Goal: Task Accomplishment & Management: Manage account settings

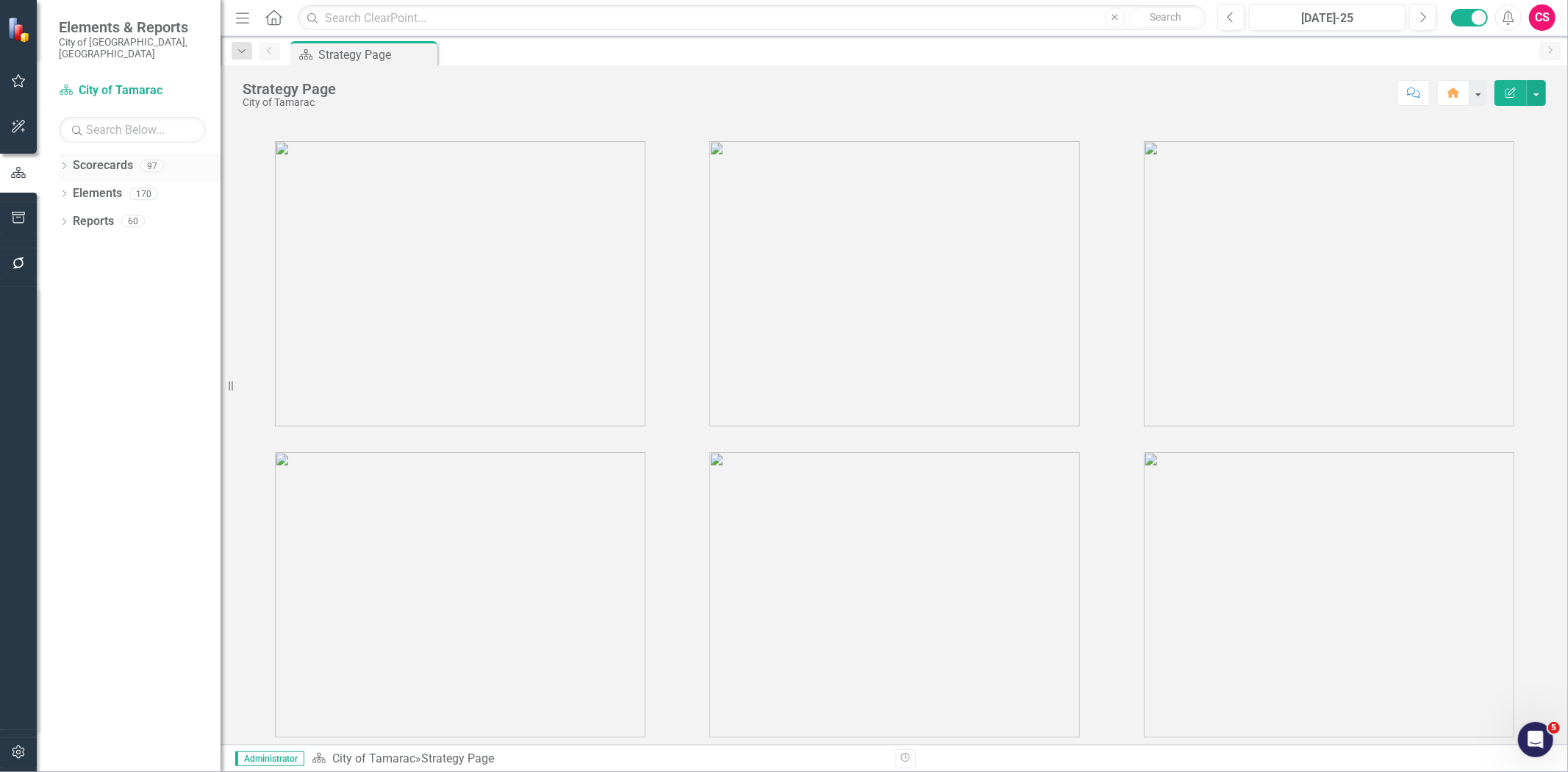
click at [106, 157] on link "Scorecards" at bounding box center [102, 165] width 60 height 17
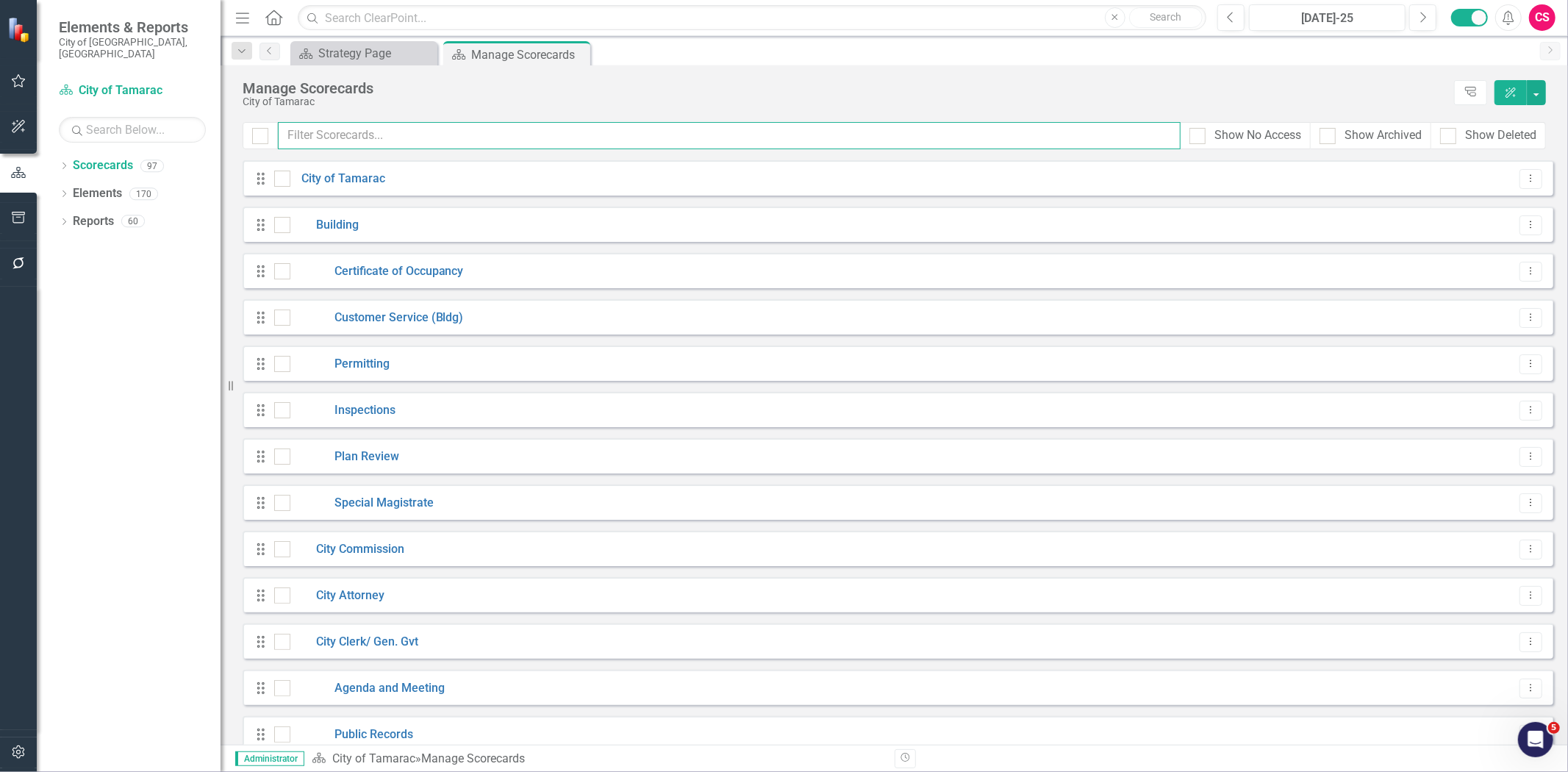
click at [362, 135] on input "text" at bounding box center [729, 136] width 903 height 27
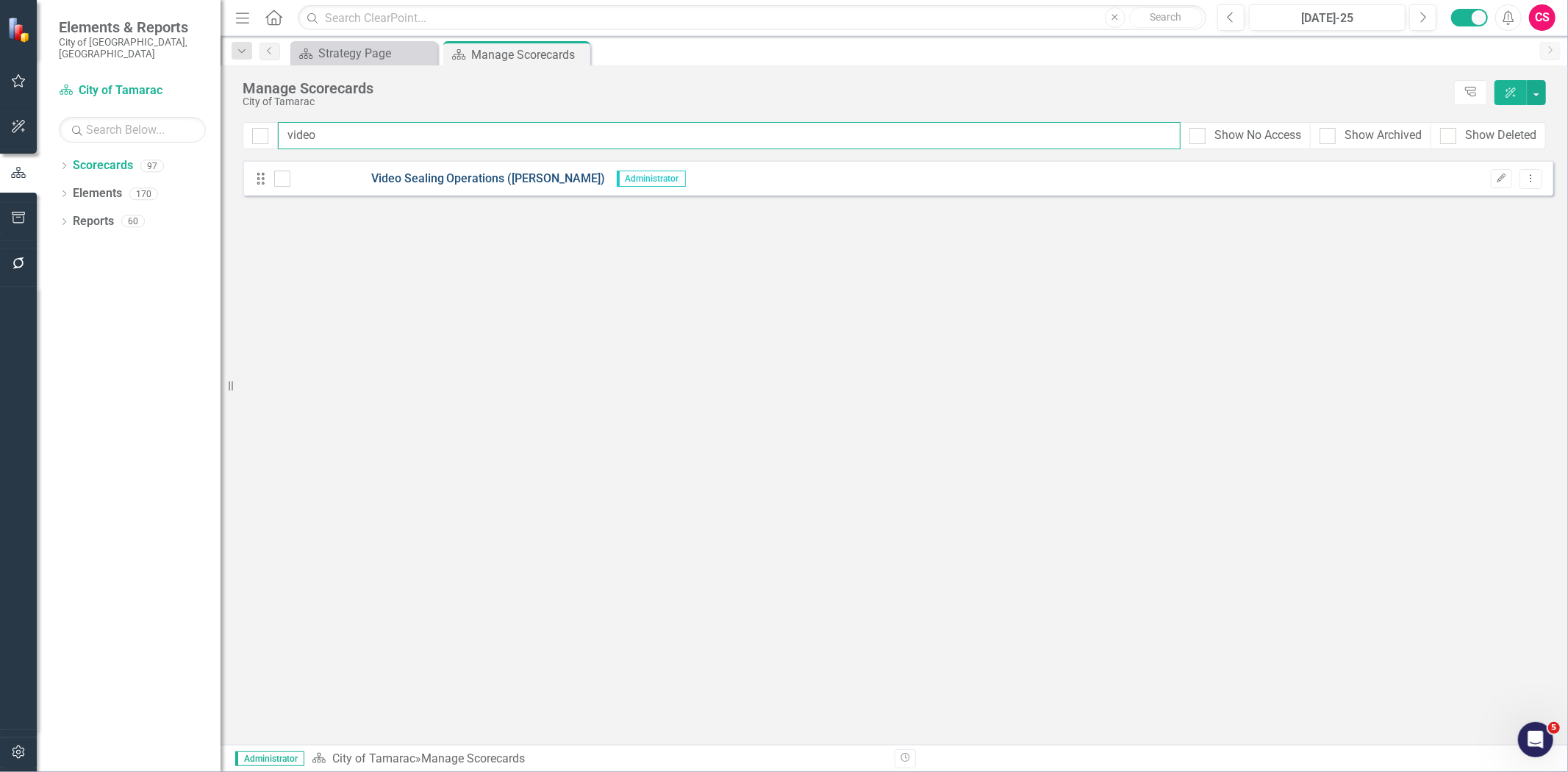
type input "video"
click at [431, 182] on link "Video Sealing Operations ([PERSON_NAME])" at bounding box center [448, 178] width 316 height 17
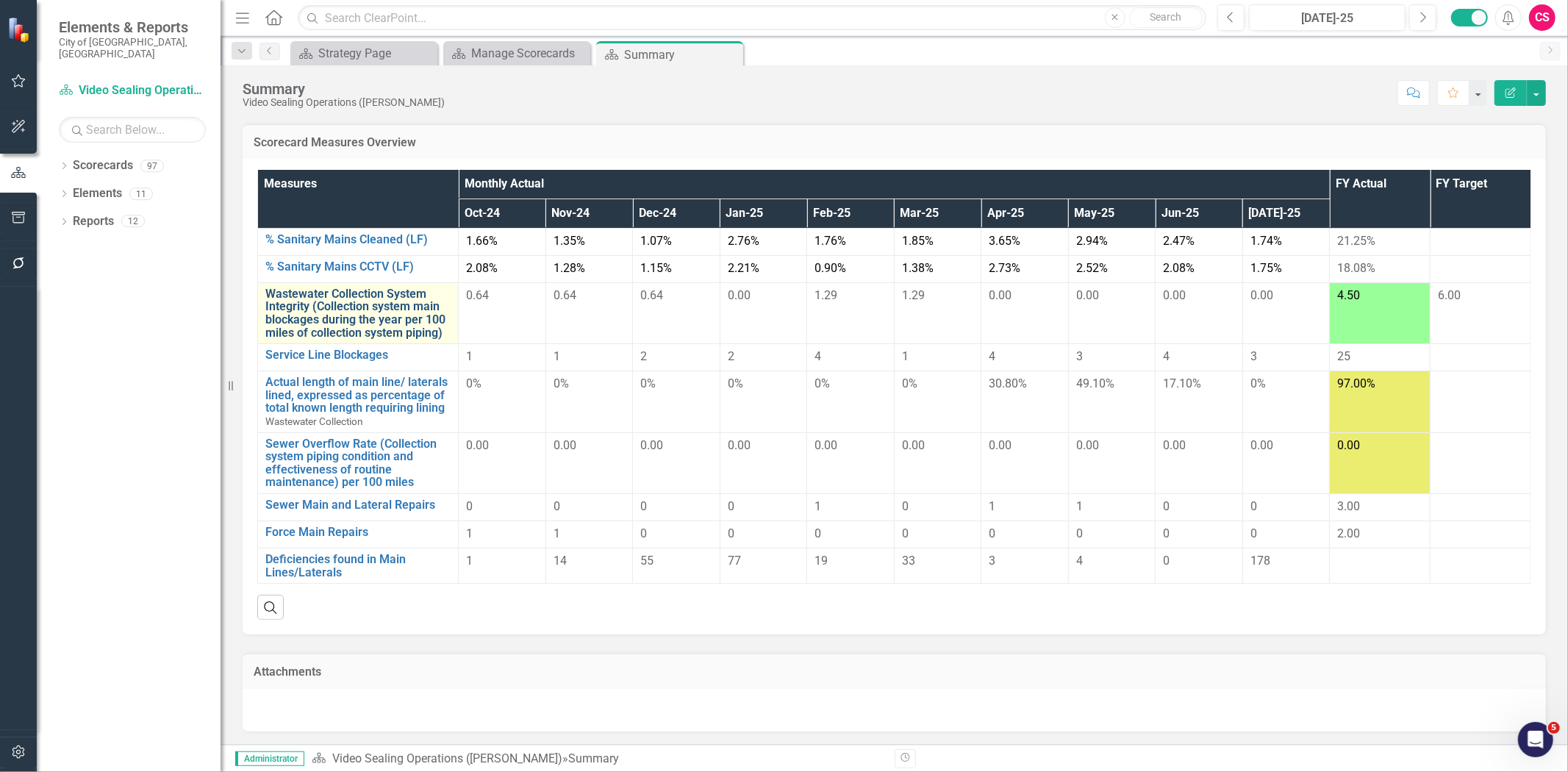
scroll to position [95, 0]
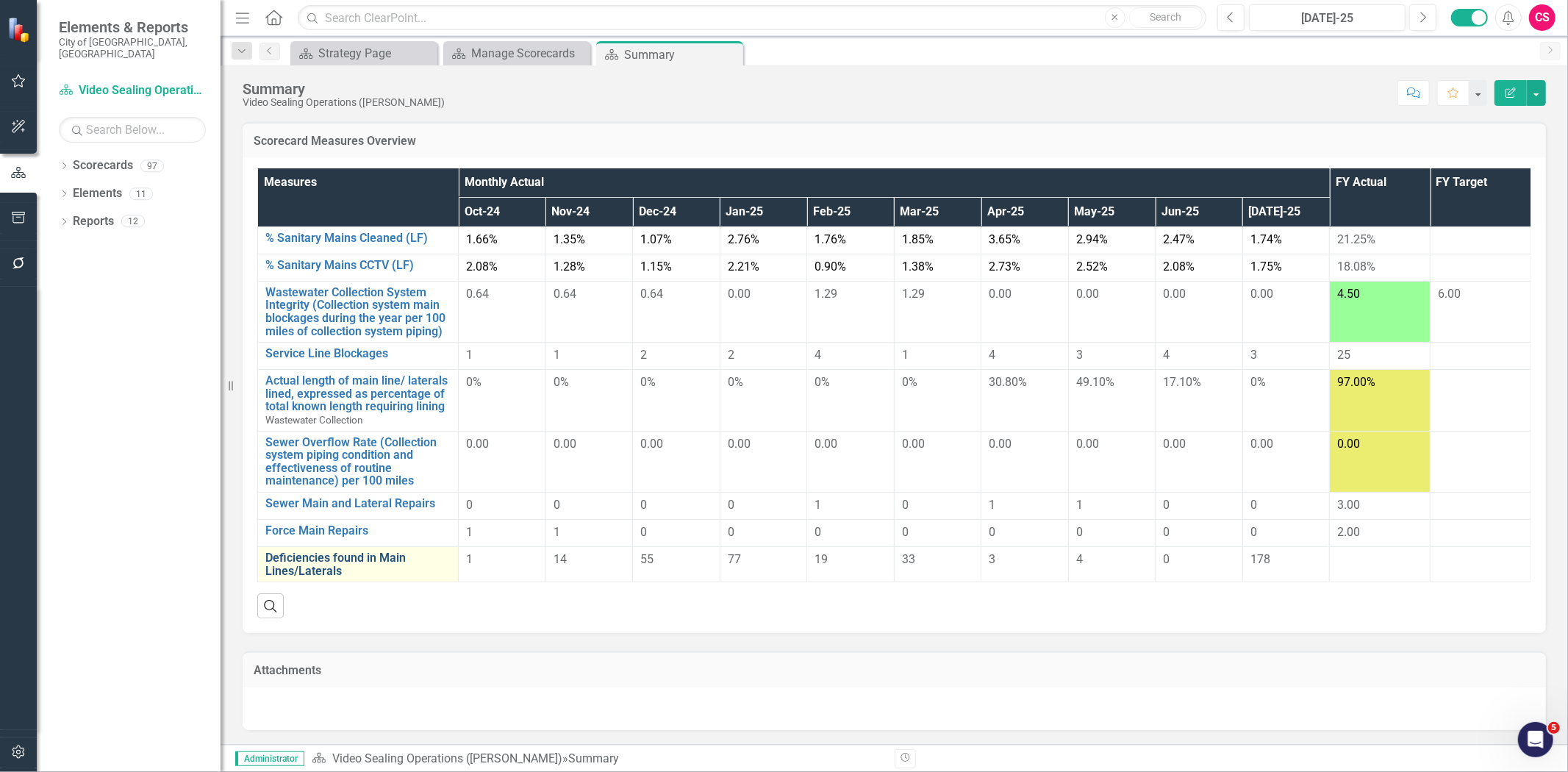
click at [334, 568] on link "Deficiencies found in Main Lines/Laterals" at bounding box center [359, 564] width 185 height 25
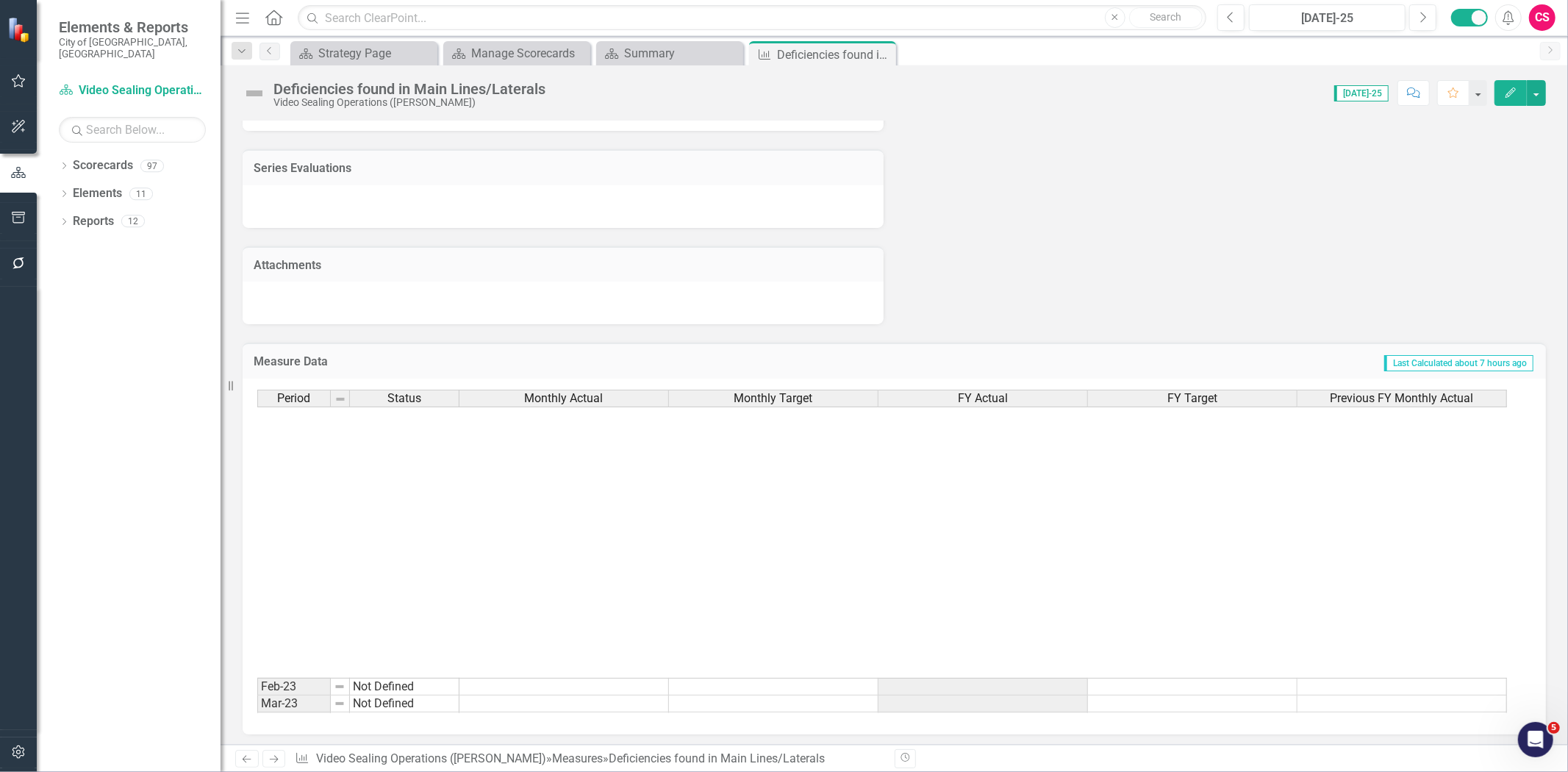
scroll to position [540, 0]
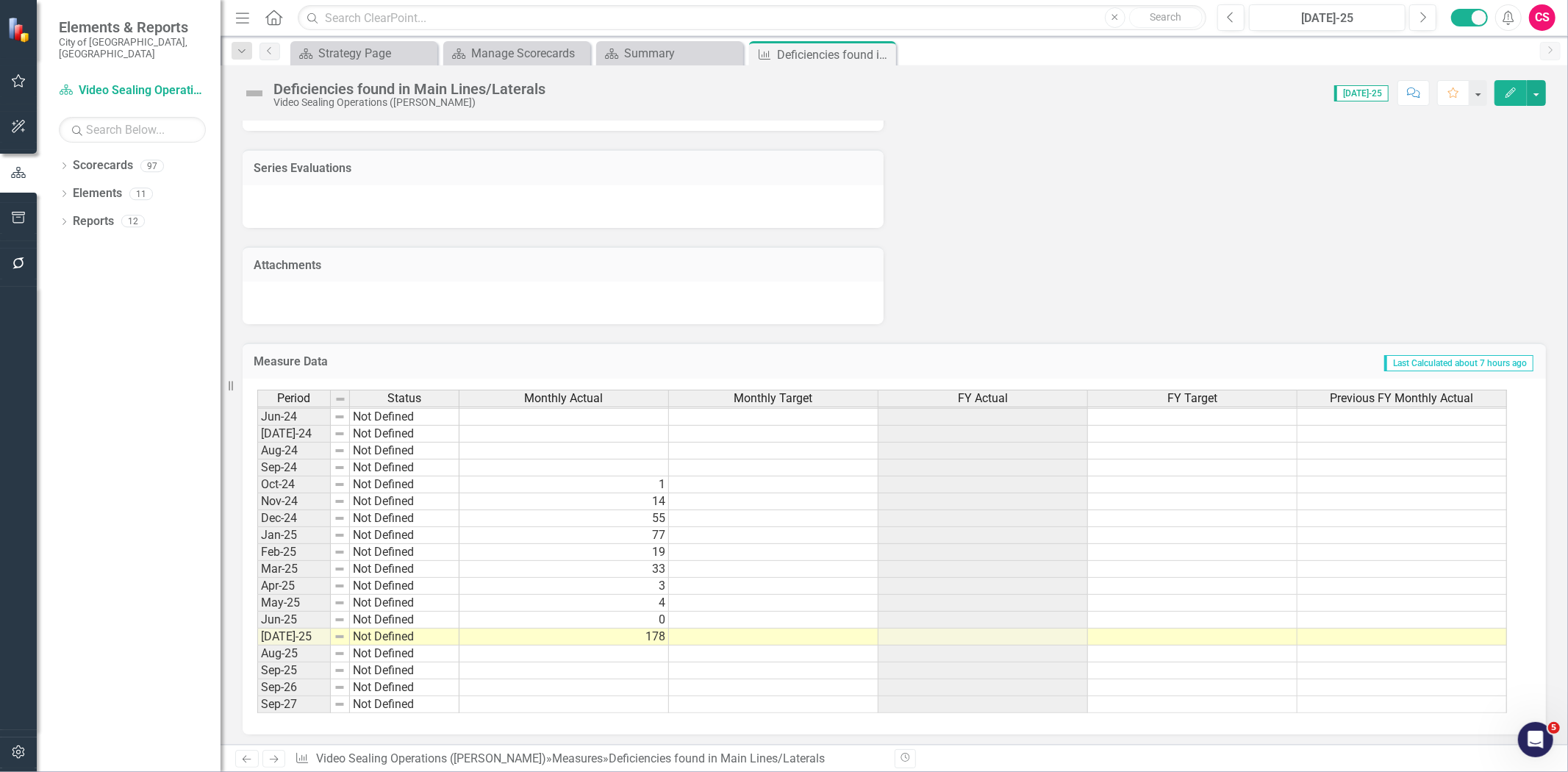
click at [963, 398] on span "FY Actual" at bounding box center [983, 398] width 50 height 13
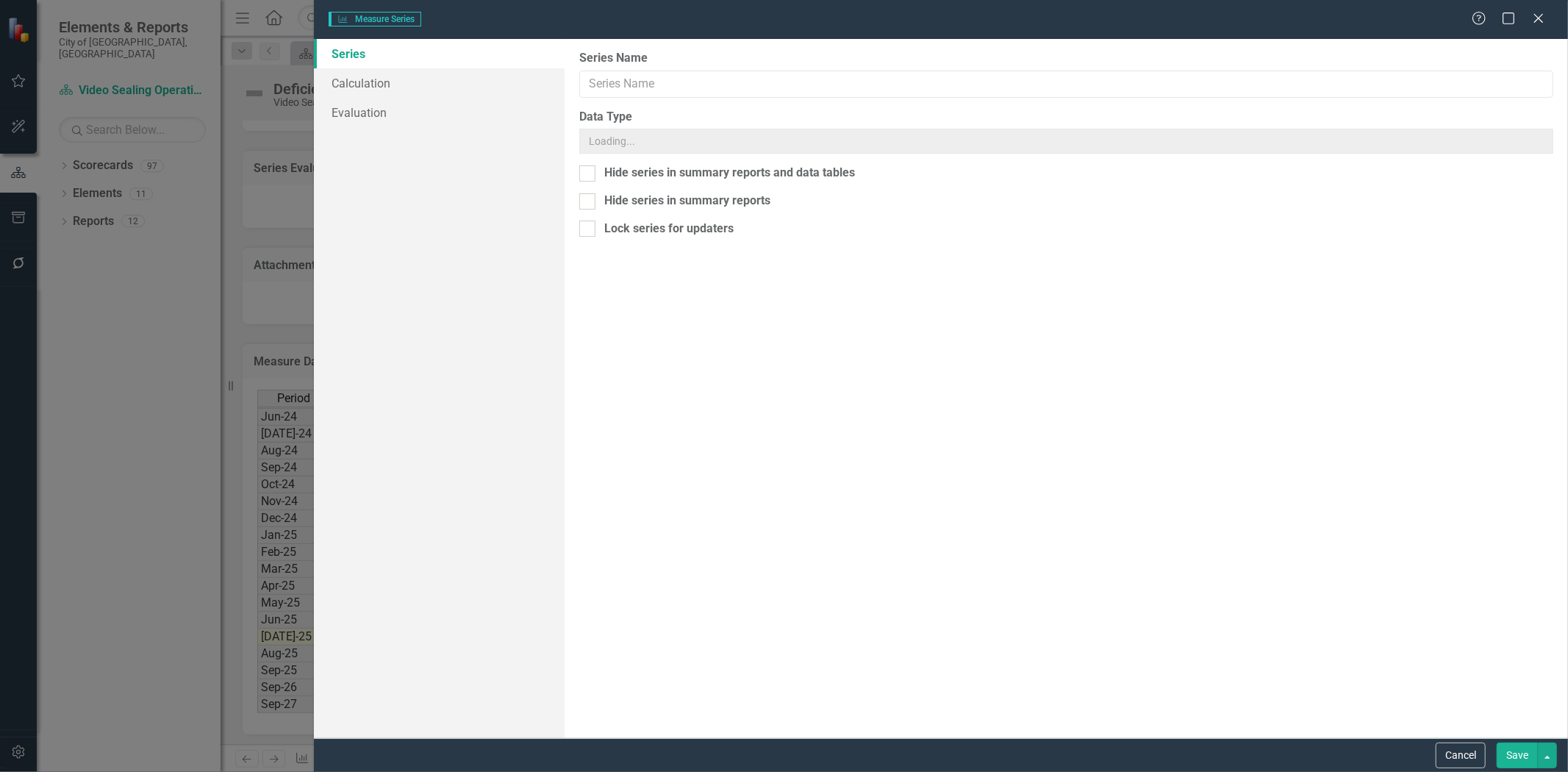
type input "FY Actual"
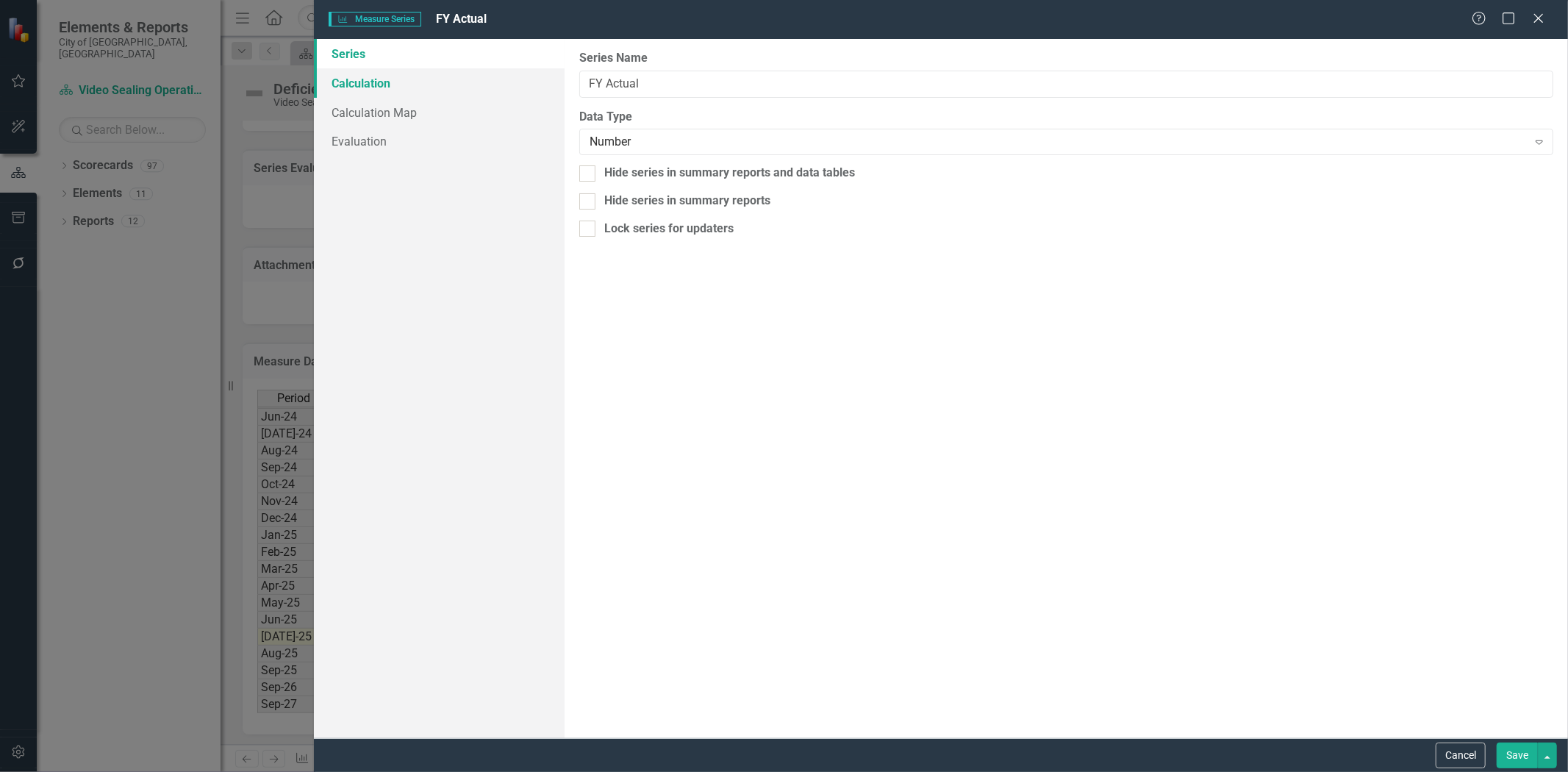
click at [410, 82] on link "Calculation" at bounding box center [439, 83] width 251 height 30
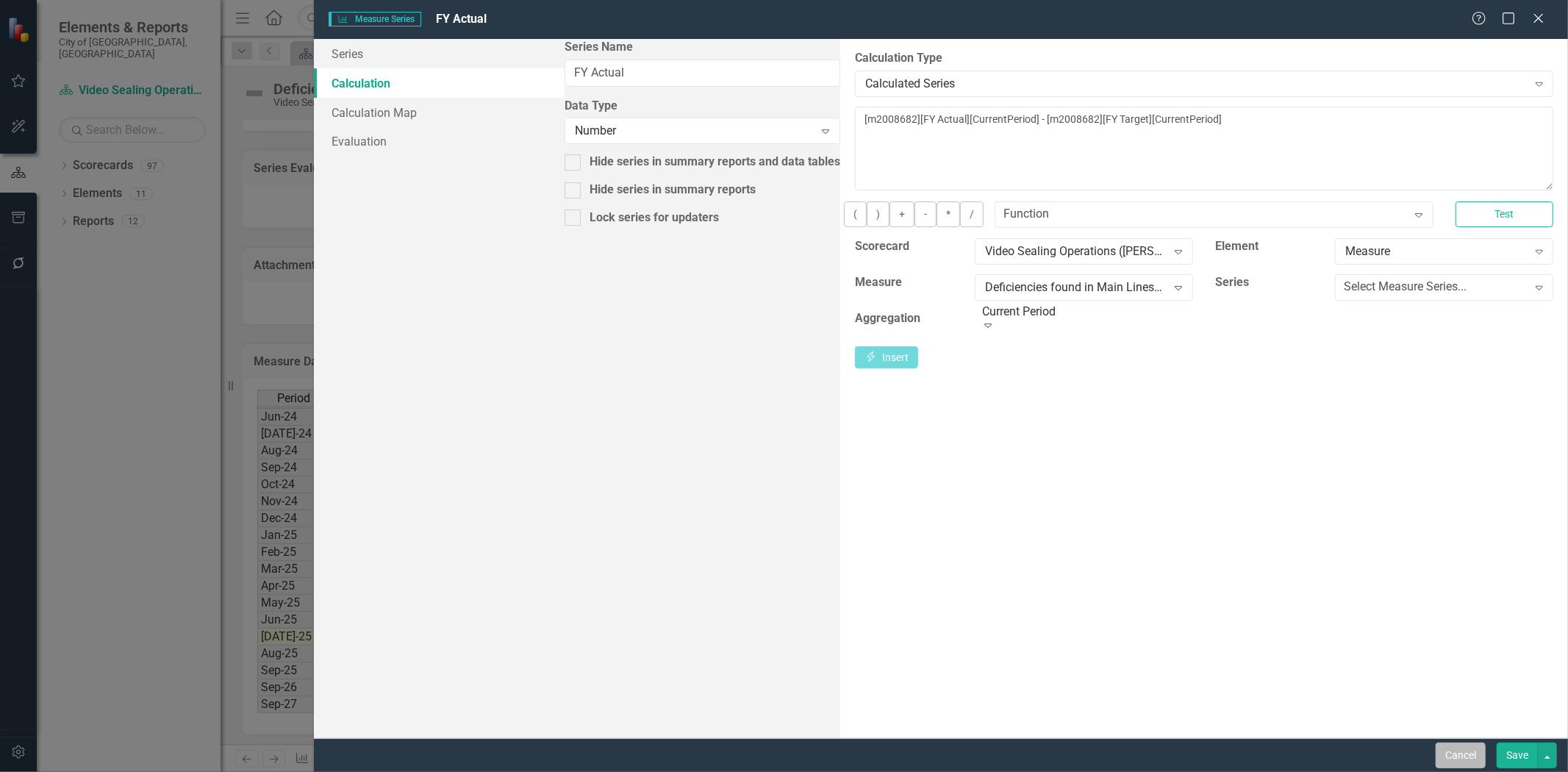
click at [1453, 745] on button "Cancel" at bounding box center [1460, 755] width 50 height 25
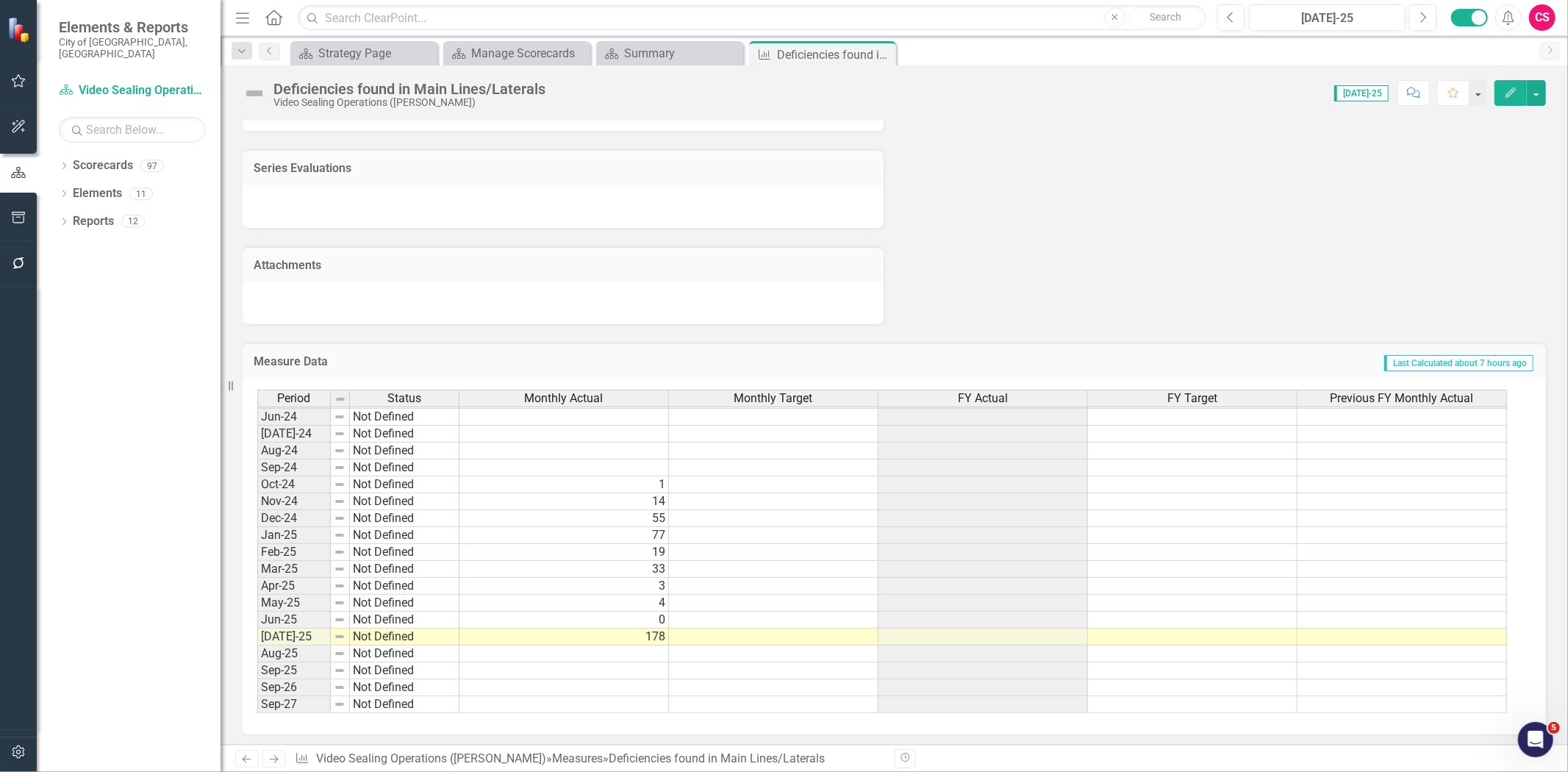
click at [926, 394] on div "FY Actual" at bounding box center [983, 398] width 209 height 16
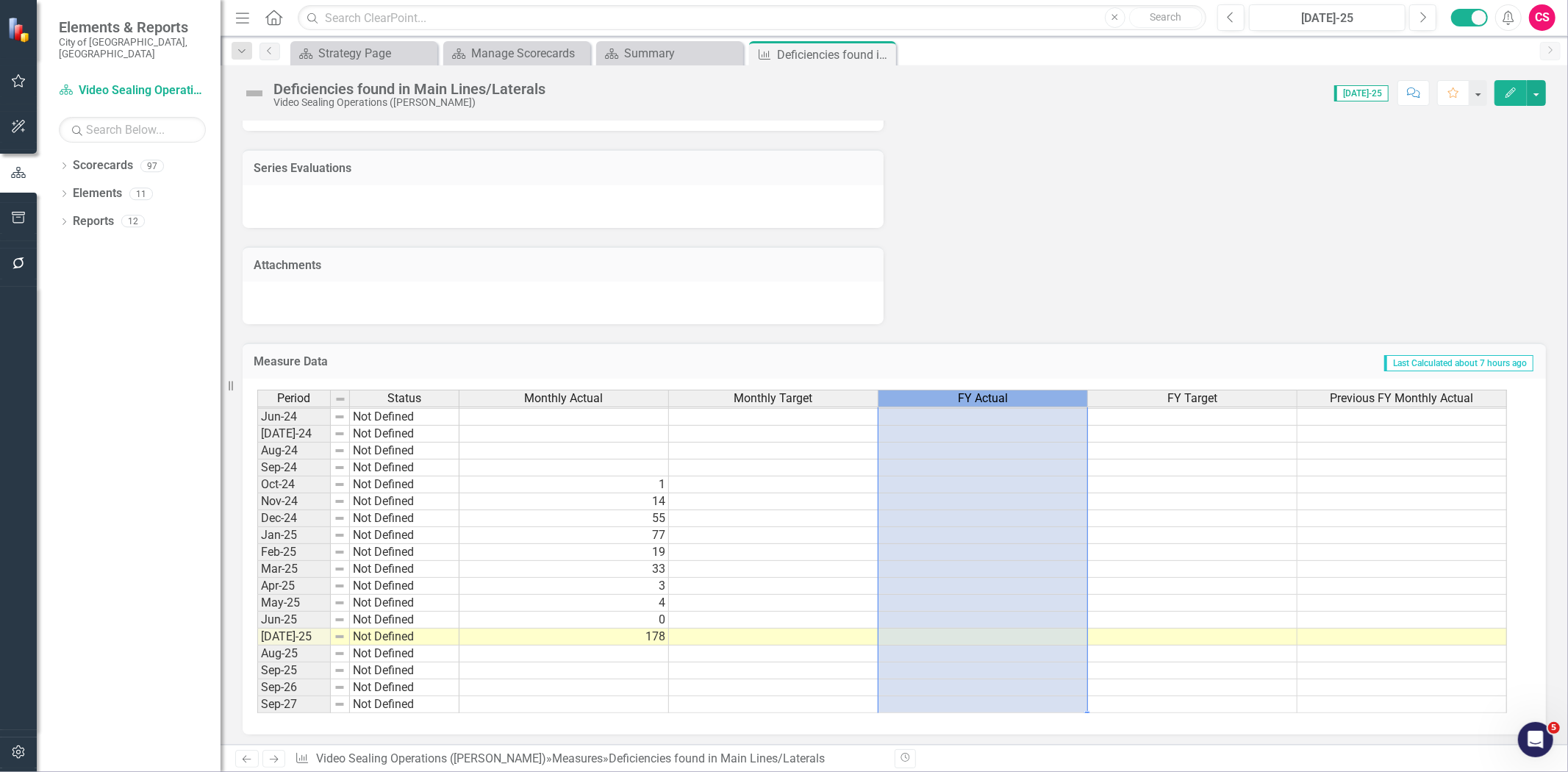
click at [926, 394] on div "FY Actual" at bounding box center [983, 398] width 209 height 16
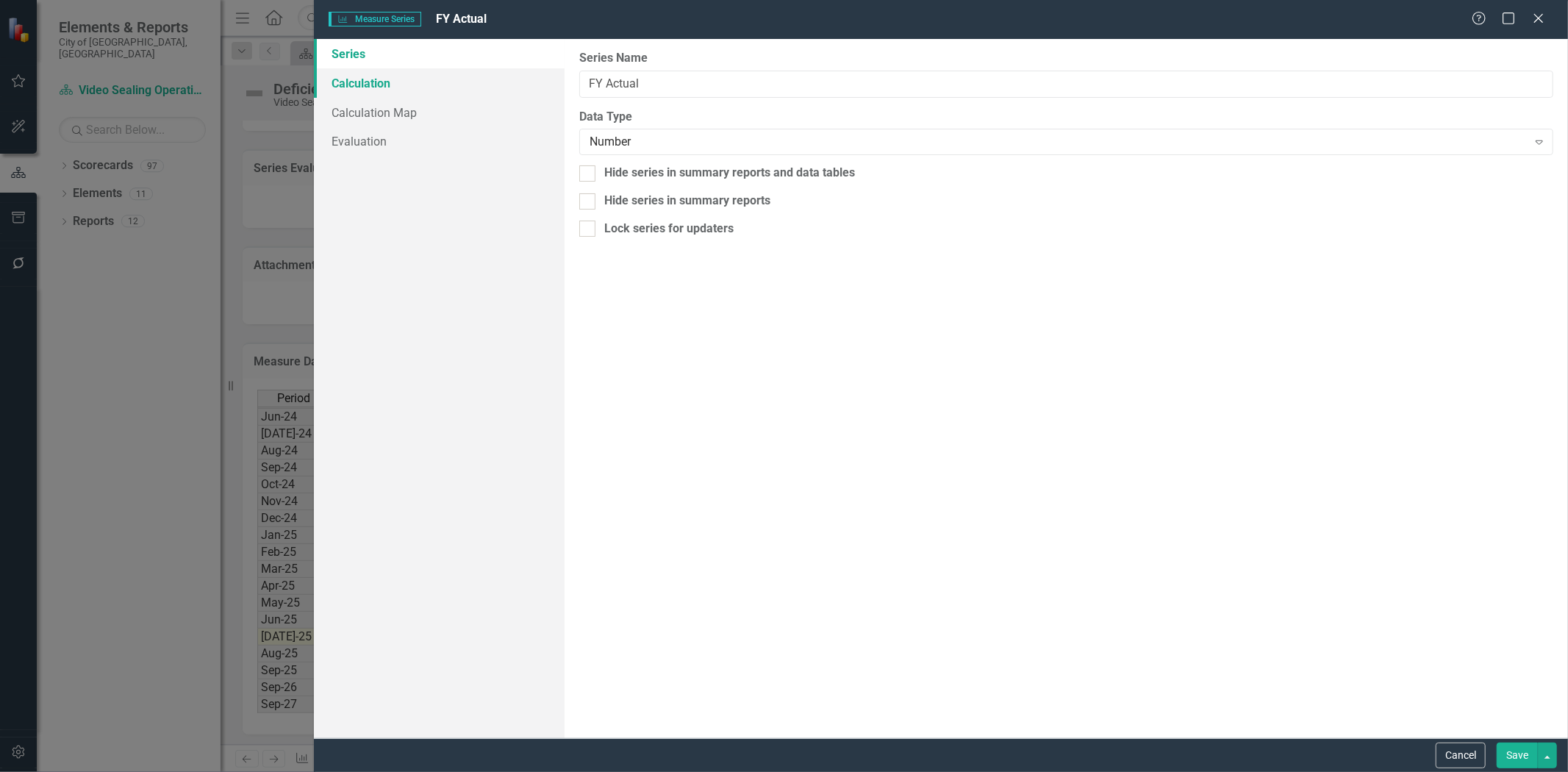
click at [415, 86] on link "Calculation" at bounding box center [439, 83] width 251 height 30
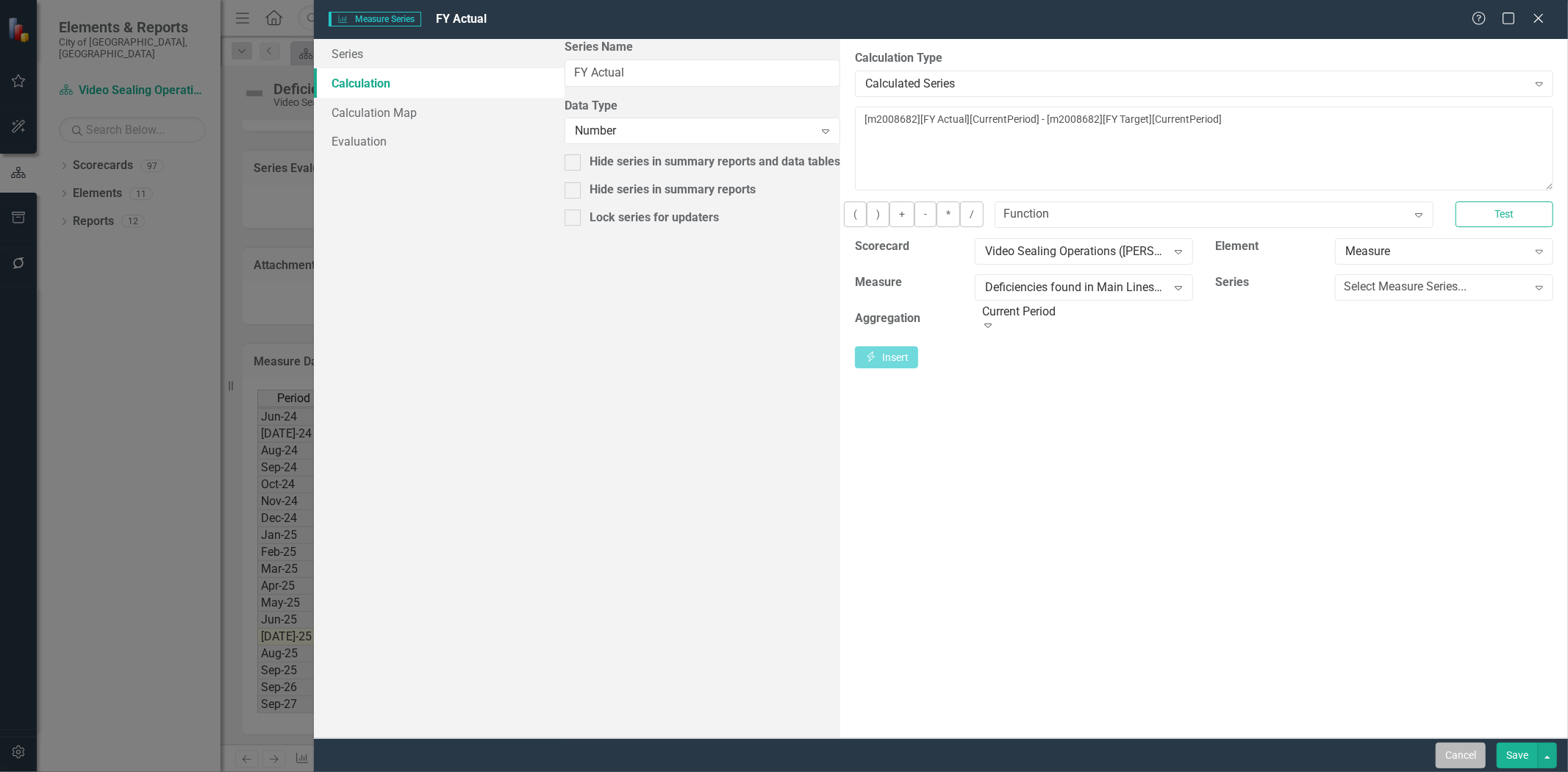
click at [1458, 755] on button "Cancel" at bounding box center [1460, 755] width 50 height 25
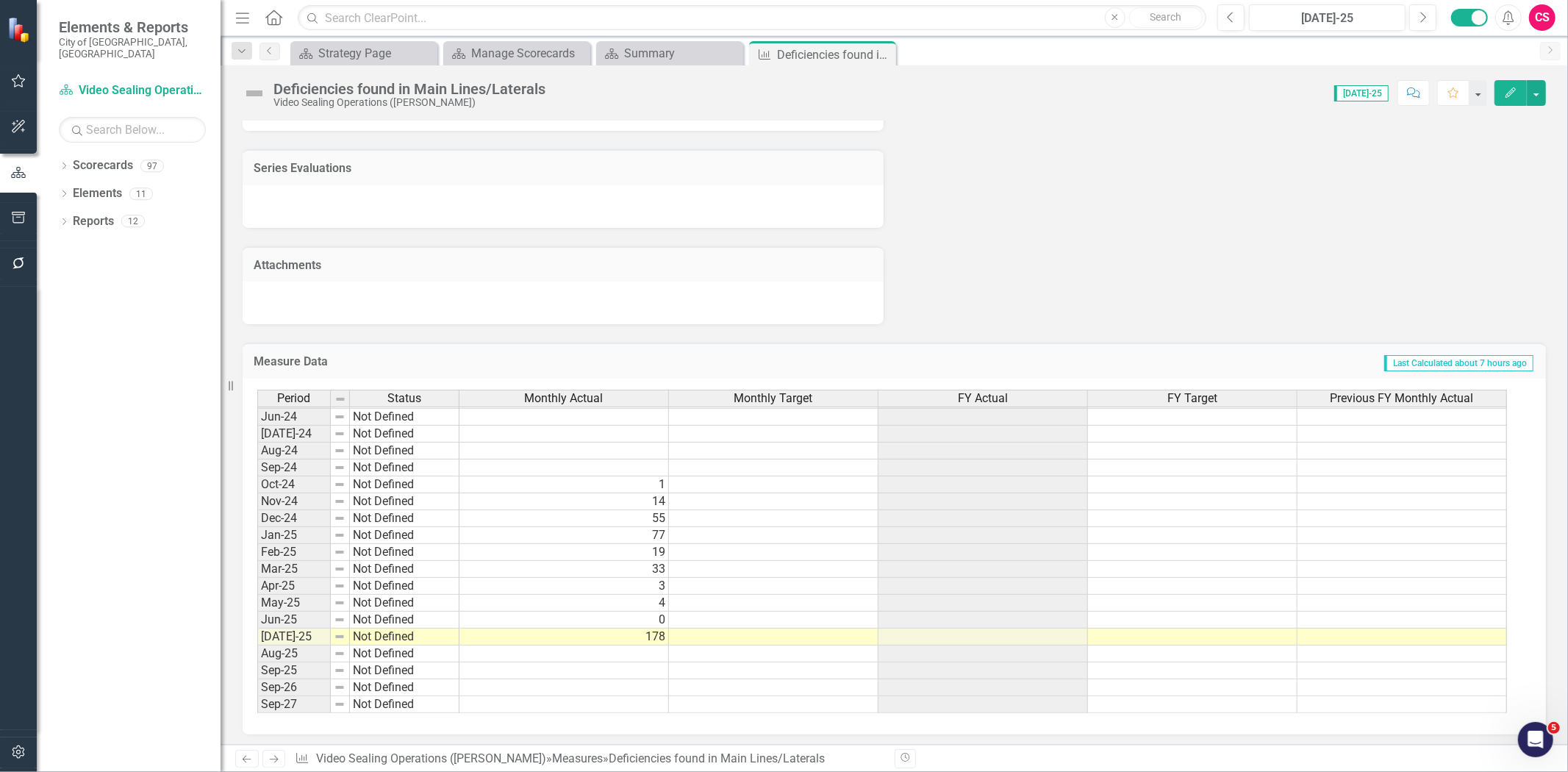
click at [991, 399] on span "FY Actual" at bounding box center [983, 398] width 50 height 13
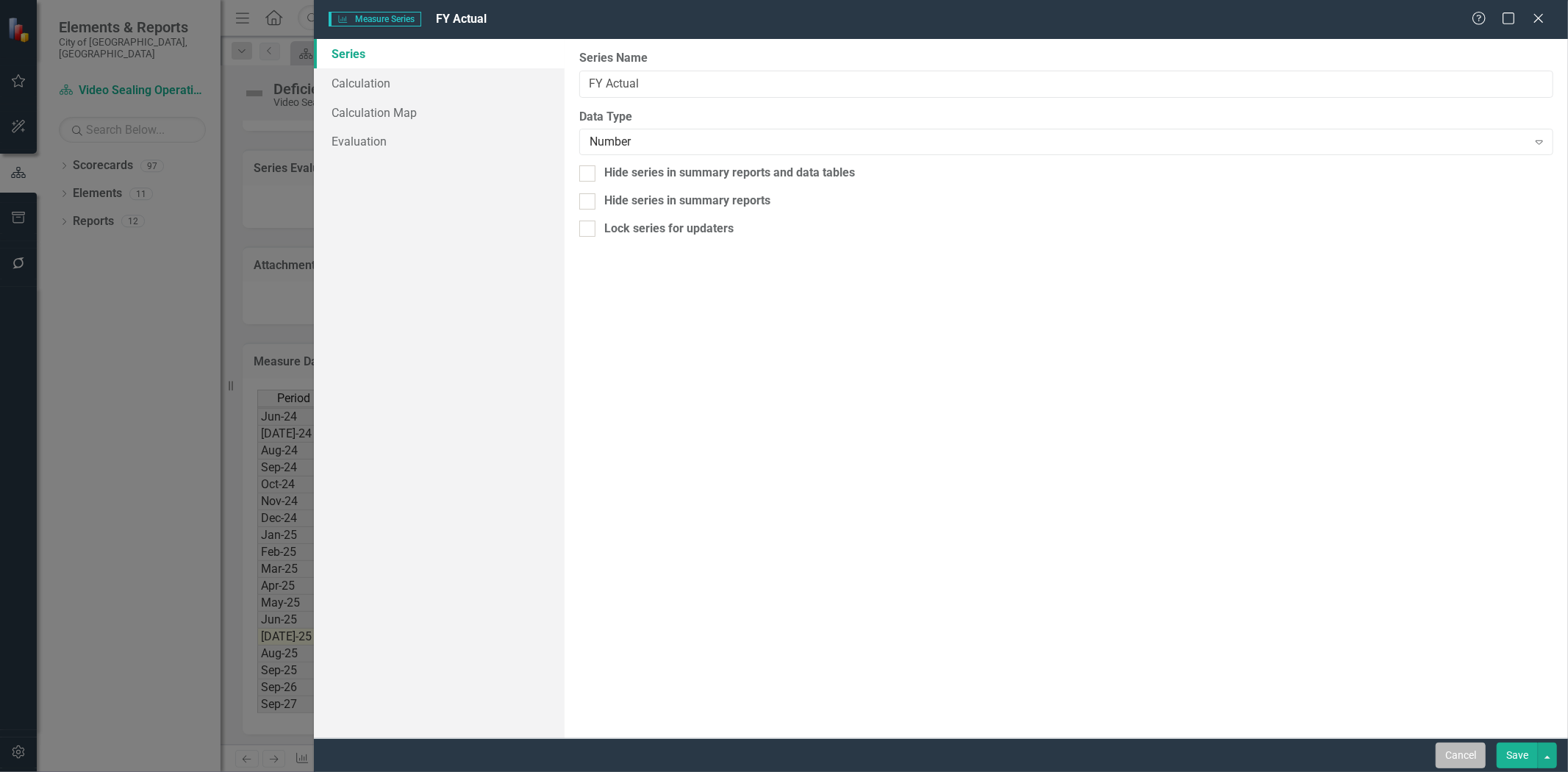
click at [1453, 765] on button "Cancel" at bounding box center [1460, 755] width 50 height 25
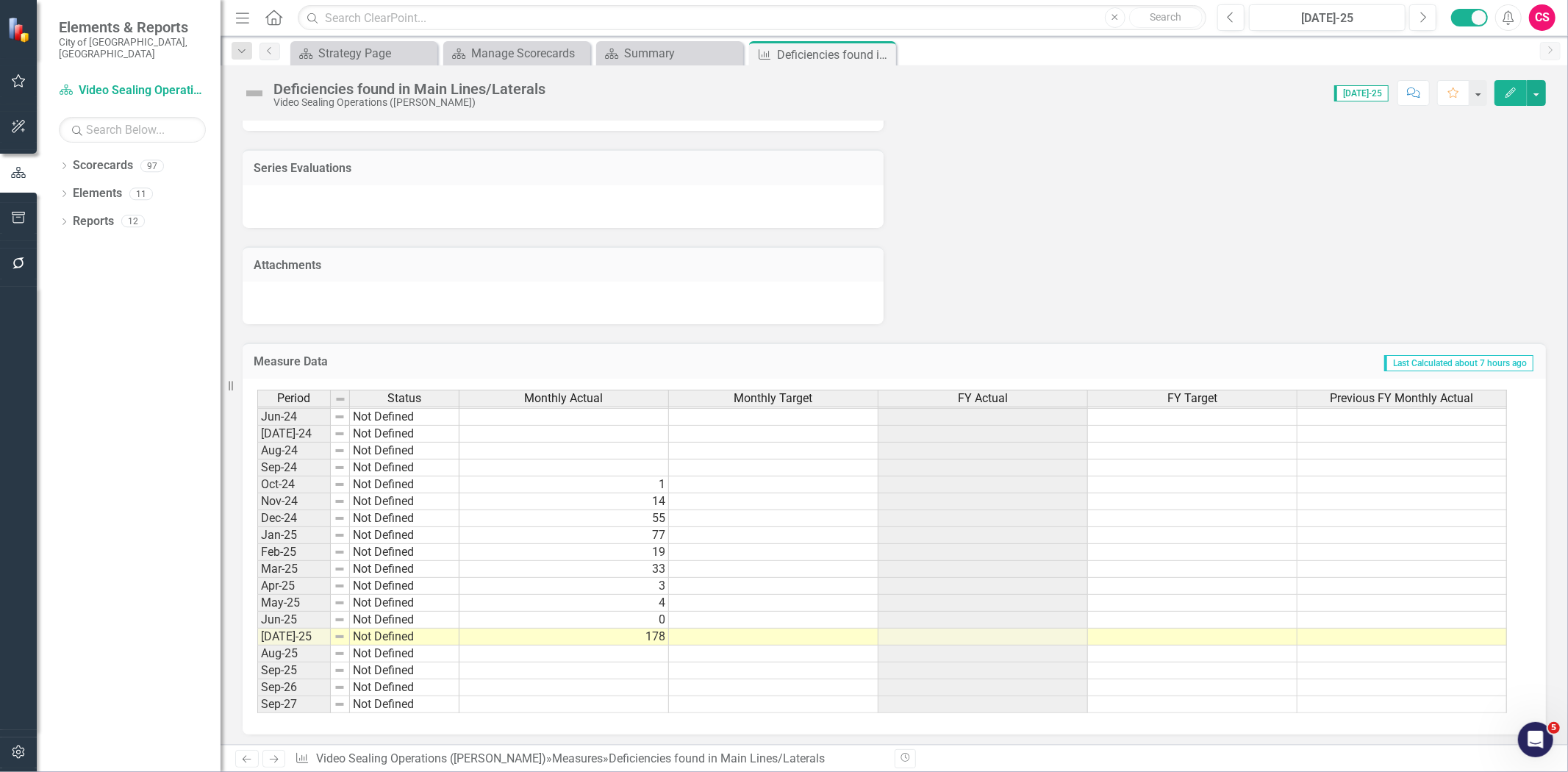
click at [960, 393] on span "FY Actual" at bounding box center [983, 398] width 50 height 13
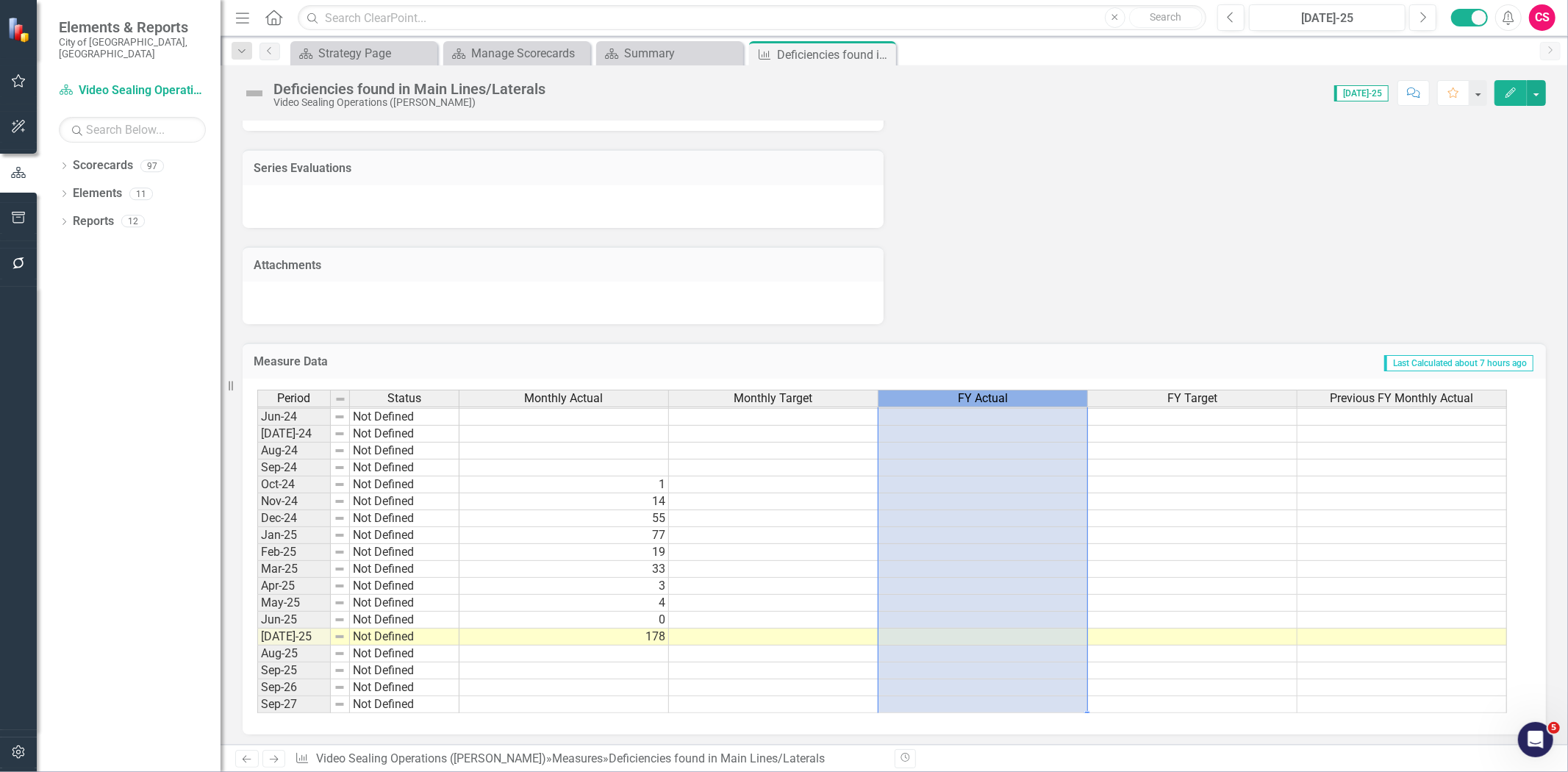
click at [960, 393] on span "FY Actual" at bounding box center [983, 398] width 50 height 13
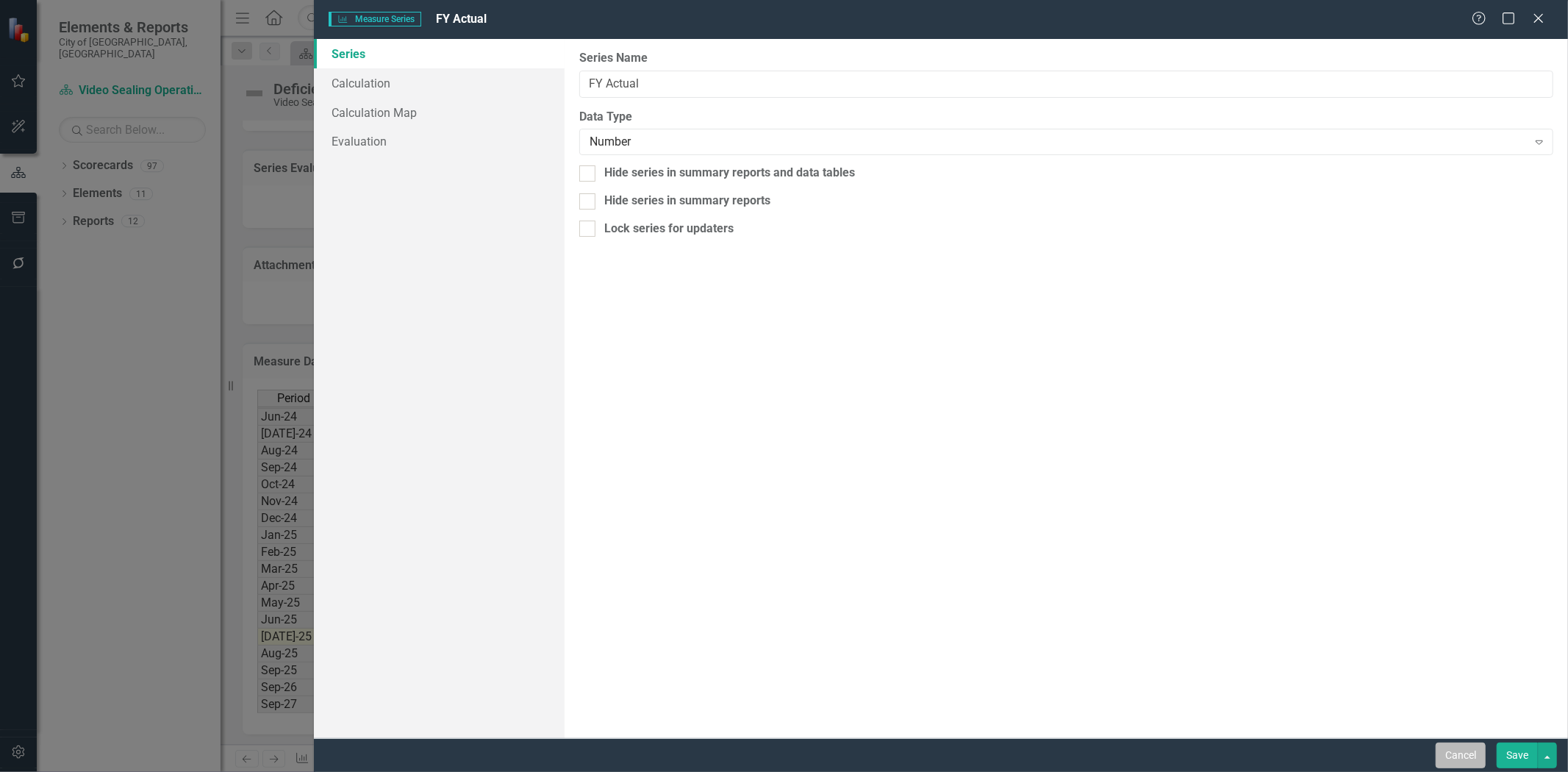
click at [1474, 754] on button "Cancel" at bounding box center [1460, 755] width 50 height 25
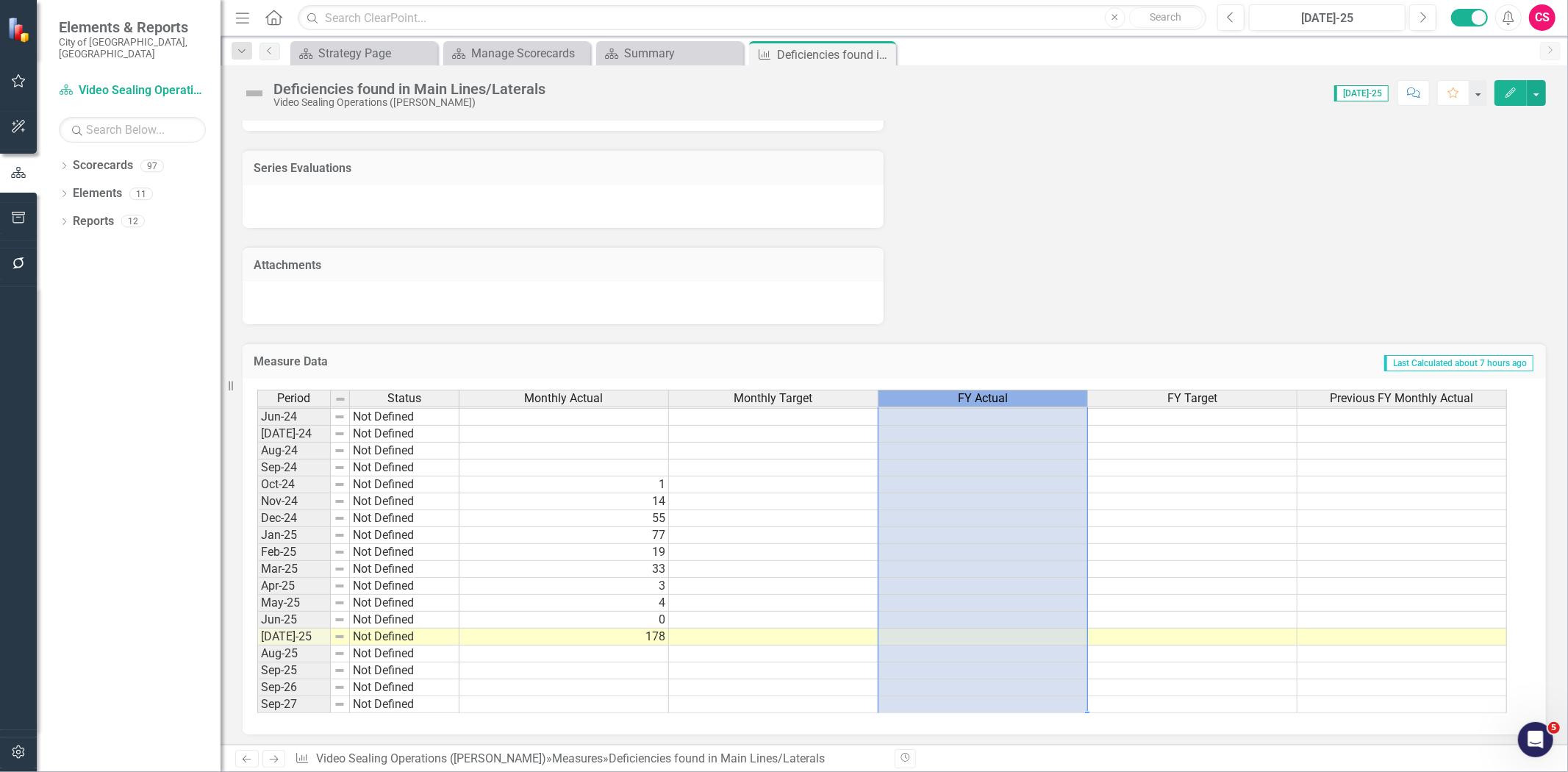
click at [999, 394] on span "FY Actual" at bounding box center [983, 398] width 50 height 13
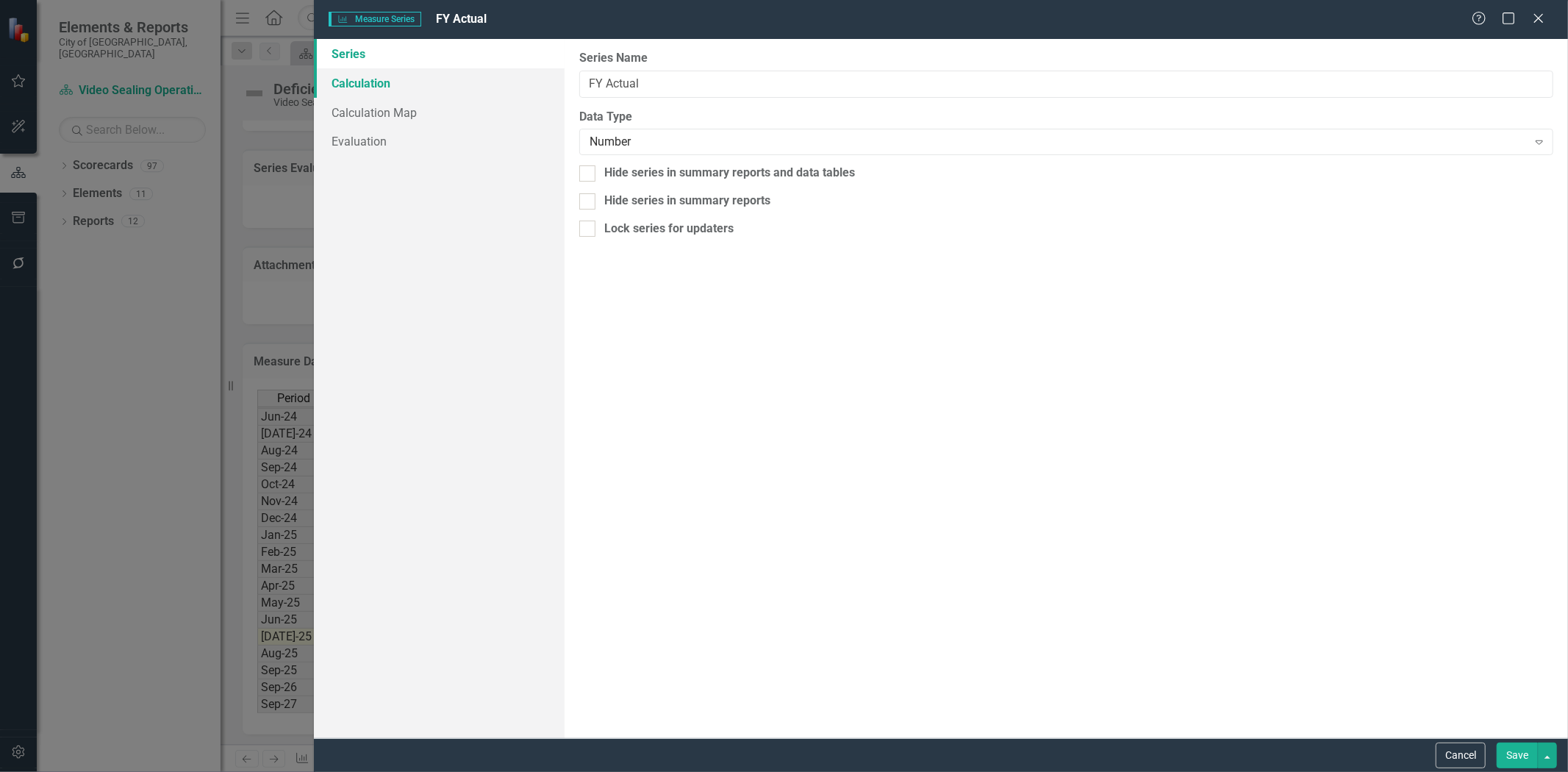
click at [377, 75] on link "Calculation" at bounding box center [439, 83] width 251 height 30
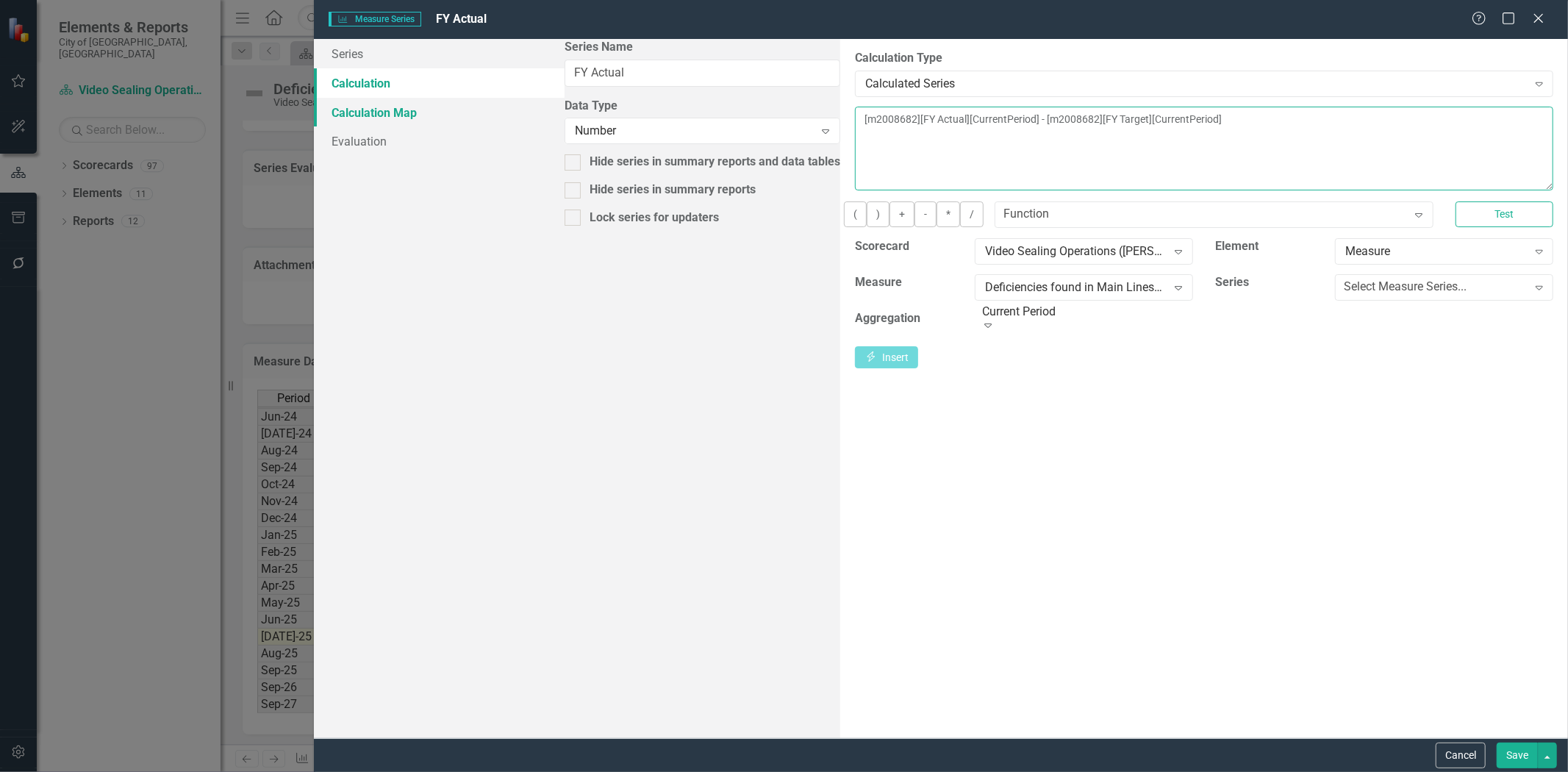
drag, startPoint x: 1286, startPoint y: 137, endPoint x: 463, endPoint y: 122, distance: 823.1
click at [463, 122] on div "Series Calculation Calculation Map Evaluation From this page, you can edit the …" at bounding box center [941, 389] width 1254 height 699
click at [840, 424] on div "By default, series in ClearPoint are not calculated. So, if you leave the form …" at bounding box center [1204, 389] width 728 height 699
click at [1447, 750] on button "Cancel" at bounding box center [1460, 755] width 50 height 25
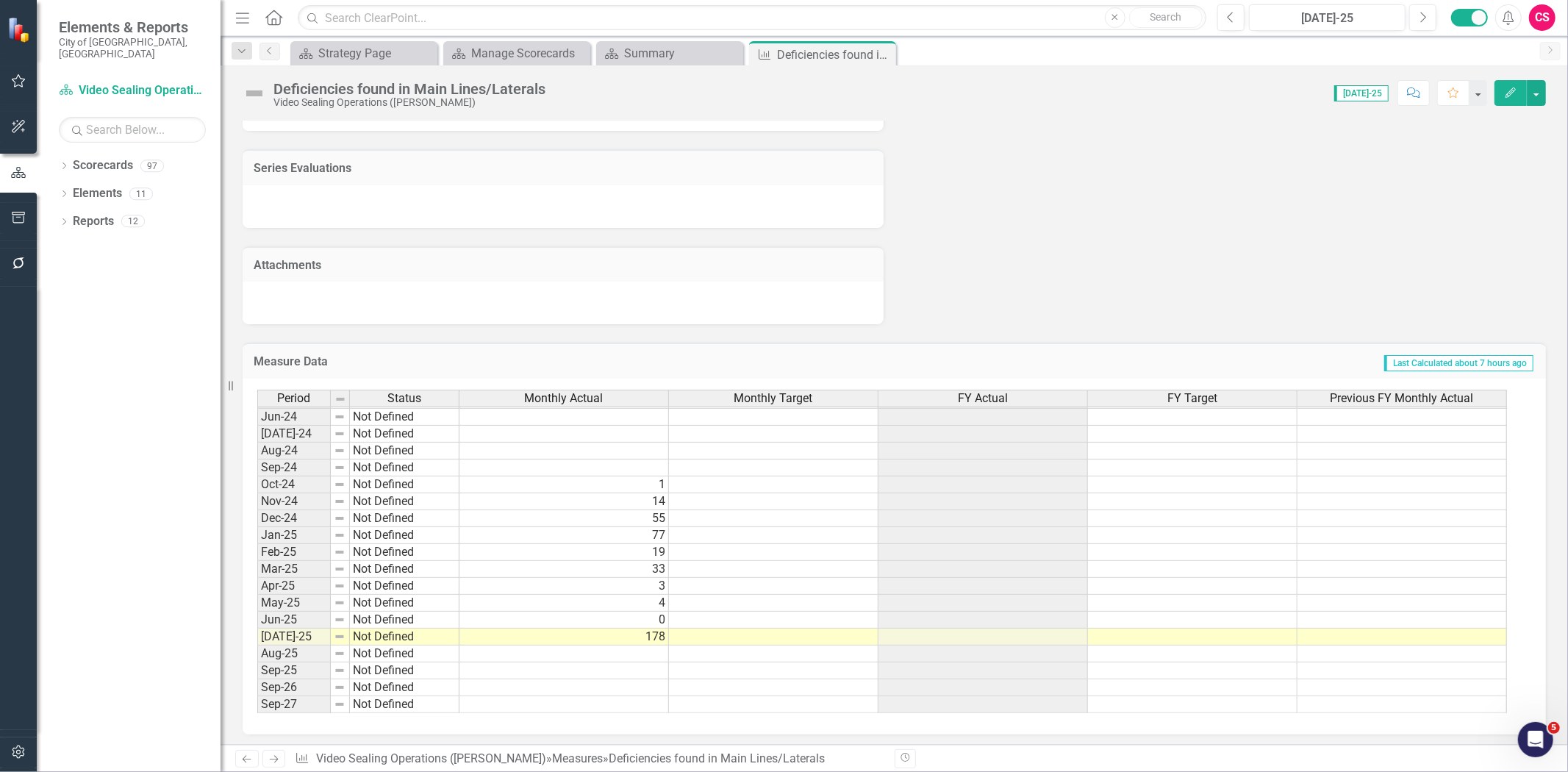
click at [943, 394] on div "FY Actual" at bounding box center [983, 398] width 209 height 16
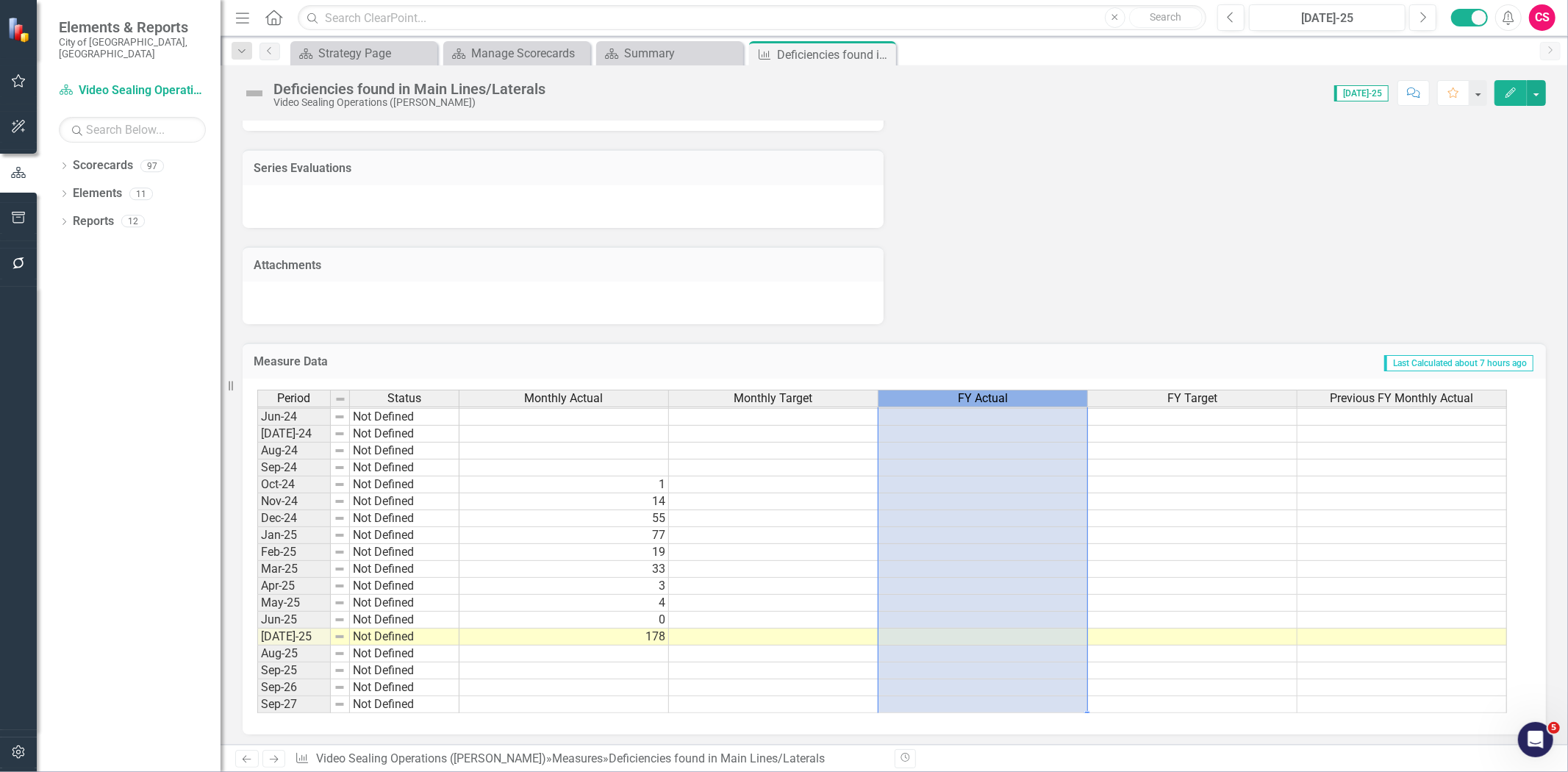
click at [943, 394] on div "FY Actual" at bounding box center [983, 398] width 209 height 16
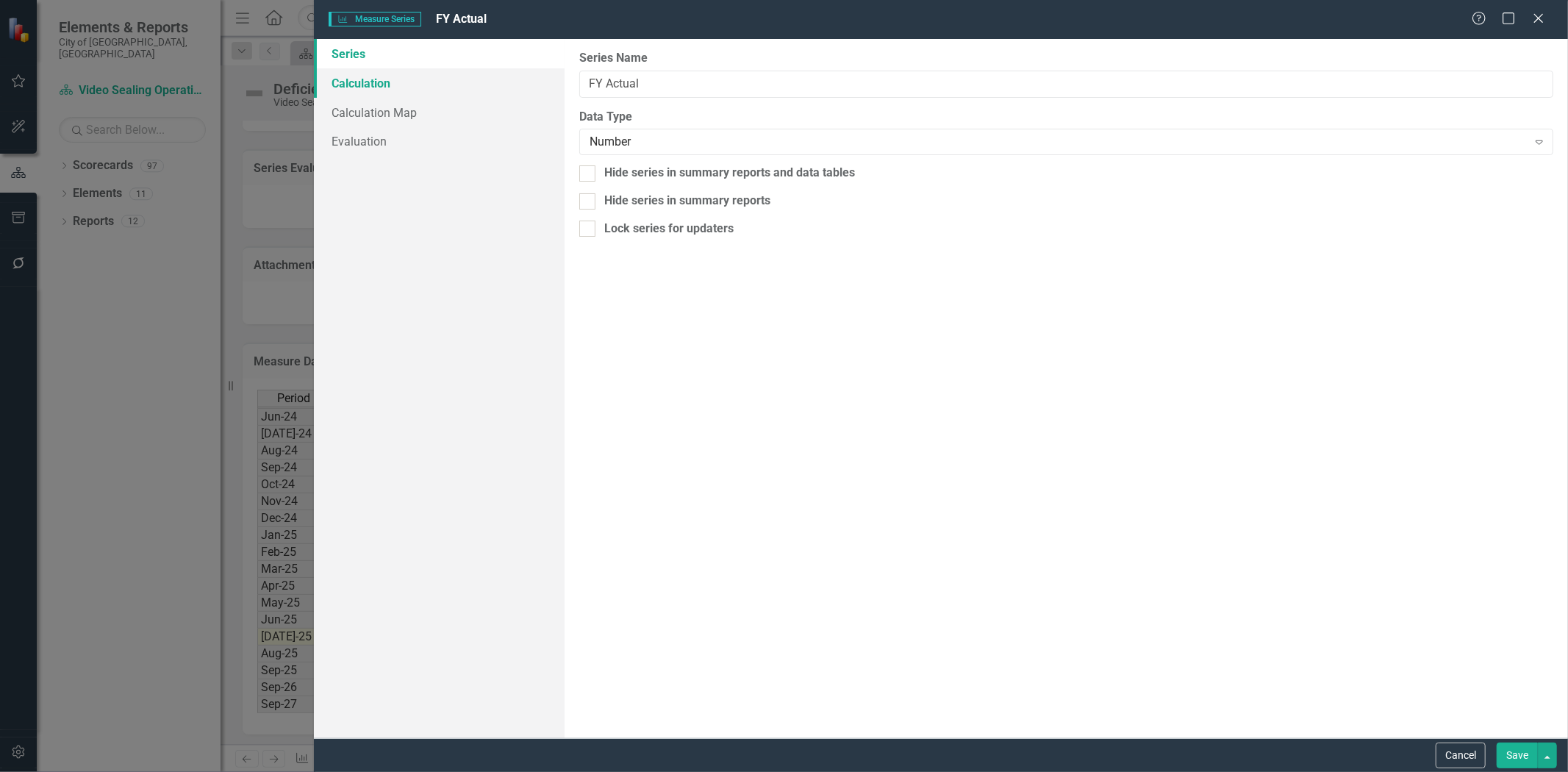
drag, startPoint x: 459, startPoint y: 78, endPoint x: 468, endPoint y: 85, distance: 11.4
click at [459, 78] on link "Calculation" at bounding box center [439, 83] width 251 height 30
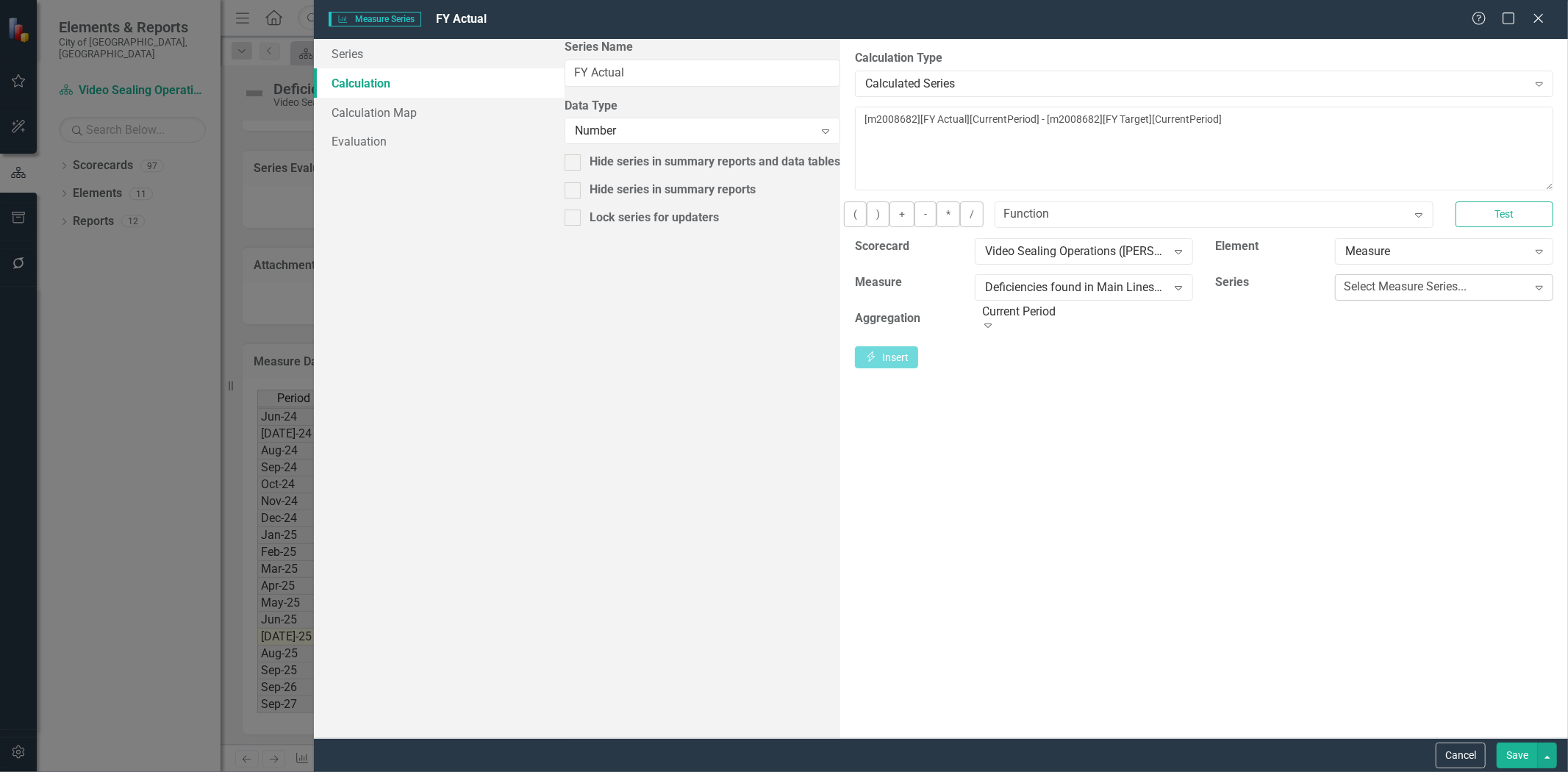
click at [1344, 296] on div "Select Measure Series..." at bounding box center [1405, 287] width 122 height 17
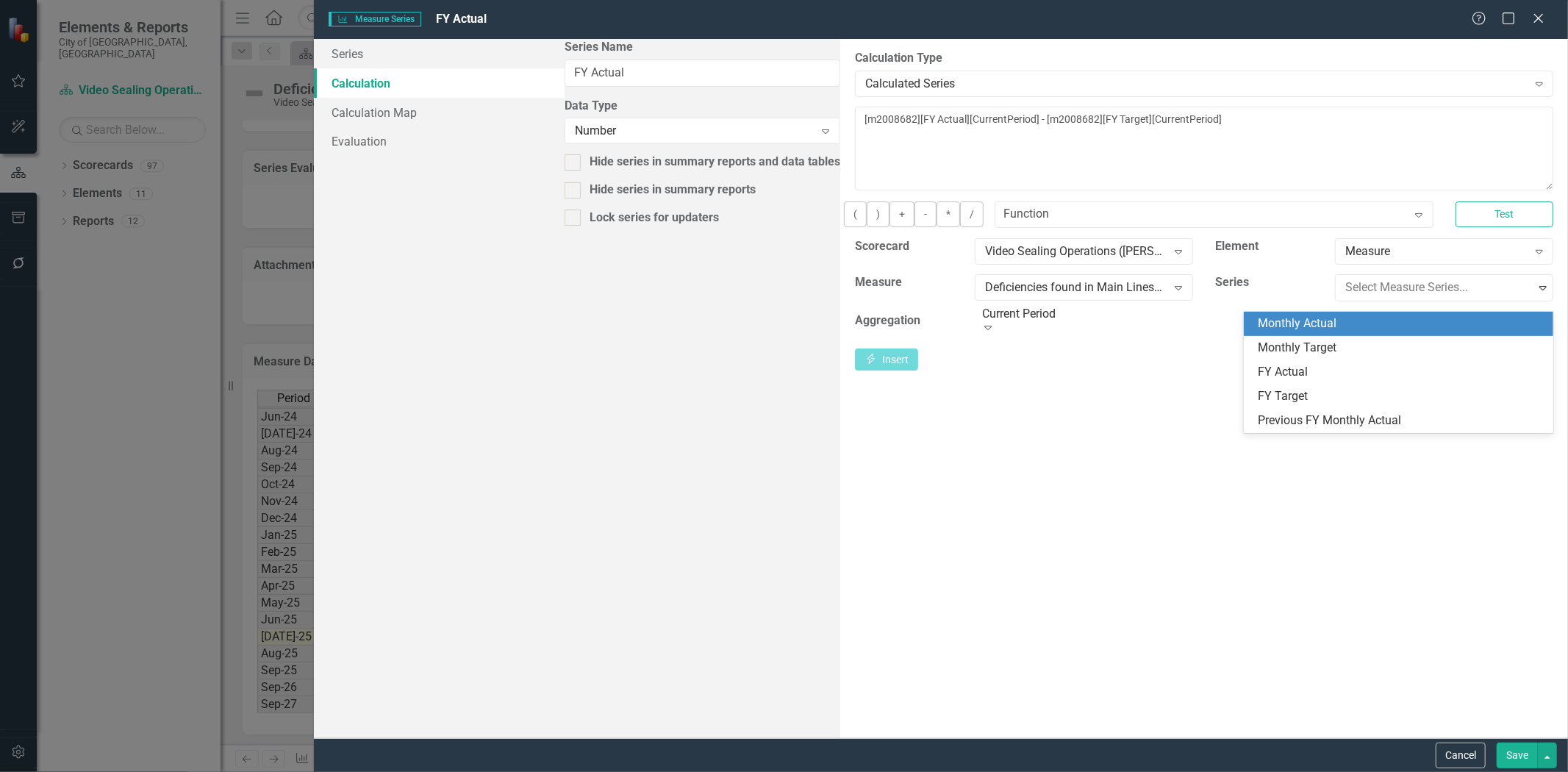
click at [1169, 228] on div "Function Expand" at bounding box center [1215, 214] width 439 height 26
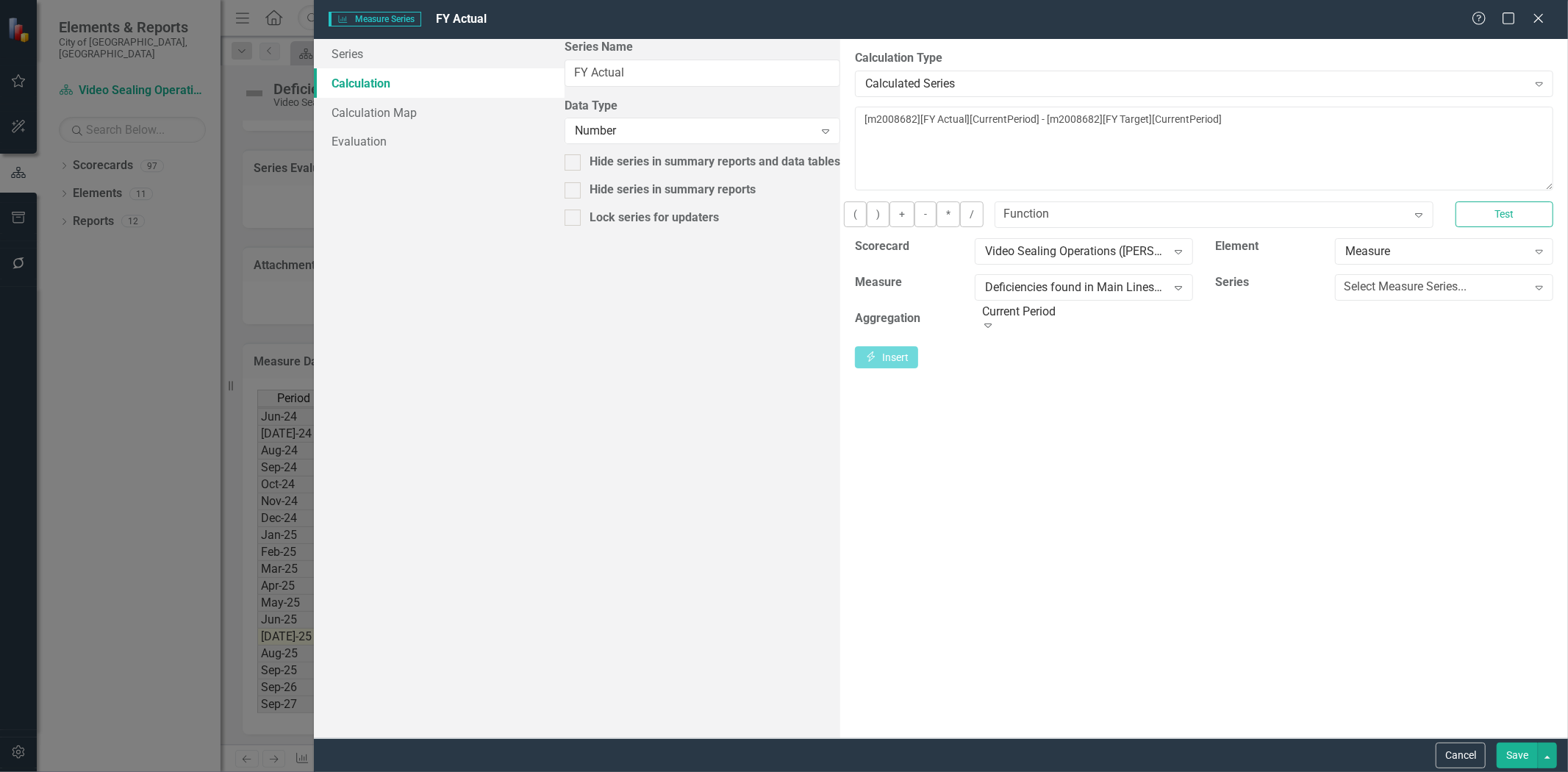
click at [1324, 310] on div "Select Measure Series... Expand" at bounding box center [1444, 292] width 240 height 36
click at [1335, 301] on div "Select Measure Series... Expand" at bounding box center [1445, 288] width 219 height 26
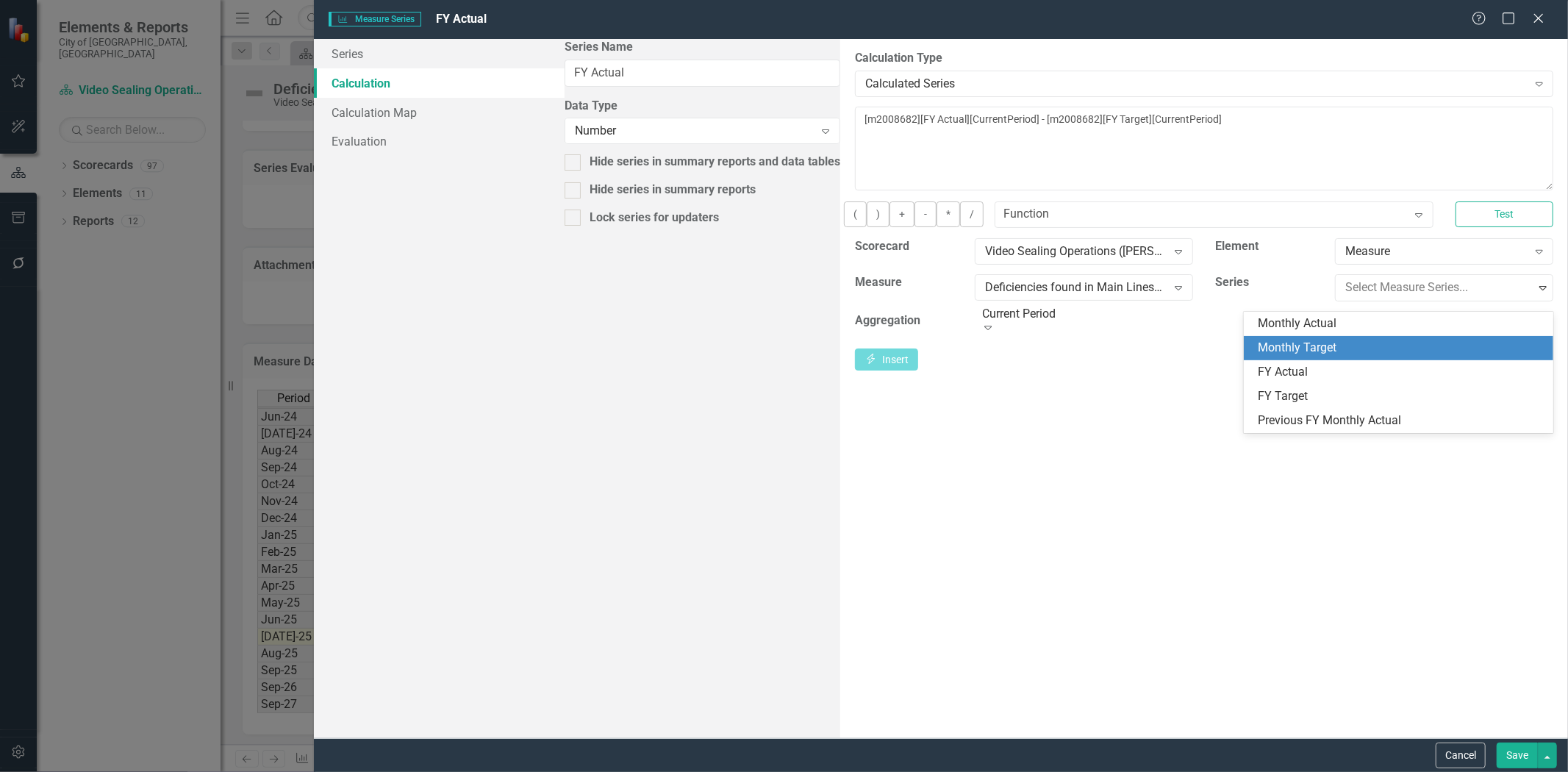
click at [1296, 351] on div "Monthly Target" at bounding box center [1403, 347] width 287 height 17
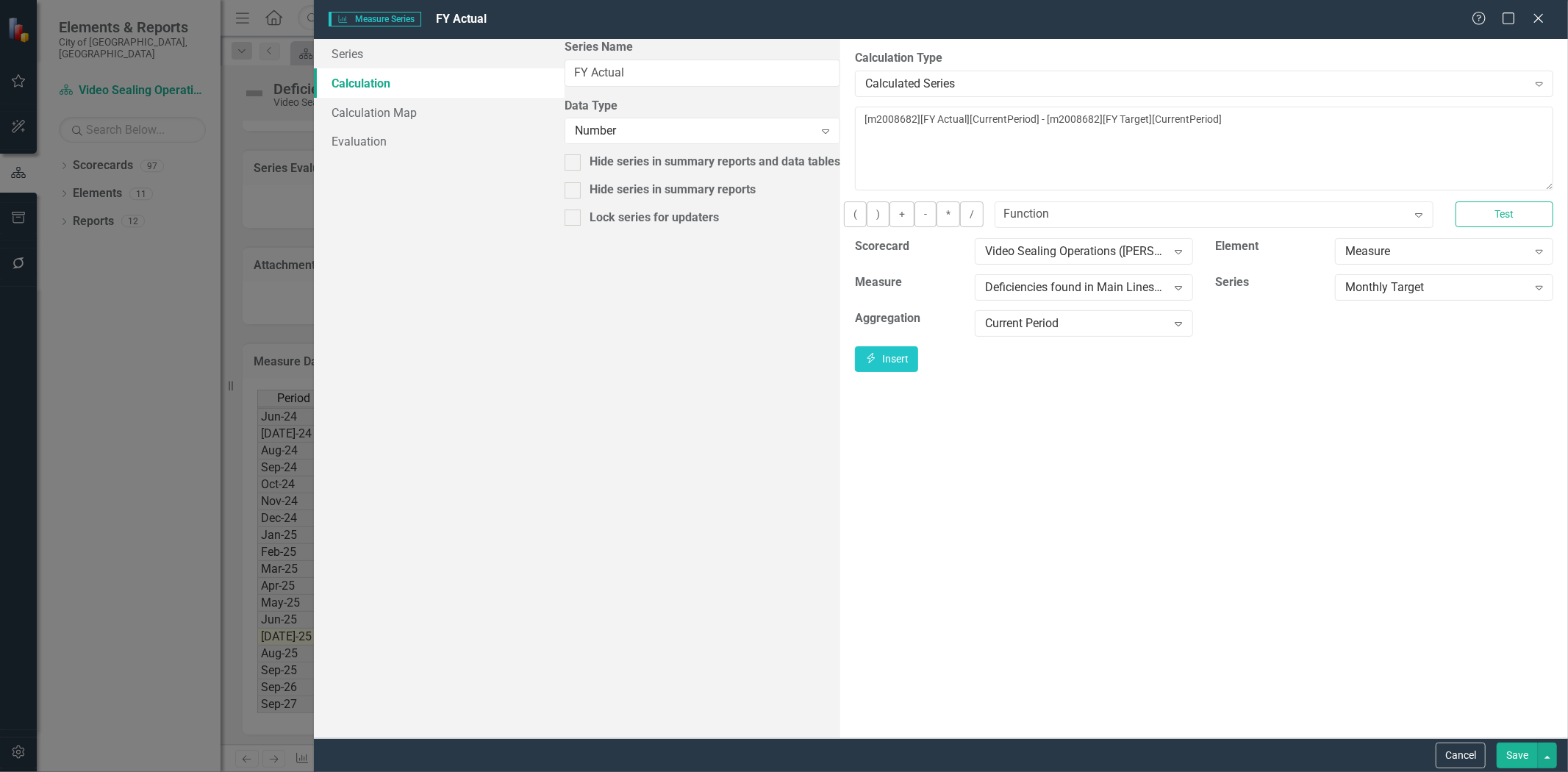
click at [1324, 310] on div "Monthly Target Expand" at bounding box center [1444, 292] width 240 height 36
click at [1335, 301] on div "Monthly Target Expand" at bounding box center [1445, 288] width 219 height 26
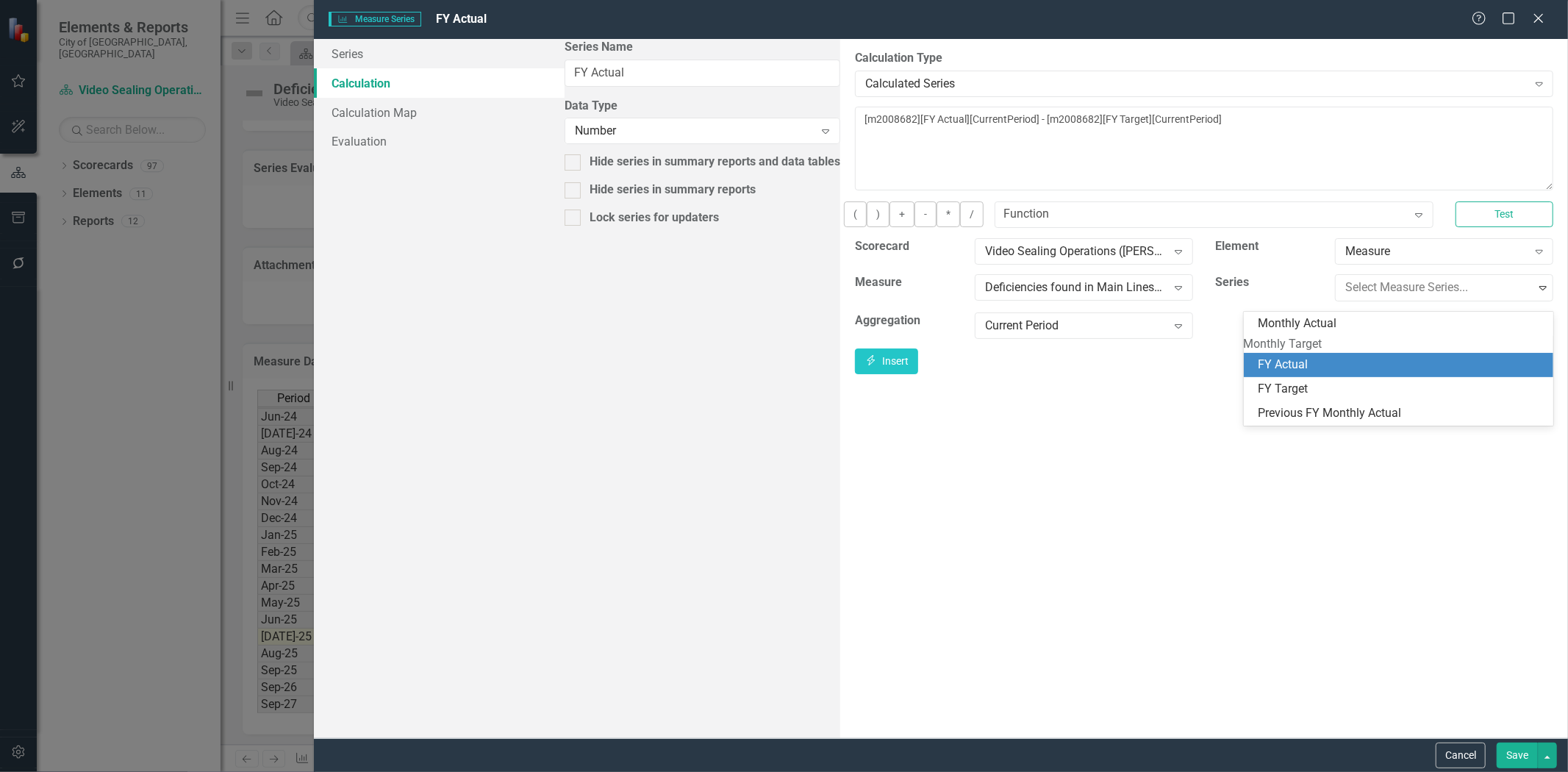
click at [1321, 373] on div "FY Actual" at bounding box center [1403, 365] width 287 height 17
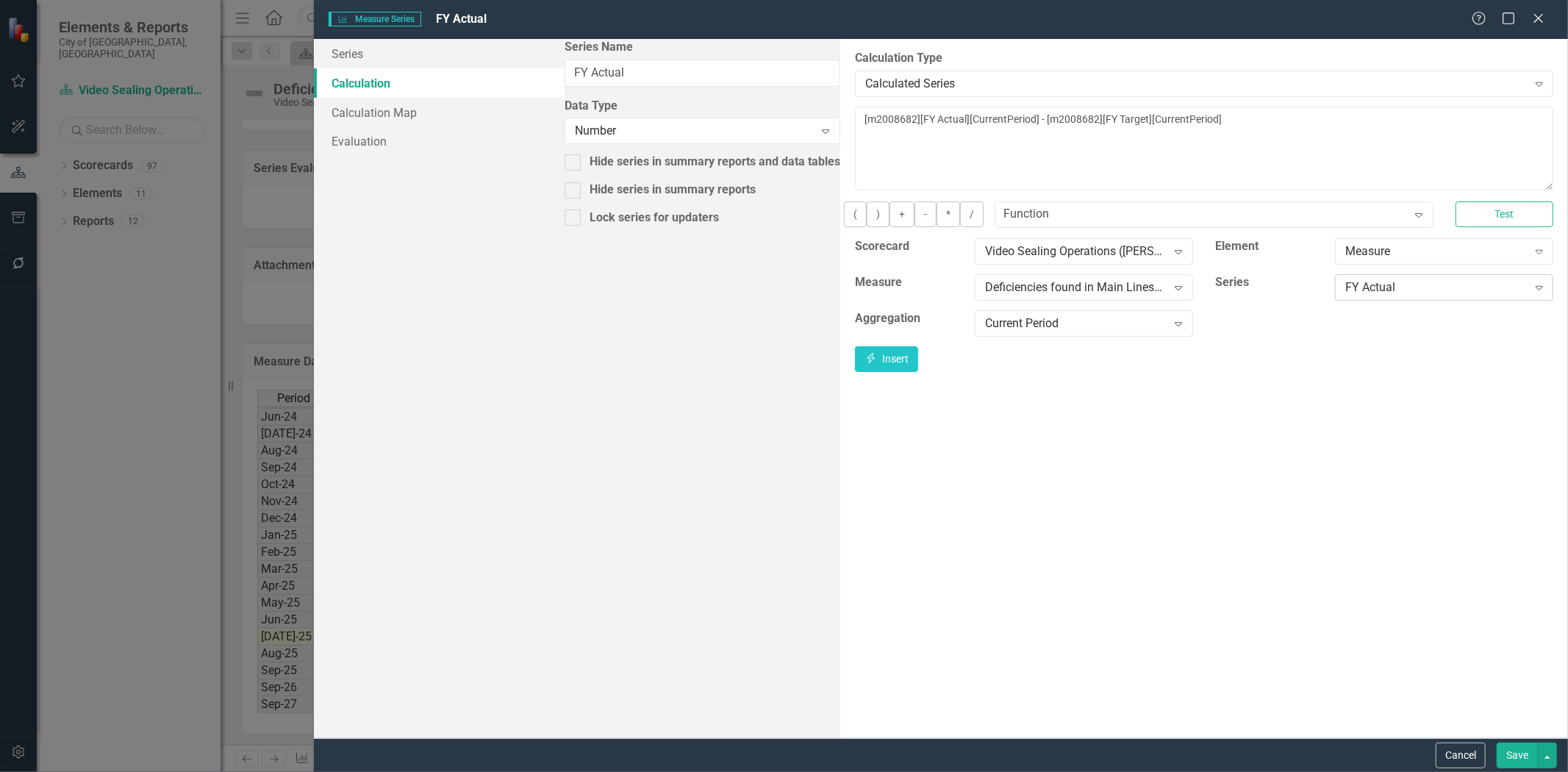
click at [1346, 296] on div "FY Actual" at bounding box center [1437, 287] width 182 height 17
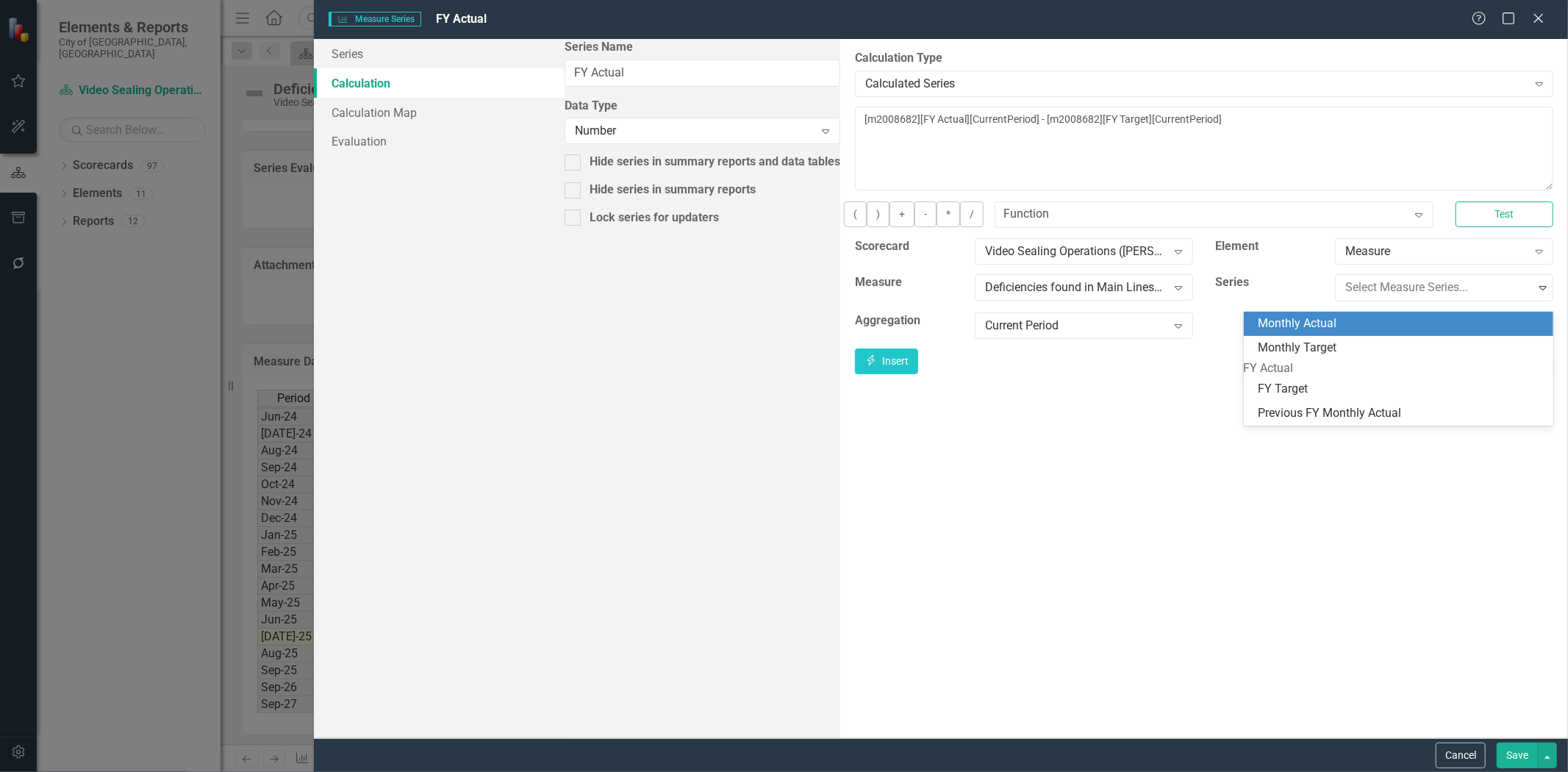
click at [1310, 328] on div "Monthly Actual" at bounding box center [1403, 323] width 287 height 17
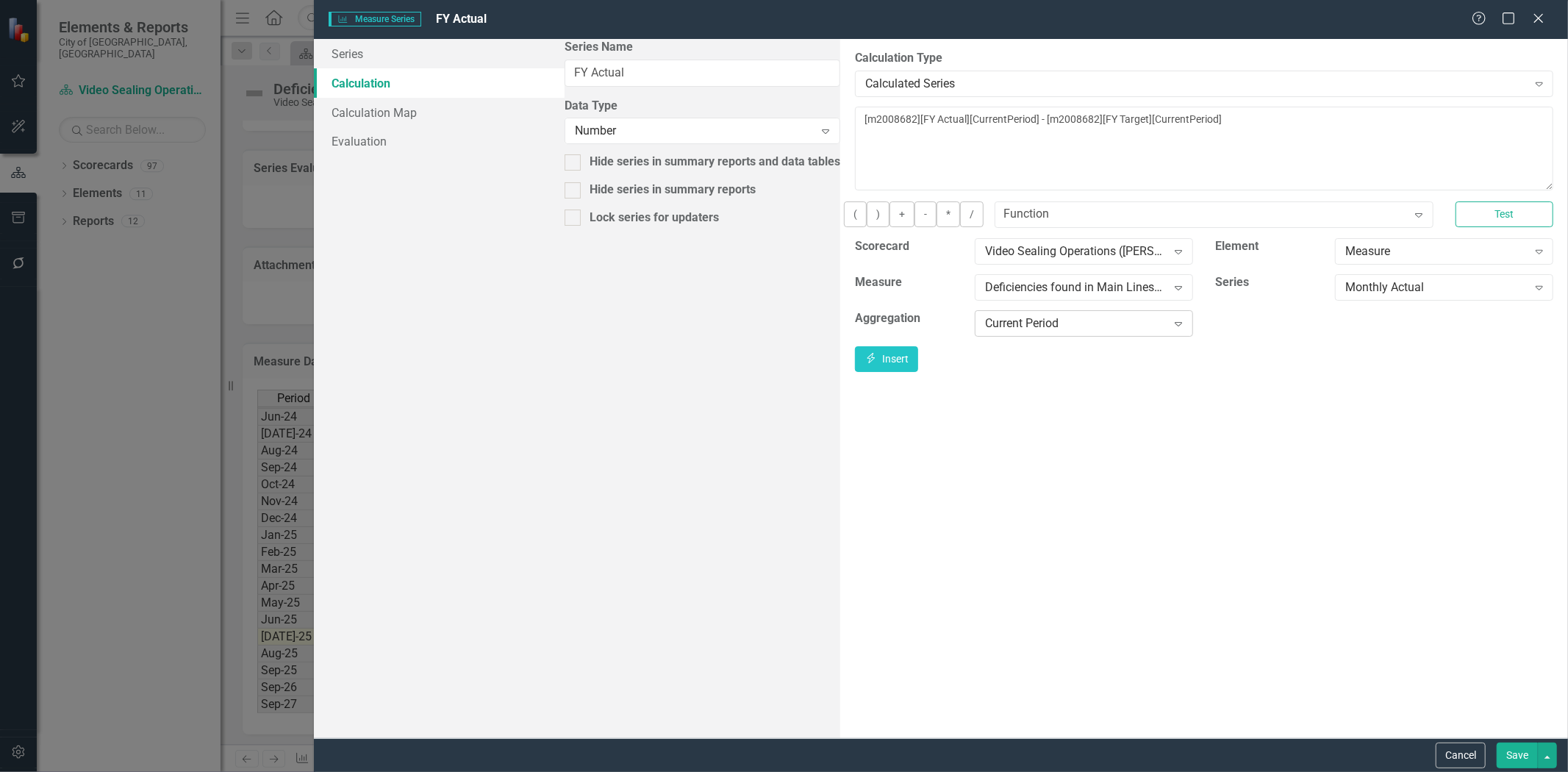
click at [986, 331] on div "Current Period" at bounding box center [1077, 323] width 182 height 17
drag, startPoint x: 1154, startPoint y: 125, endPoint x: 583, endPoint y: 137, distance: 571.1
click at [855, 137] on textarea "[m2008682][FY Actual][CurrentPeriod] - [m2008682][FY Target][CurrentPeriod]" at bounding box center [1204, 149] width 699 height 84
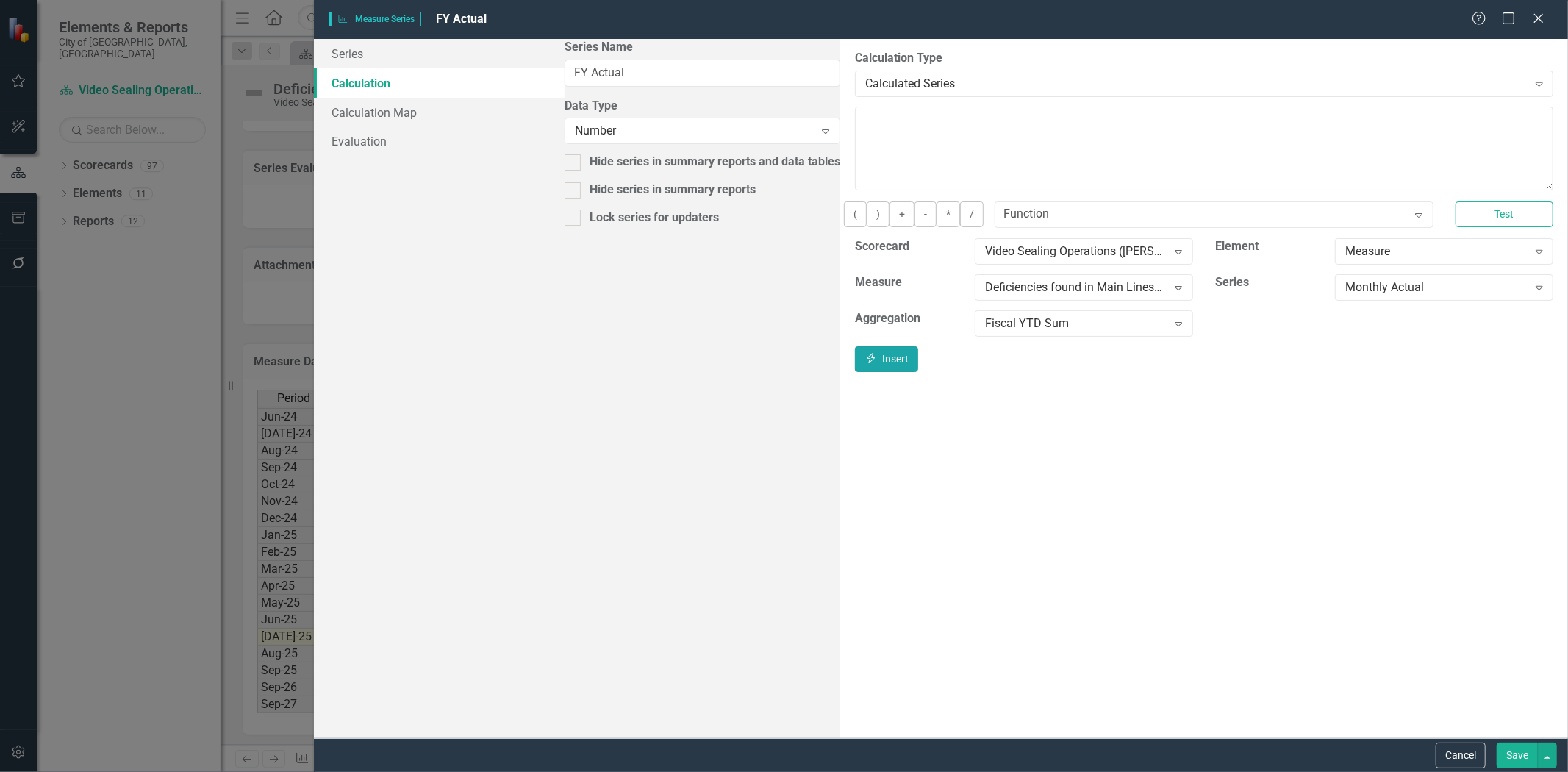
click at [918, 372] on button "Insert Insert" at bounding box center [887, 358] width 63 height 25
click at [1488, 227] on button "Test" at bounding box center [1505, 213] width 98 height 25
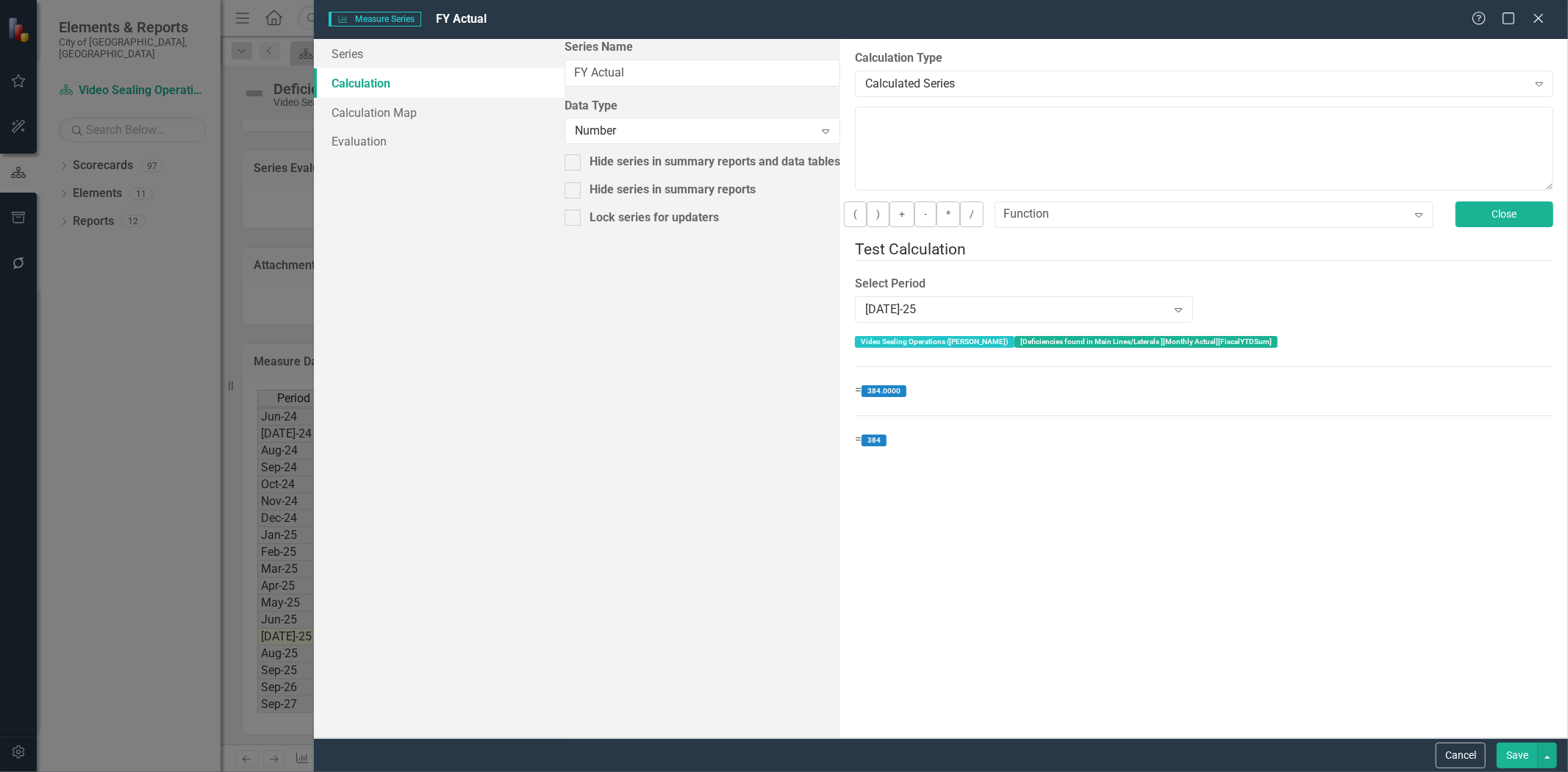
click at [1456, 227] on button "Close" at bounding box center [1505, 213] width 98 height 25
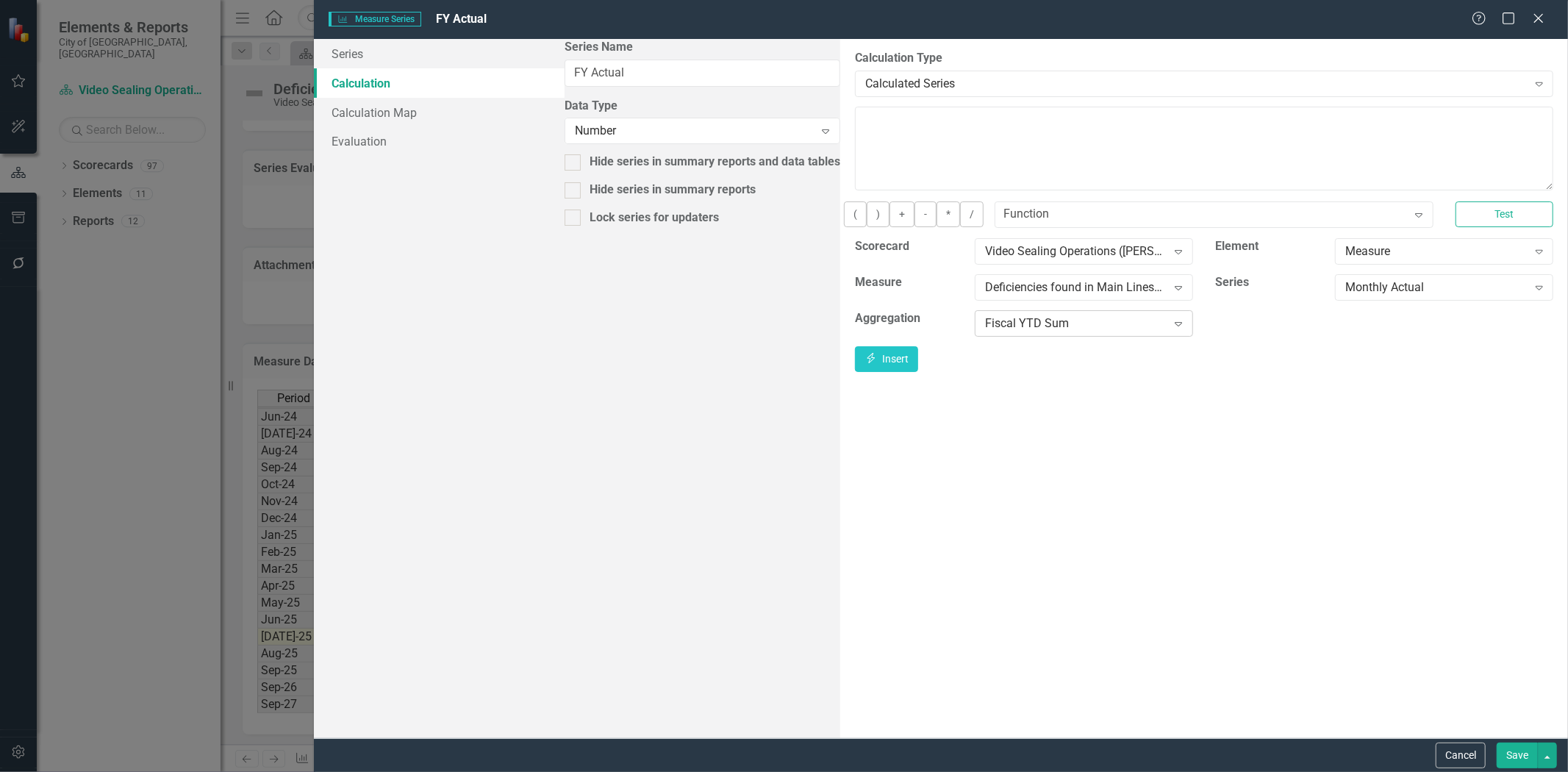
click at [986, 326] on div "Fiscal YTD Sum" at bounding box center [1077, 323] width 182 height 17
click at [855, 360] on div "Insert Insert" at bounding box center [1204, 361] width 699 height 25
click at [1446, 746] on button "Cancel" at bounding box center [1460, 755] width 50 height 25
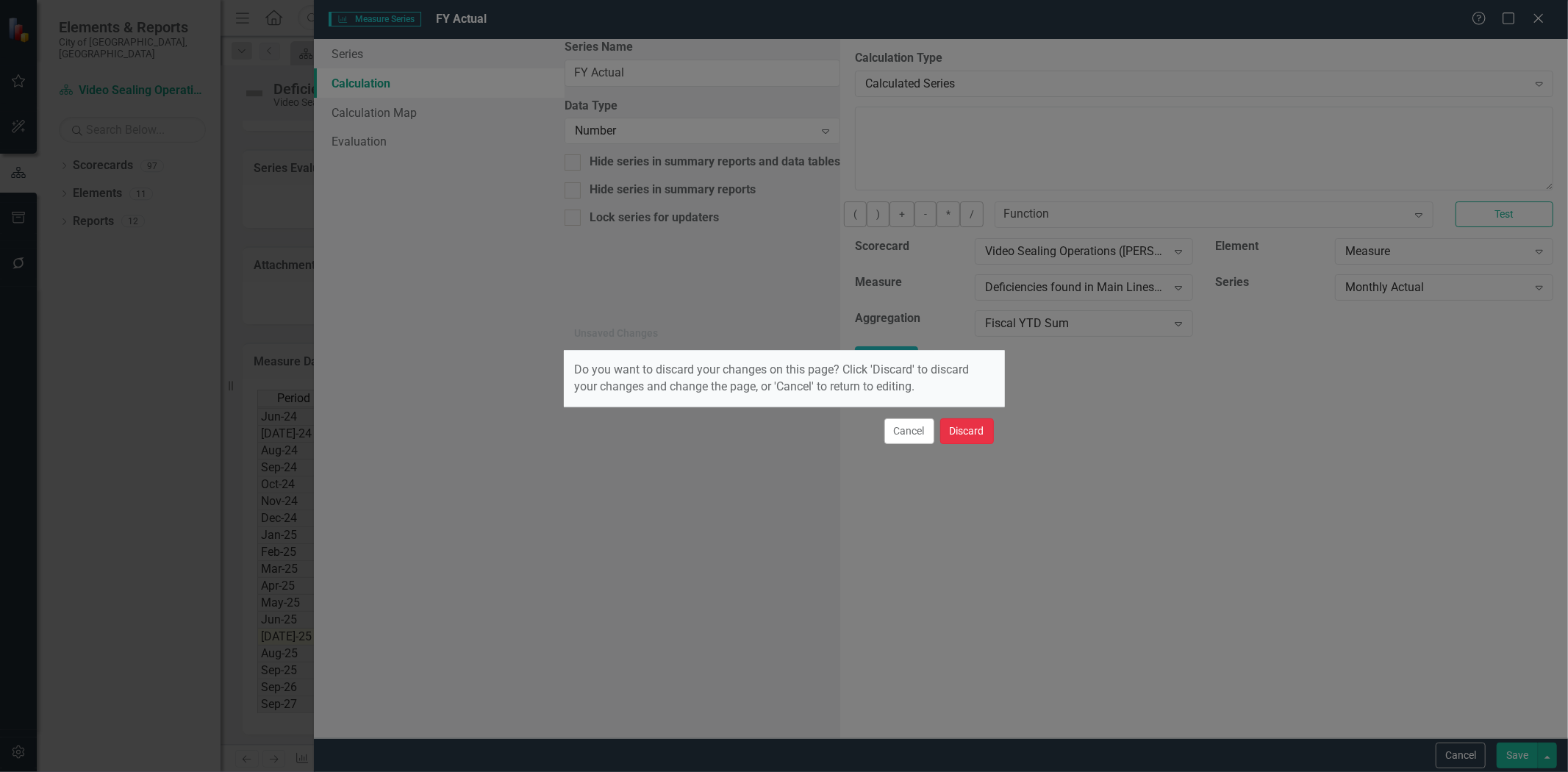
click at [963, 432] on button "Discard" at bounding box center [966, 430] width 53 height 25
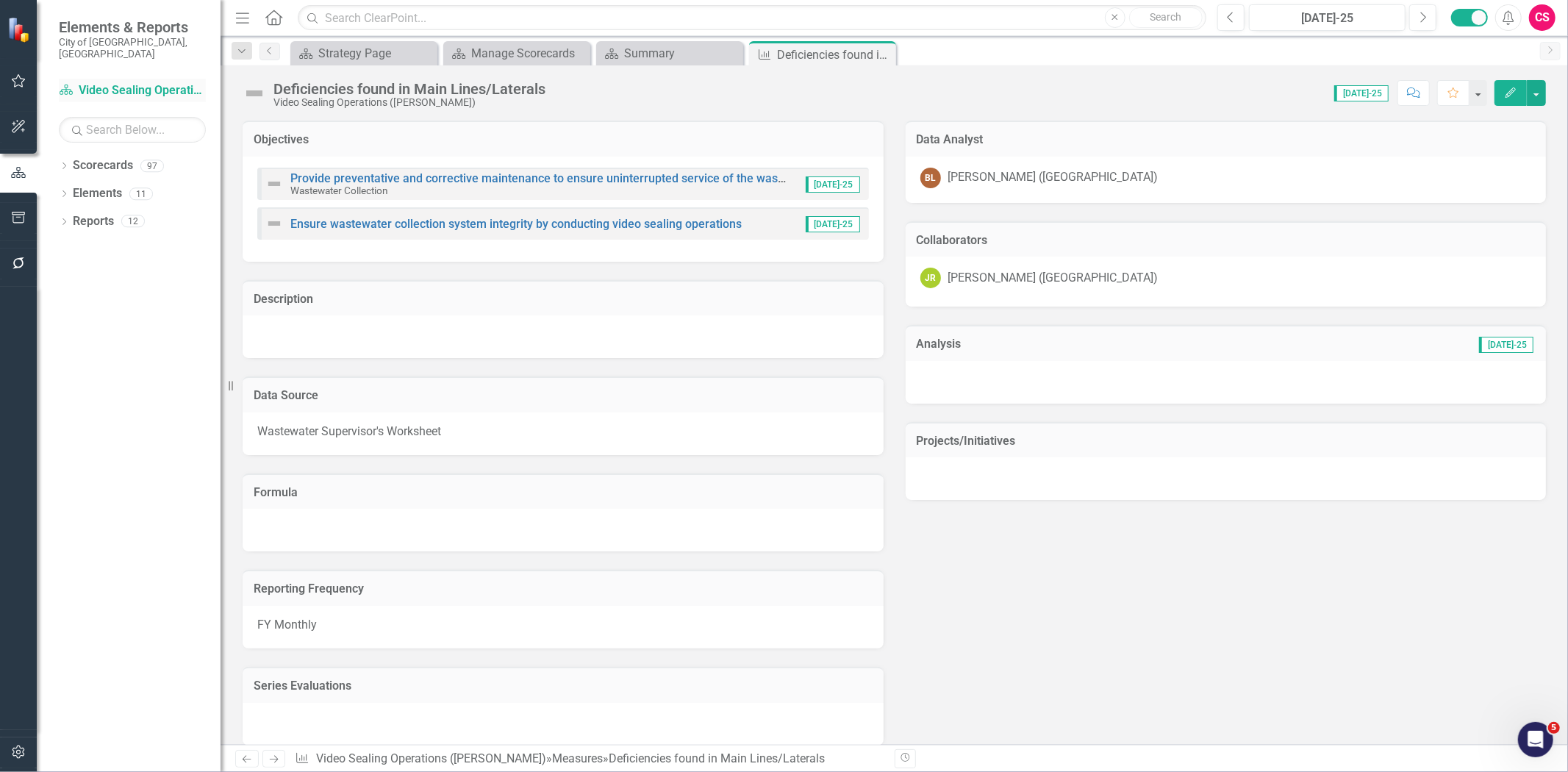
click at [147, 82] on link "Scorecard Video Sealing Operations ([PERSON_NAME])" at bounding box center [132, 90] width 147 height 17
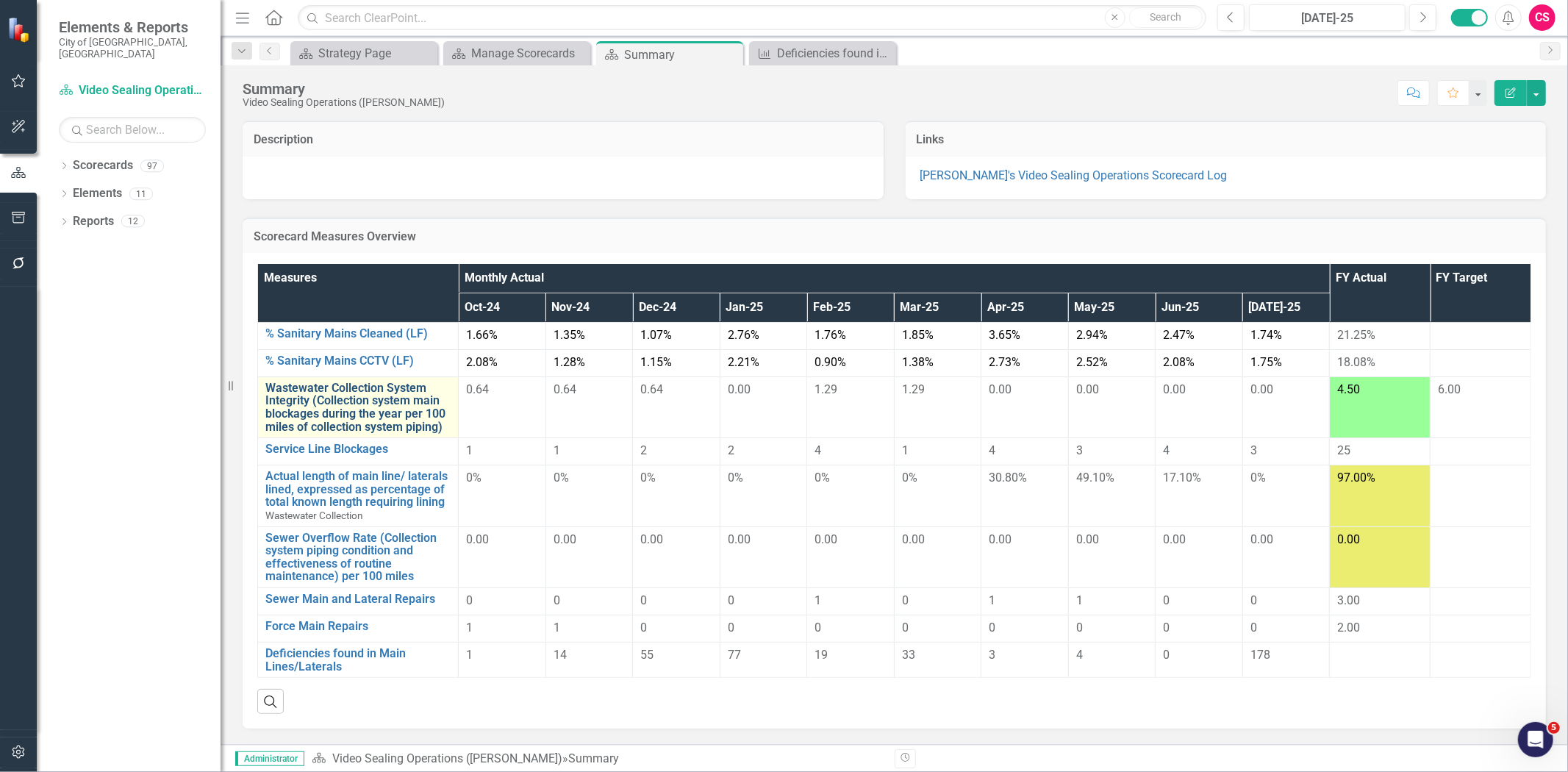
click at [359, 400] on link "Wastewater Collection System Integrity (Collection system main blockages during…" at bounding box center [359, 407] width 185 height 52
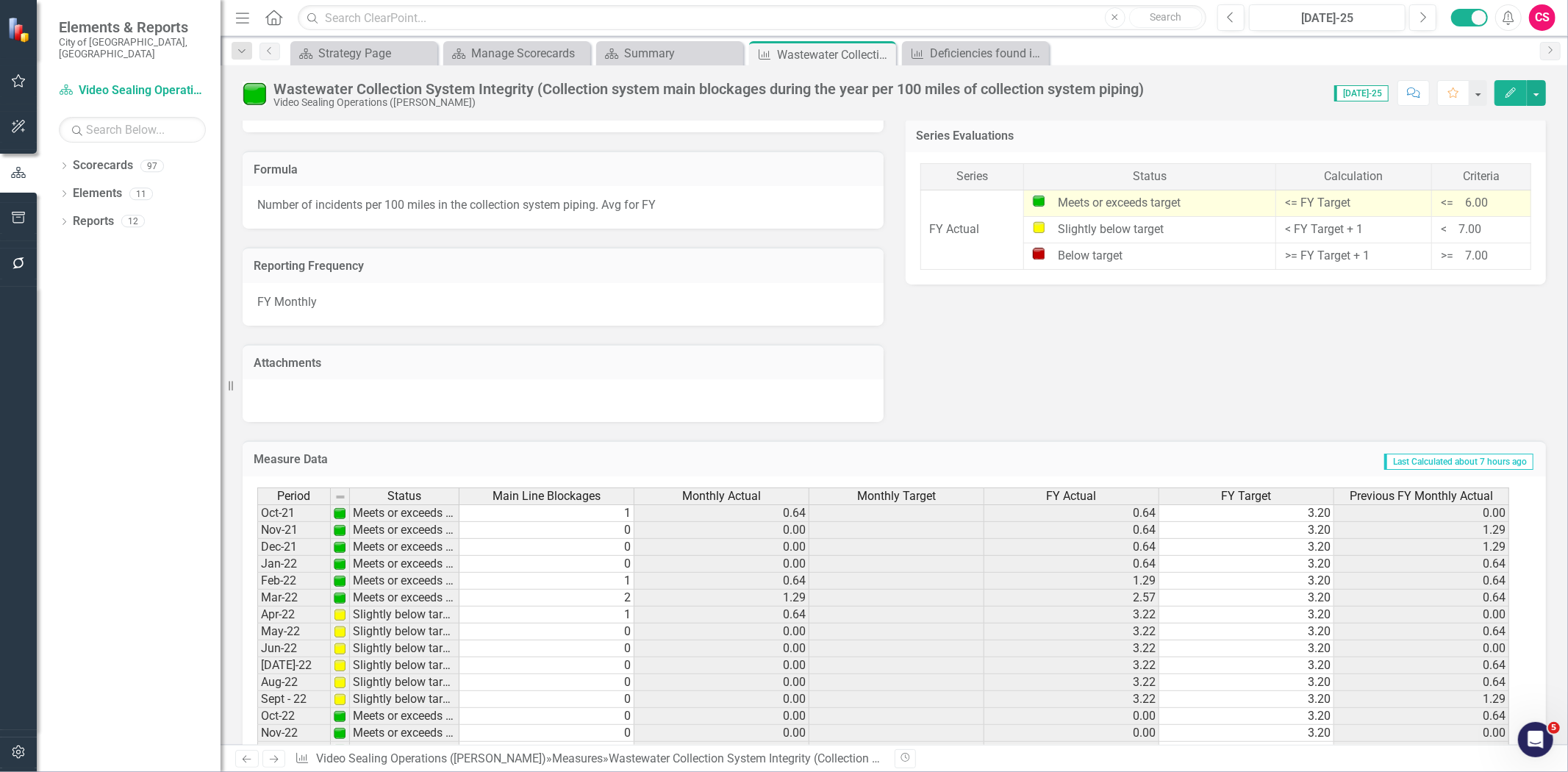
scroll to position [1100, 0]
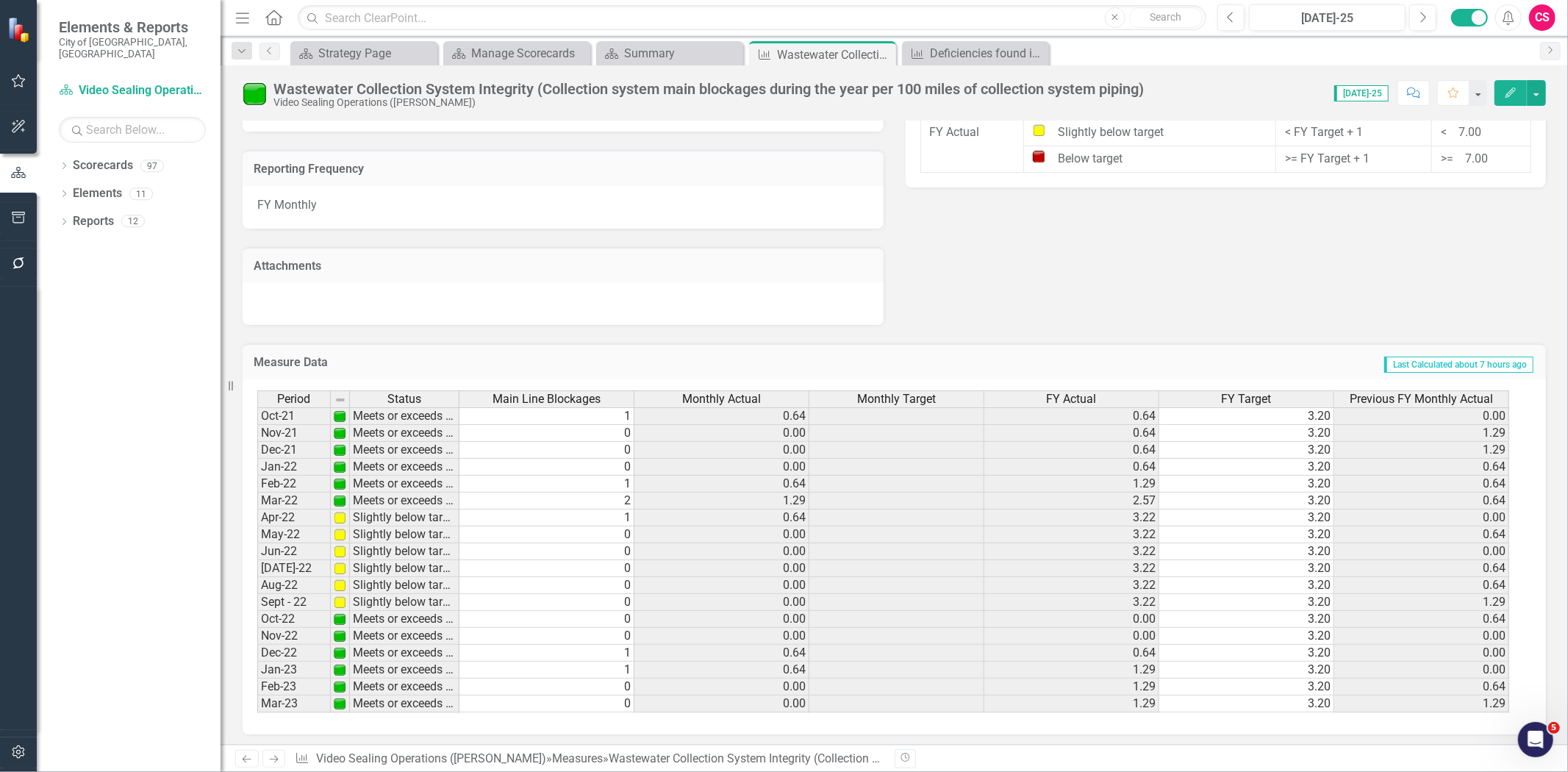
click at [1068, 400] on span "FY Actual" at bounding box center [1071, 399] width 50 height 13
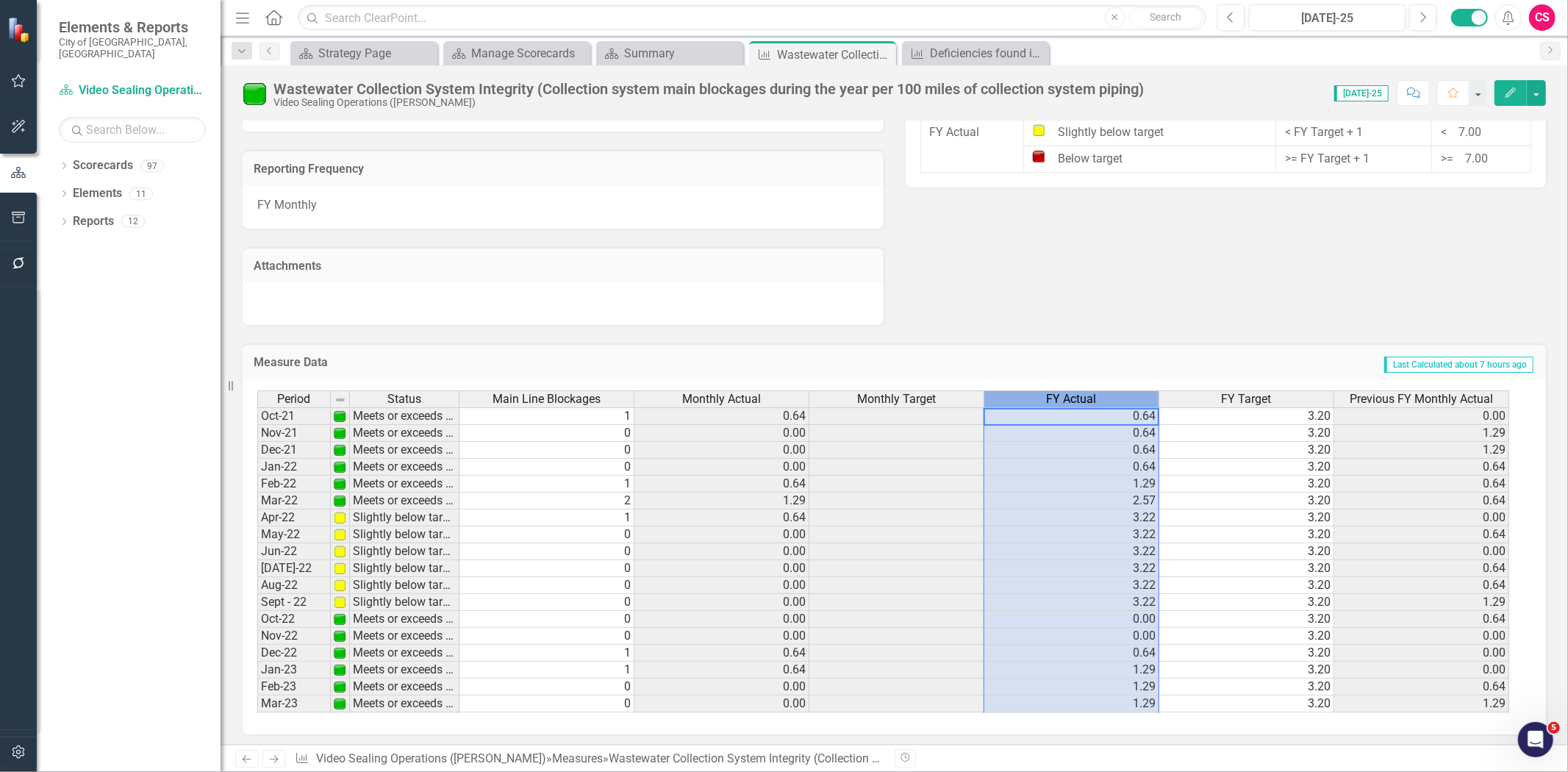
click at [1068, 399] on span "FY Actual" at bounding box center [1071, 399] width 50 height 13
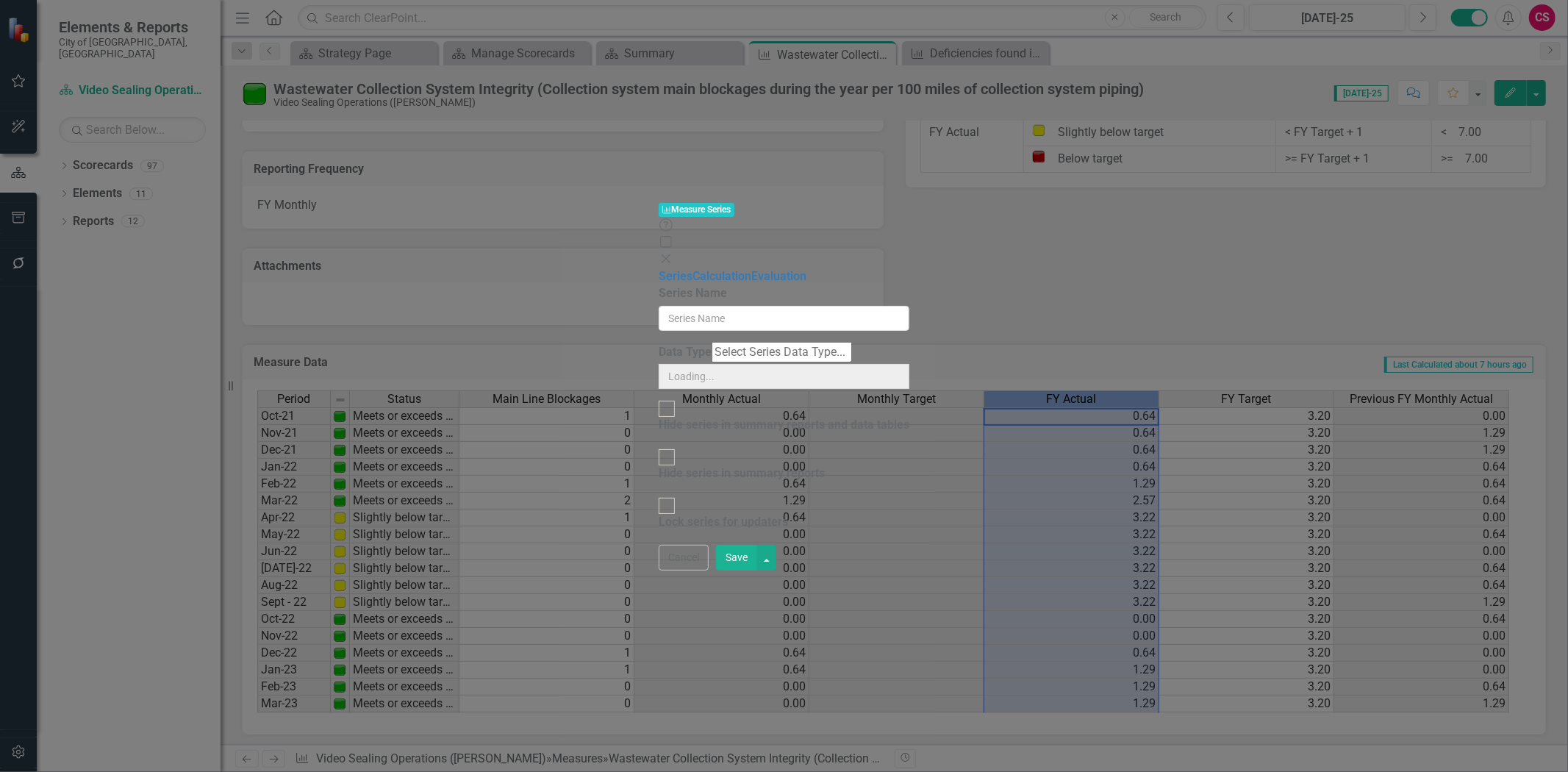
type input "FY Actual"
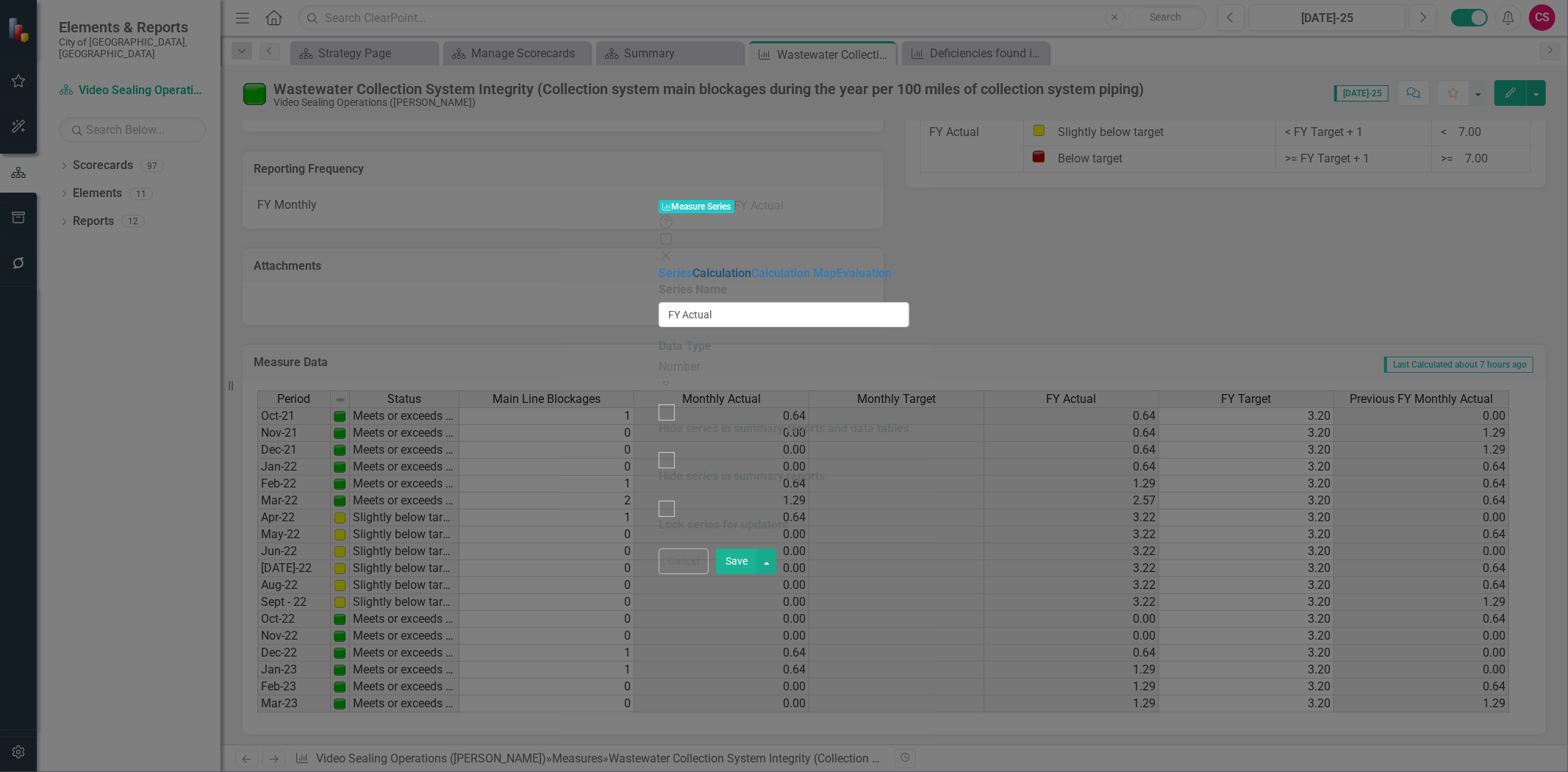
click at [693, 266] on link "Calculation" at bounding box center [721, 273] width 59 height 14
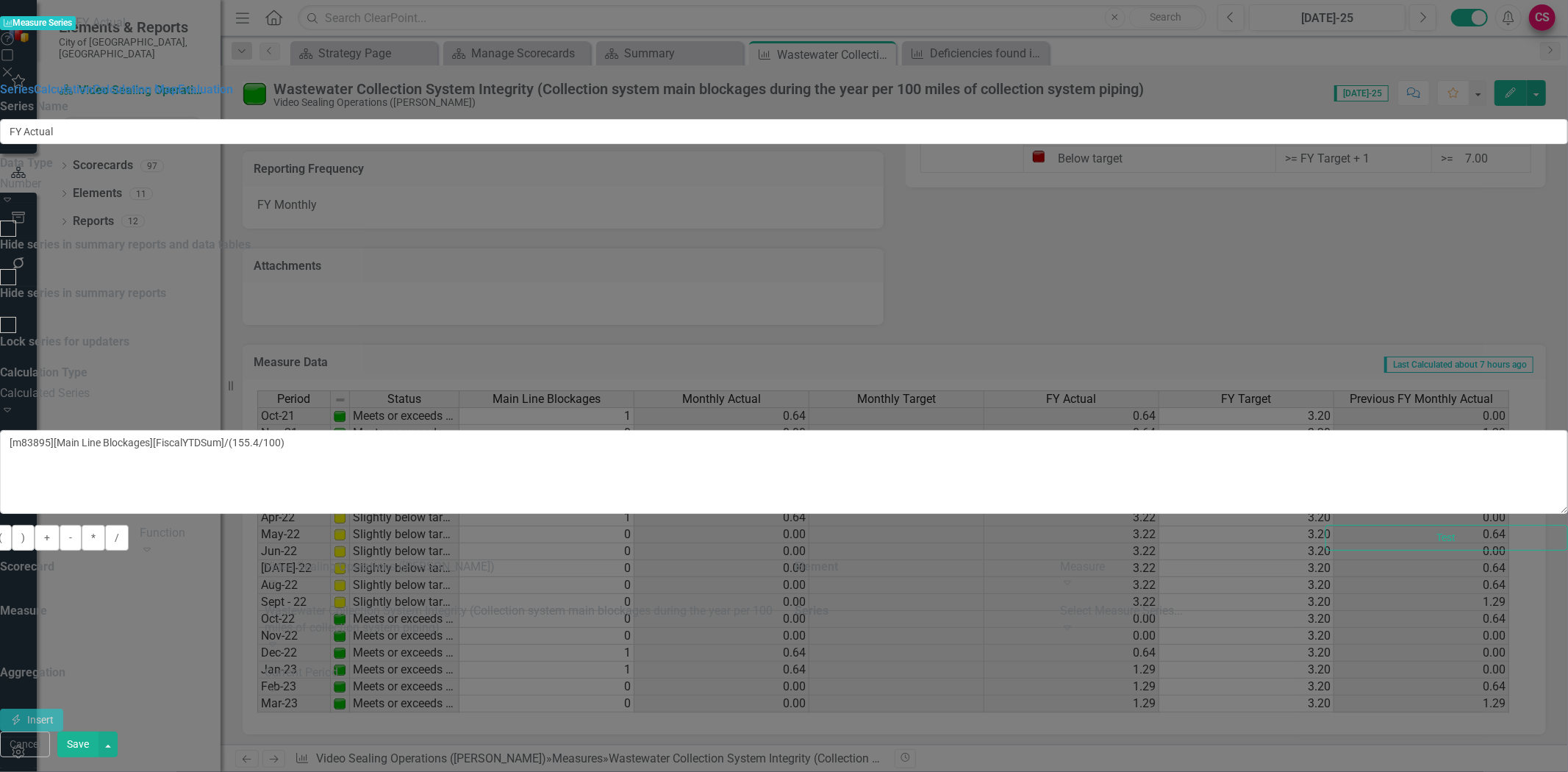
click at [15, 66] on icon "Close" at bounding box center [7, 72] width 15 height 11
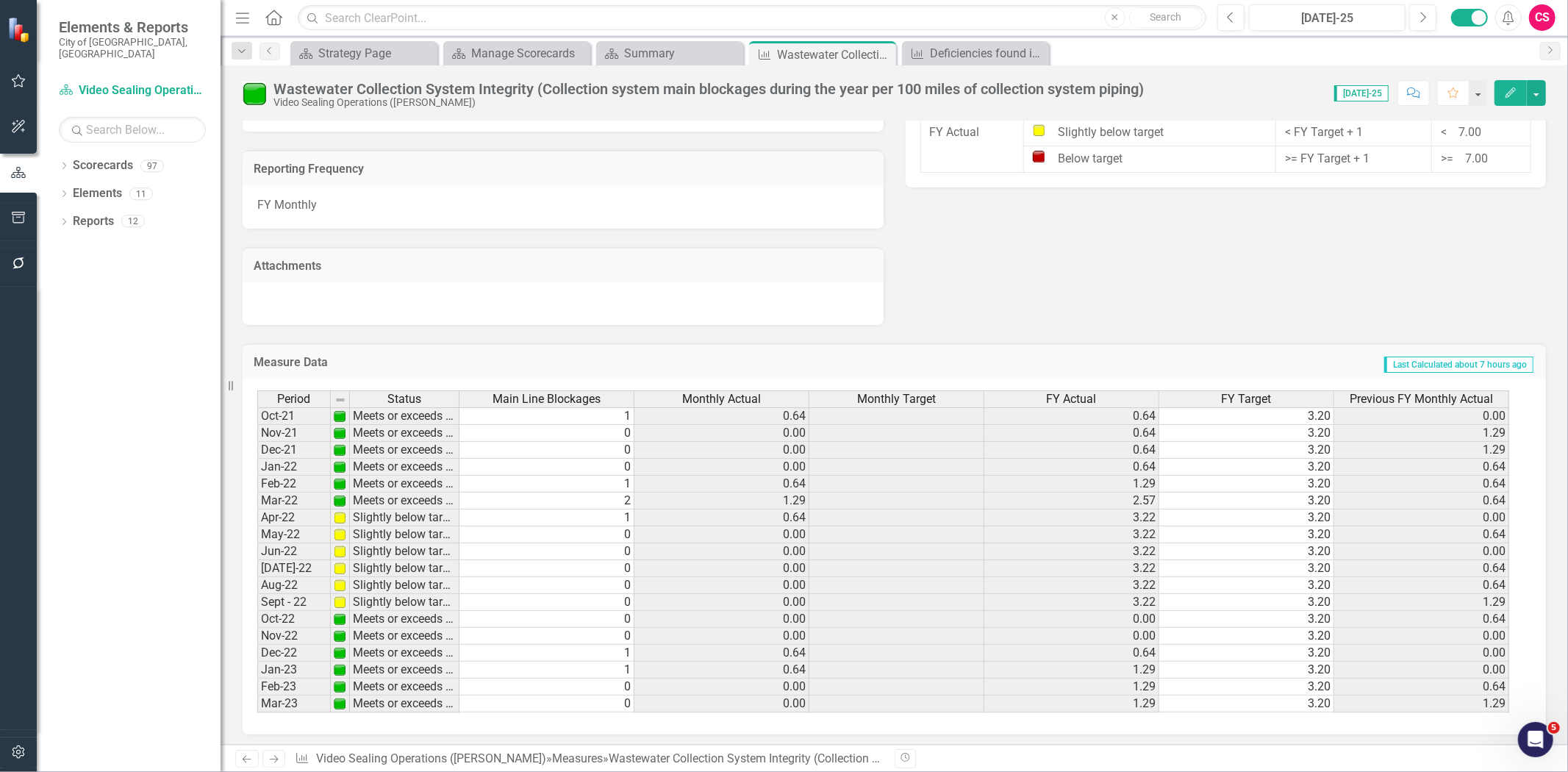
click at [1041, 399] on div "FY Actual" at bounding box center [1071, 399] width 174 height 16
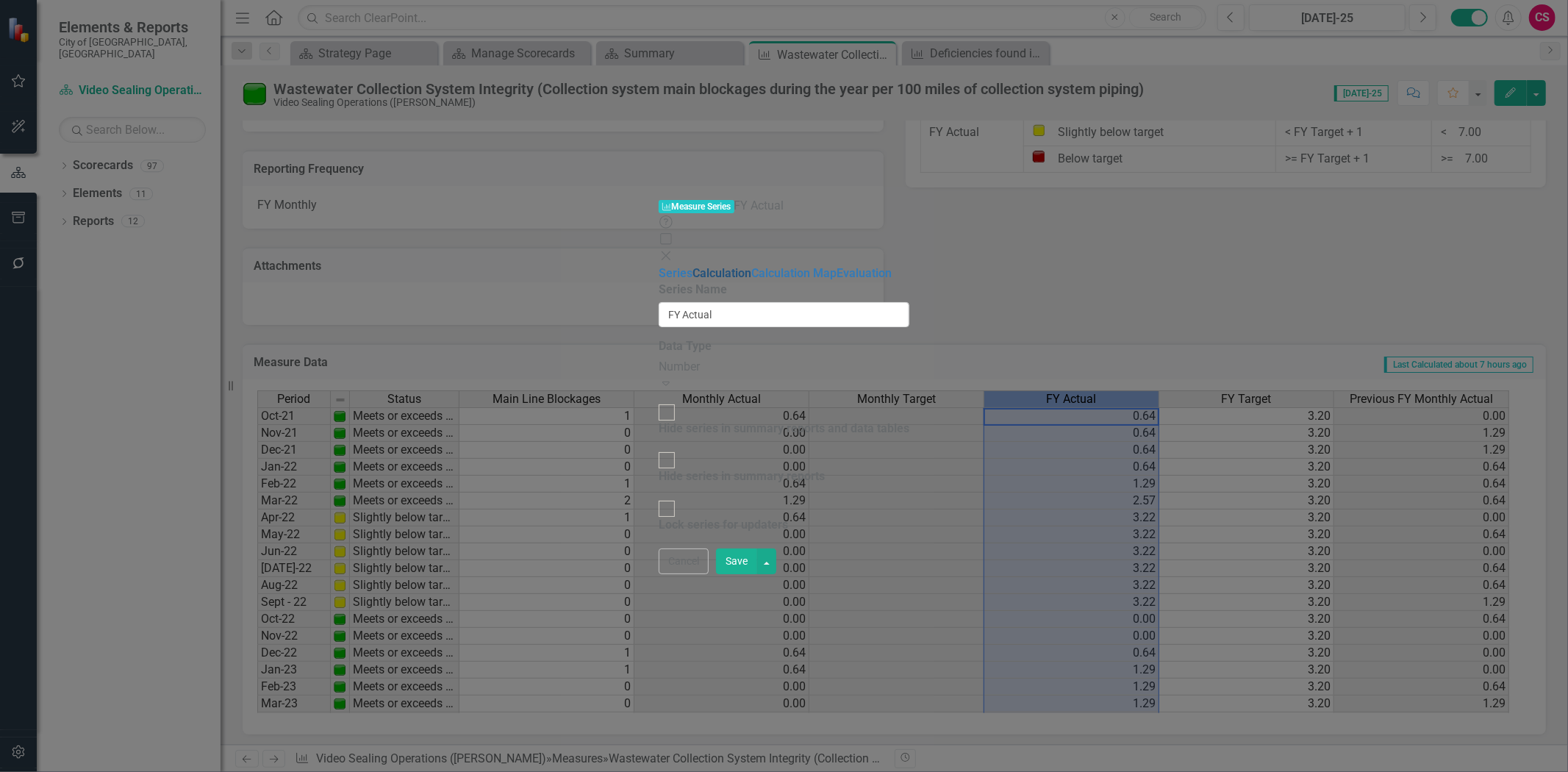
click at [693, 266] on link "Calculation" at bounding box center [721, 273] width 59 height 14
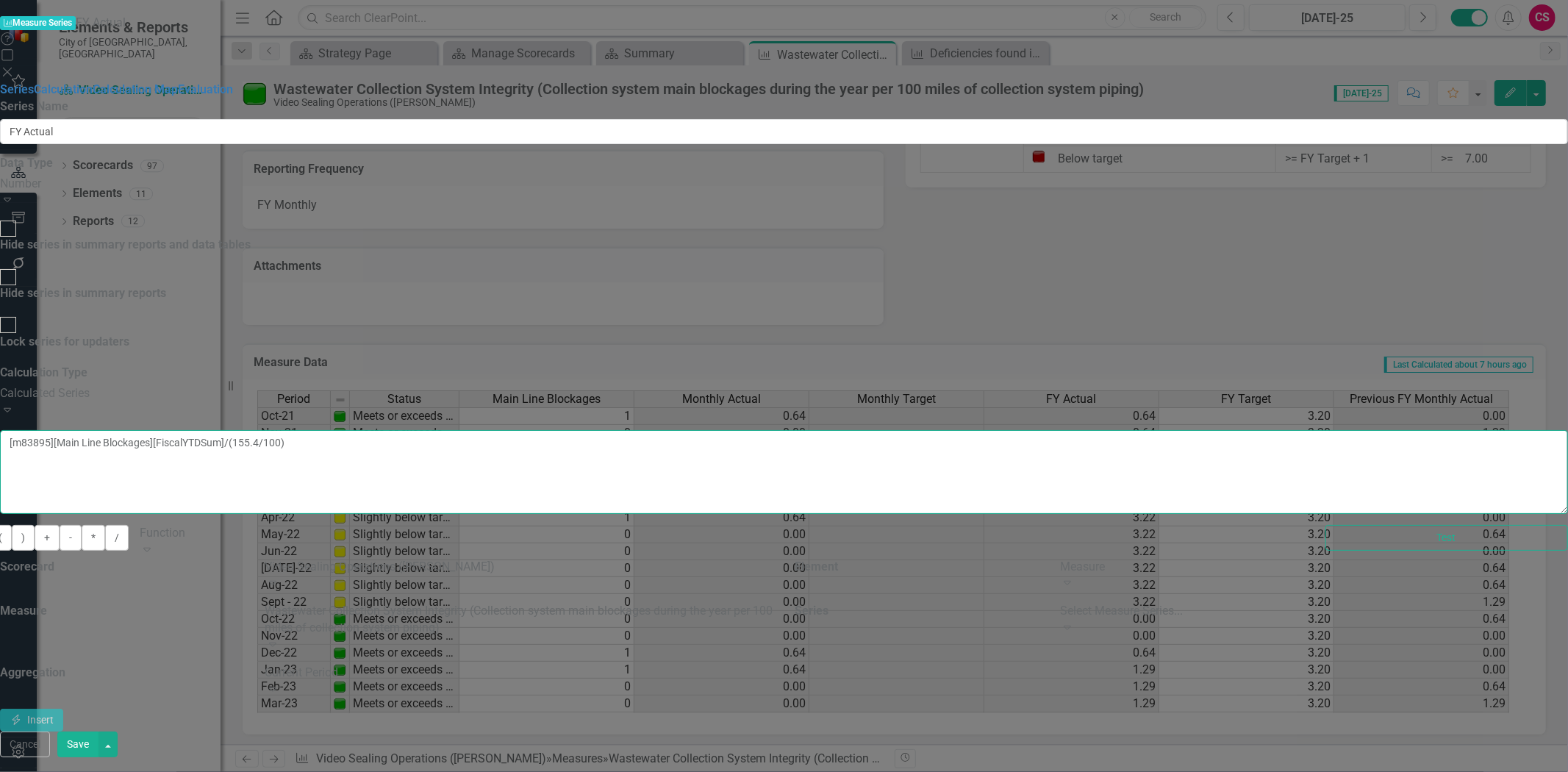
drag, startPoint x: 987, startPoint y: 128, endPoint x: 1015, endPoint y: 142, distance: 31.3
click at [1015, 430] on textarea "[m83895][Main Line Blockages][FiscalYTDSum]/(155.4/100)" at bounding box center [784, 472] width 1568 height 84
click at [50, 757] on button "Cancel" at bounding box center [24, 744] width 50 height 25
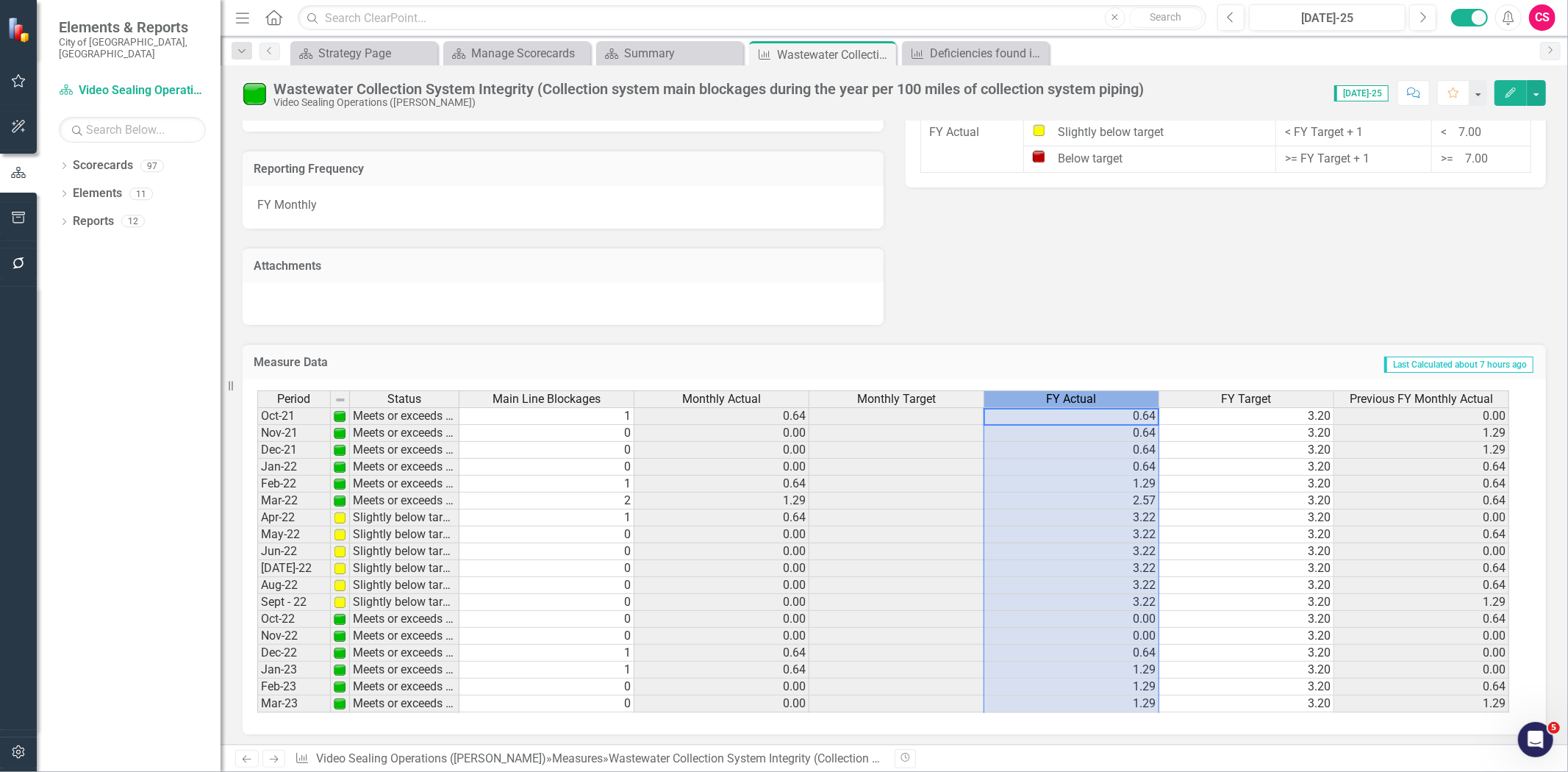
click at [1070, 395] on span "FY Actual" at bounding box center [1071, 399] width 50 height 13
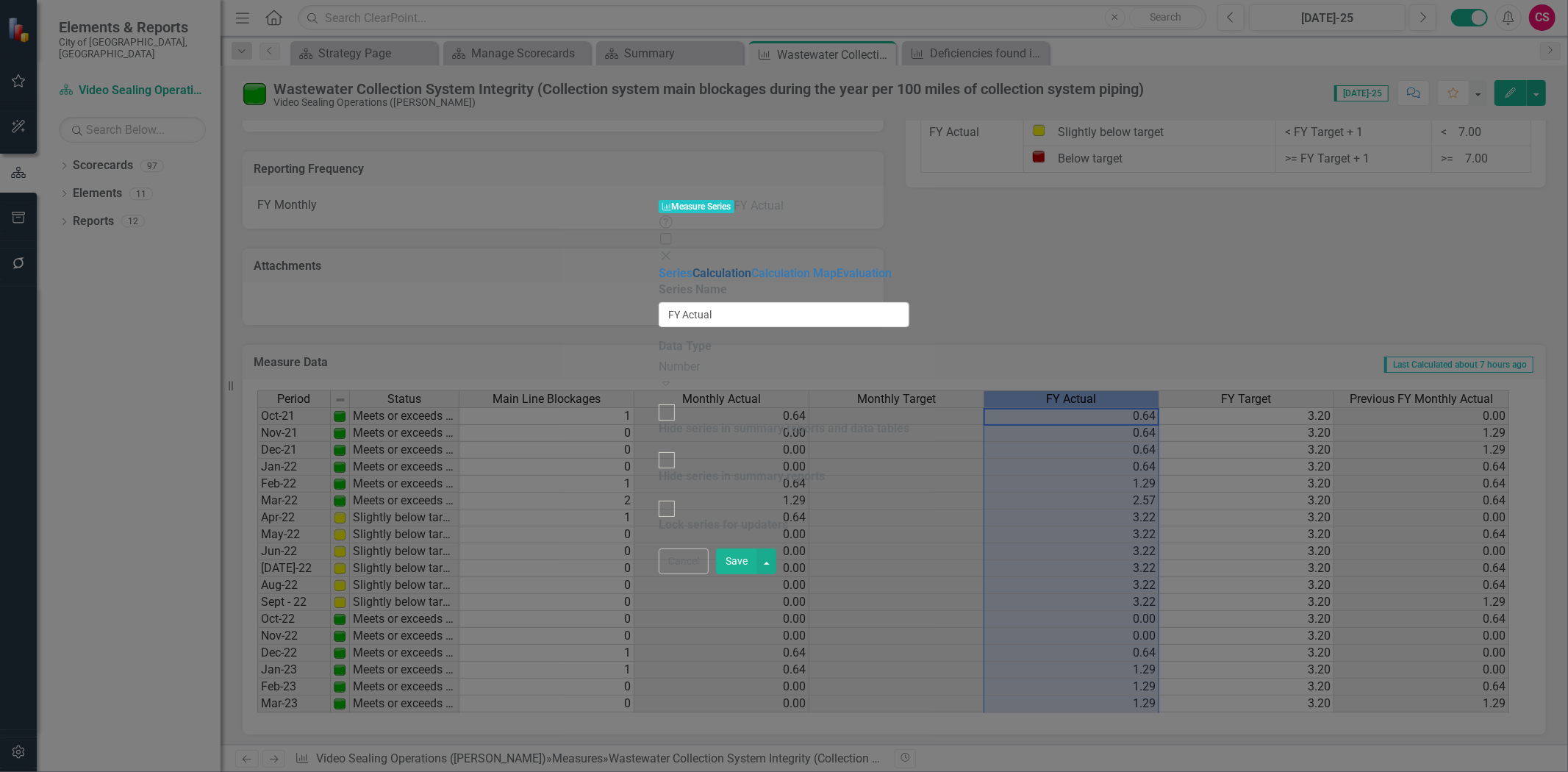
click at [693, 266] on link "Calculation" at bounding box center [721, 273] width 59 height 14
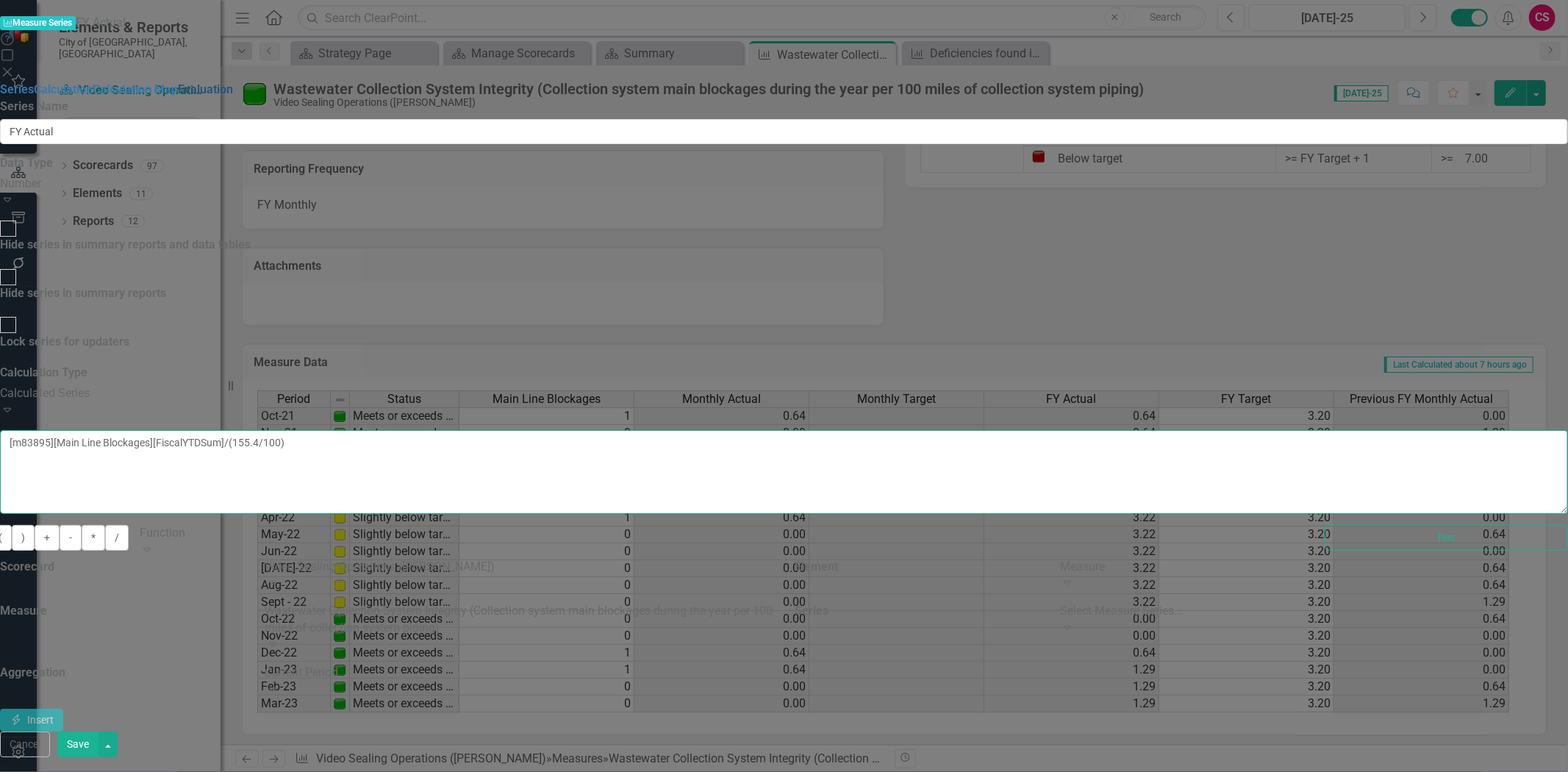
drag, startPoint x: 1051, startPoint y: 129, endPoint x: 544, endPoint y: 136, distance: 507.0
click at [544, 136] on div "Series Calculation Calculation Map Evaluation From this page, you can edit the …" at bounding box center [784, 406] width 1568 height 650
click at [790, 430] on textarea "[m83895][Main Line Blockages][FiscalYTDSum]/(155.4/100)" at bounding box center [784, 472] width 1568 height 84
drag, startPoint x: 589, startPoint y: 120, endPoint x: 640, endPoint y: 127, distance: 51.5
click at [640, 430] on textarea "[m83895][Main Line Blockages][FiscalYTDSum]/(155.4/100)" at bounding box center [784, 472] width 1568 height 84
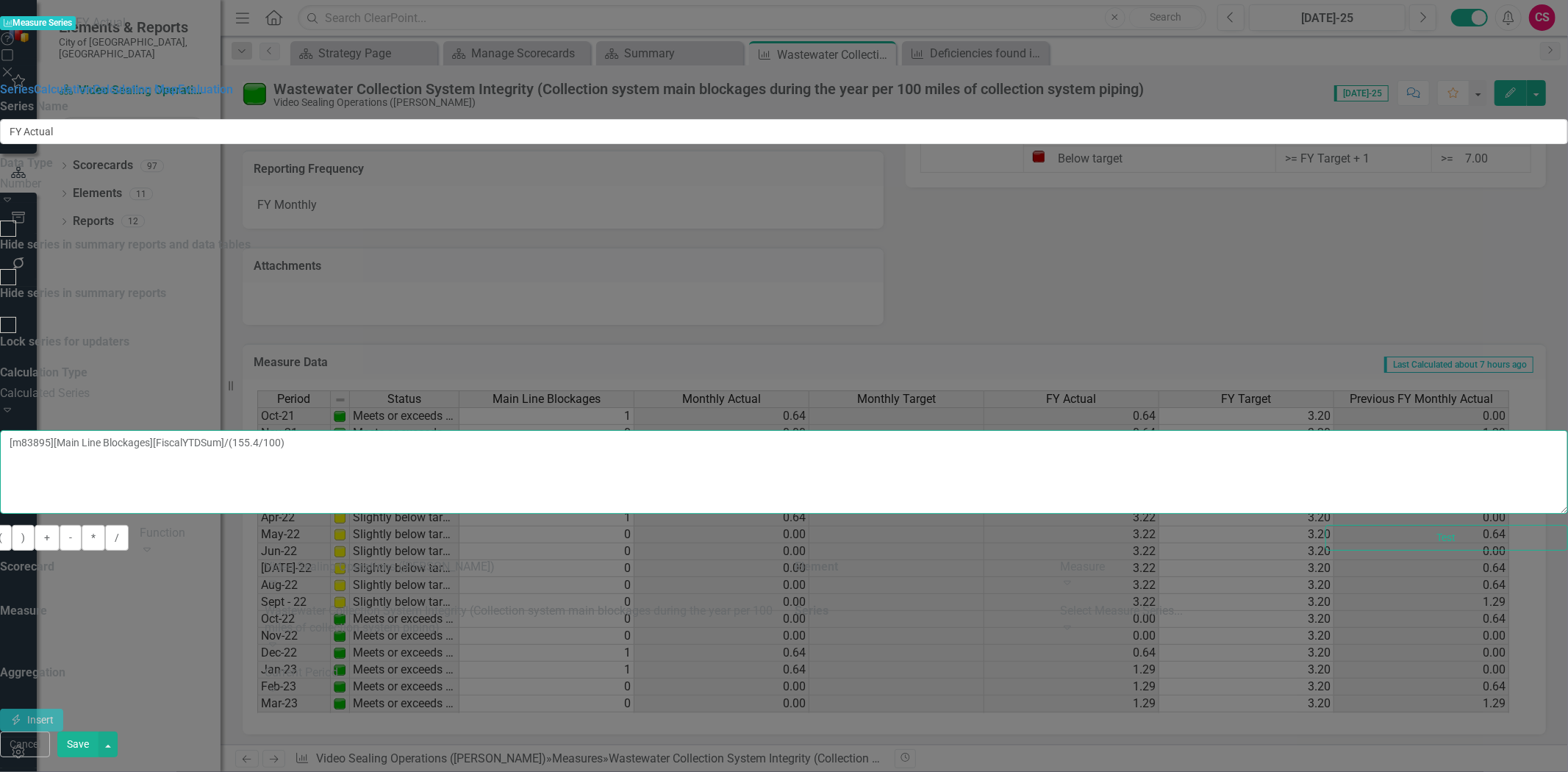
click at [635, 430] on textarea "[m83895][Main Line Blockages][FiscalYTDSum]/(155.4/100)" at bounding box center [784, 472] width 1568 height 84
click at [645, 430] on textarea "[m83895][Main Line Blockages][FiscalYTDSum]/(155.4/100)" at bounding box center [784, 472] width 1568 height 84
drag, startPoint x: 589, startPoint y: 115, endPoint x: 778, endPoint y: 122, distance: 189.1
click at [778, 430] on textarea "[m83895][Main Line Blockages][FiscalYTDSum]/(155.4/100)" at bounding box center [784, 472] width 1568 height 84
click at [787, 430] on textarea "[m83895][Main Line Blockages][FiscalYTDSum]/(155.4/100)" at bounding box center [784, 472] width 1568 height 84
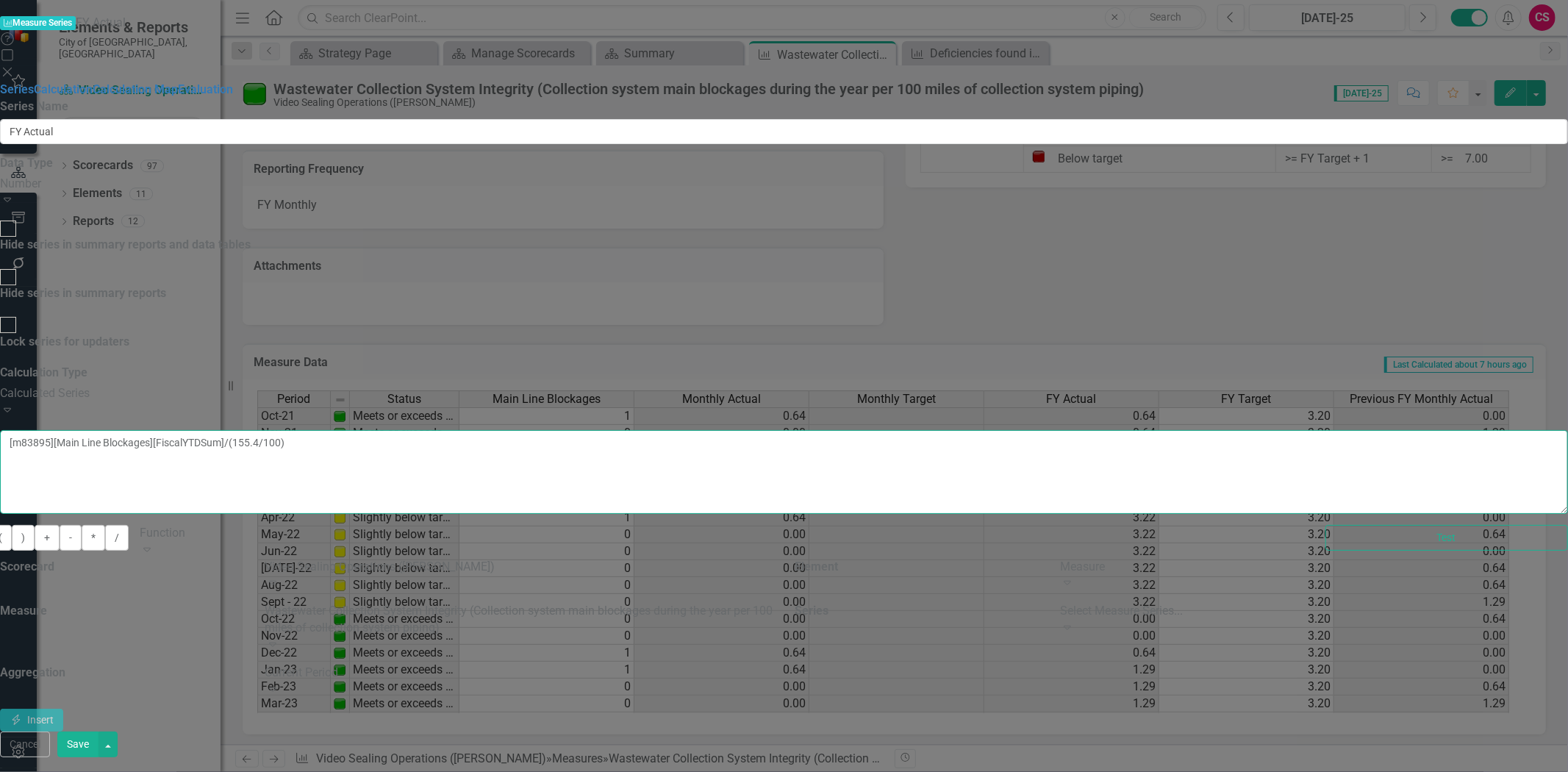
drag, startPoint x: 774, startPoint y: 119, endPoint x: 868, endPoint y: 122, distance: 94.0
click at [868, 430] on textarea "[m83895][Main Line Blockages][FiscalYTDSum]/(155.4/100)" at bounding box center [784, 472] width 1568 height 84
type textarea "[m83895][Main Line Blockages]/[FiscalYTDSum](155.4/100)"
click at [50, 757] on button "Cancel" at bounding box center [24, 744] width 50 height 25
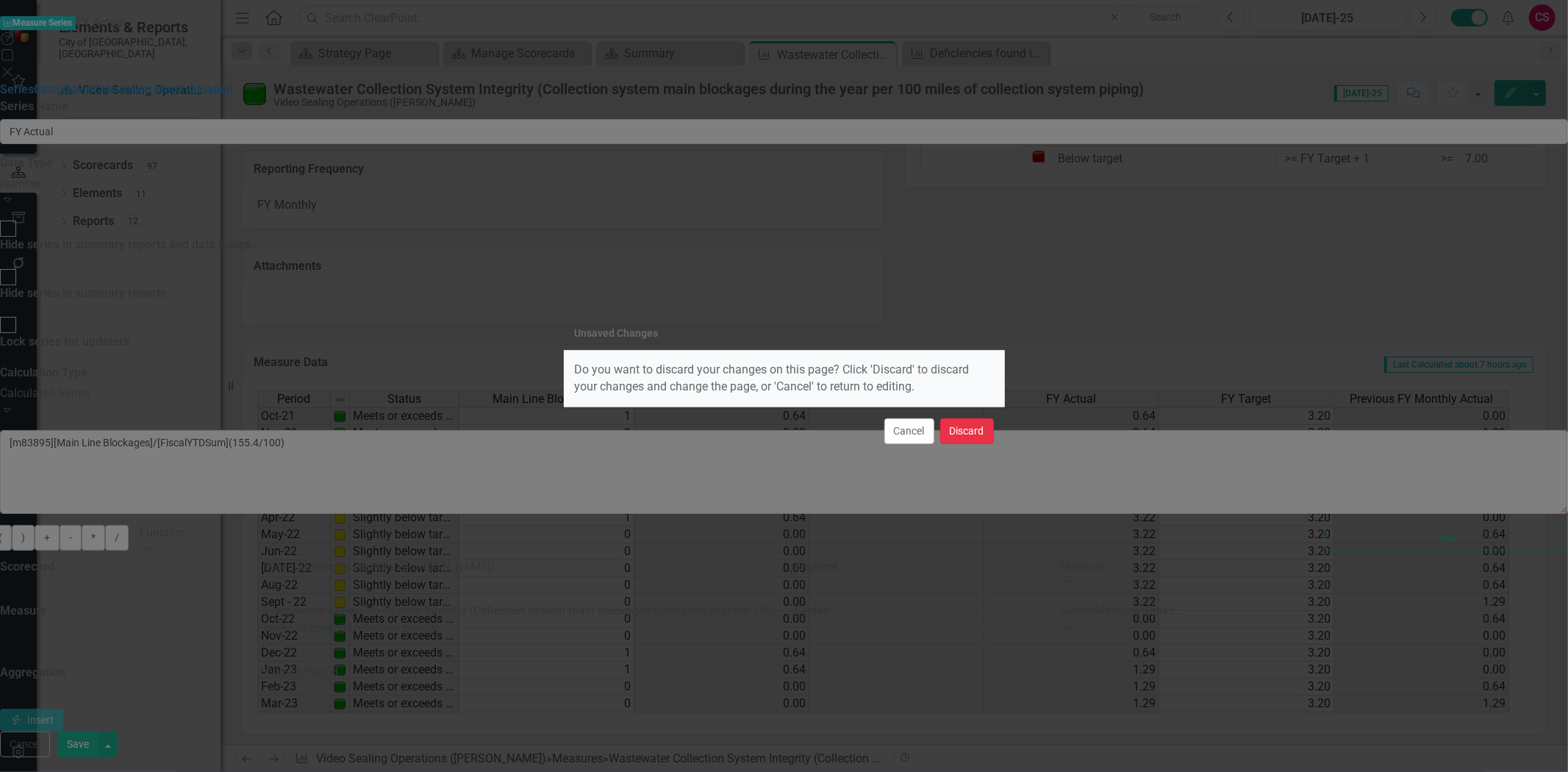
click at [979, 428] on button "Discard" at bounding box center [966, 430] width 53 height 25
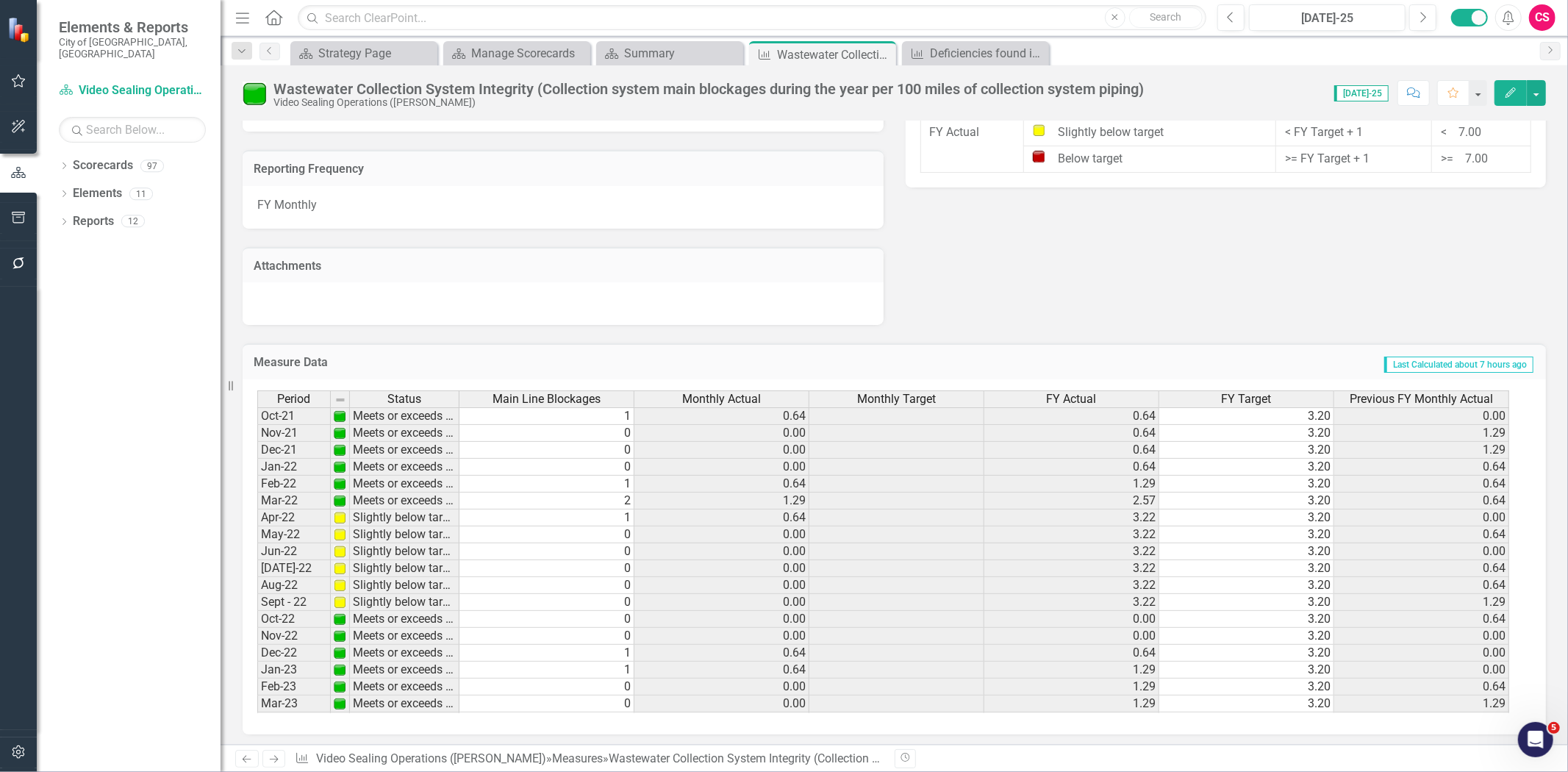
click at [1042, 393] on div "FY Actual" at bounding box center [1071, 399] width 174 height 16
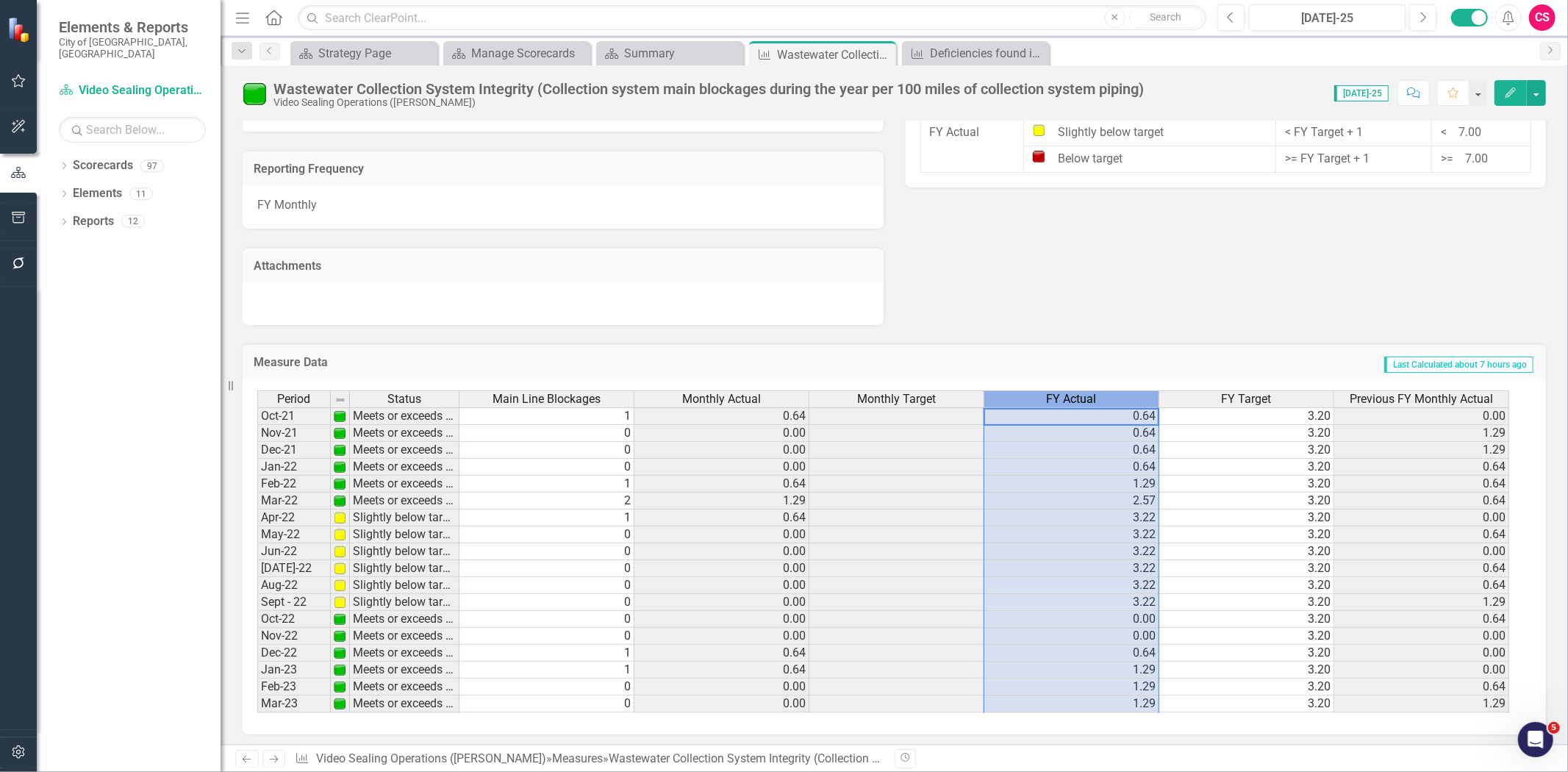
click at [1042, 393] on div "FY Actual" at bounding box center [1071, 399] width 174 height 16
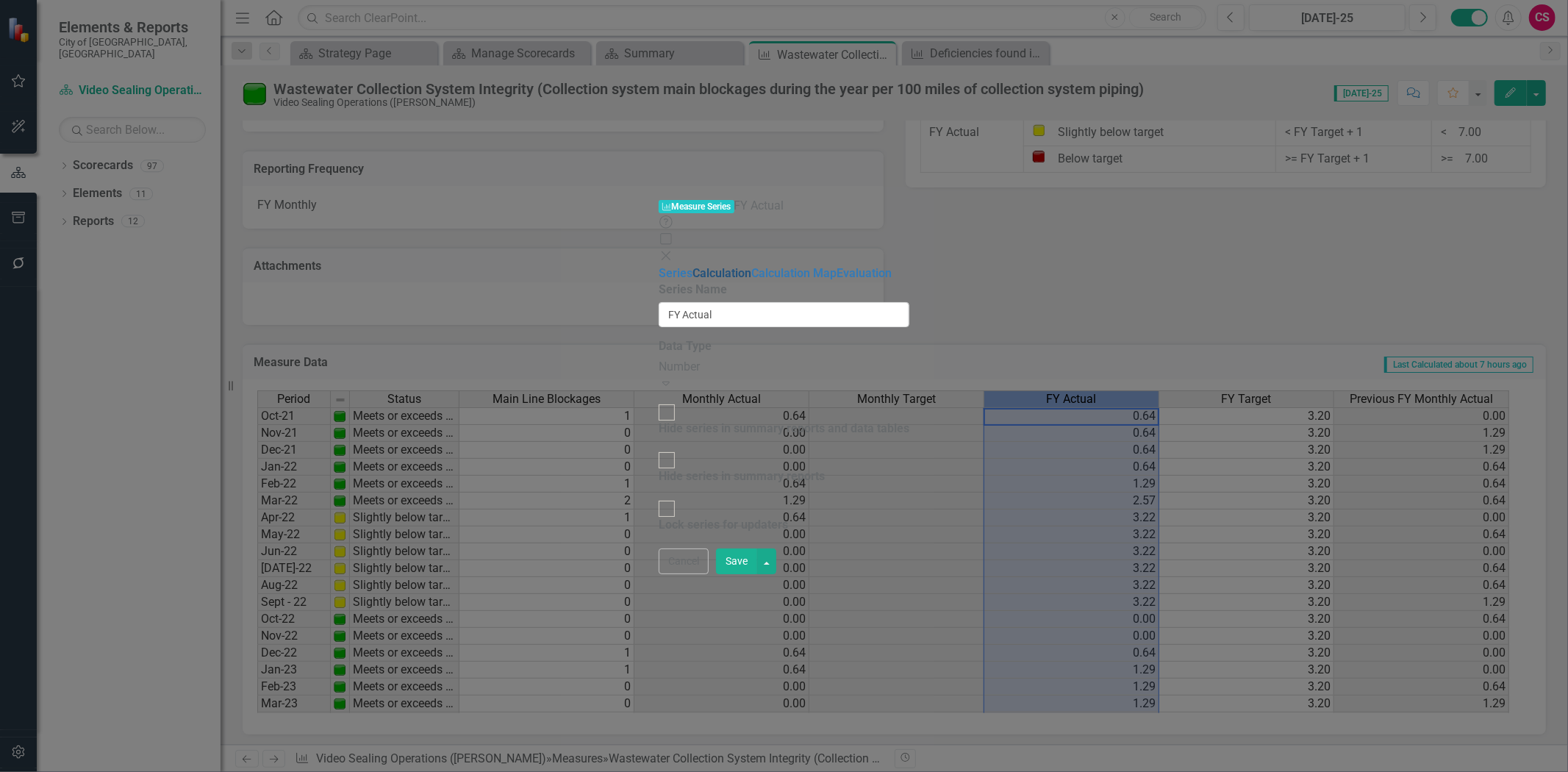
click at [693, 266] on link "Calculation" at bounding box center [721, 273] width 59 height 14
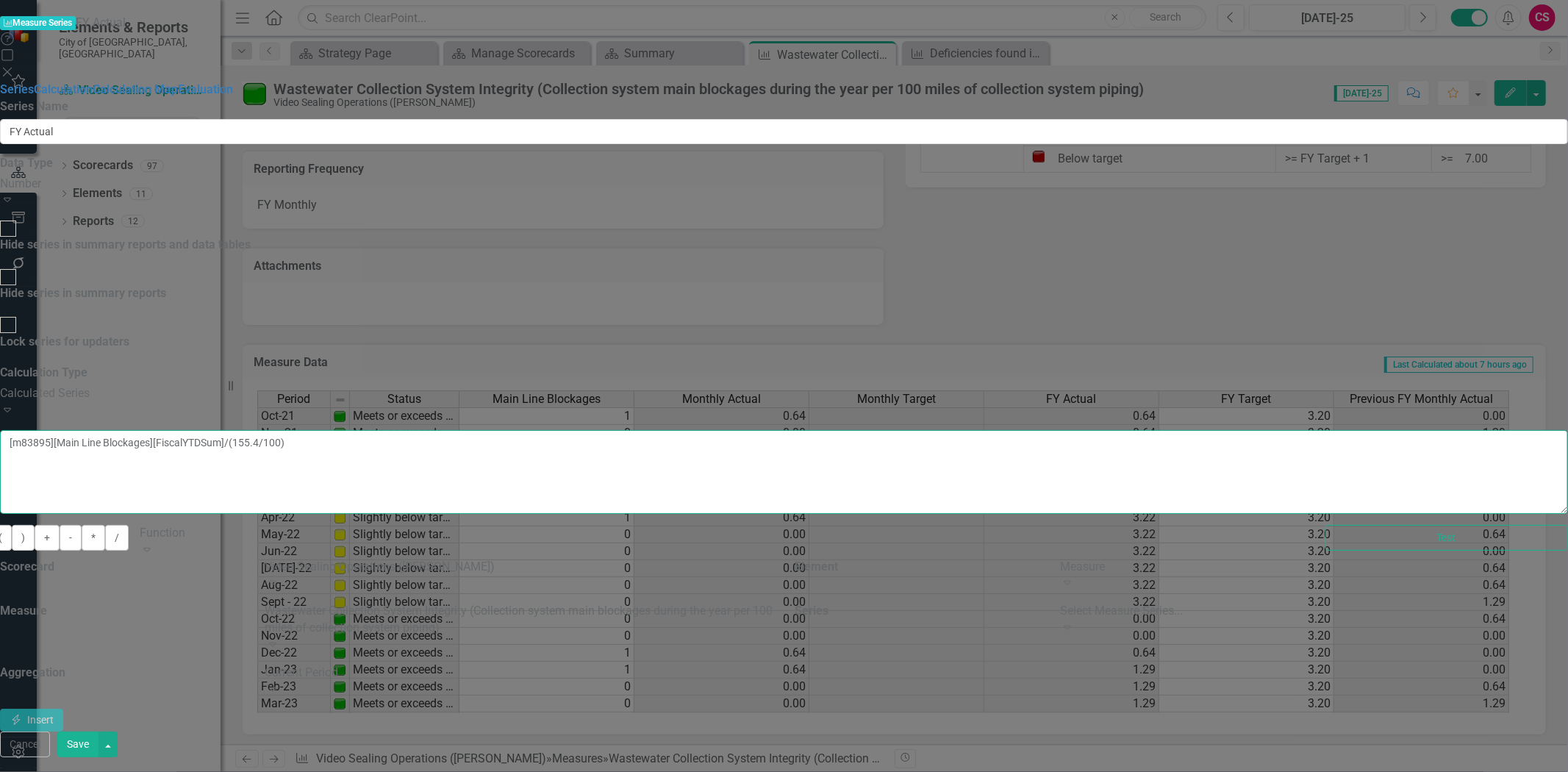
click at [1032, 430] on textarea "[m83895][Main Line Blockages][FiscalYTDSum]/(155.4/100)" at bounding box center [784, 472] width 1568 height 84
drag, startPoint x: 589, startPoint y: 120, endPoint x: 777, endPoint y: 130, distance: 188.3
click at [777, 430] on textarea "[m83895][Main Line Blockages][FiscalYTDSum]/(155.4/100)" at bounding box center [784, 472] width 1568 height 84
drag, startPoint x: 1441, startPoint y: 755, endPoint x: 702, endPoint y: 189, distance: 930.8
click at [50, 755] on button "Cancel" at bounding box center [24, 744] width 50 height 25
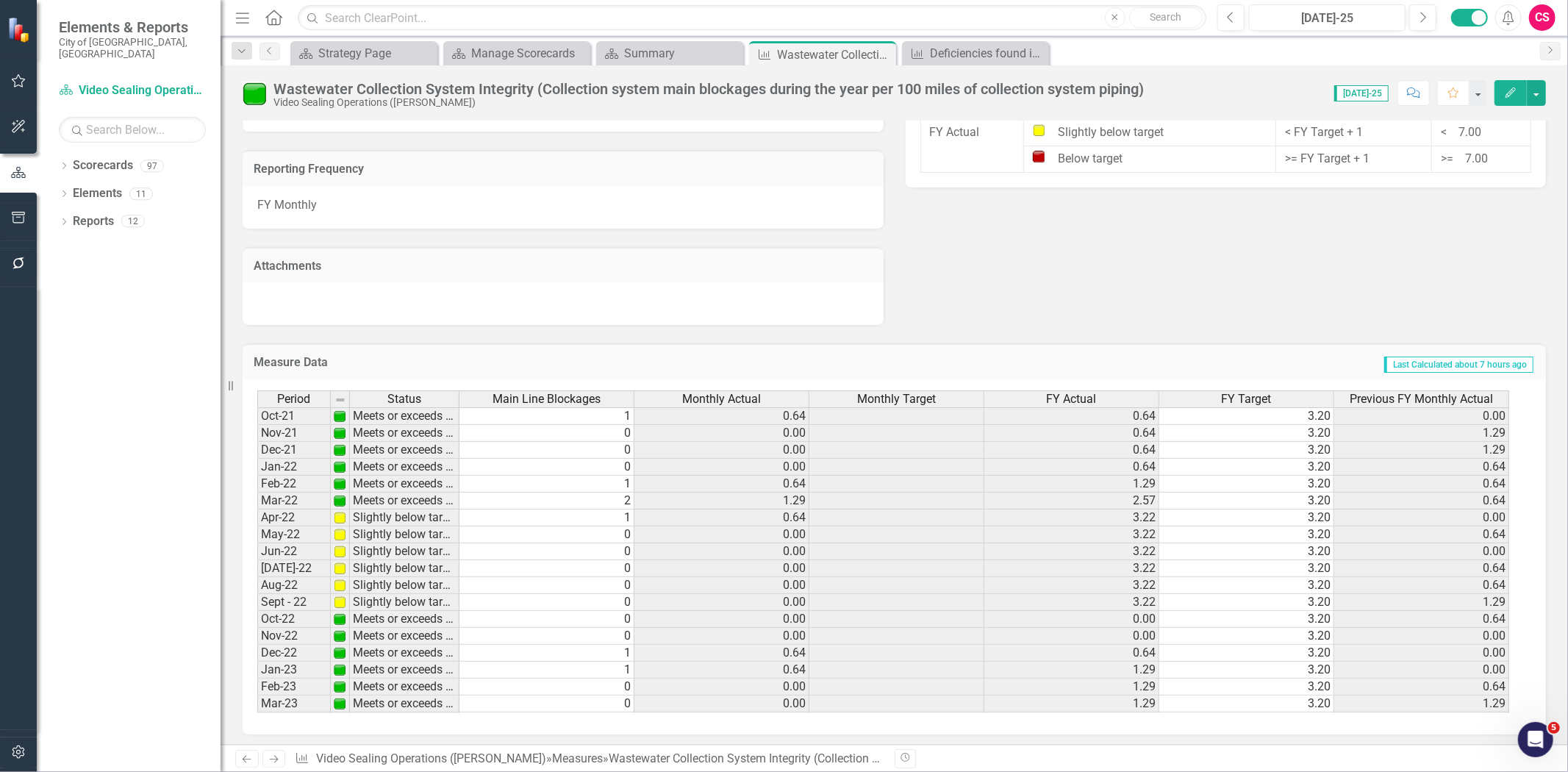
click at [1063, 393] on span "FY Actual" at bounding box center [1071, 399] width 50 height 13
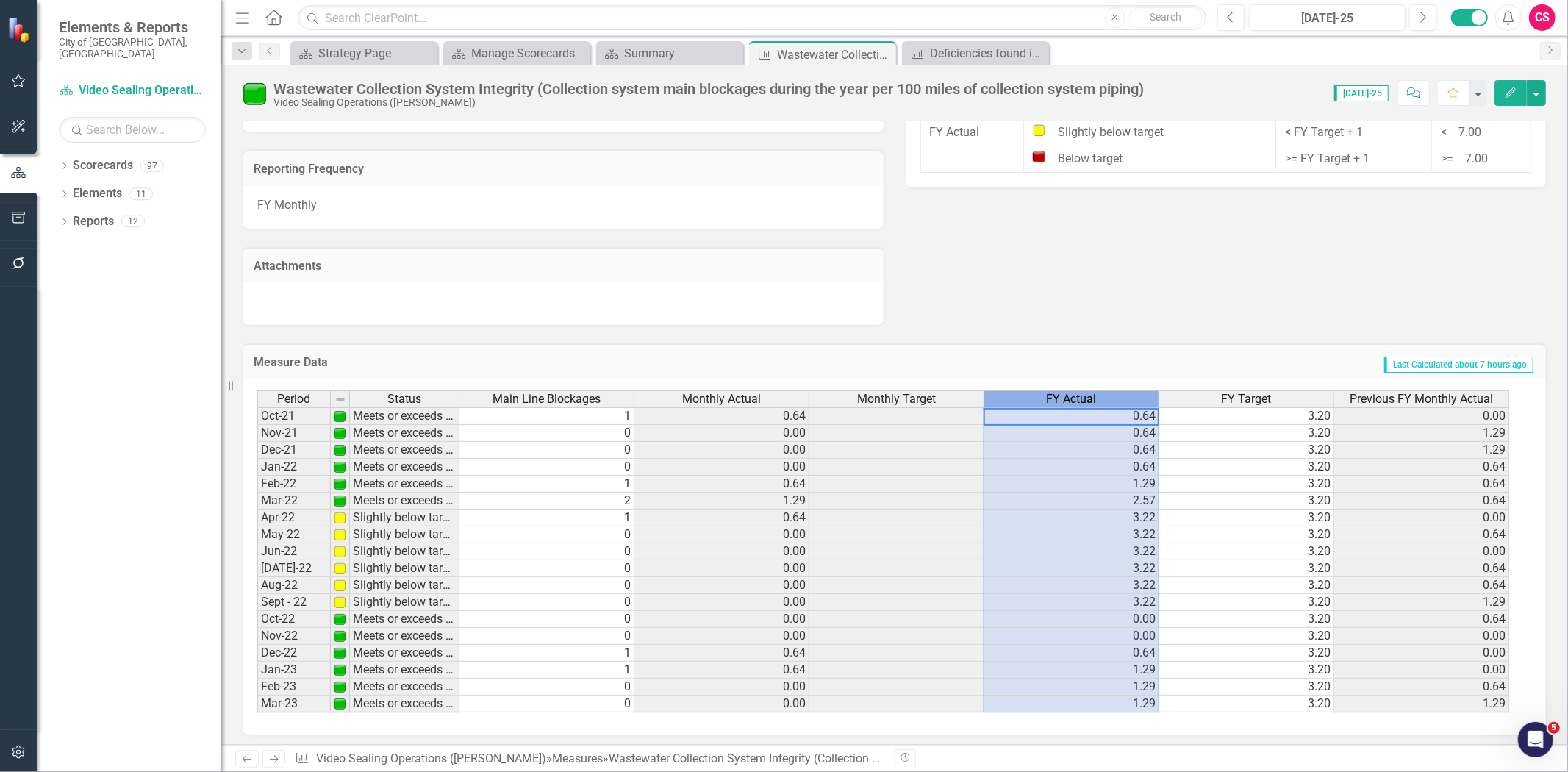
click at [1063, 393] on span "FY Actual" at bounding box center [1071, 399] width 50 height 13
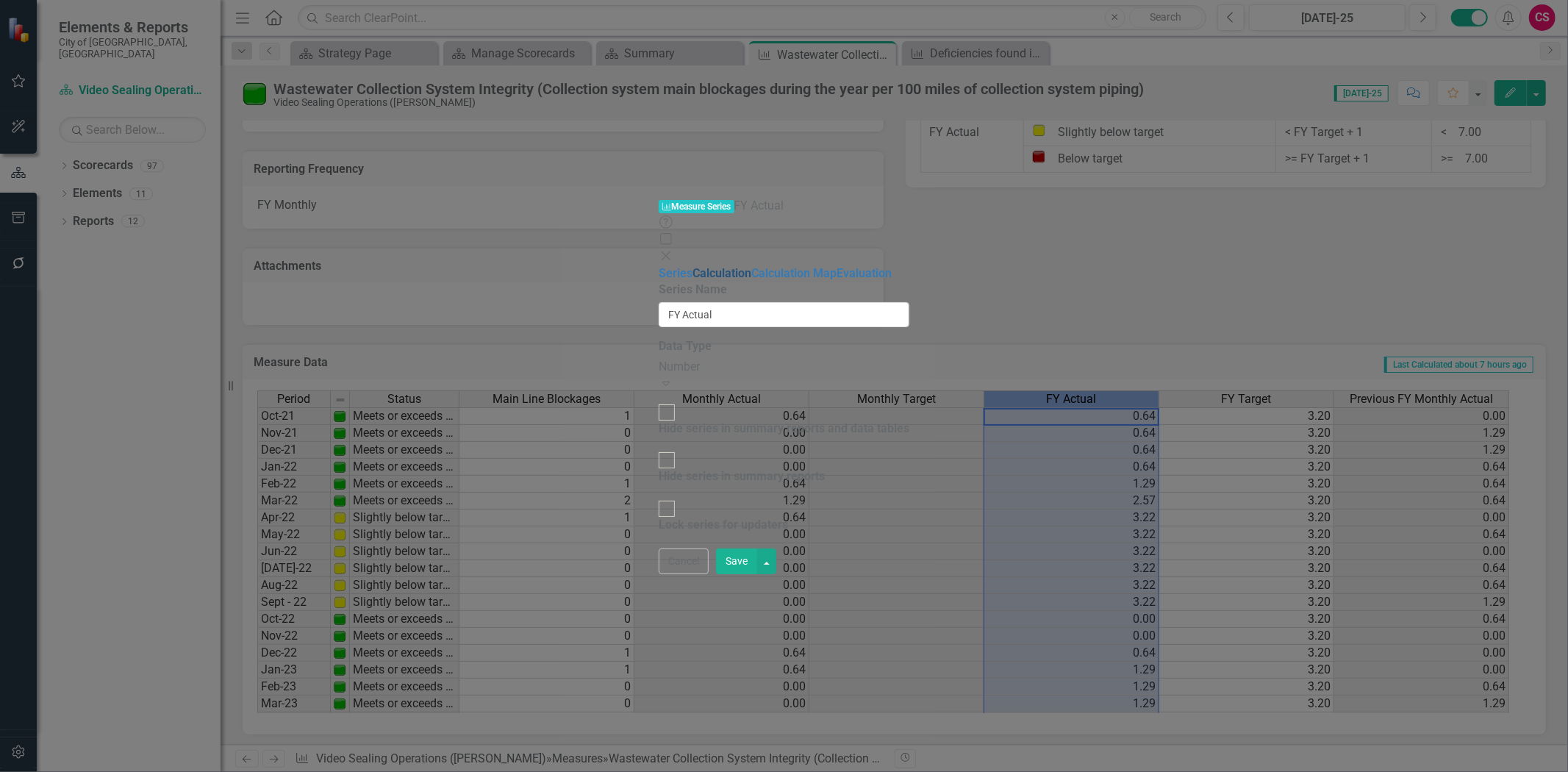
click at [693, 266] on link "Calculation" at bounding box center [721, 273] width 59 height 14
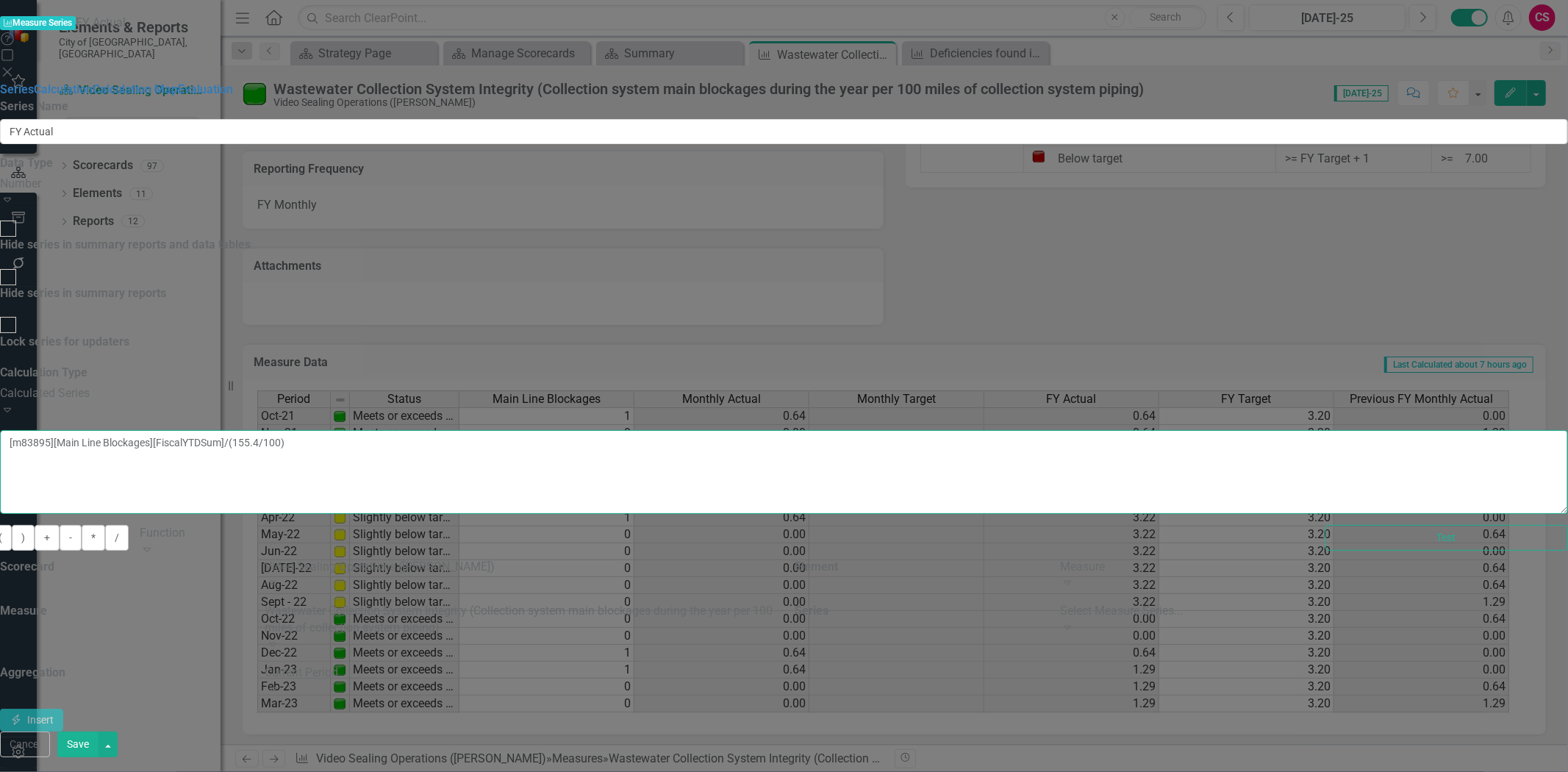
click at [792, 430] on textarea "[m83895][Main Line Blockages][FiscalYTDSum]/(155.4/100)" at bounding box center [784, 472] width 1568 height 84
drag, startPoint x: 1456, startPoint y: 751, endPoint x: 1018, endPoint y: 429, distance: 543.6
click at [50, 752] on button "Cancel" at bounding box center [24, 744] width 50 height 25
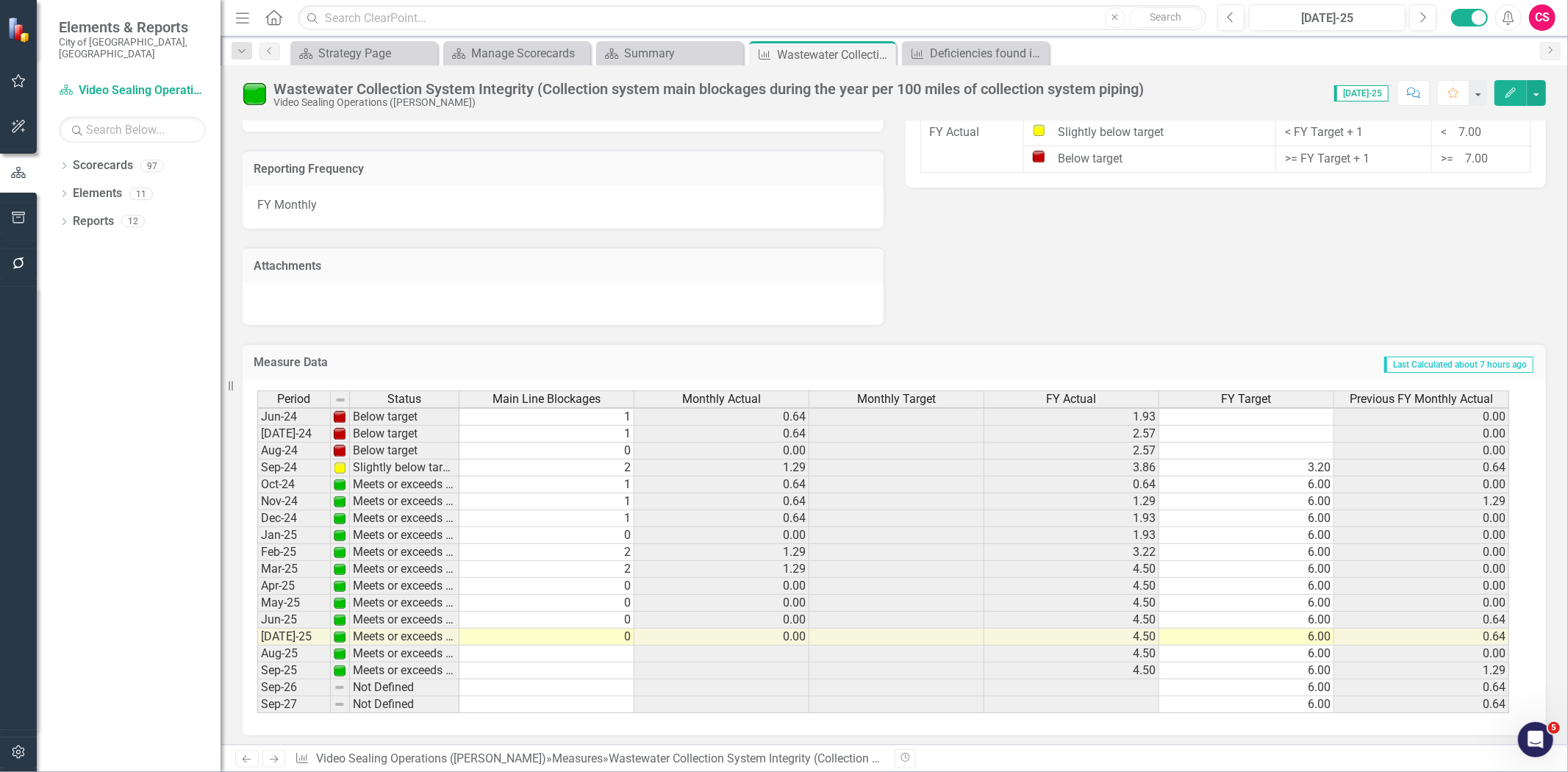
scroll to position [540, 0]
click at [175, 82] on link "Scorecard Video Sealing Operations ([PERSON_NAME])" at bounding box center [132, 90] width 147 height 17
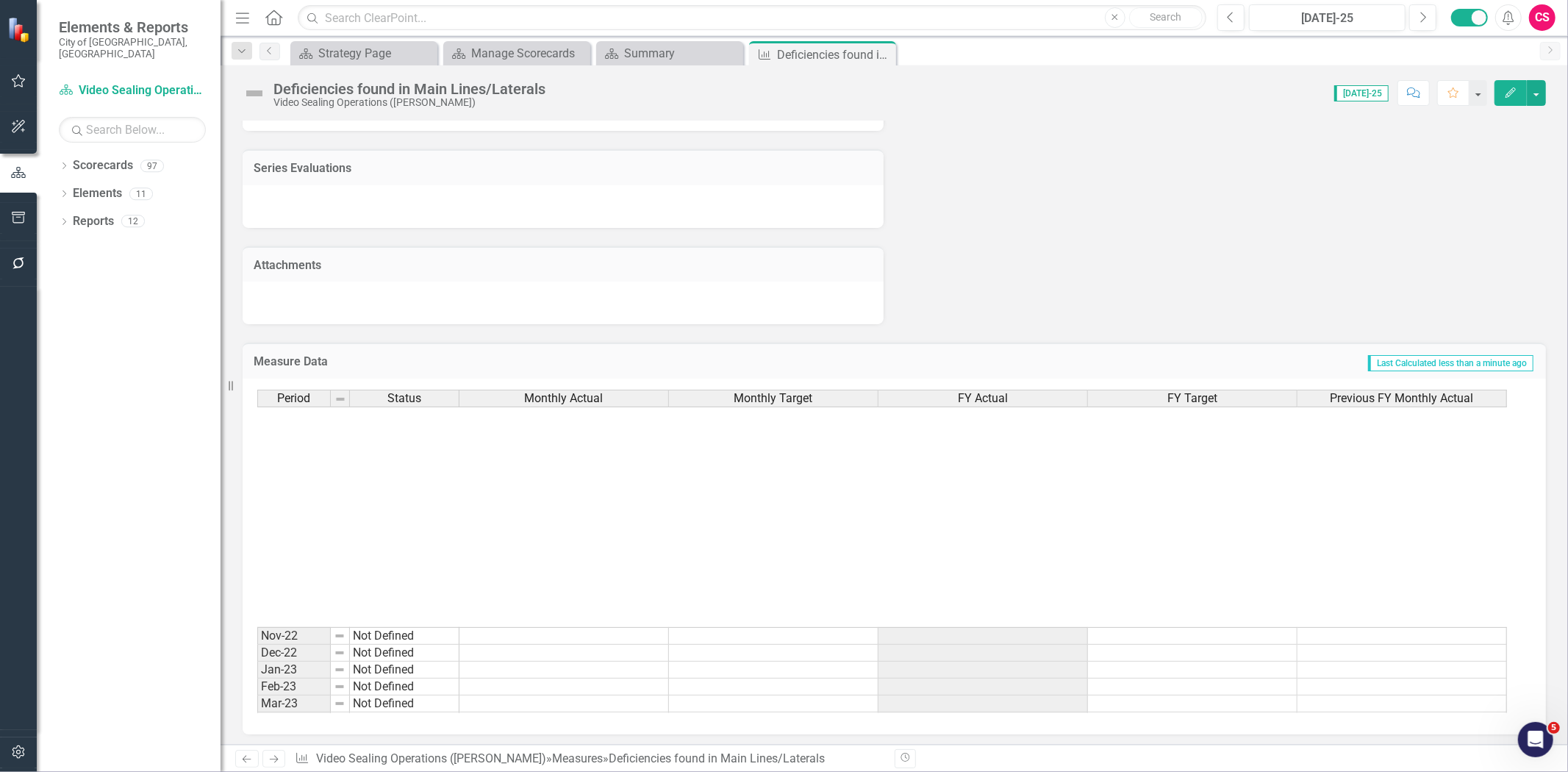
scroll to position [544, 0]
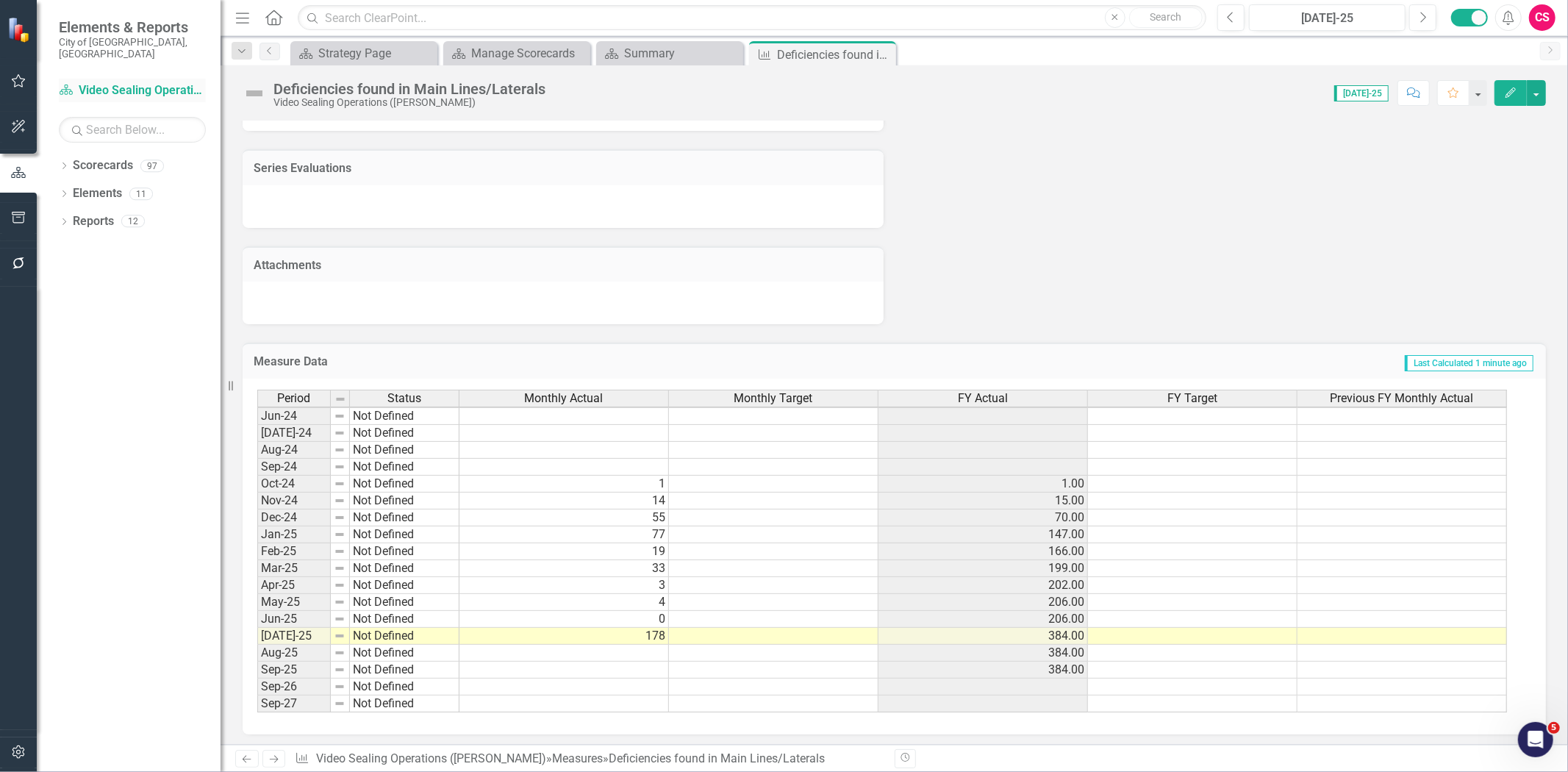
click at [108, 82] on link "Scorecard Video Sealing Operations ([PERSON_NAME])" at bounding box center [132, 90] width 147 height 17
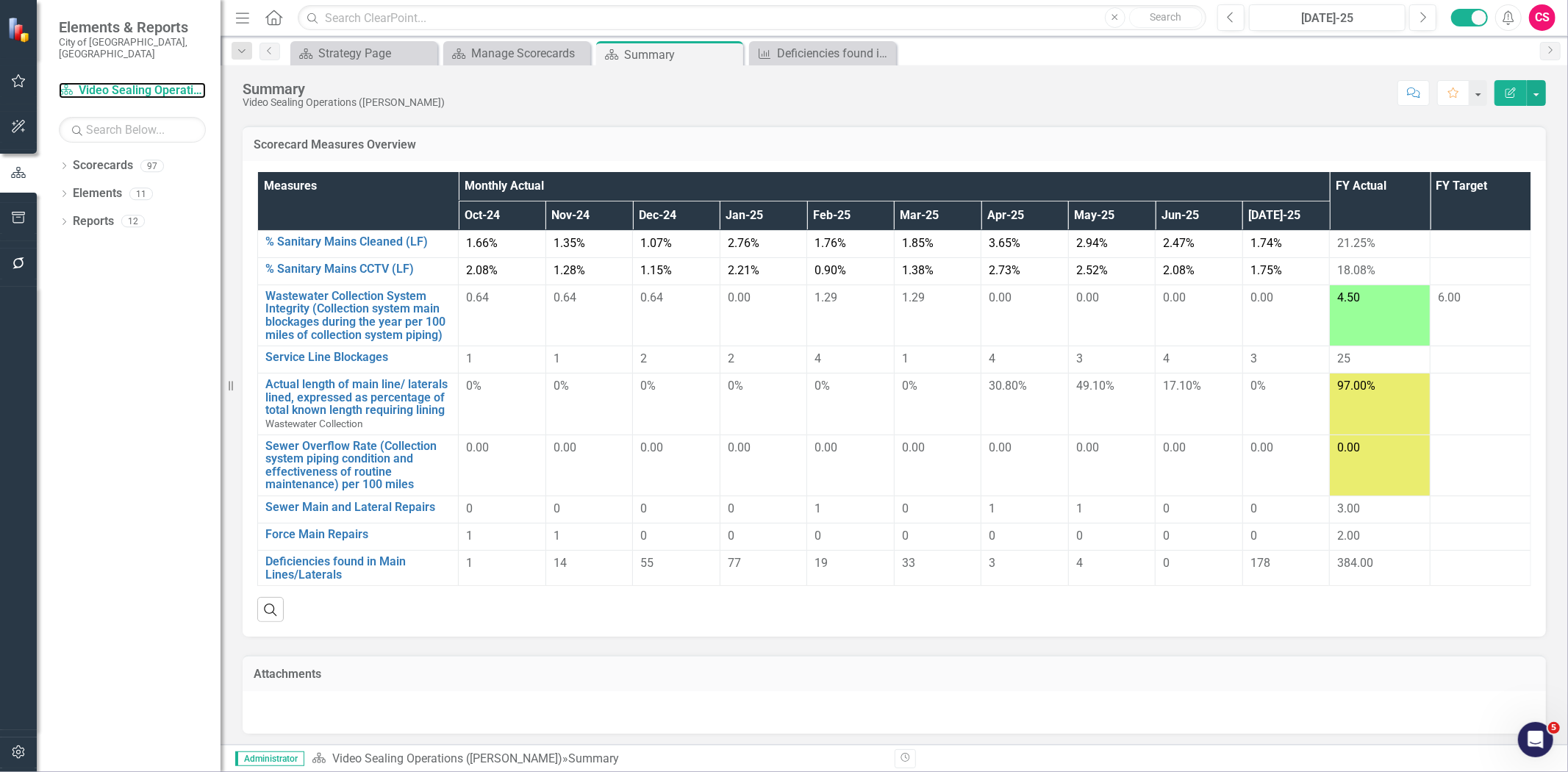
scroll to position [95, 0]
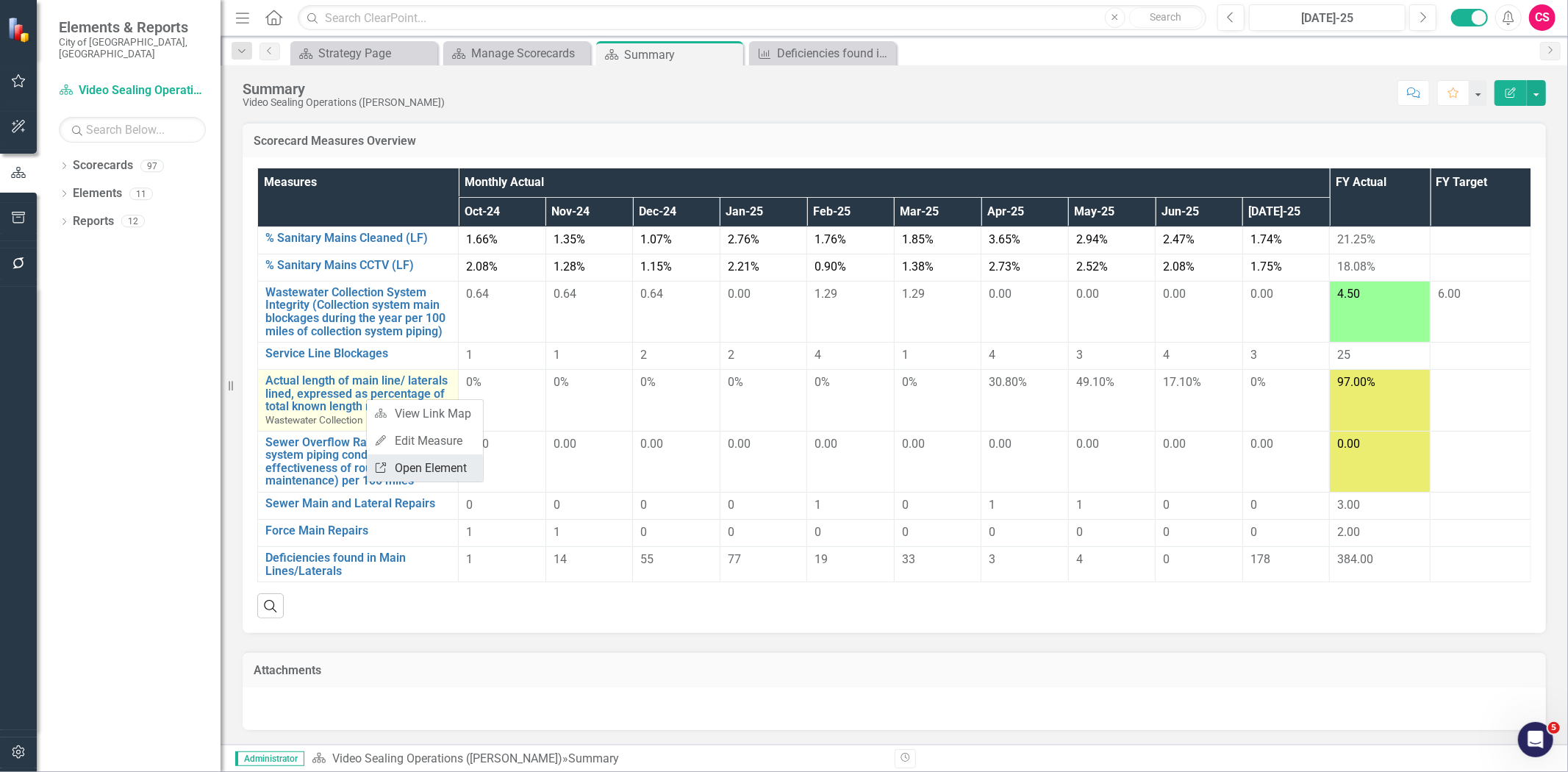
click at [387, 468] on link "Link Open Element" at bounding box center [425, 468] width 116 height 27
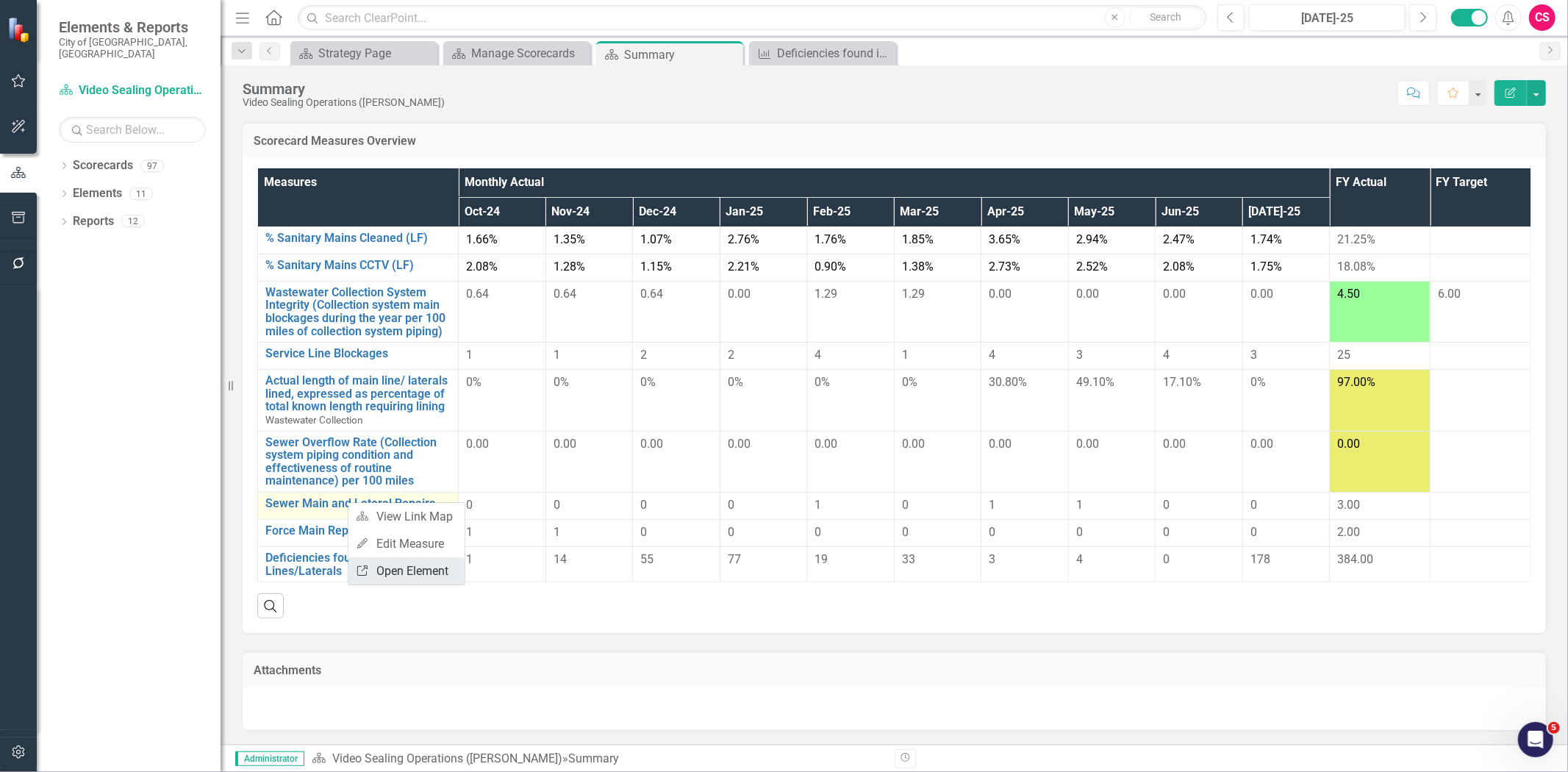
click at [364, 574] on icon "Link" at bounding box center [362, 571] width 13 height 10
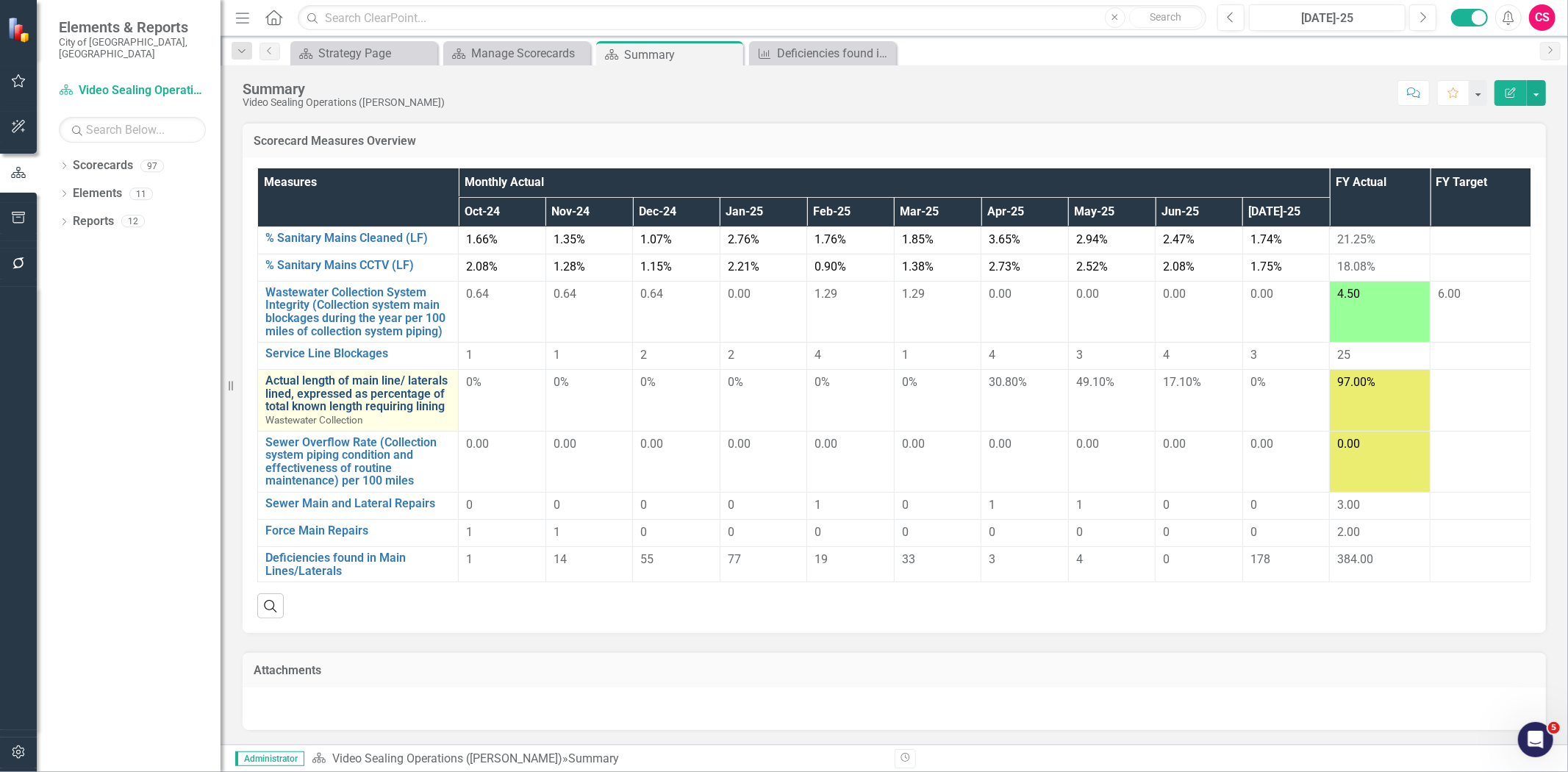
click at [387, 395] on link "Actual length of main line/ laterals lined, expressed as percentage of total kn…" at bounding box center [359, 393] width 185 height 39
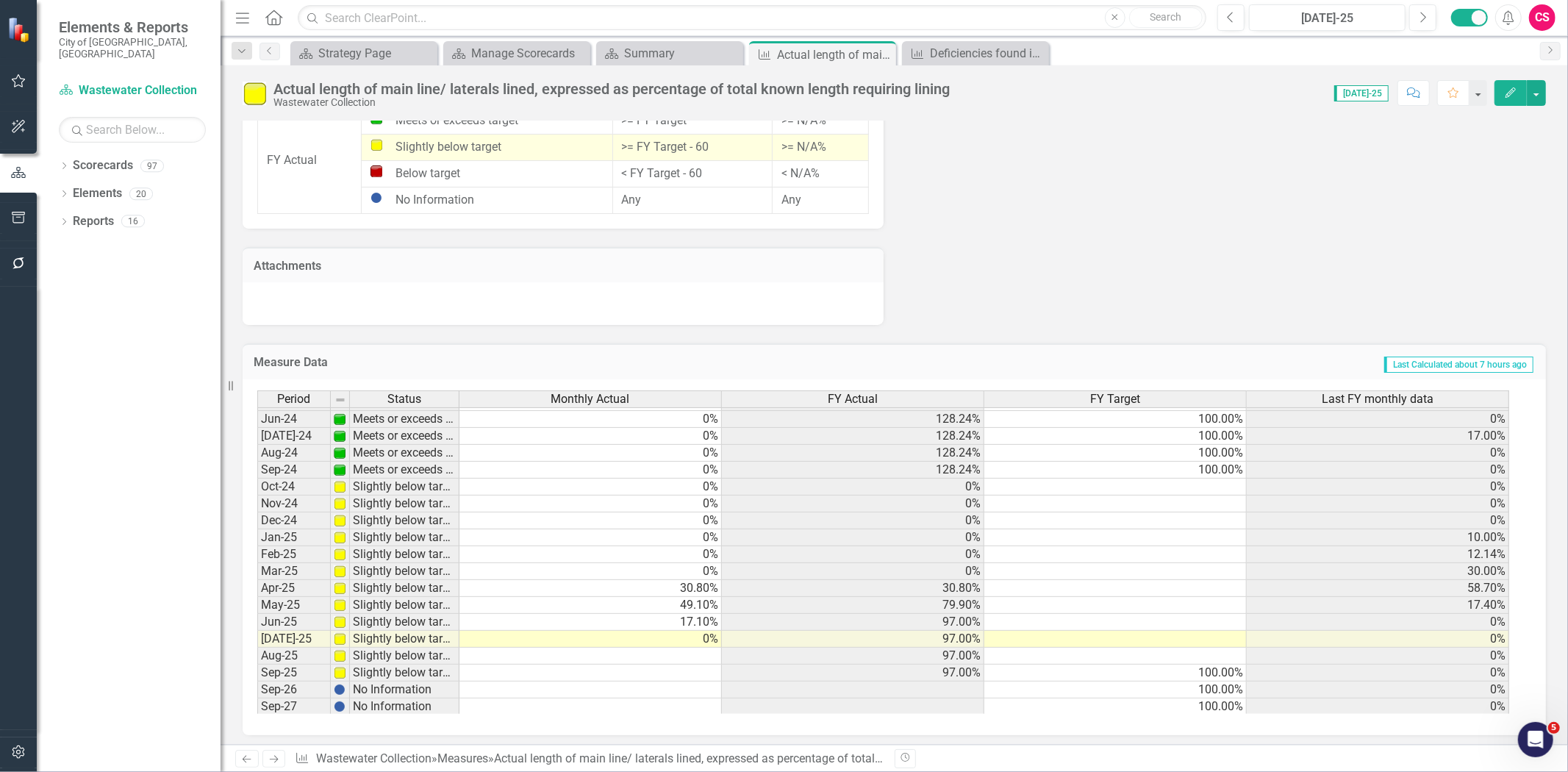
scroll to position [540, 0]
click at [797, 394] on div "FY Actual" at bounding box center [853, 399] width 261 height 16
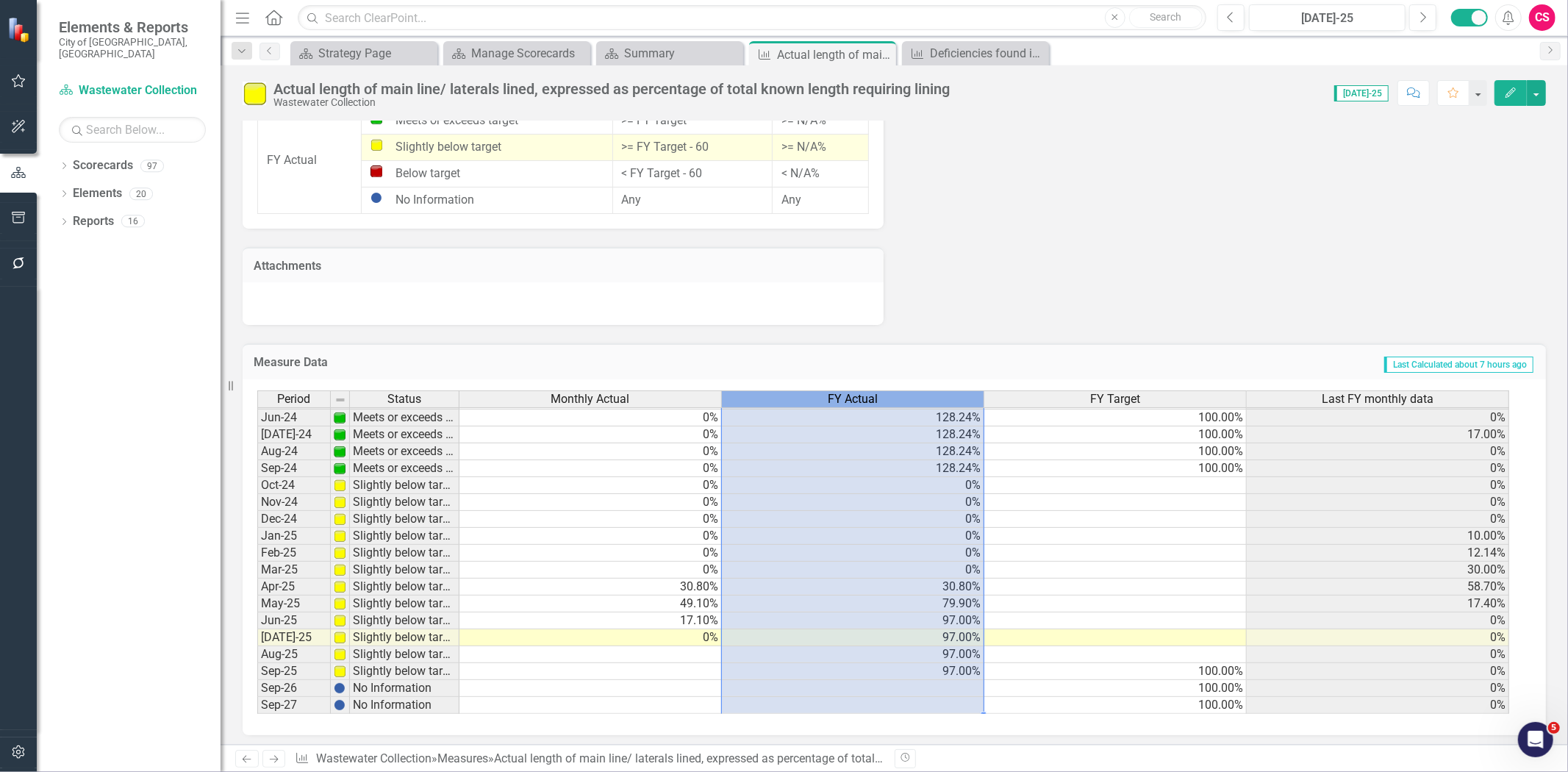
click at [797, 394] on div "FY Actual" at bounding box center [853, 399] width 261 height 16
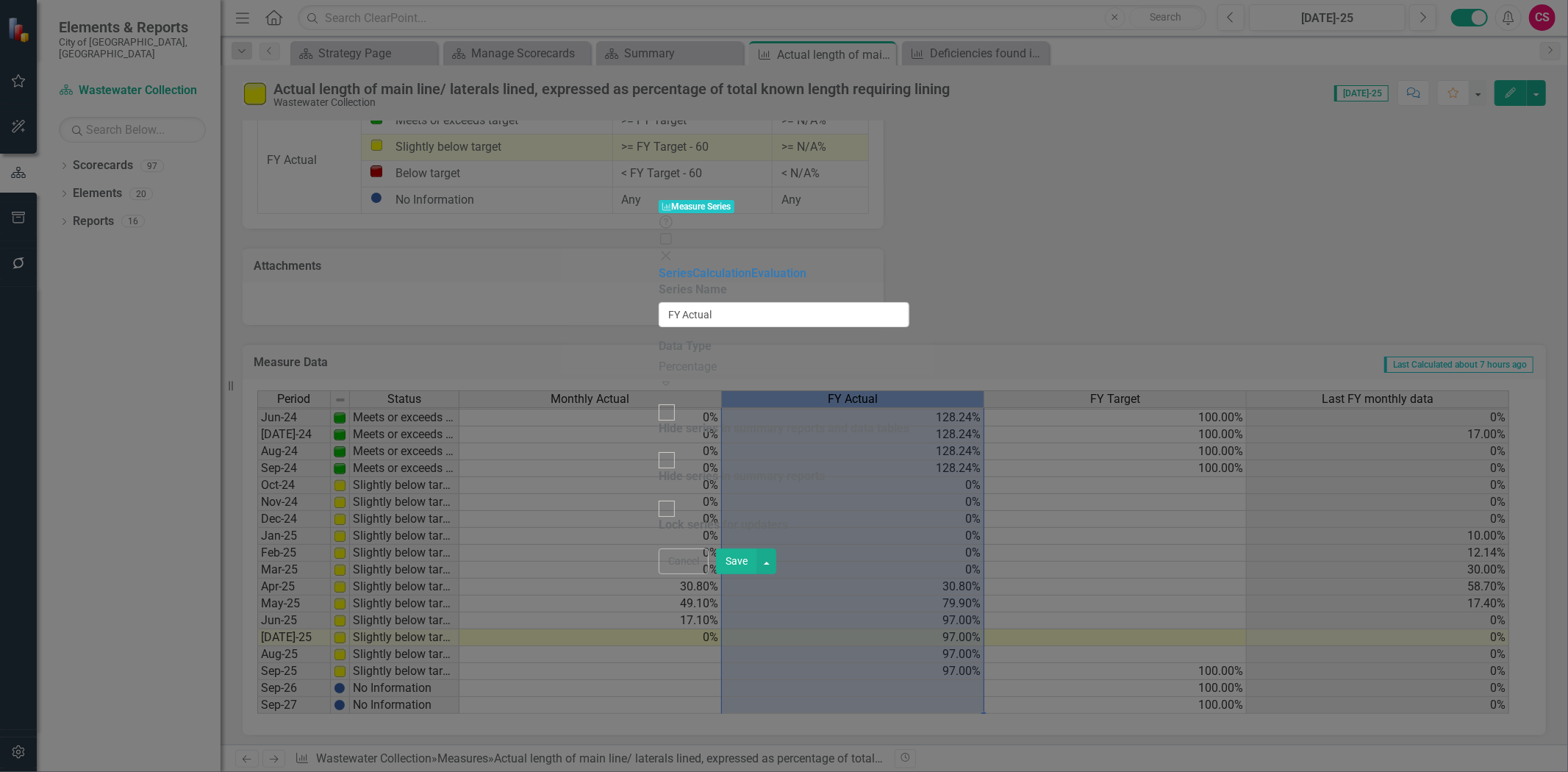
type input "FY Actual"
click at [837, 266] on link "Evaluation" at bounding box center [864, 273] width 55 height 14
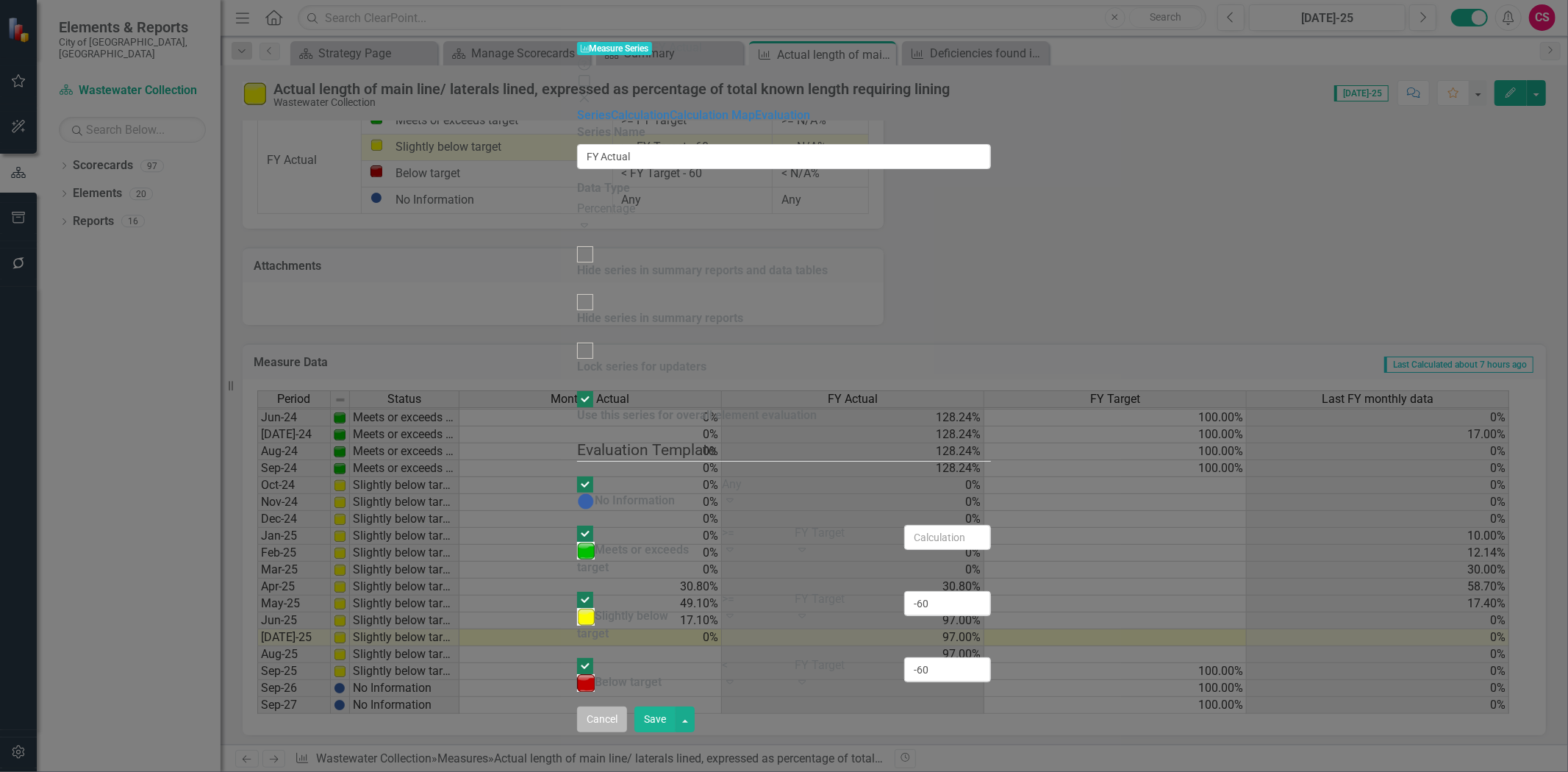
click at [627, 732] on button "Cancel" at bounding box center [602, 719] width 50 height 25
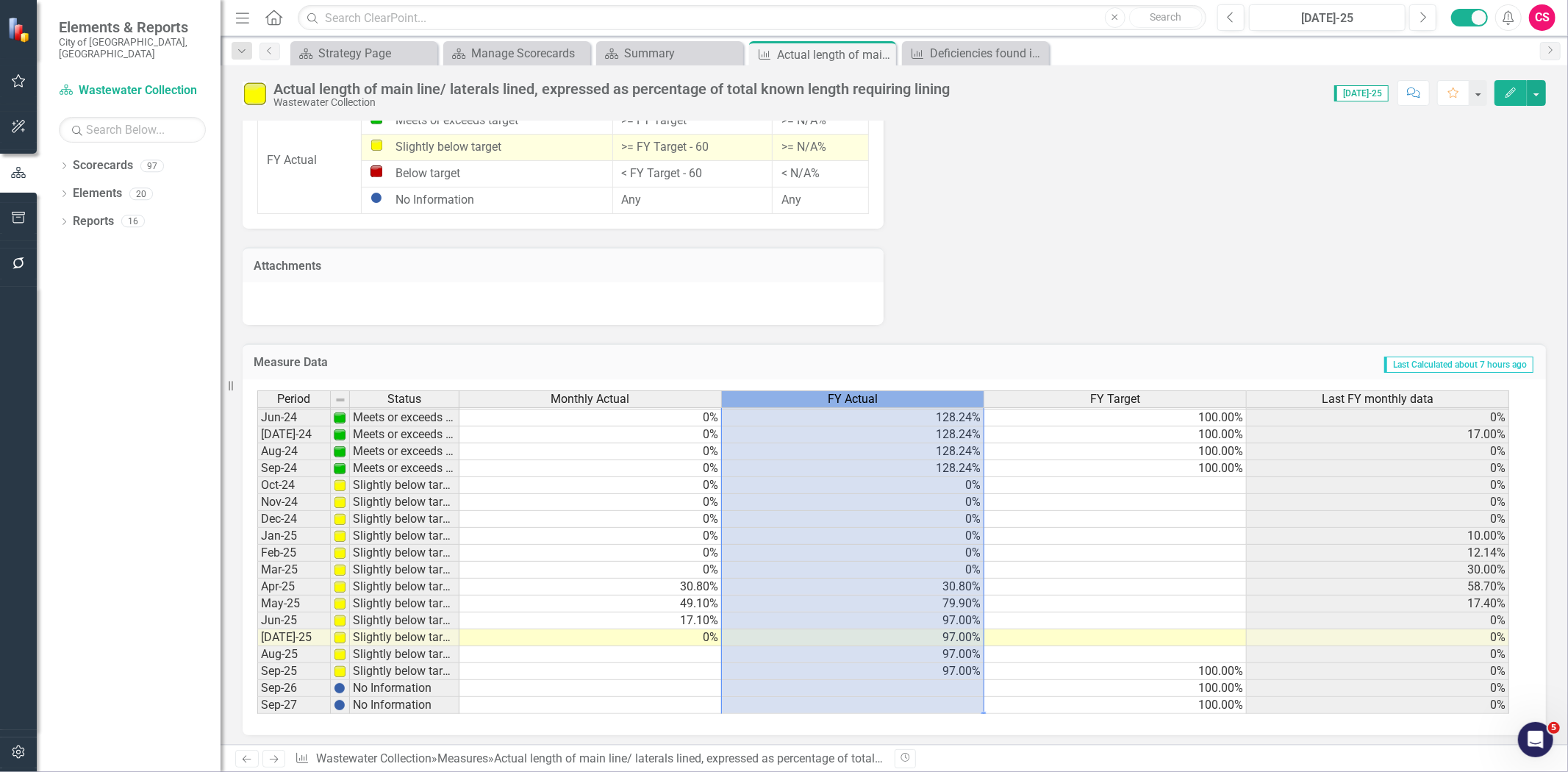
click at [834, 393] on span "FY Actual" at bounding box center [853, 399] width 50 height 13
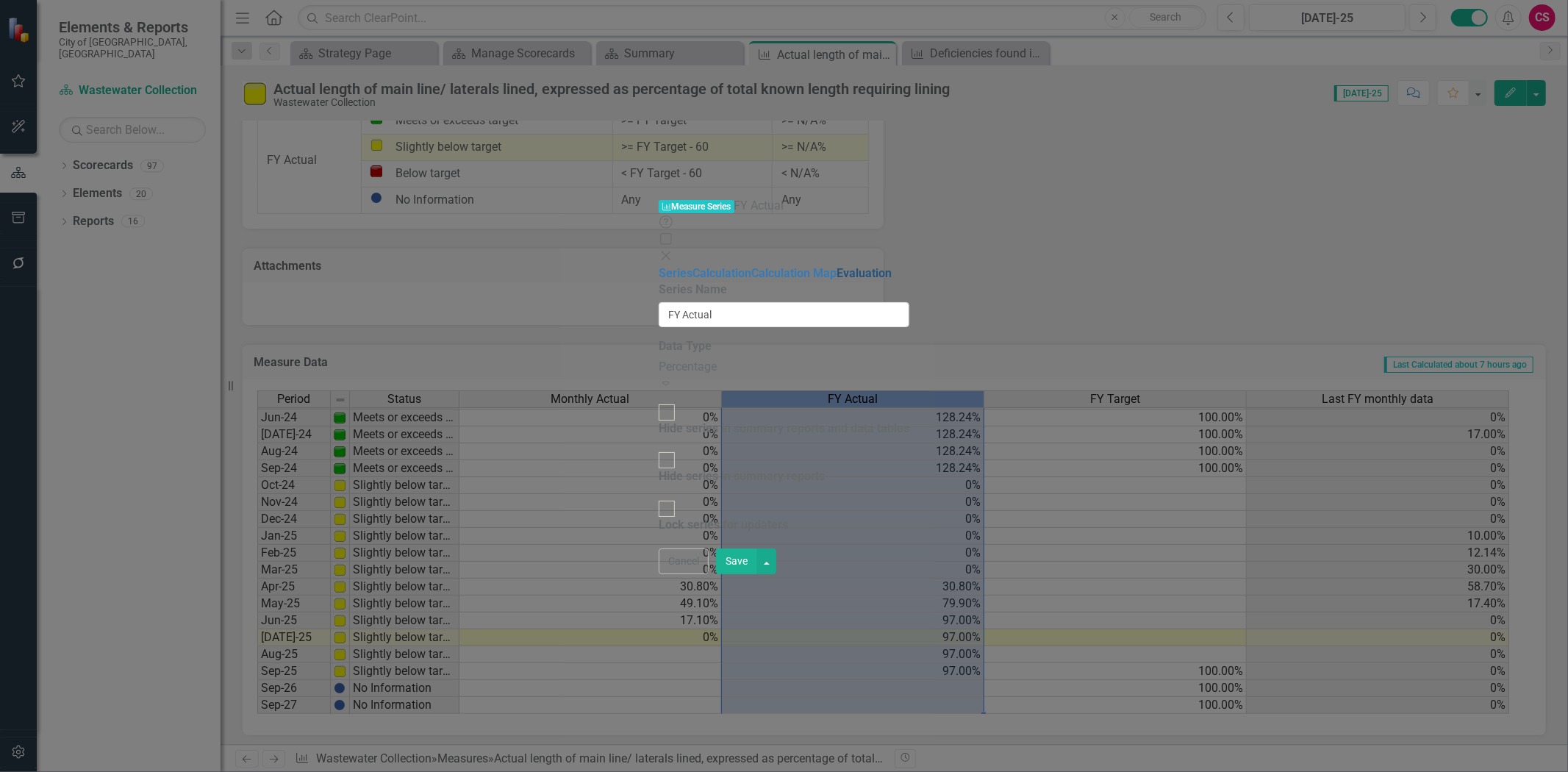
click at [837, 266] on link "Evaluation" at bounding box center [864, 273] width 55 height 14
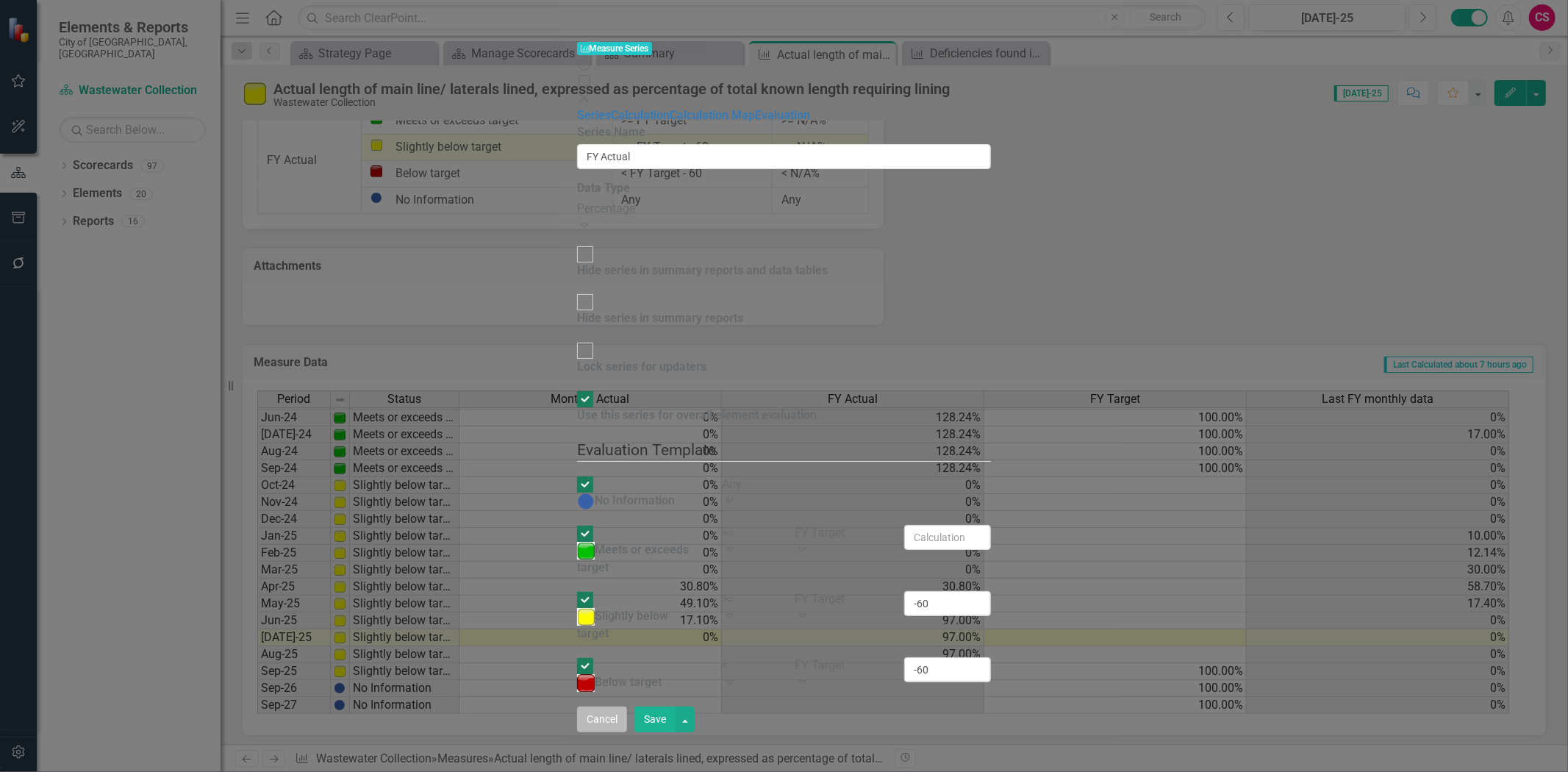
click at [627, 732] on button "Cancel" at bounding box center [602, 719] width 50 height 25
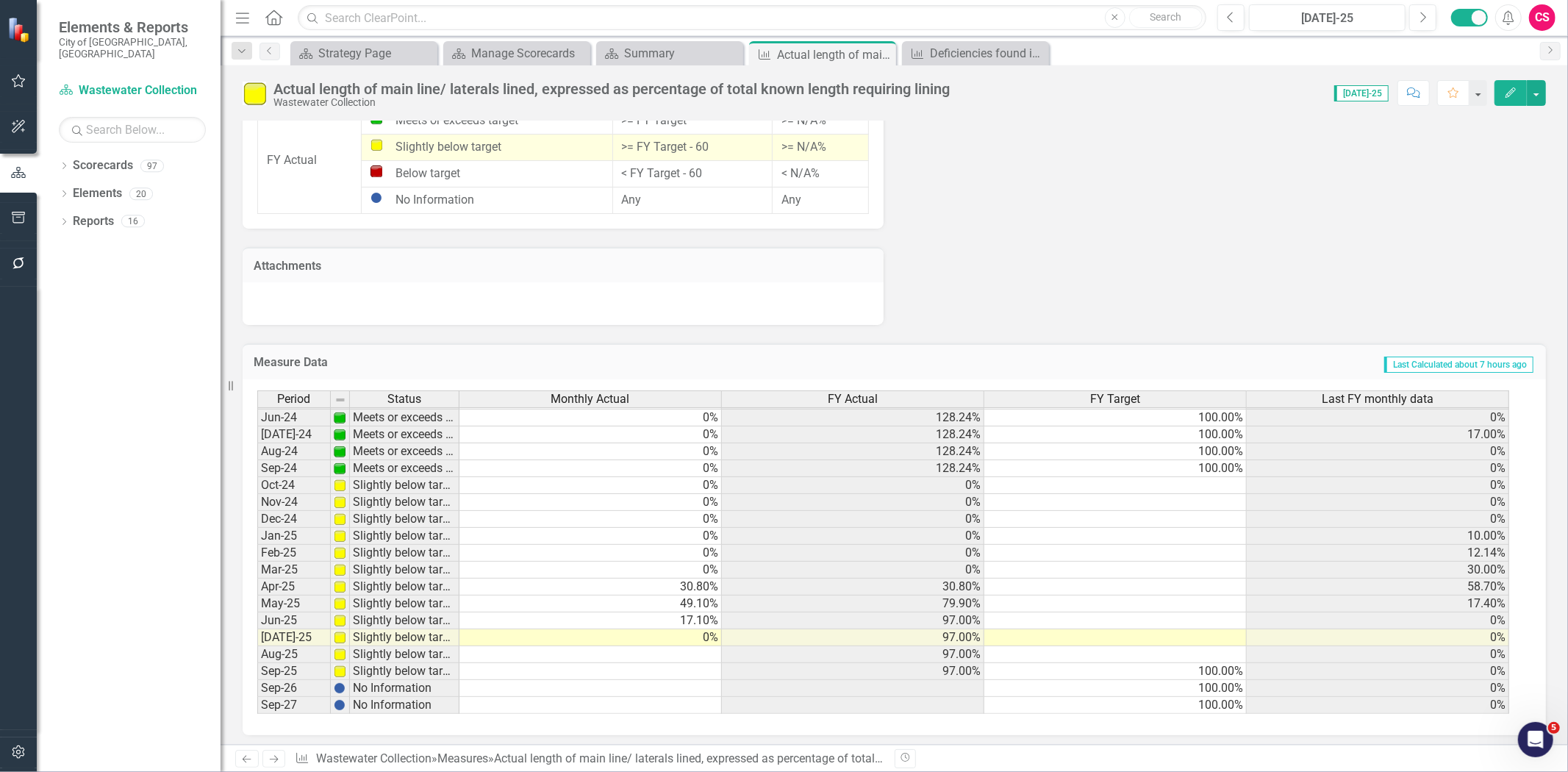
scroll to position [1296, 0]
click at [854, 395] on span "FY Actual" at bounding box center [853, 398] width 50 height 13
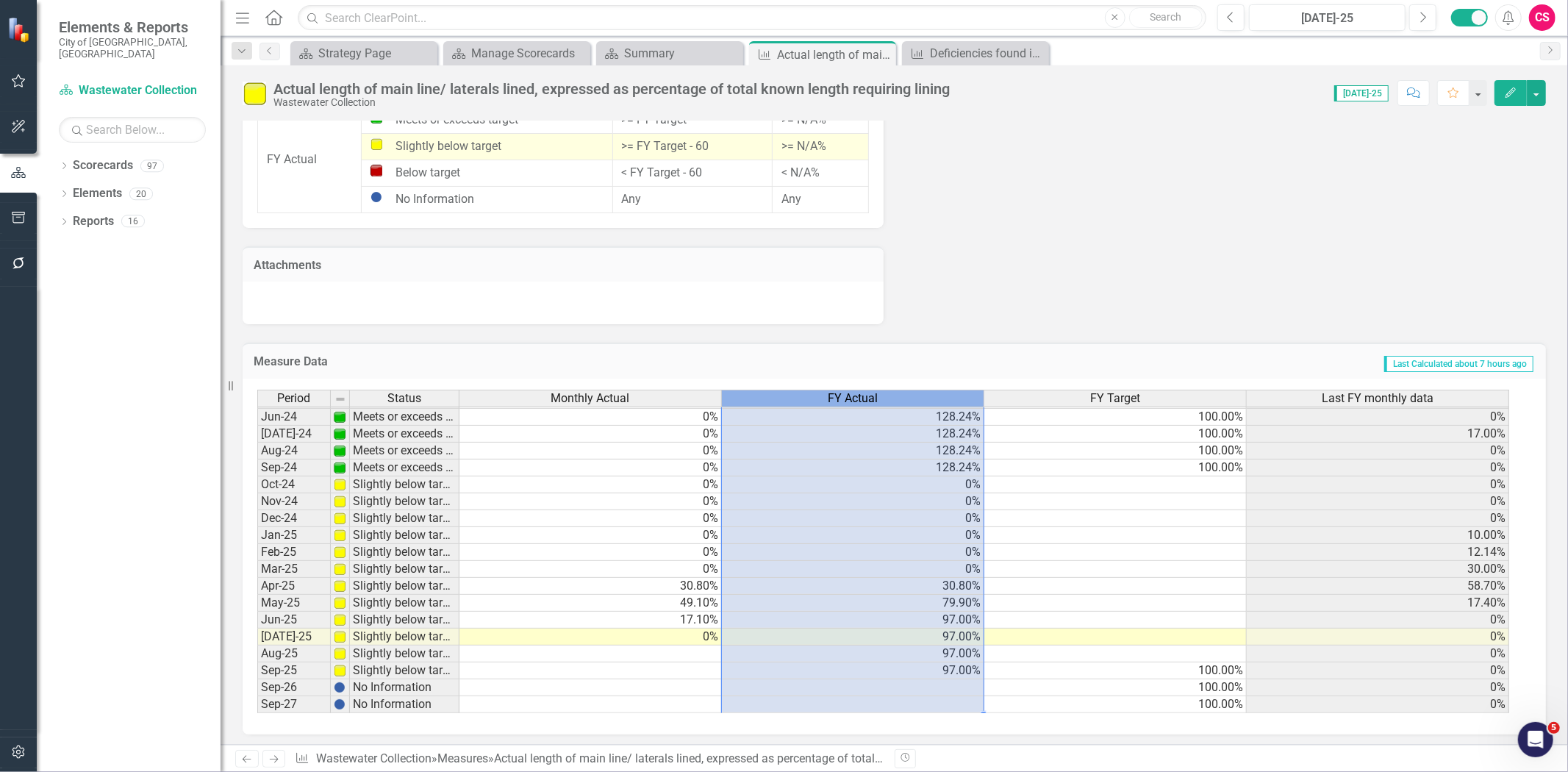
click at [854, 395] on span "FY Actual" at bounding box center [853, 398] width 50 height 13
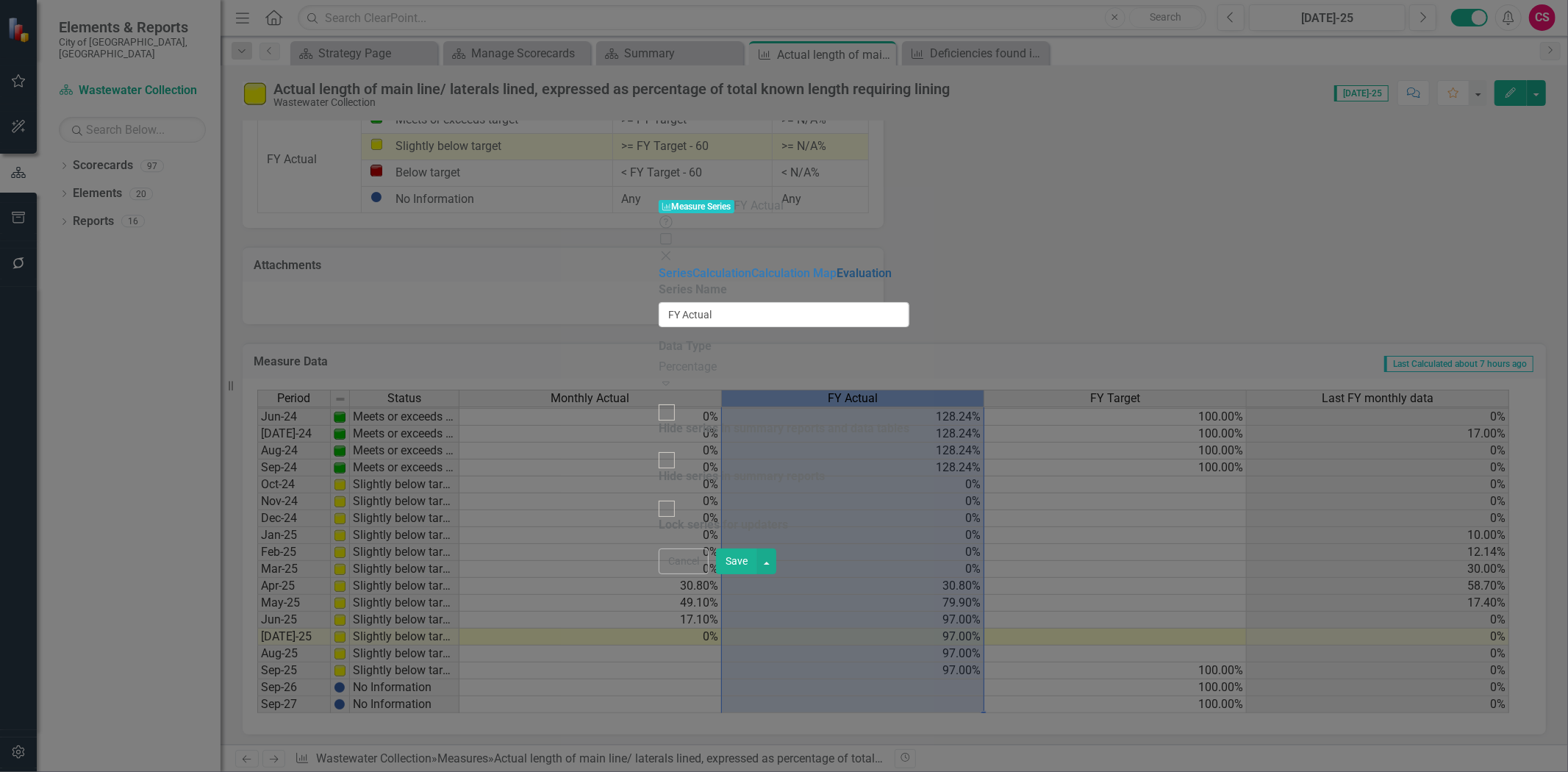
click at [837, 266] on link "Evaluation" at bounding box center [864, 273] width 55 height 14
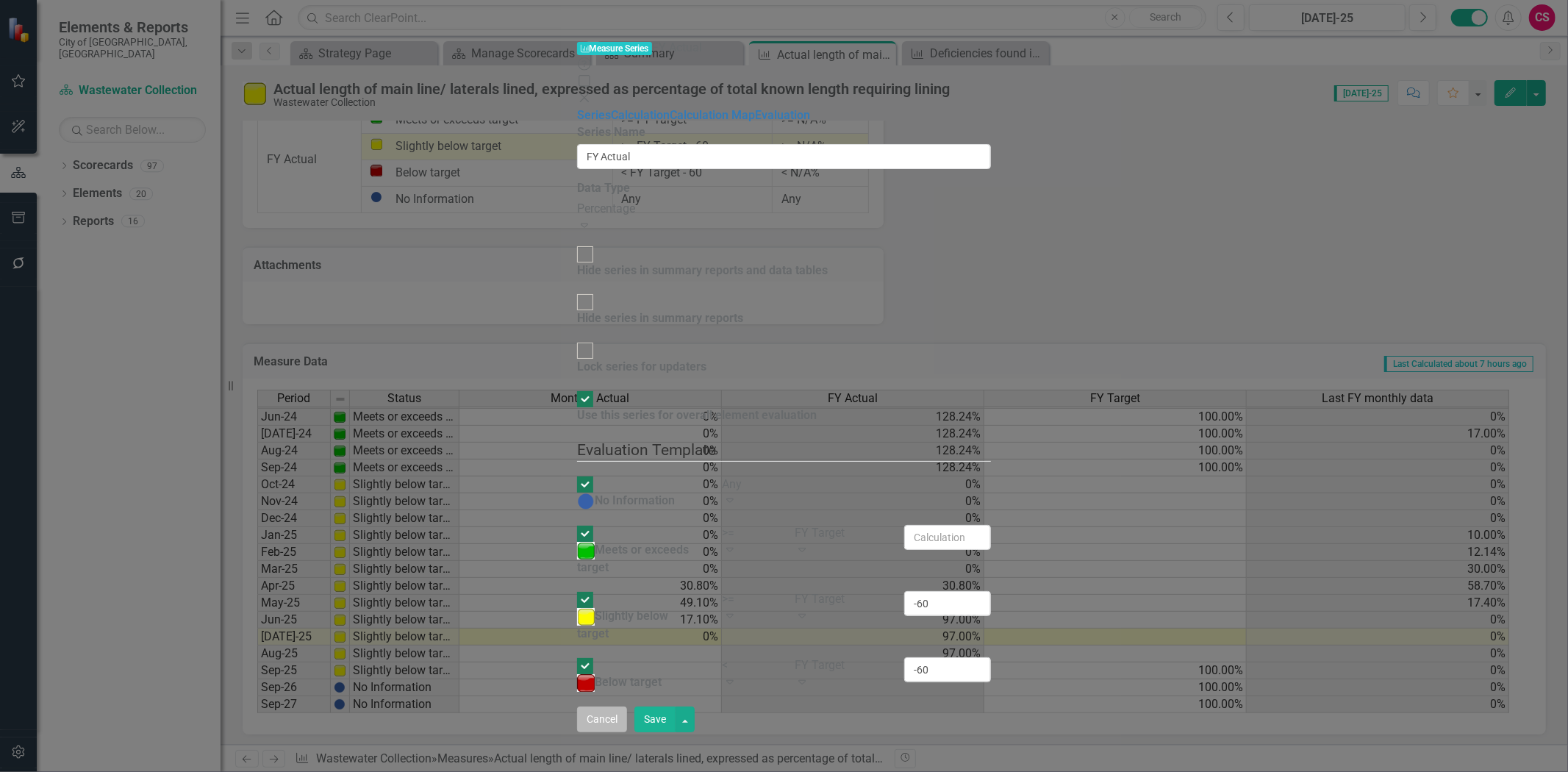
click at [627, 732] on button "Cancel" at bounding box center [602, 719] width 50 height 25
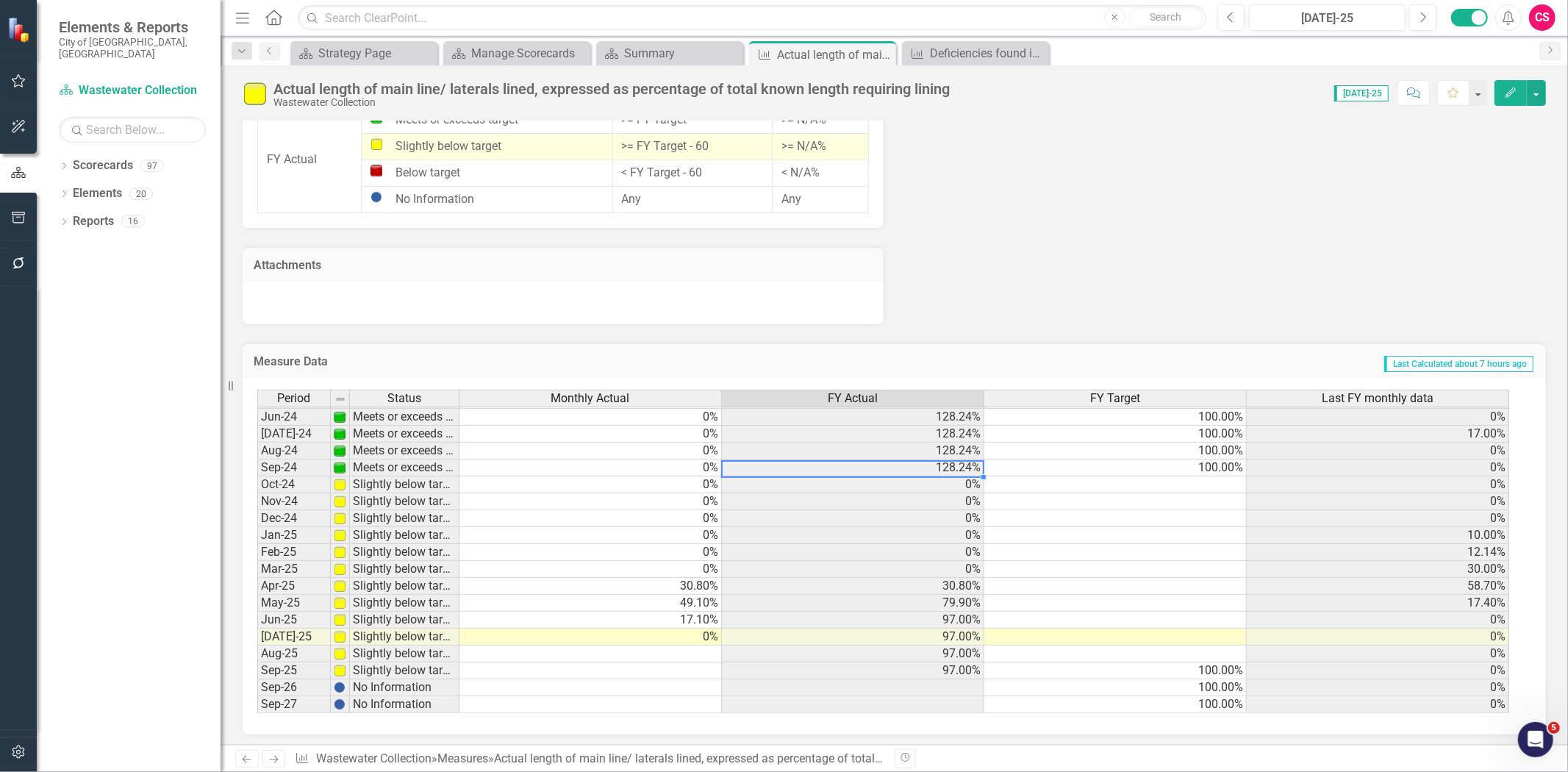
click at [898, 469] on td "128.24%" at bounding box center [854, 468] width 262 height 17
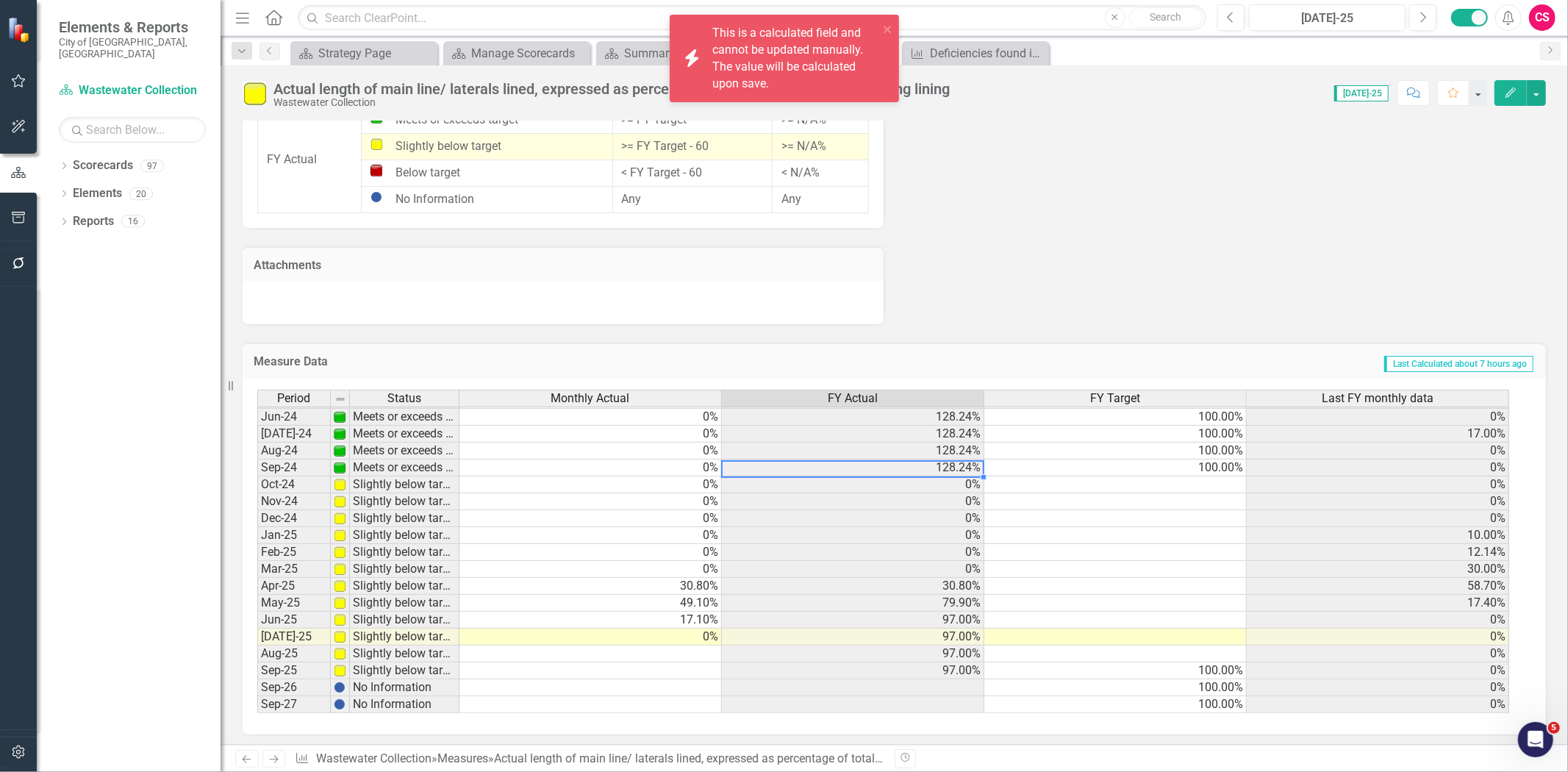
click at [849, 392] on span "FY Actual" at bounding box center [853, 398] width 50 height 13
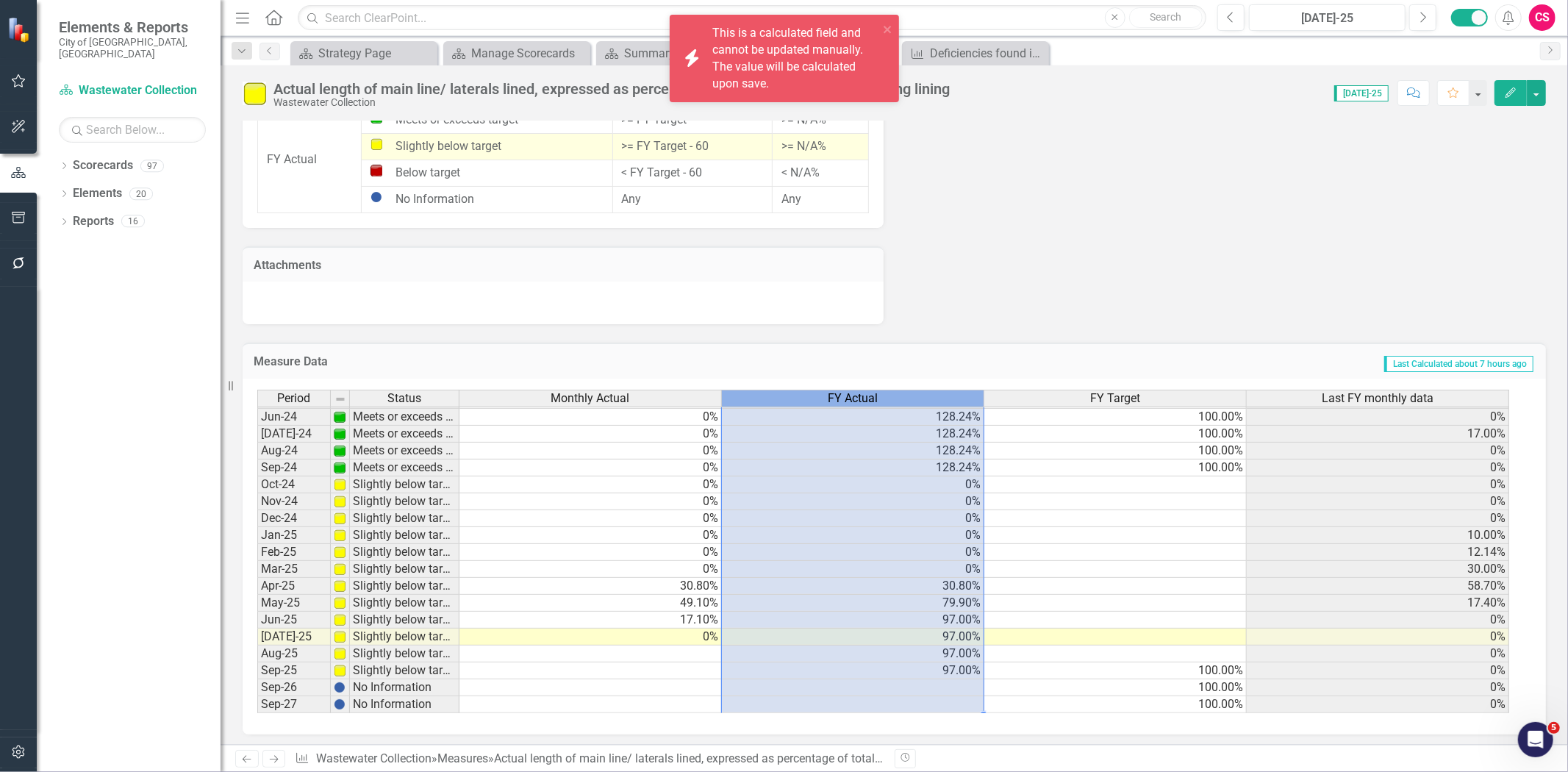
click at [849, 392] on span "FY Actual" at bounding box center [853, 398] width 50 height 13
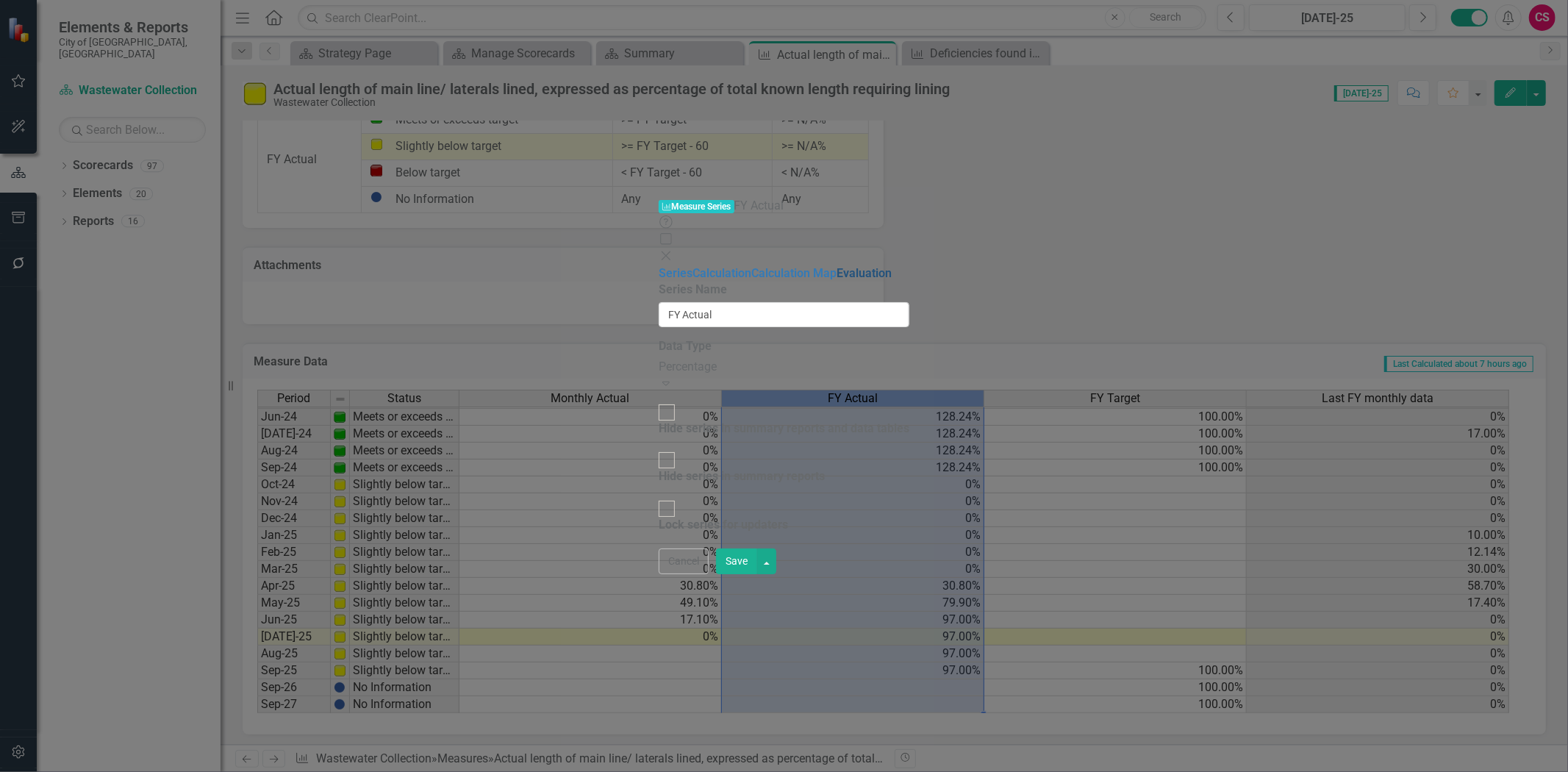
click at [837, 266] on link "Evaluation" at bounding box center [864, 273] width 55 height 14
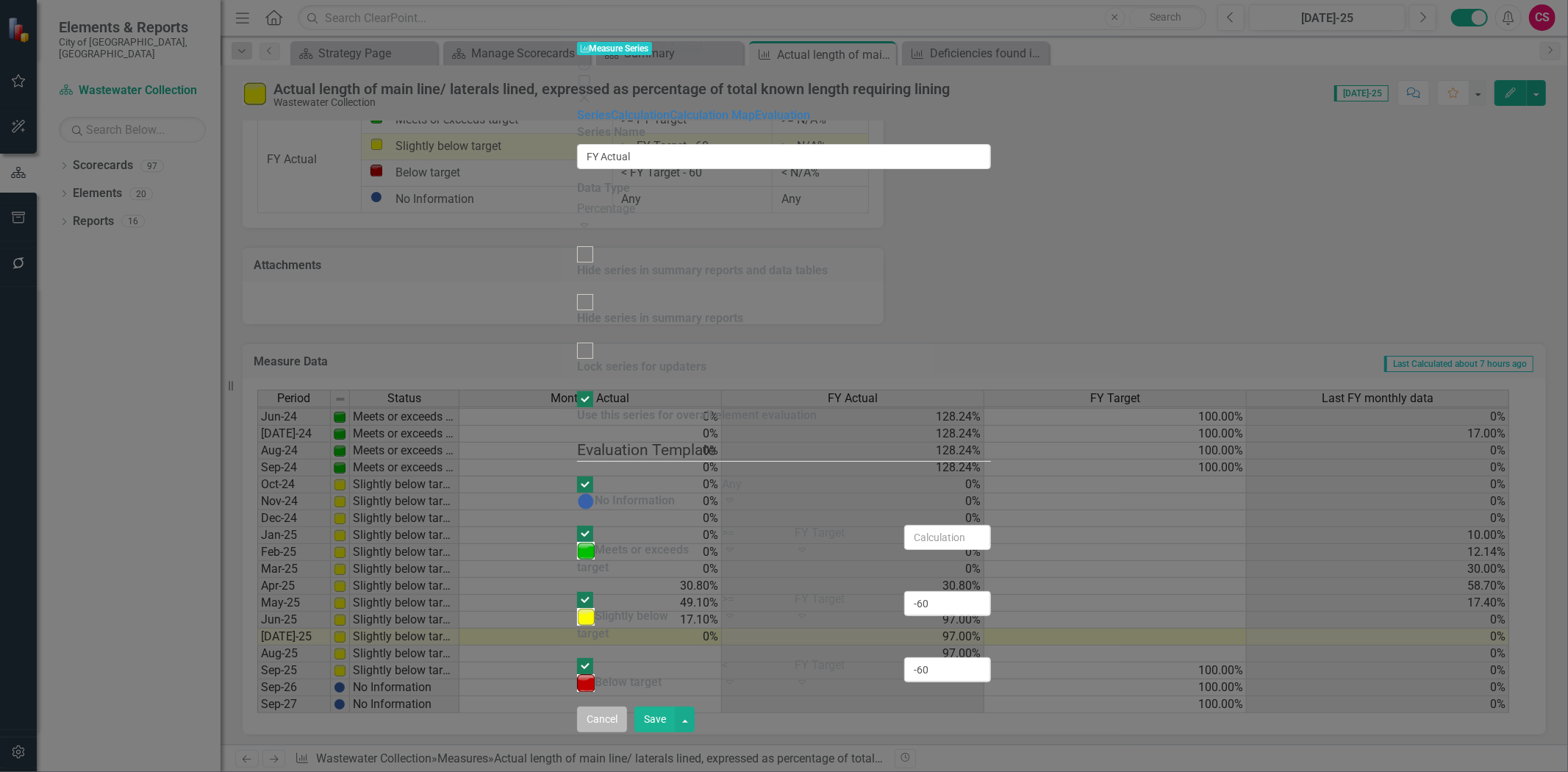
click at [627, 732] on button "Cancel" at bounding box center [602, 719] width 50 height 25
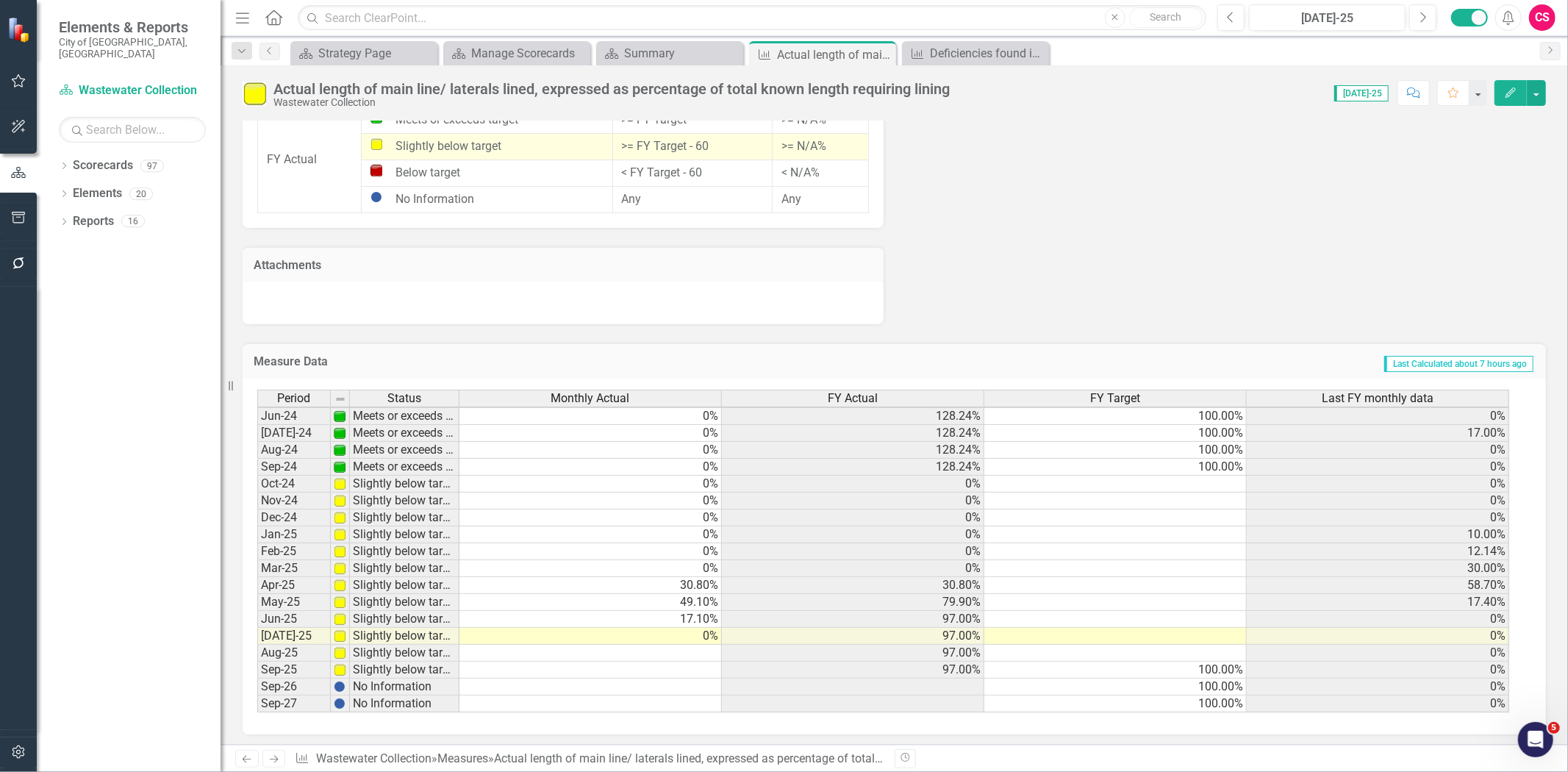
scroll to position [1214, 0]
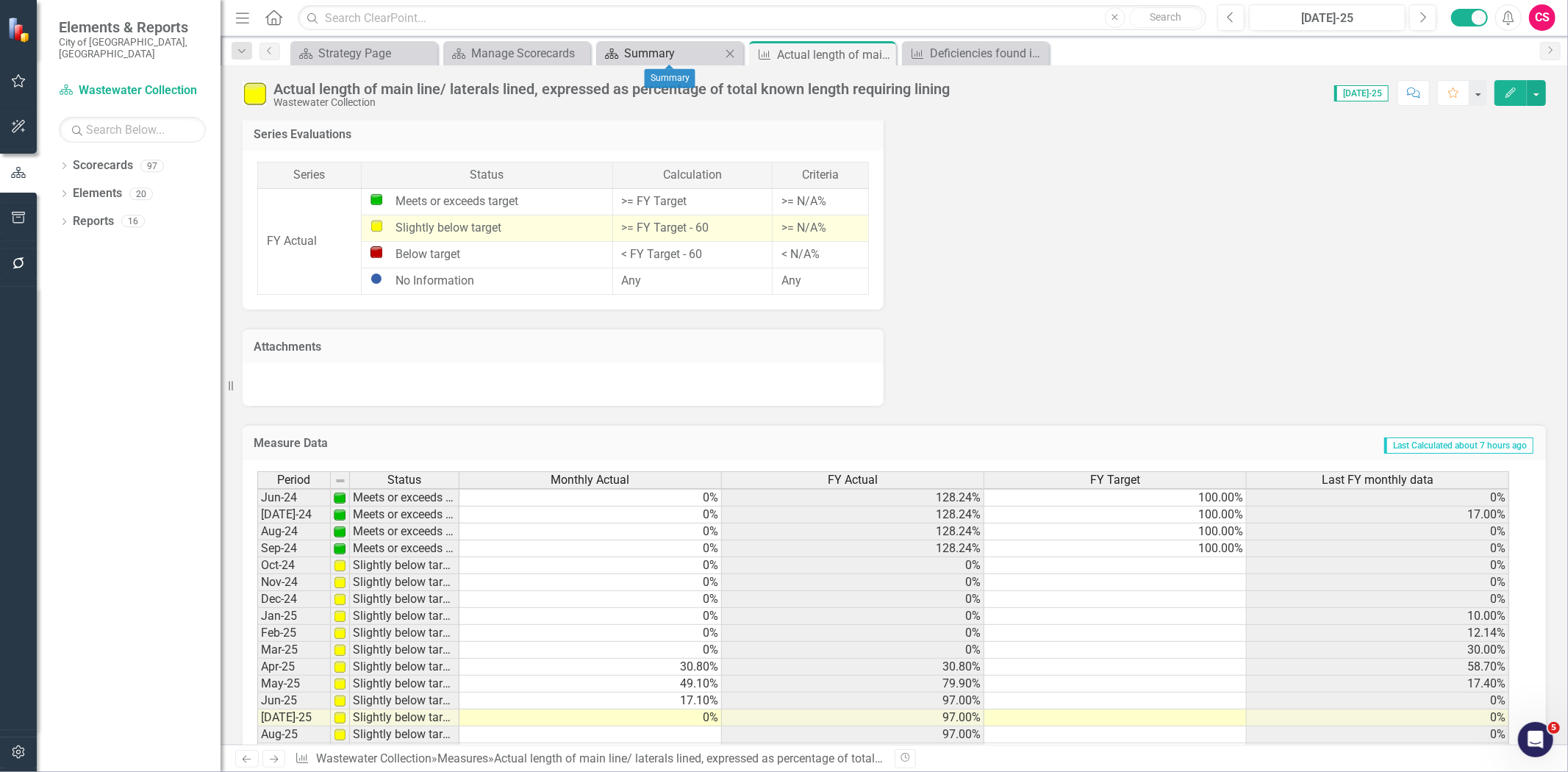
click at [653, 52] on div "Summary" at bounding box center [672, 52] width 97 height 18
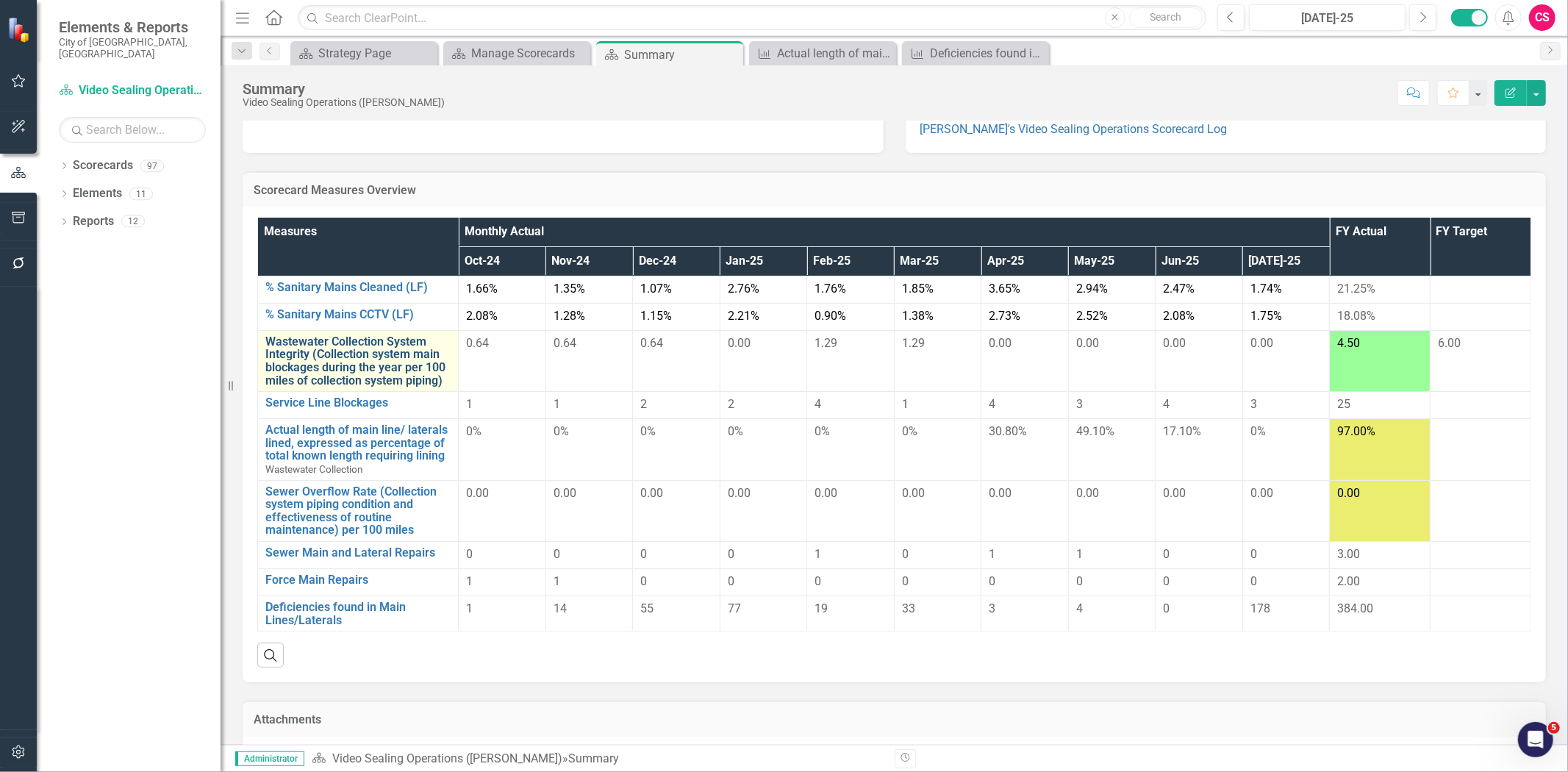
scroll to position [95, 0]
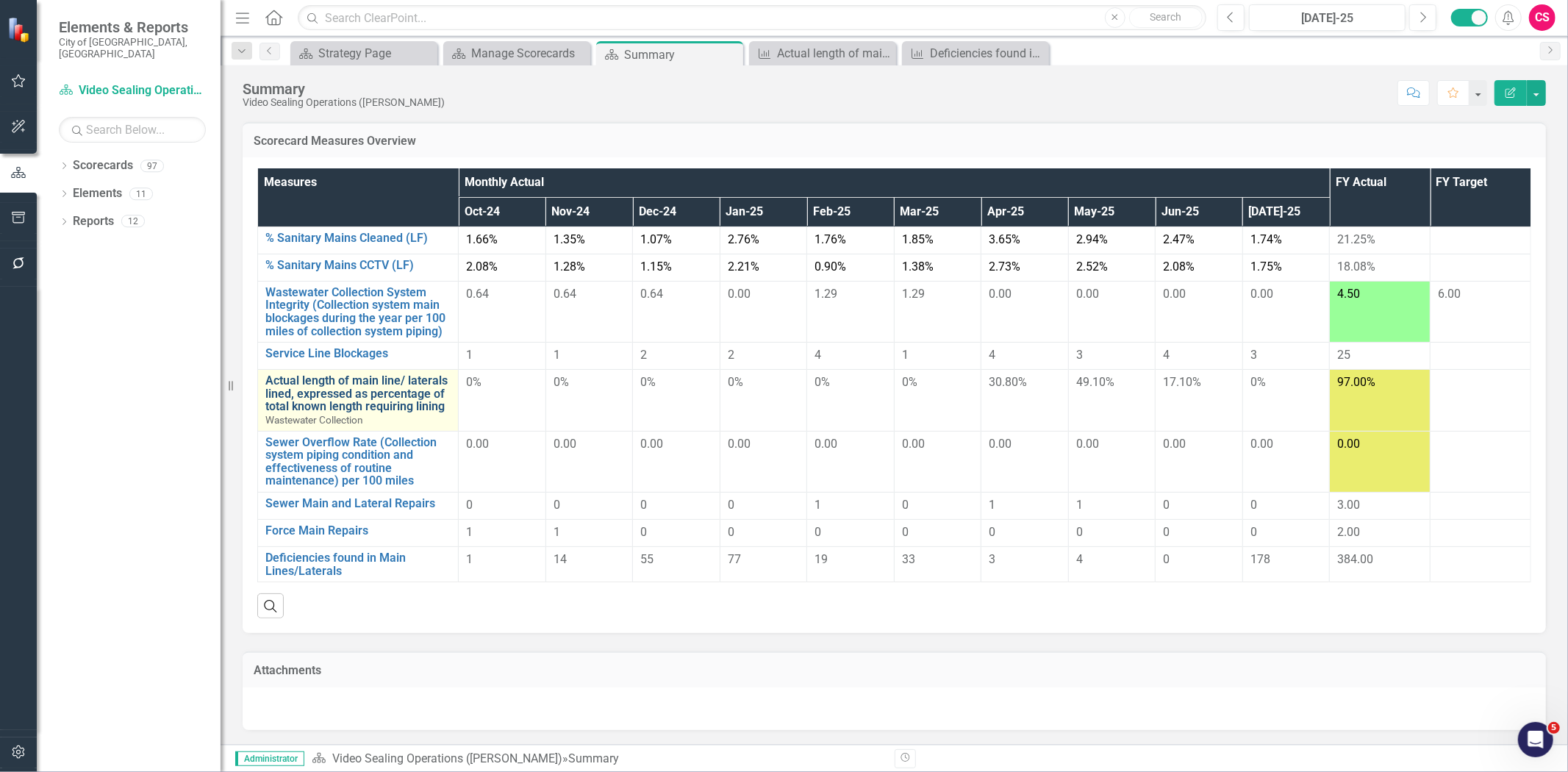
click at [365, 388] on link "Actual length of main line/ laterals lined, expressed as percentage of total kn…" at bounding box center [359, 393] width 185 height 39
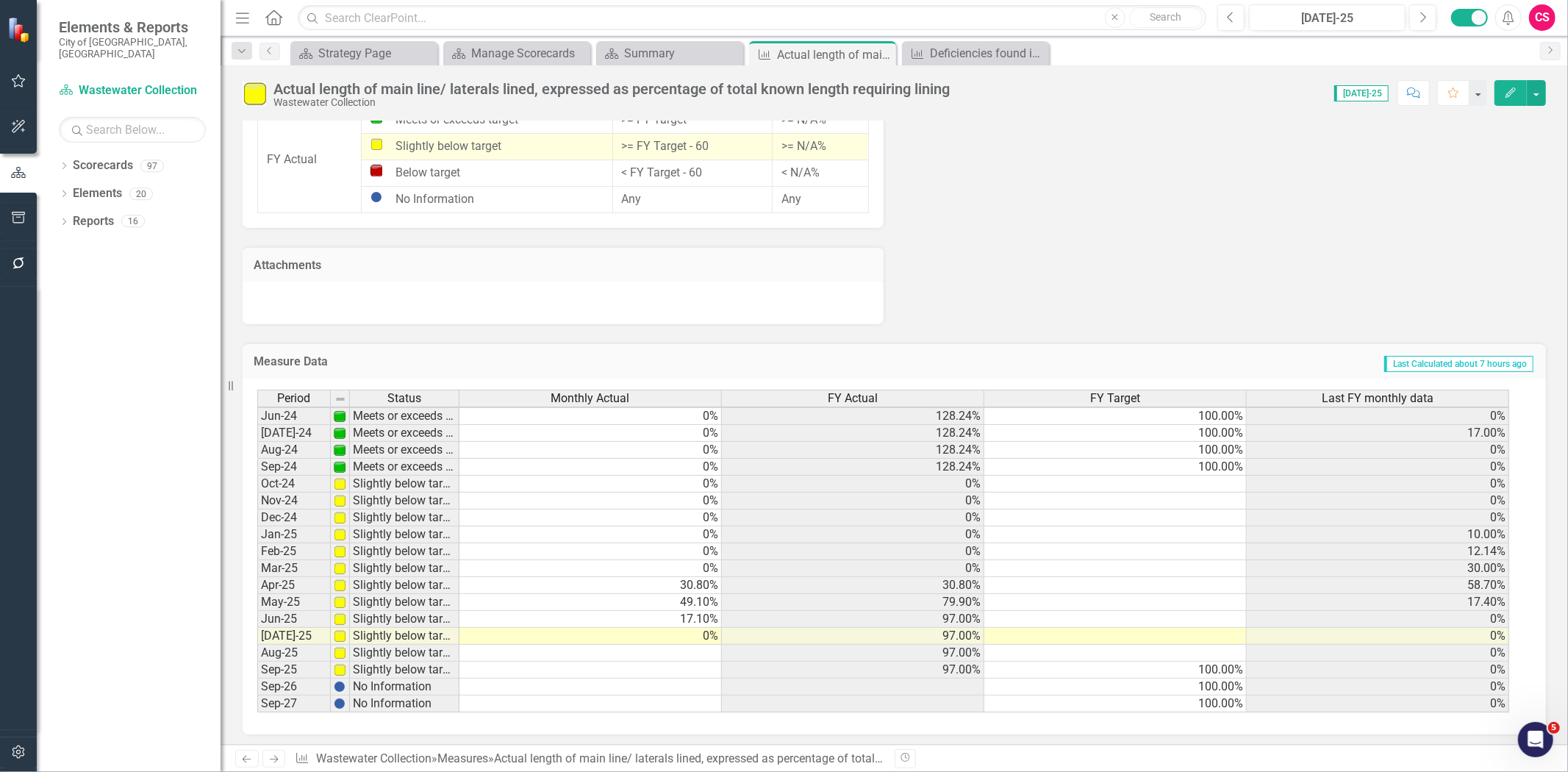
scroll to position [540, 0]
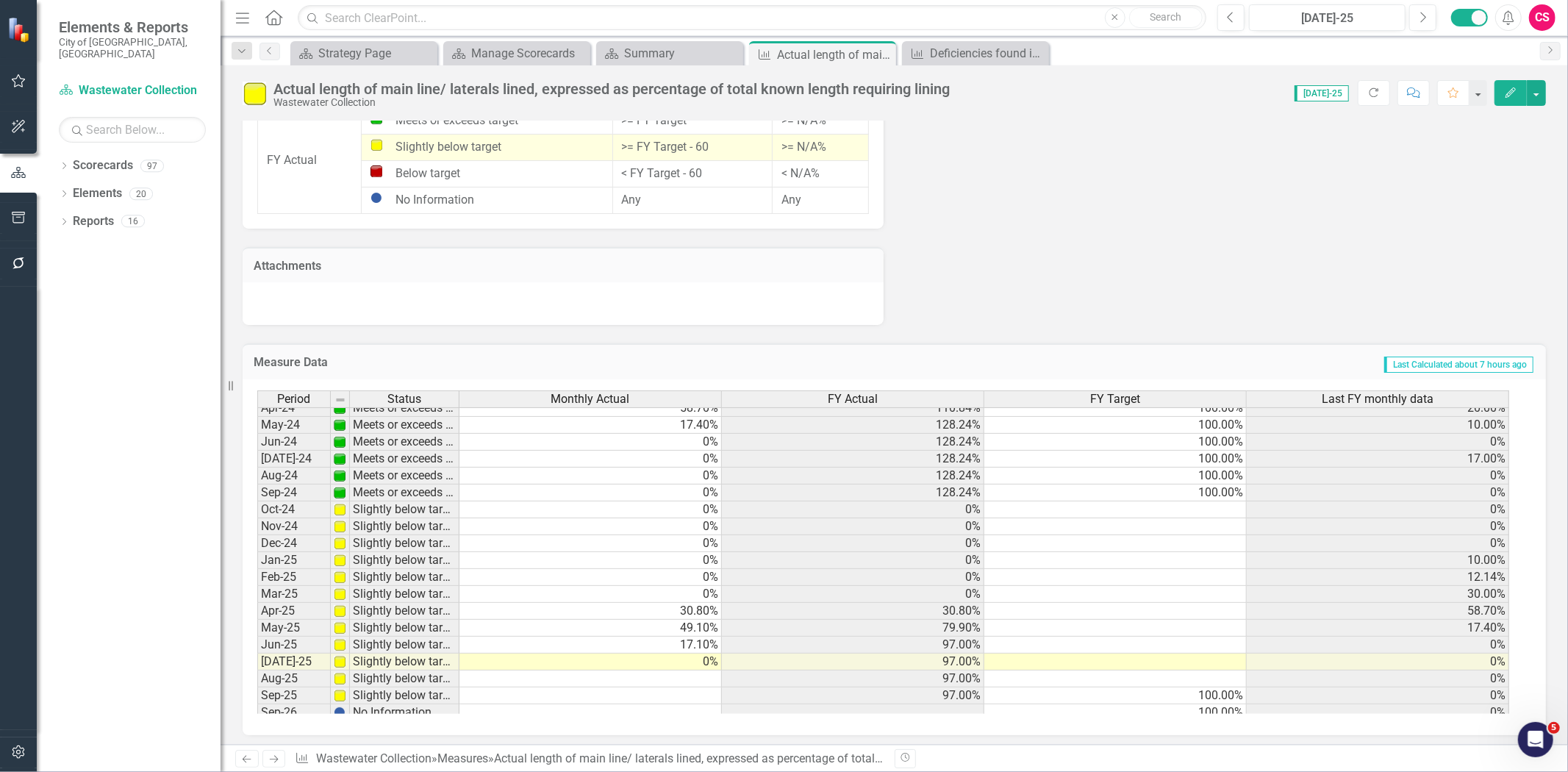
scroll to position [544, 0]
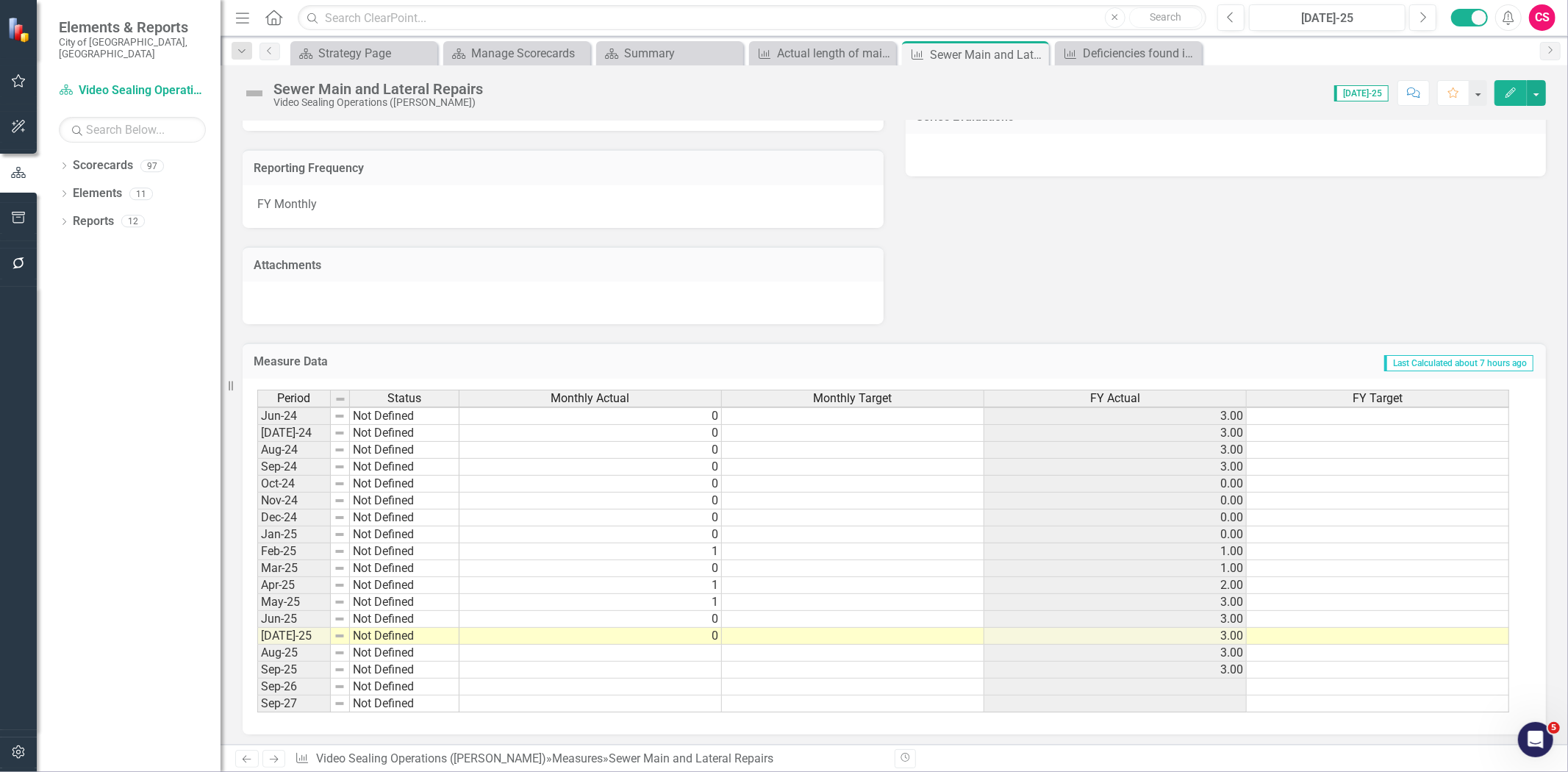
scroll to position [540, 0]
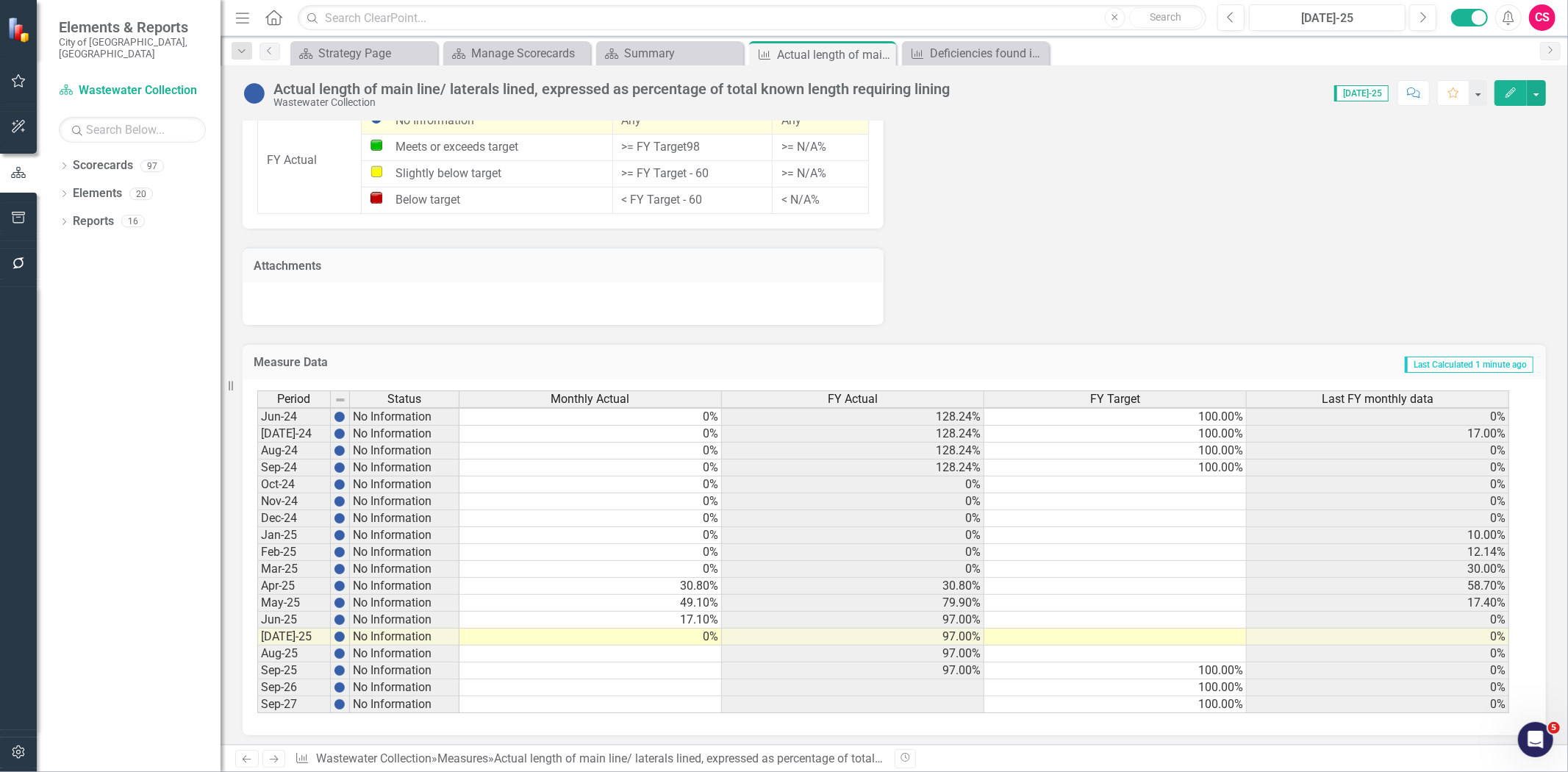
scroll to position [1296, 0]
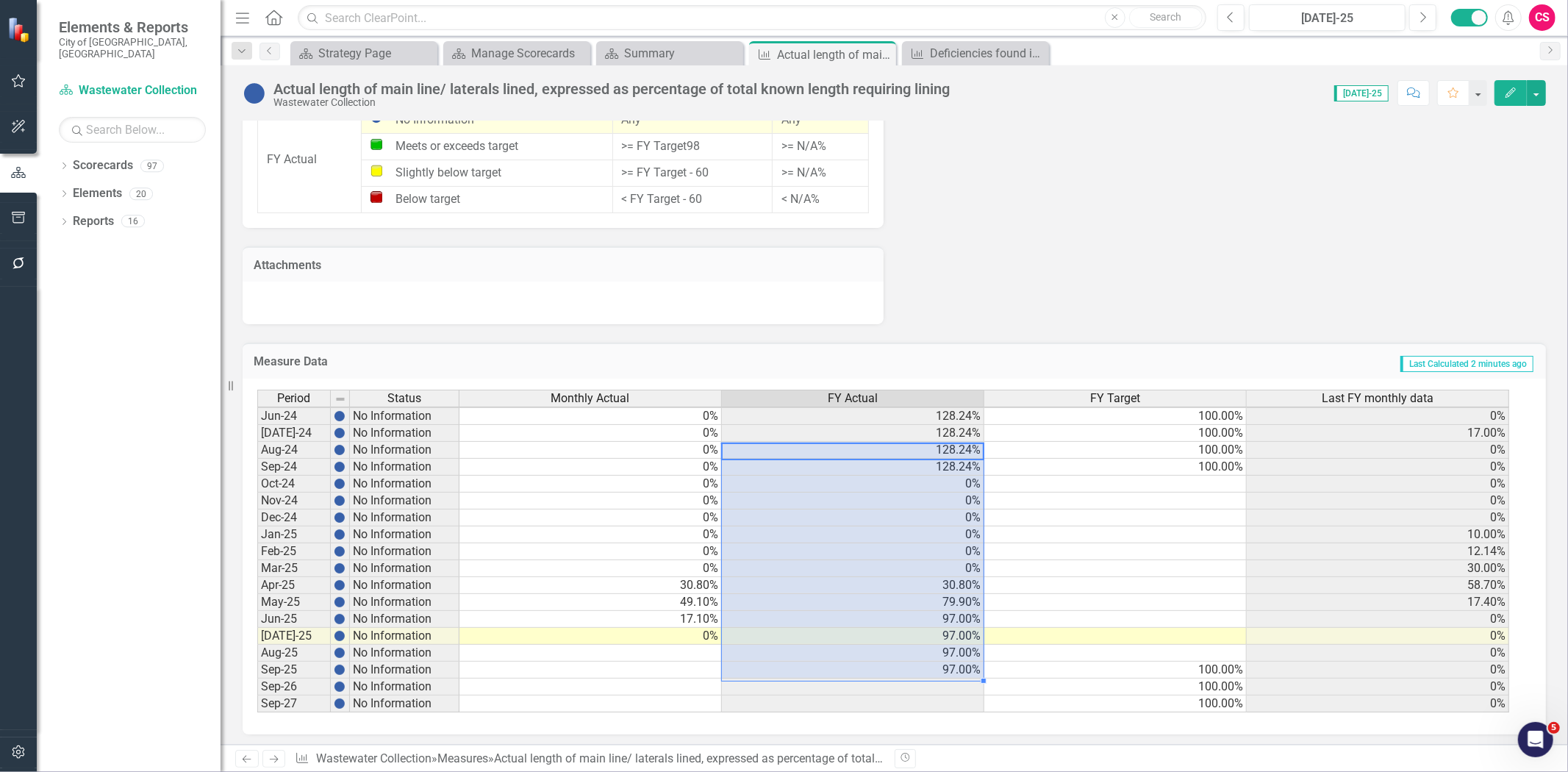
drag, startPoint x: 820, startPoint y: 446, endPoint x: 842, endPoint y: 662, distance: 217.1
click at [842, 662] on tbody "May-23 No Information 10.00% 73.00% 100.00% 55.00% Jun-23 No Information 0% 73.…" at bounding box center [883, 449] width 1252 height 525
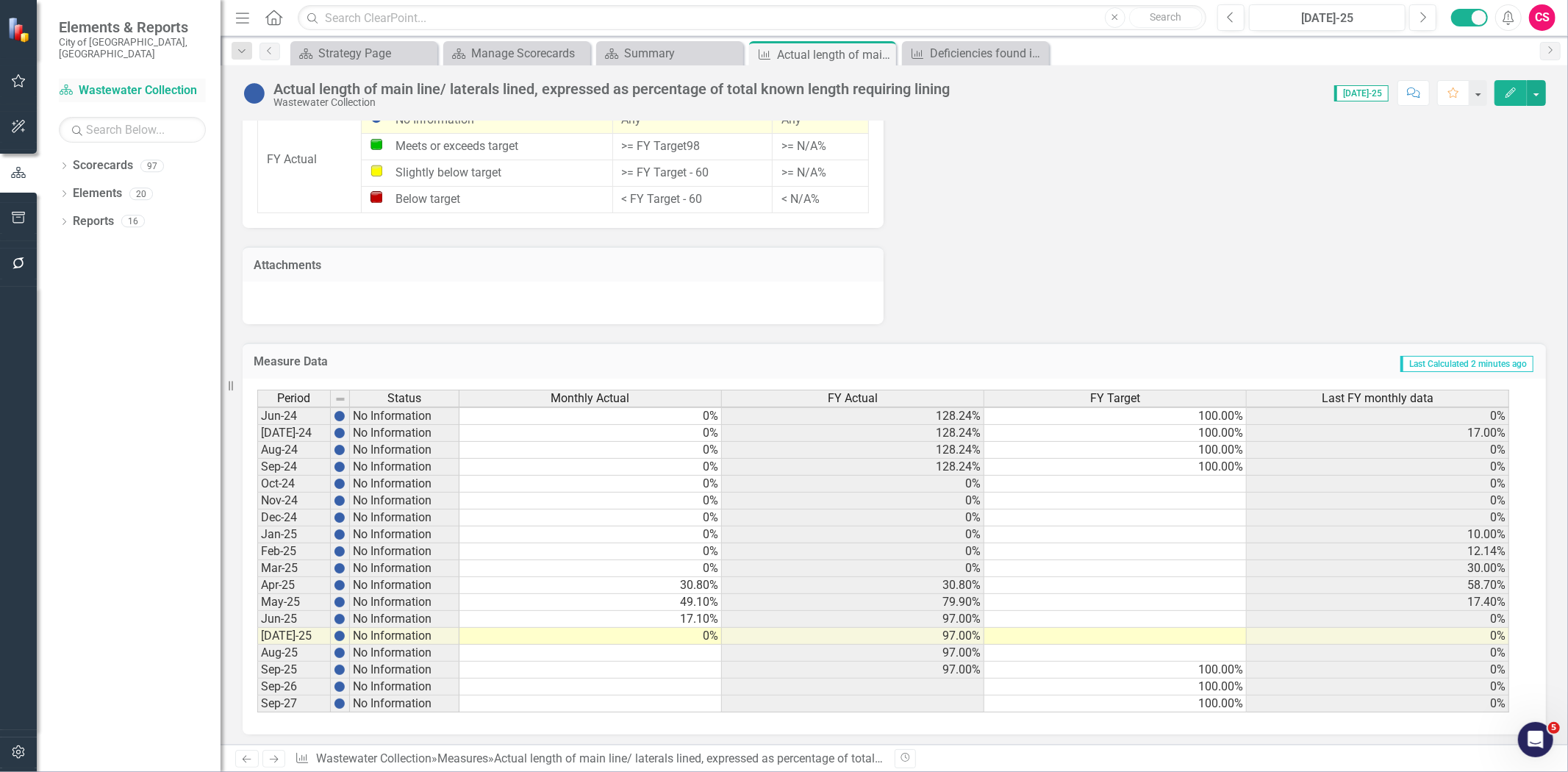
click at [113, 82] on link "Scorecard Wastewater Collection" at bounding box center [132, 90] width 147 height 17
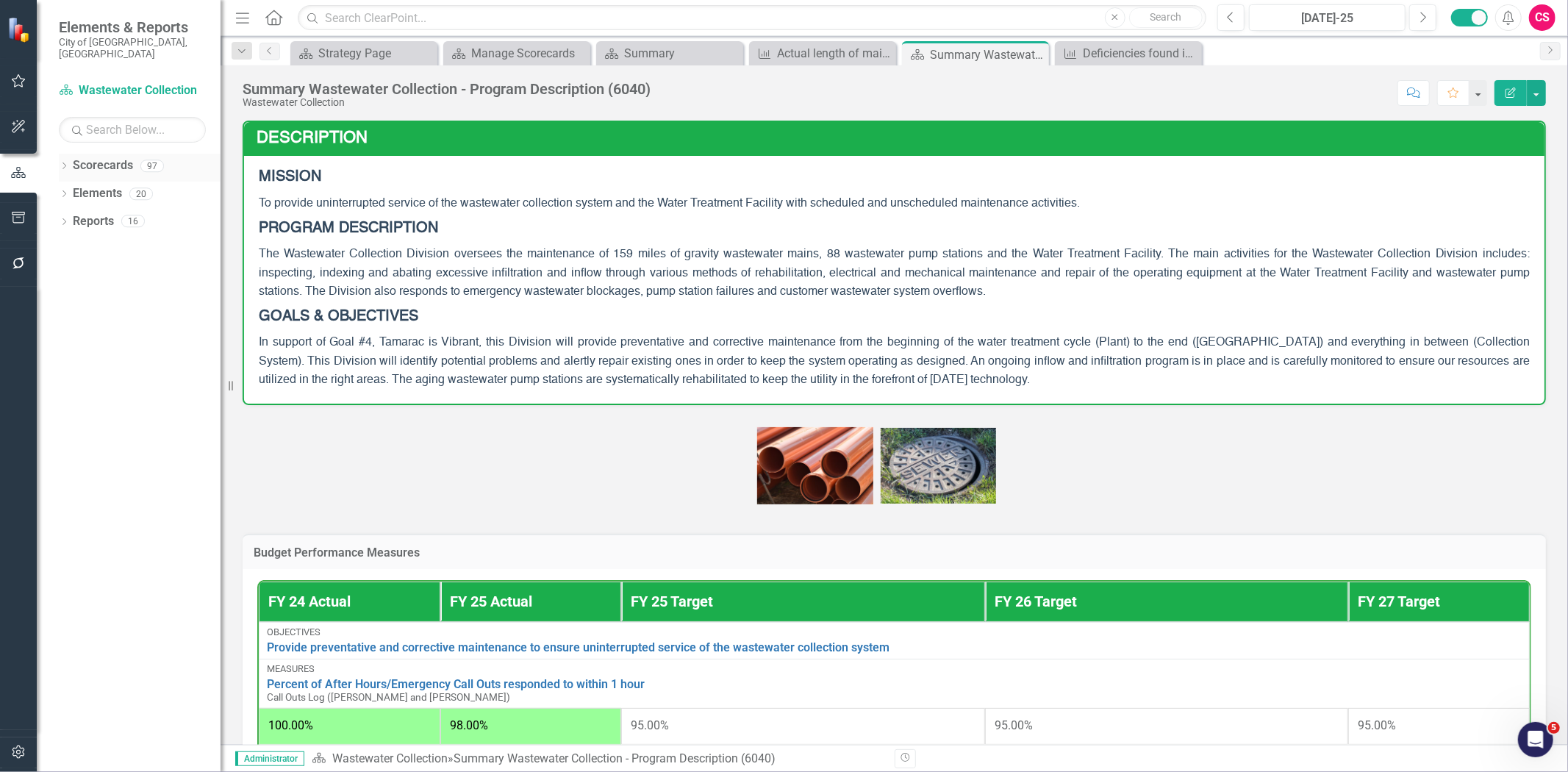
click at [97, 154] on div "Scorecards" at bounding box center [102, 166] width 60 height 24
click at [104, 157] on link "Scorecards" at bounding box center [102, 165] width 60 height 17
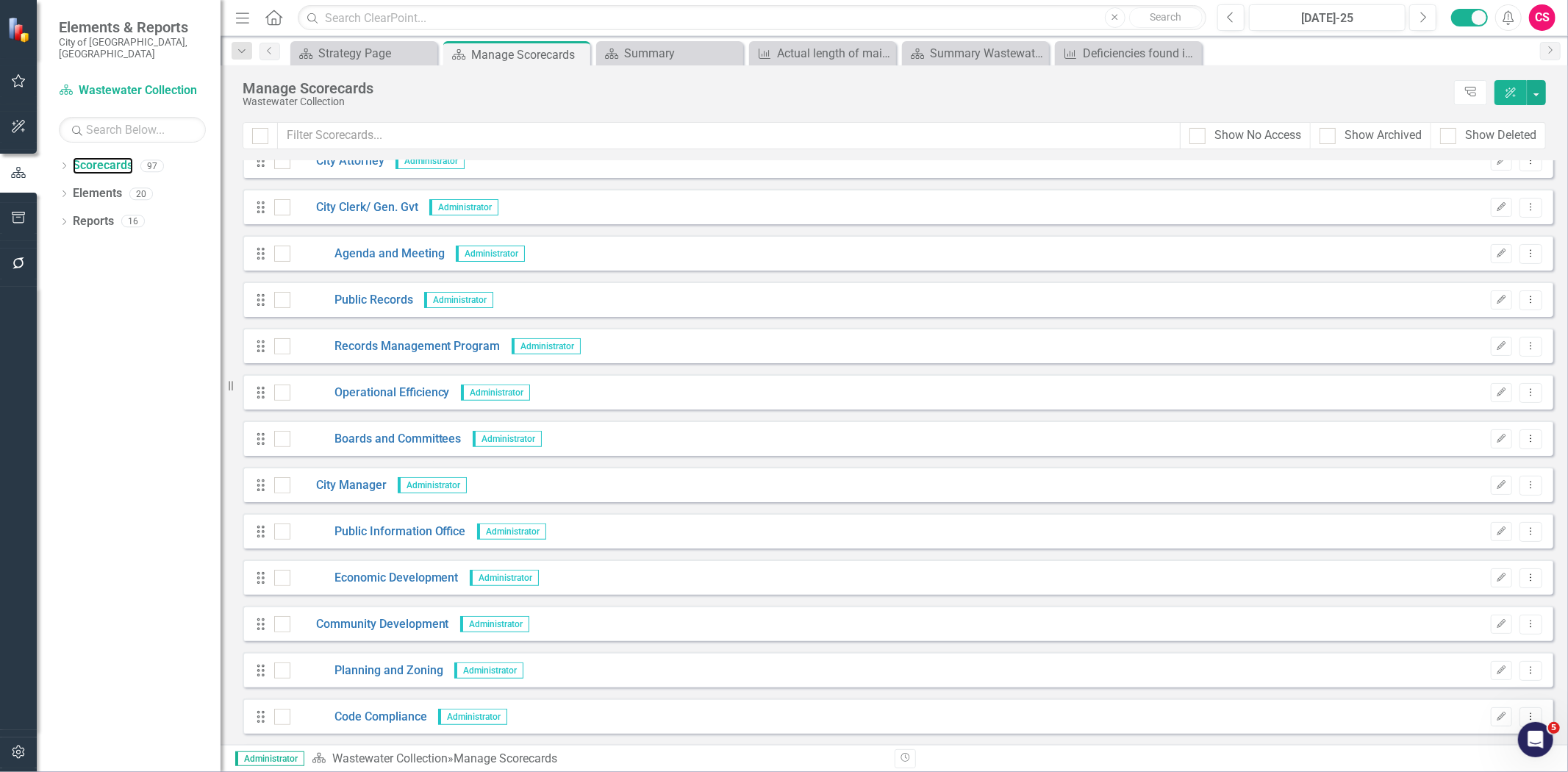
scroll to position [490, 0]
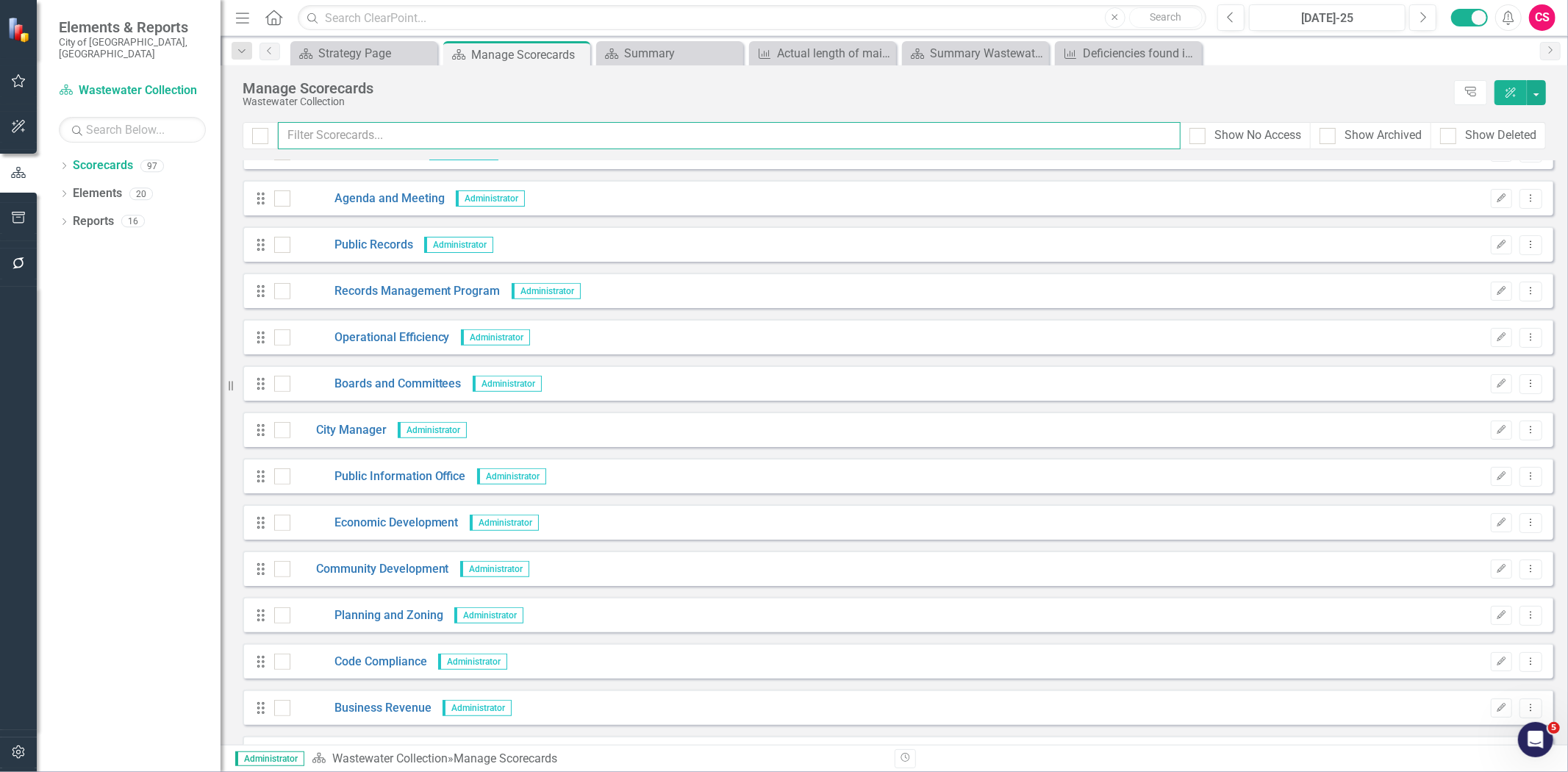
click at [337, 131] on input "text" at bounding box center [729, 136] width 903 height 27
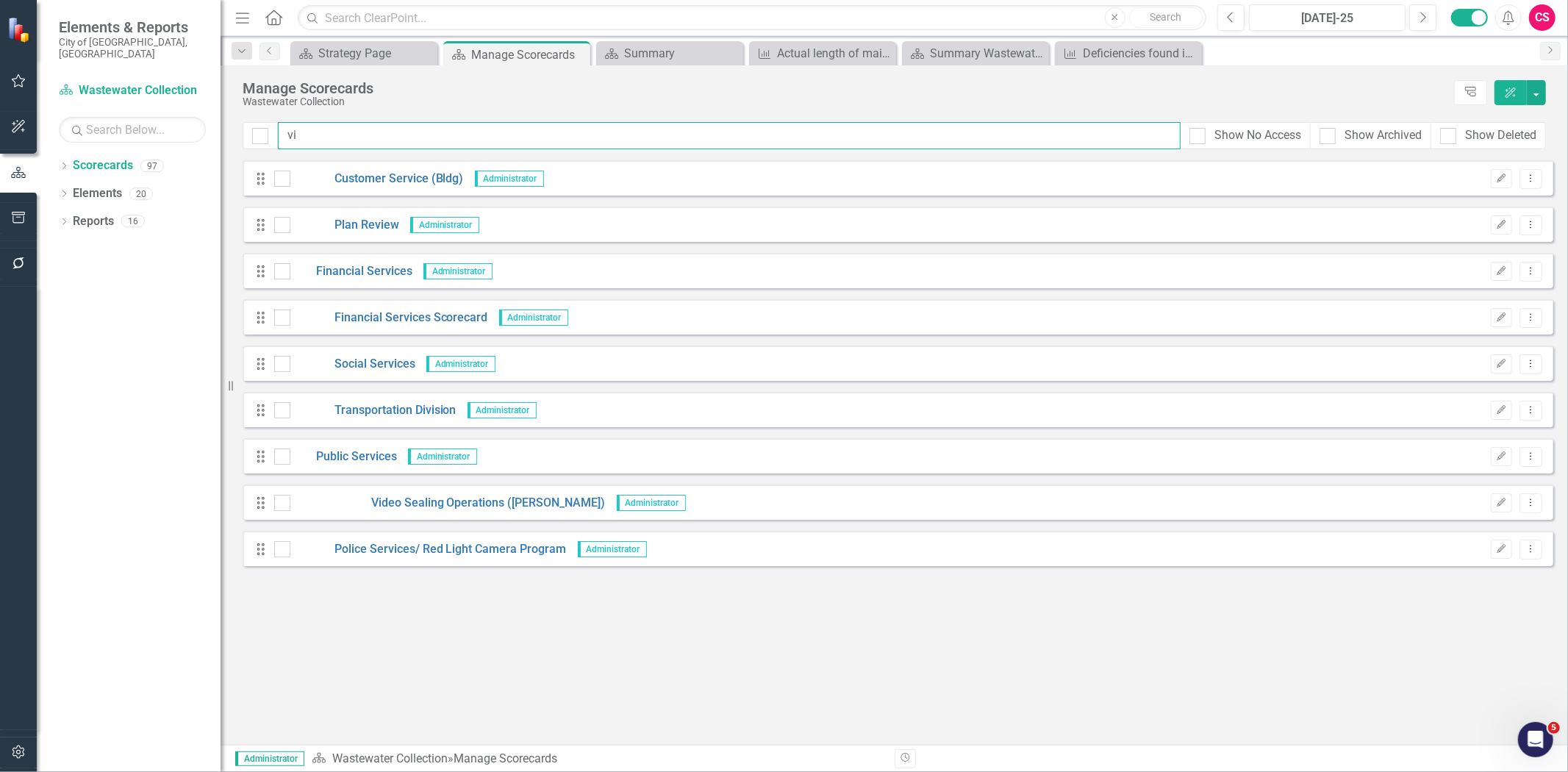
scroll to position [0, 0]
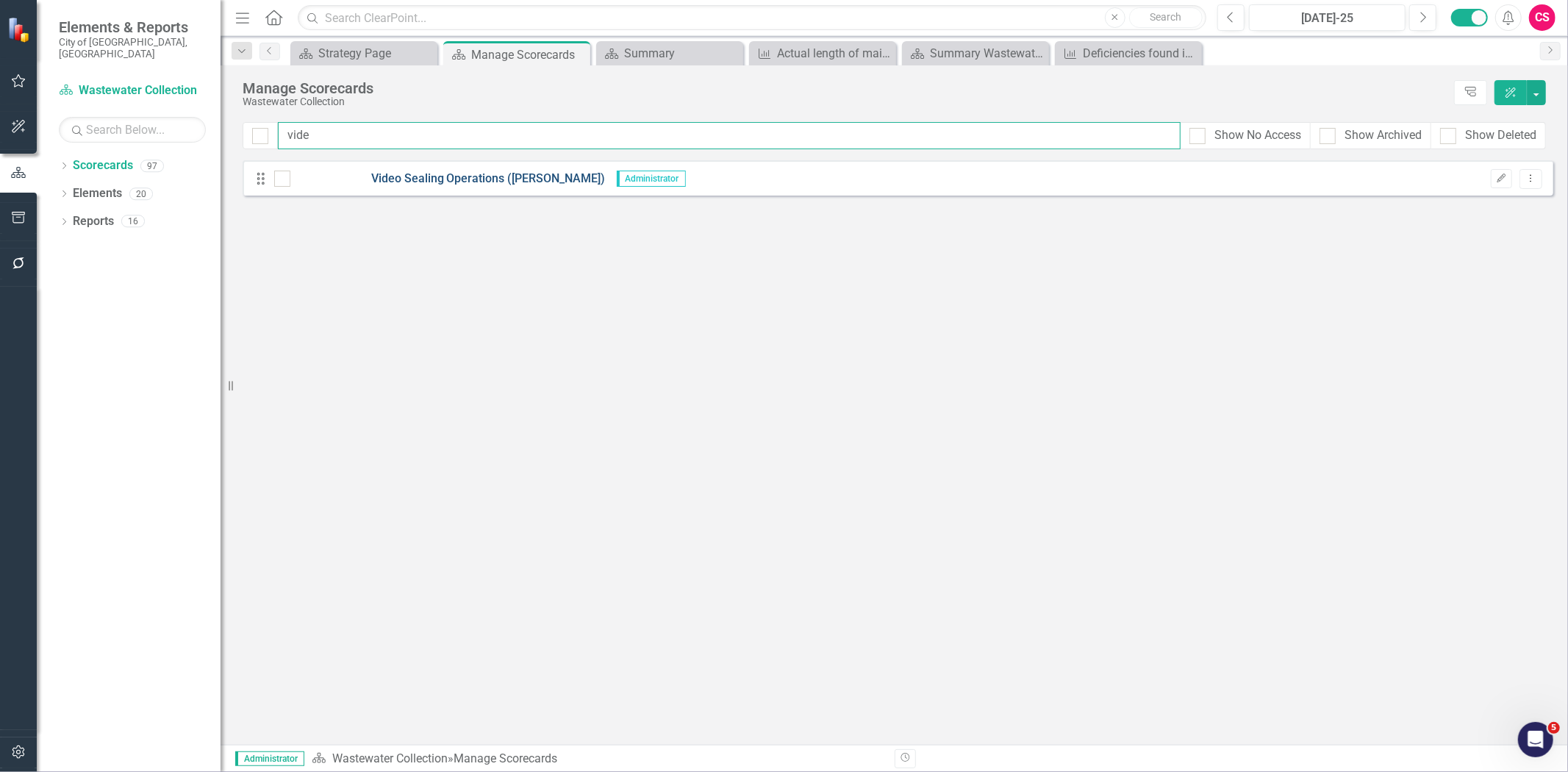
type input "vide"
click at [457, 181] on link "Video Sealing Operations ([PERSON_NAME])" at bounding box center [448, 178] width 316 height 17
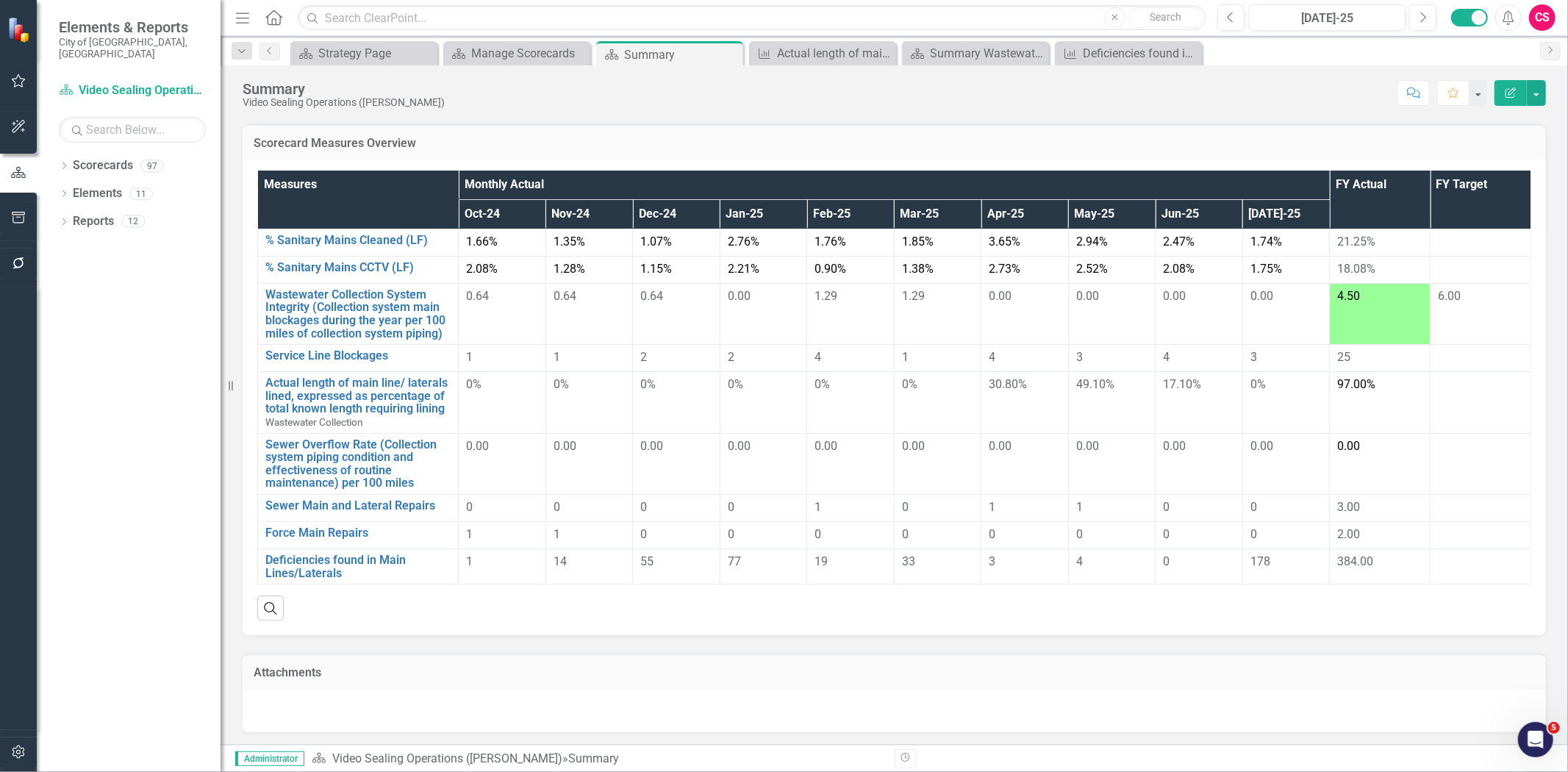
scroll to position [95, 0]
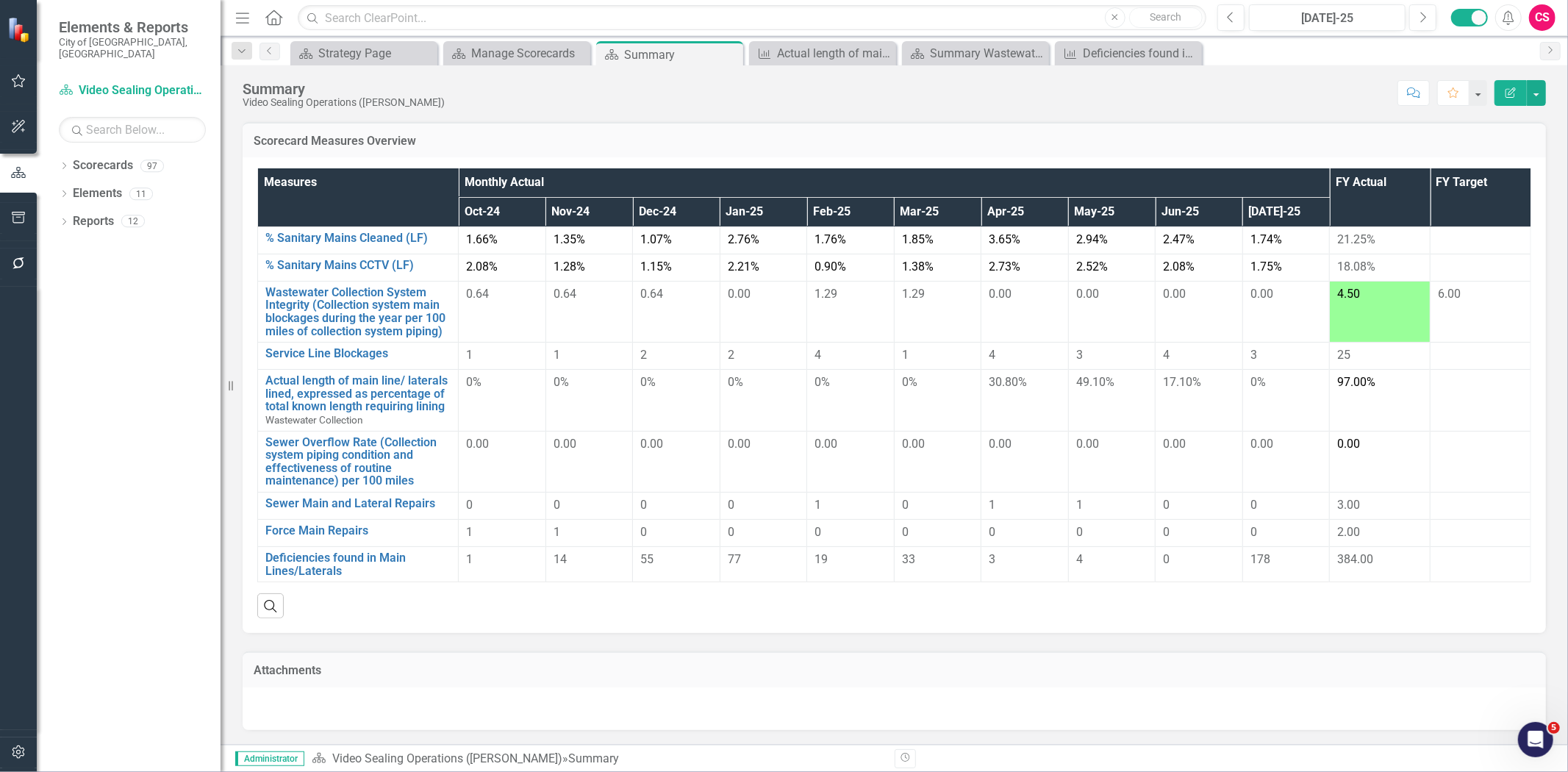
drag, startPoint x: 1383, startPoint y: 385, endPoint x: 1252, endPoint y: 372, distance: 131.6
click at [1252, 372] on tr "Actual length of main line/ laterals lined, expressed as percentage of total kn…" at bounding box center [895, 400] width 1273 height 61
click at [936, 263] on div "1.38%" at bounding box center [938, 267] width 72 height 17
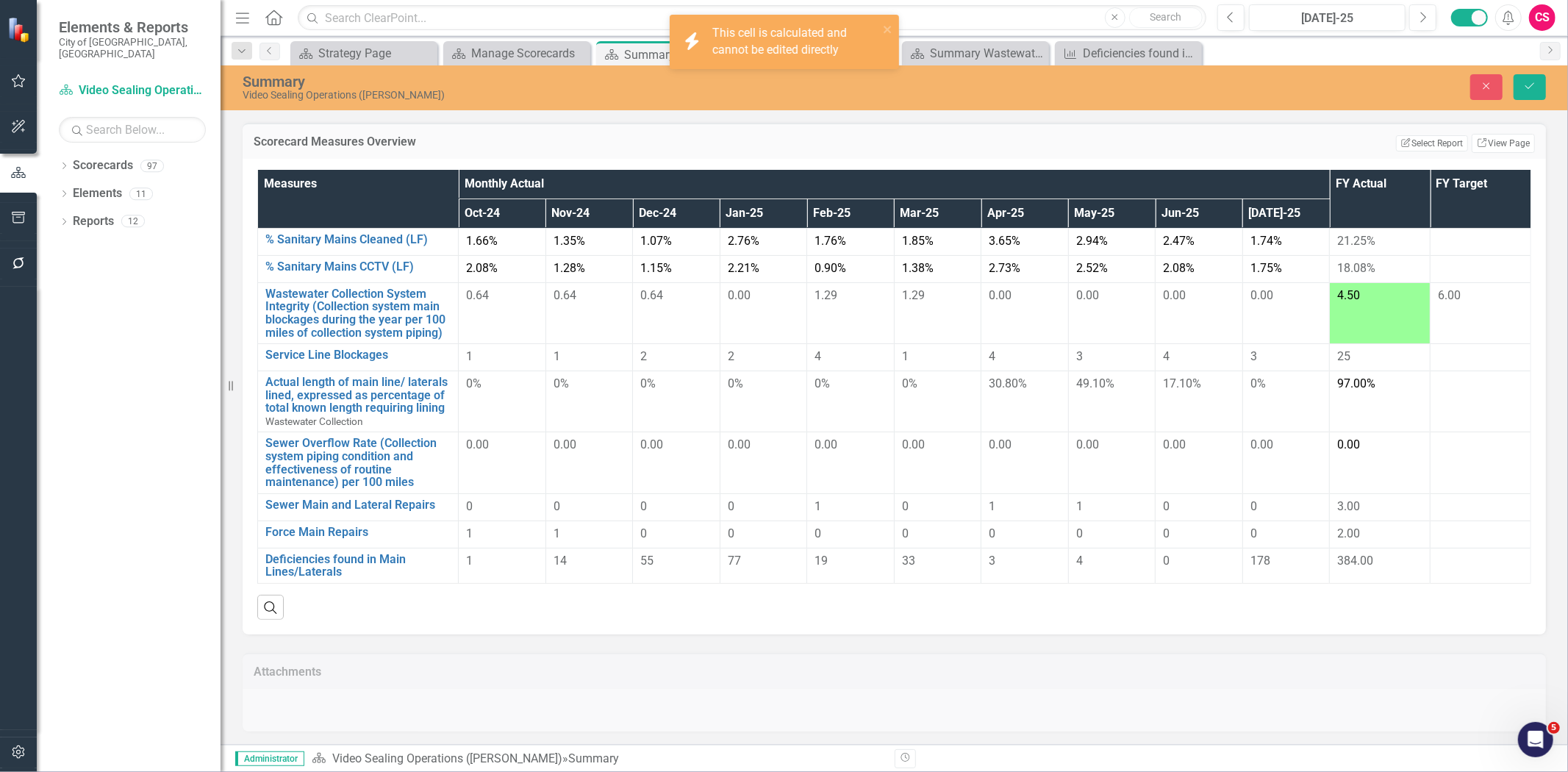
click at [939, 270] on div "1.38%" at bounding box center [938, 268] width 72 height 17
click at [925, 311] on td "1.29" at bounding box center [937, 313] width 87 height 61
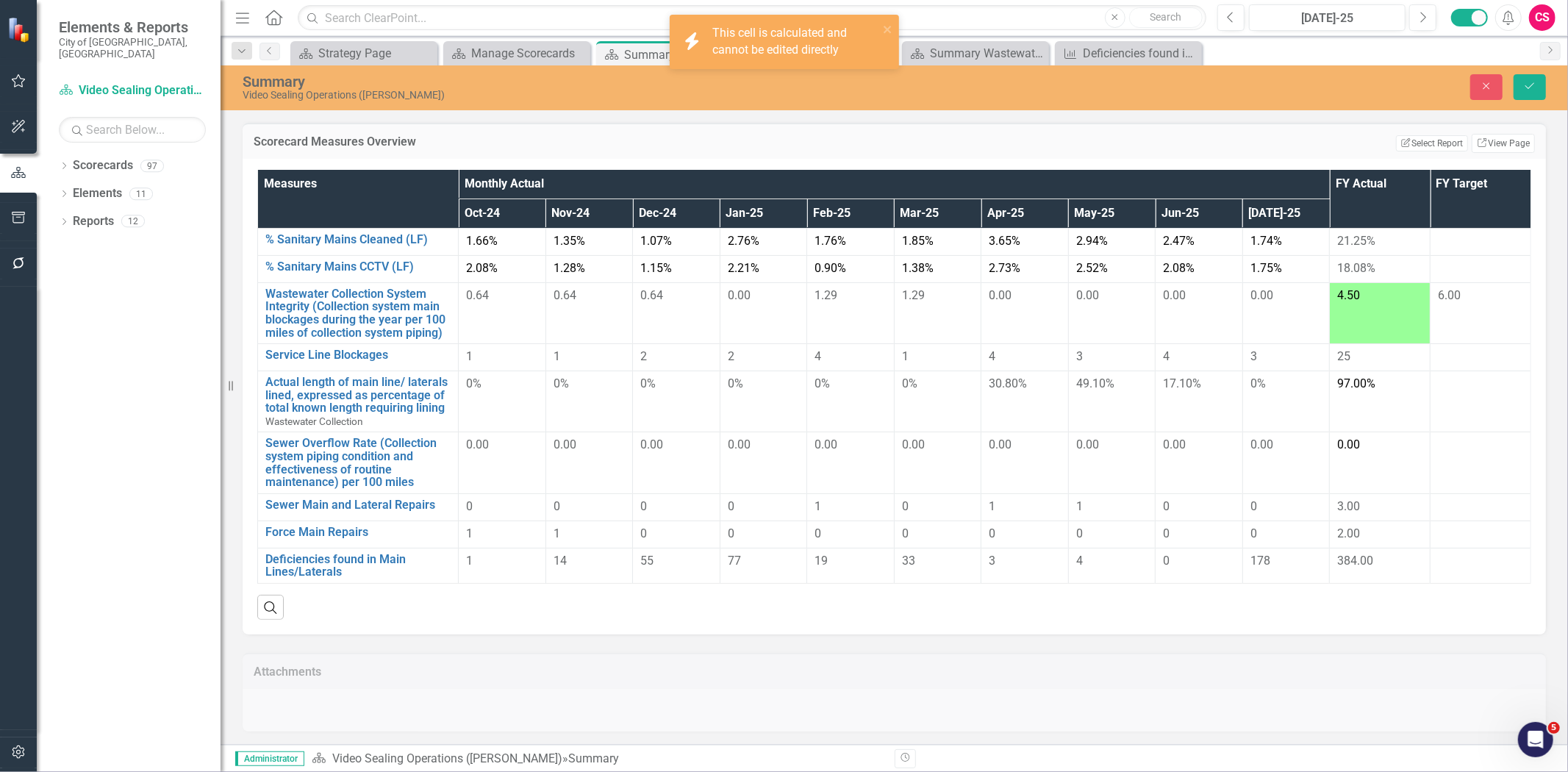
click at [925, 311] on td "1.29" at bounding box center [937, 313] width 87 height 61
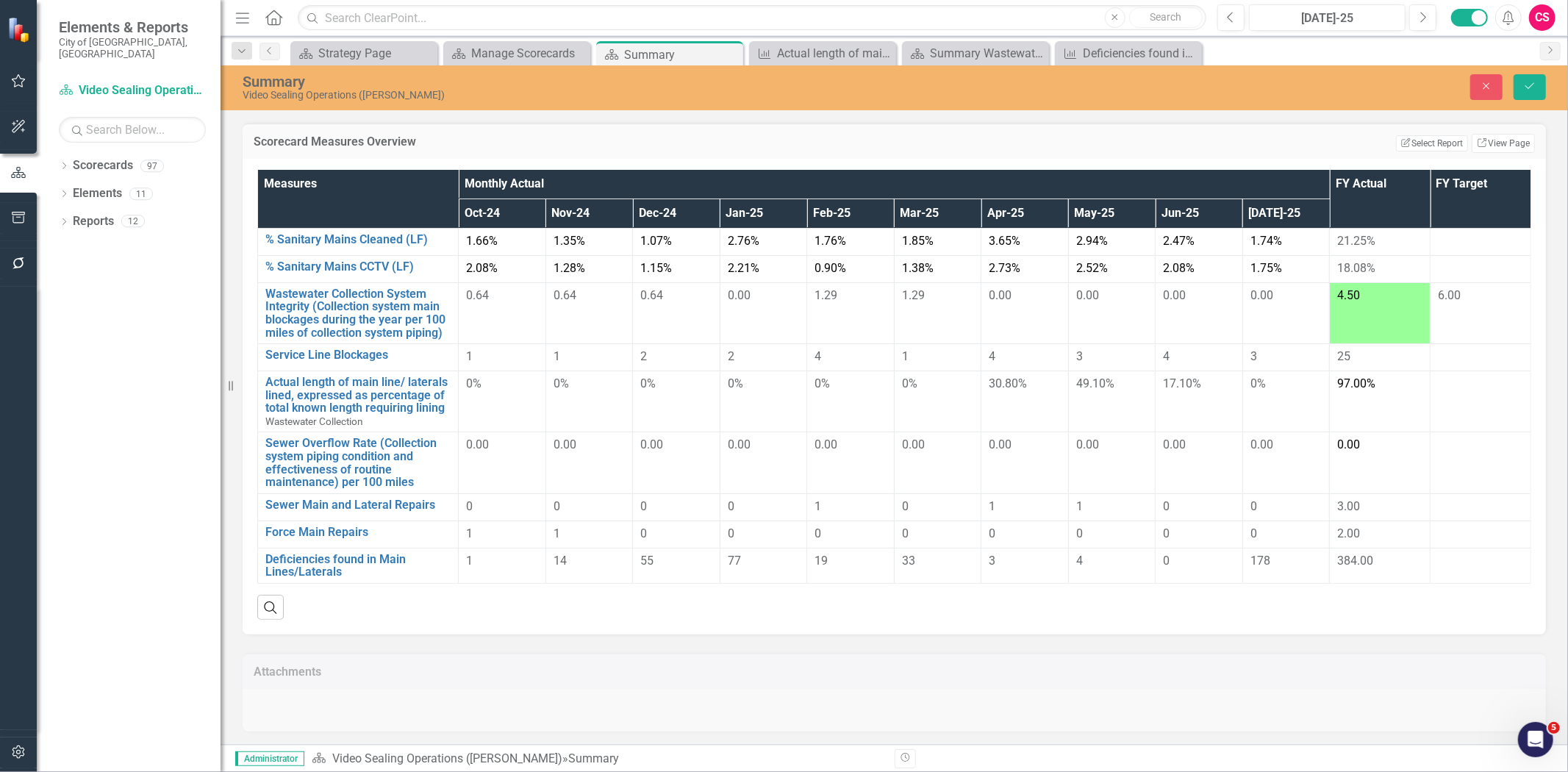
drag, startPoint x: 1350, startPoint y: 393, endPoint x: 1348, endPoint y: 385, distance: 8.2
click at [1349, 393] on td "97.00%" at bounding box center [1380, 402] width 101 height 61
click at [1348, 385] on span "97.00%" at bounding box center [1356, 384] width 38 height 14
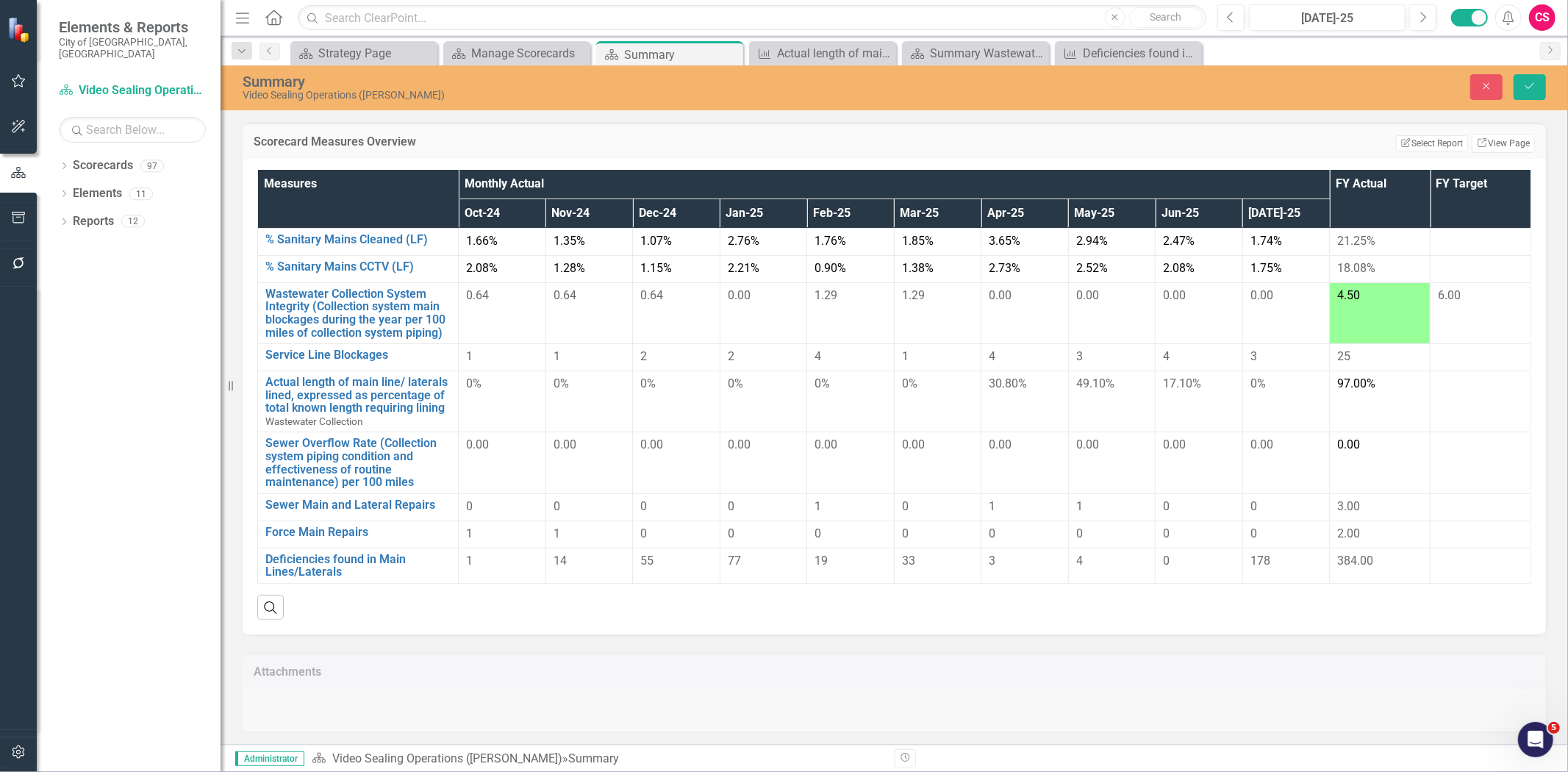
click at [1348, 385] on span "97.00%" at bounding box center [1356, 384] width 38 height 14
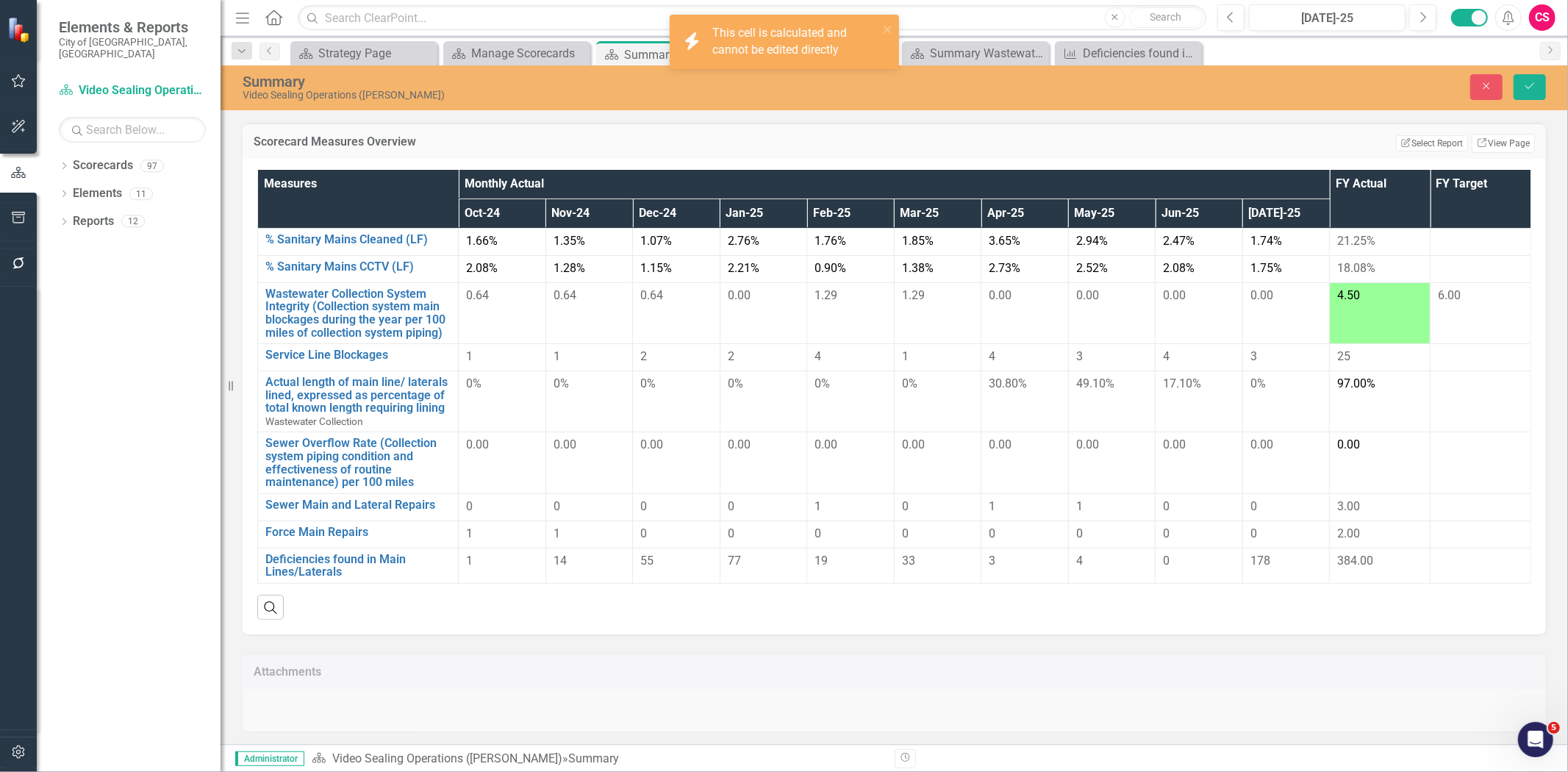
click at [1348, 385] on span "97.00%" at bounding box center [1356, 384] width 38 height 14
click at [1348, 383] on span "97.00%" at bounding box center [1356, 384] width 38 height 14
click at [1346, 357] on div "25" at bounding box center [1380, 357] width 86 height 17
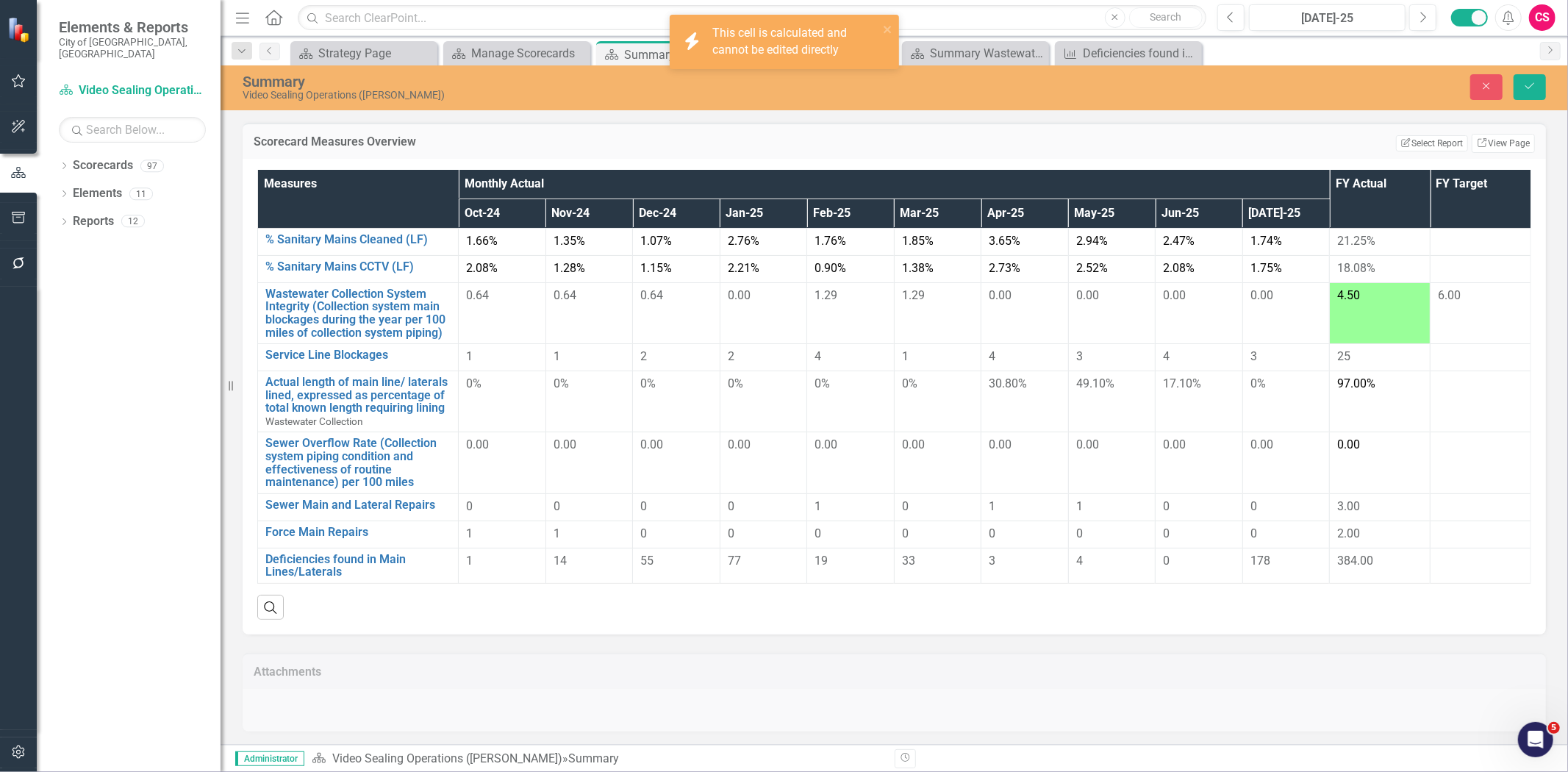
click at [1346, 357] on div "25" at bounding box center [1380, 357] width 86 height 17
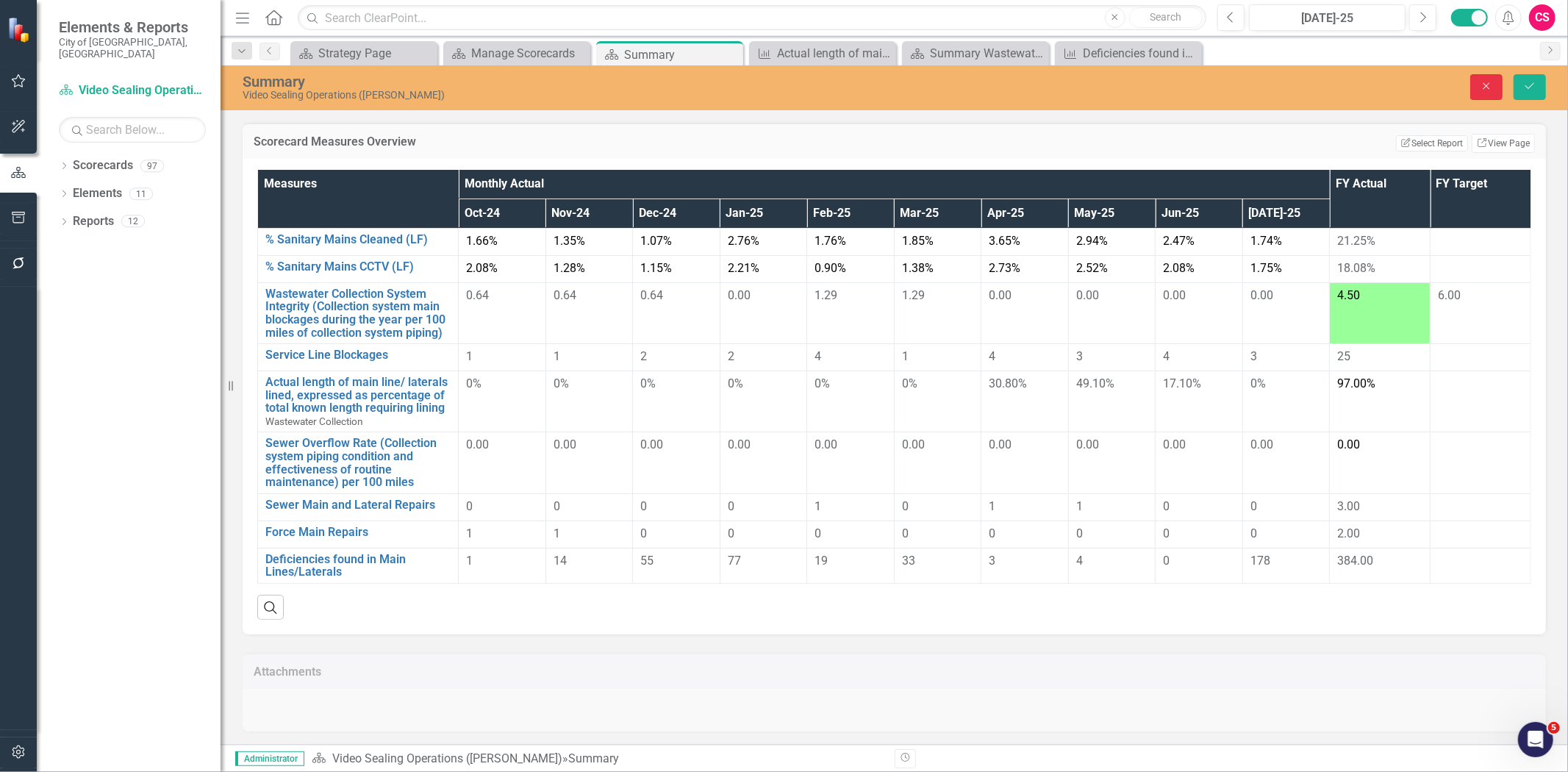
click at [1481, 85] on icon "Close" at bounding box center [1487, 86] width 13 height 10
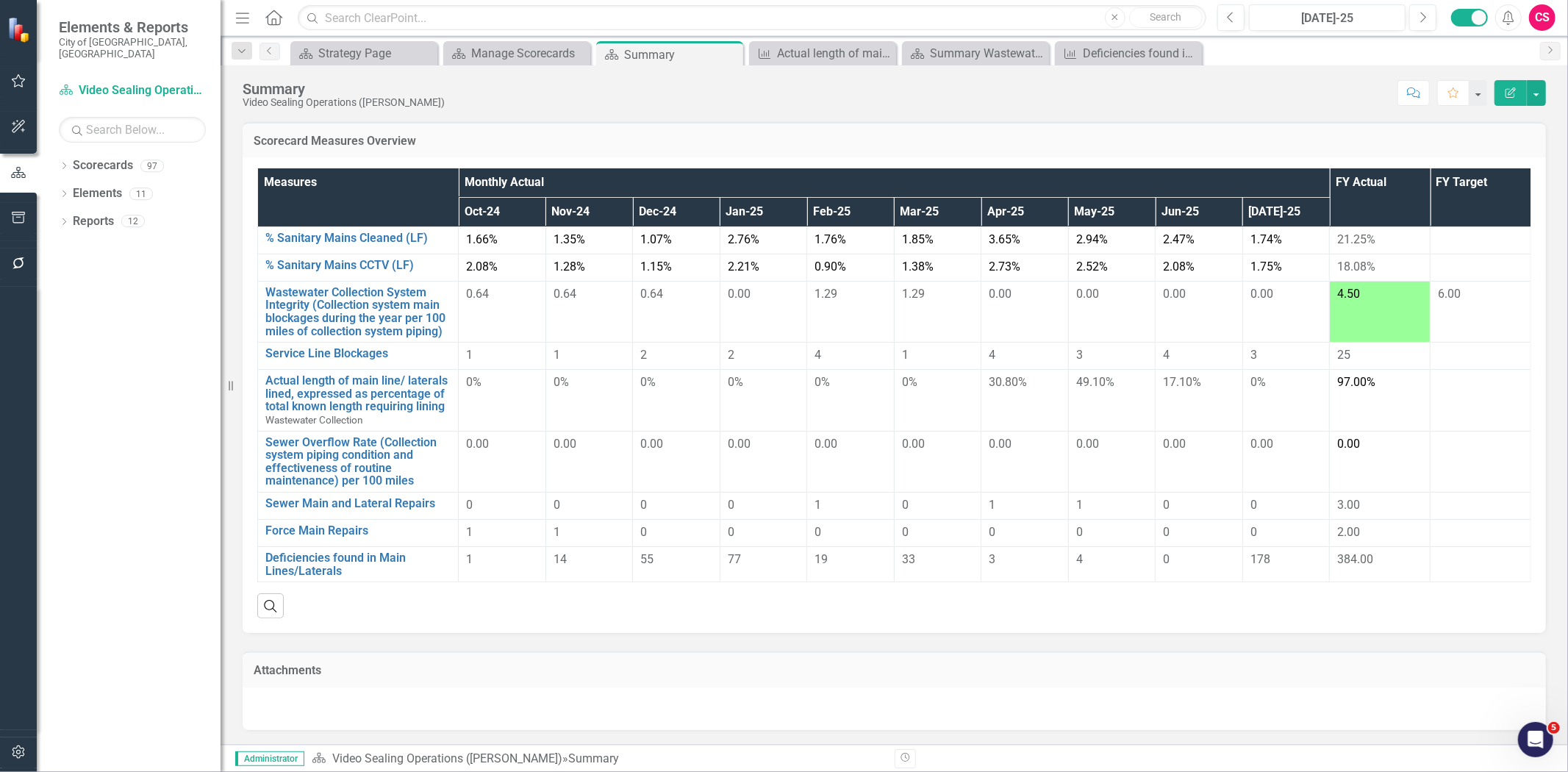
drag, startPoint x: 1377, startPoint y: 381, endPoint x: 1316, endPoint y: 379, distance: 61.0
click at [1316, 379] on tr "Actual length of main line/ laterals lined, expressed as percentage of total kn…" at bounding box center [895, 400] width 1273 height 61
drag, startPoint x: 408, startPoint y: 629, endPoint x: 403, endPoint y: 602, distance: 27.5
click at [408, 622] on div "Measures Monthly Actual FY Actual FY Target Oct-24 Nov-24 Dec-24 Jan-25 Feb-25 …" at bounding box center [894, 395] width 1304 height 476
click at [358, 349] on link "Service Line Blockages" at bounding box center [359, 353] width 185 height 13
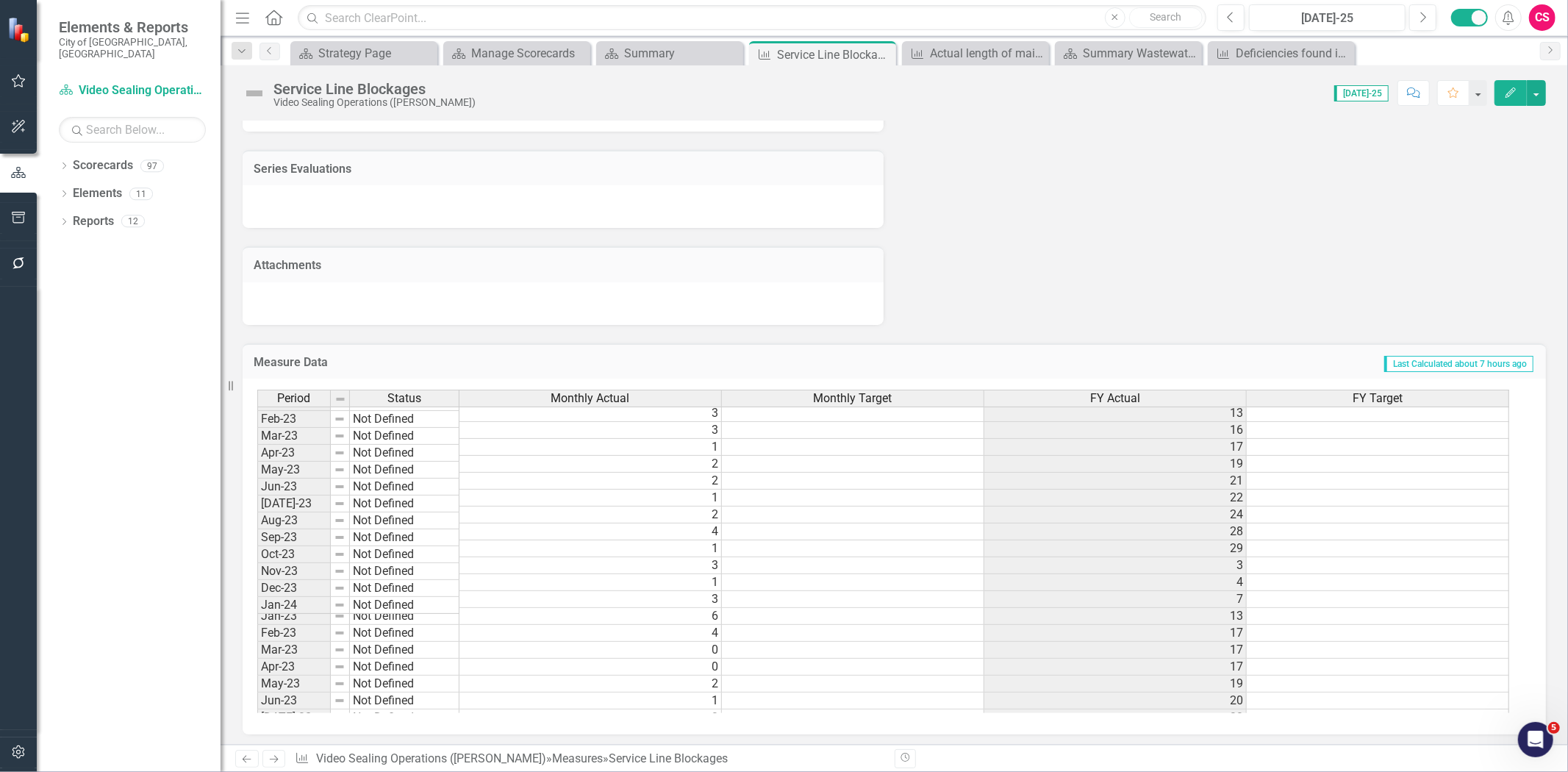
scroll to position [53, 0]
click at [122, 82] on link "Scorecard Video Sealing Operations (Jerry)" at bounding box center [132, 90] width 147 height 17
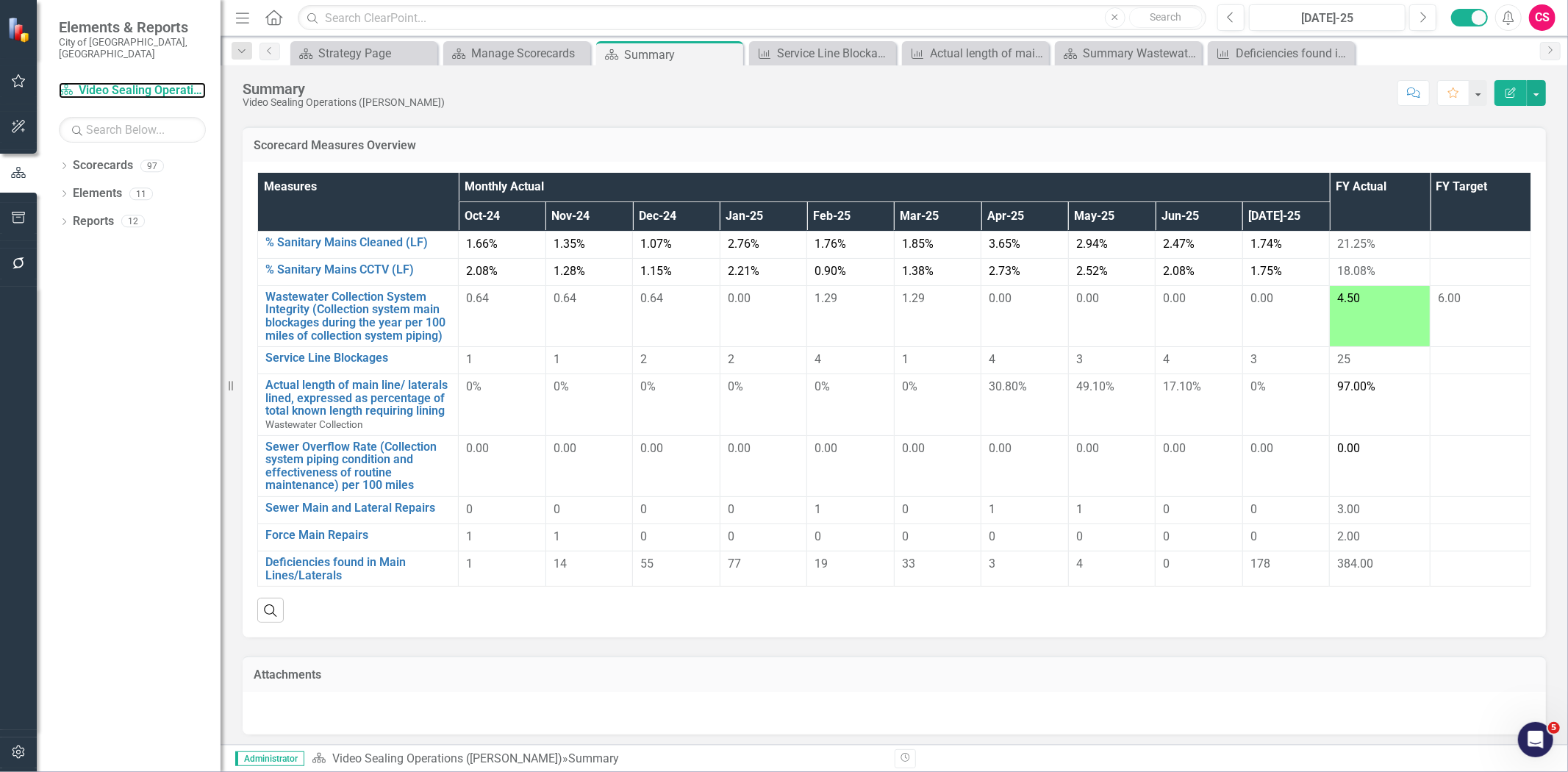
scroll to position [95, 0]
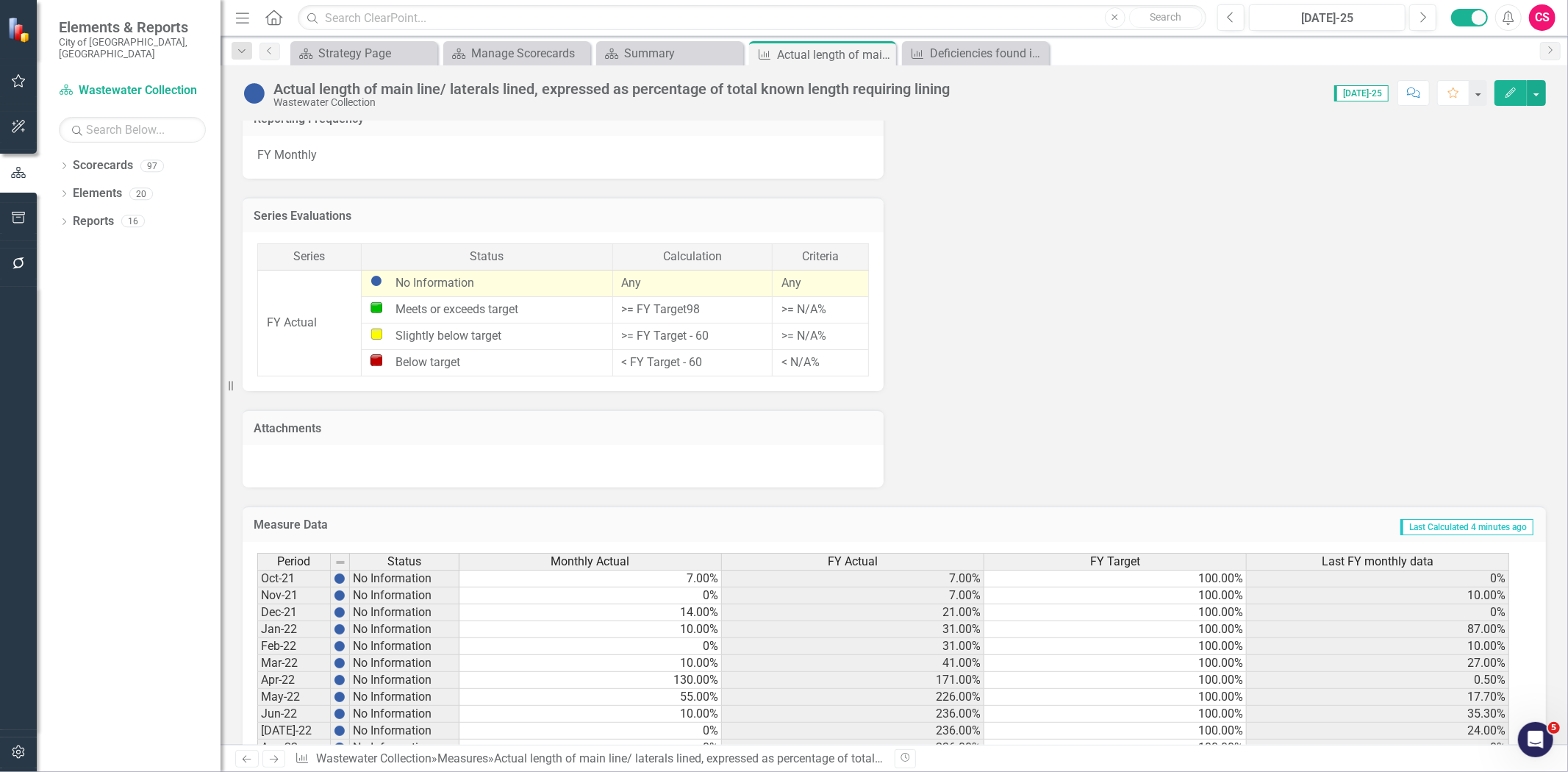
scroll to position [1296, 0]
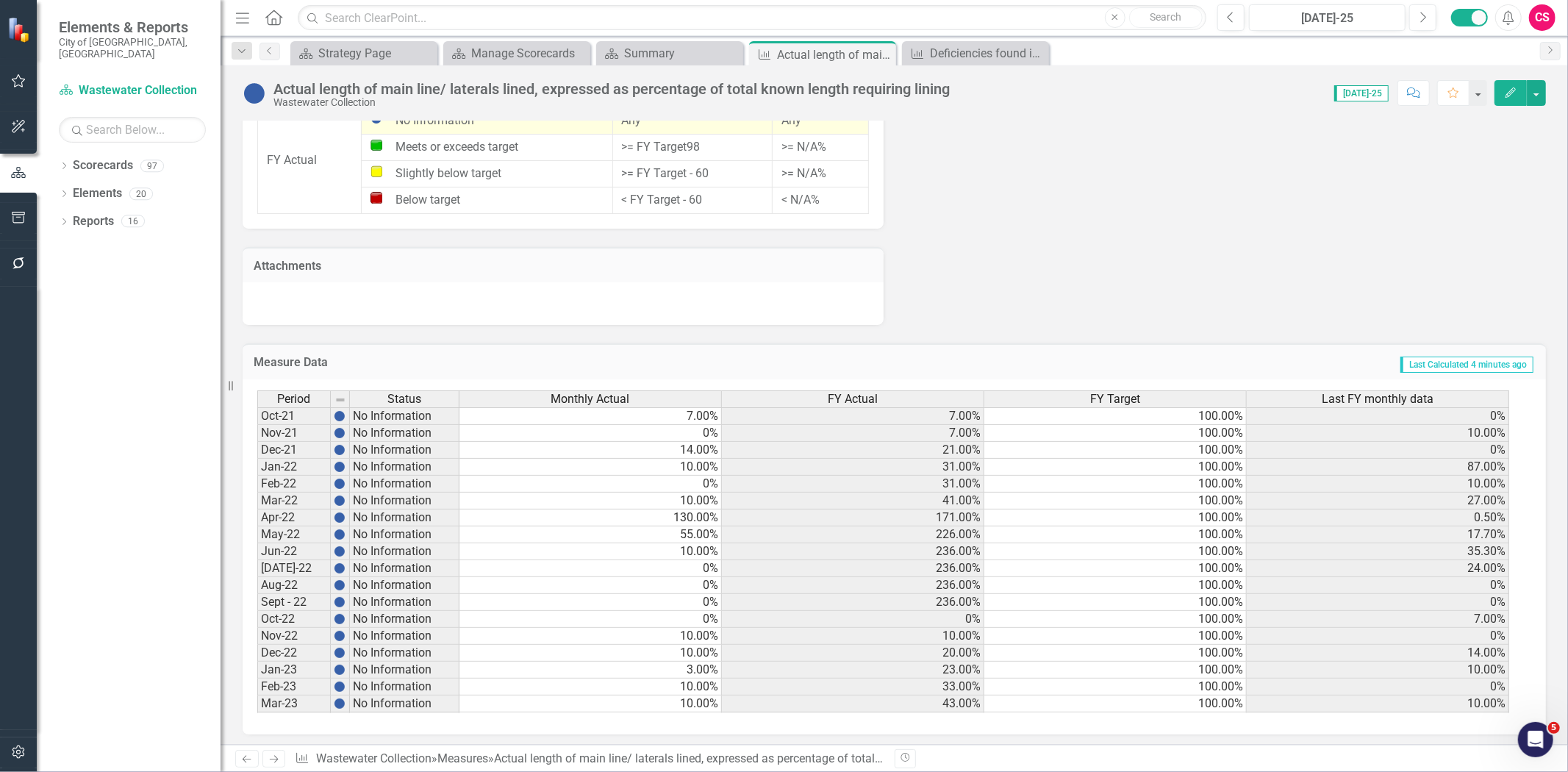
click at [821, 391] on div "FY Actual" at bounding box center [853, 399] width 261 height 16
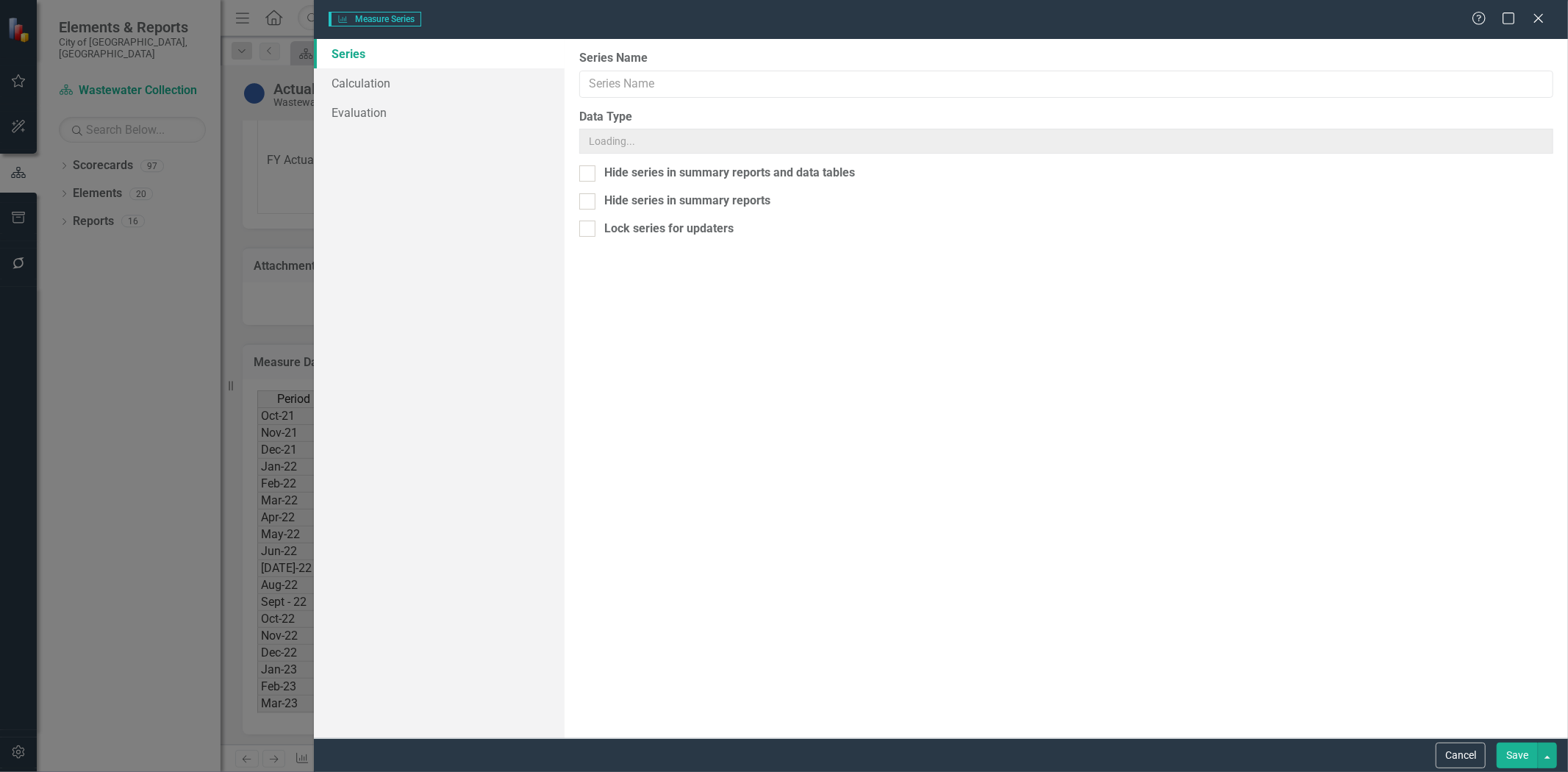
click at [407, 111] on div "Measure Series Measure Series Help Maximize Close Series Calculation Evaluation…" at bounding box center [784, 386] width 1568 height 772
type input "FY Actual"
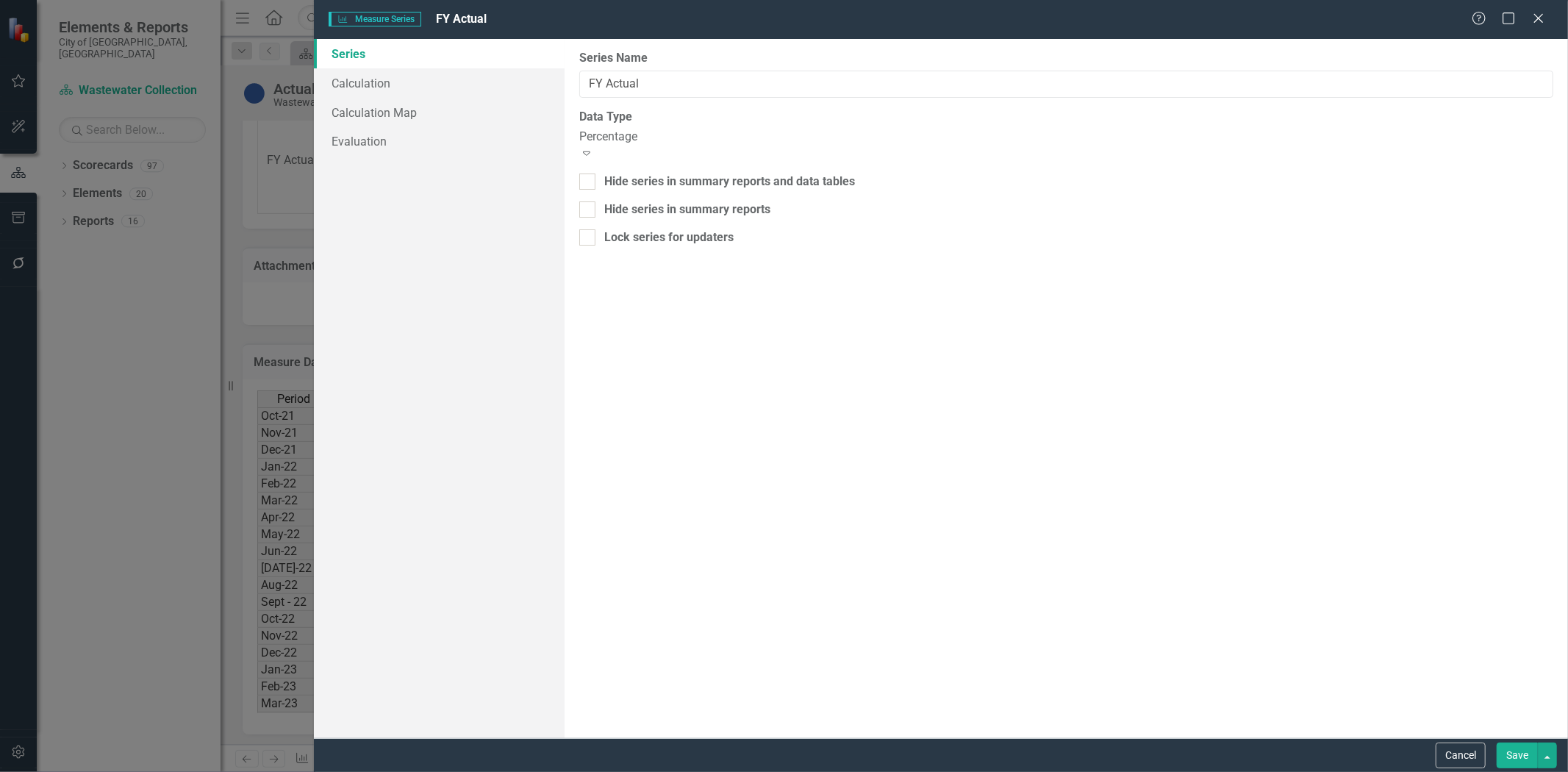
click at [407, 111] on link "Calculation Map" at bounding box center [439, 113] width 251 height 30
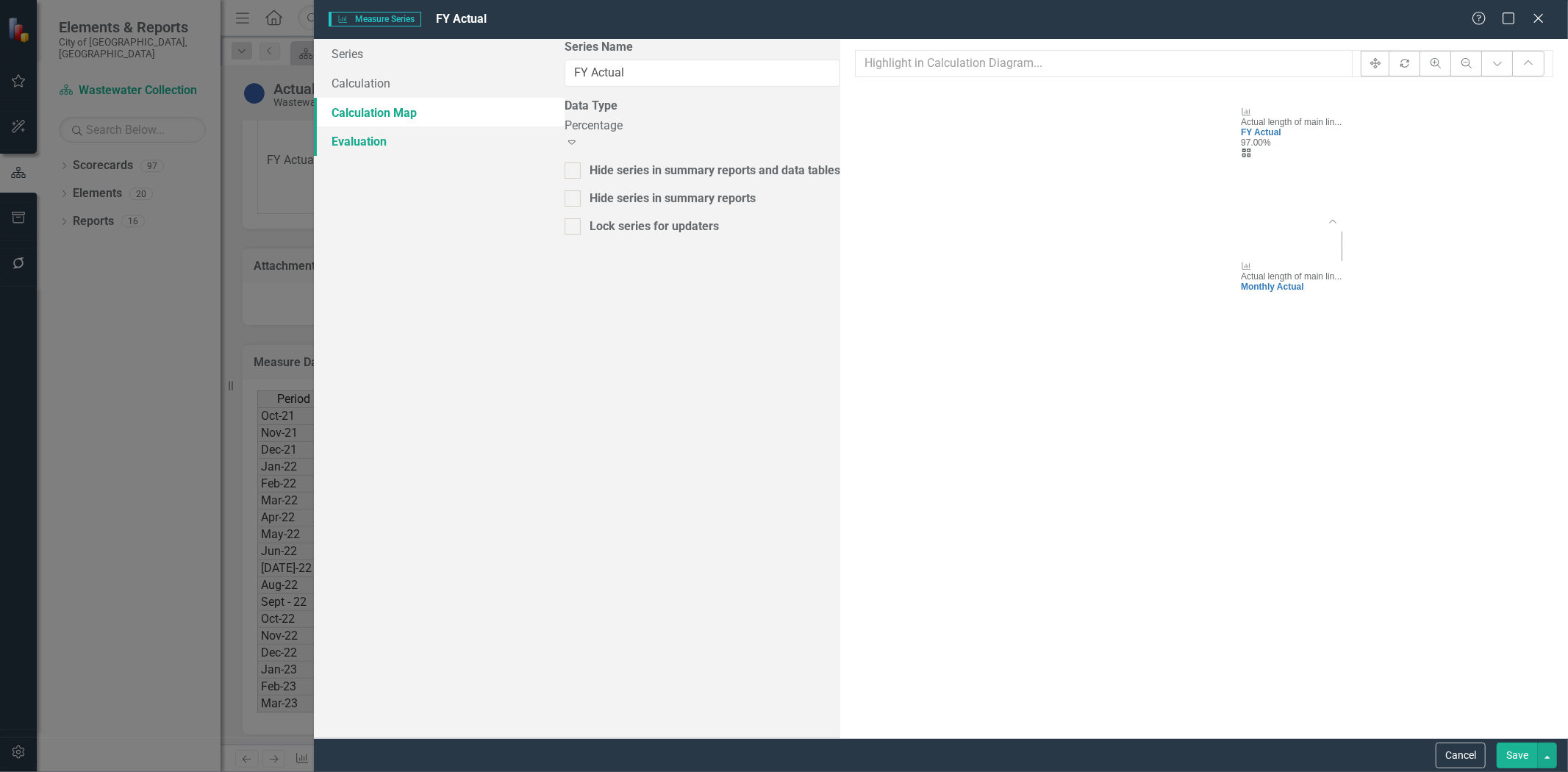
click at [400, 150] on link "Evaluation" at bounding box center [439, 142] width 251 height 30
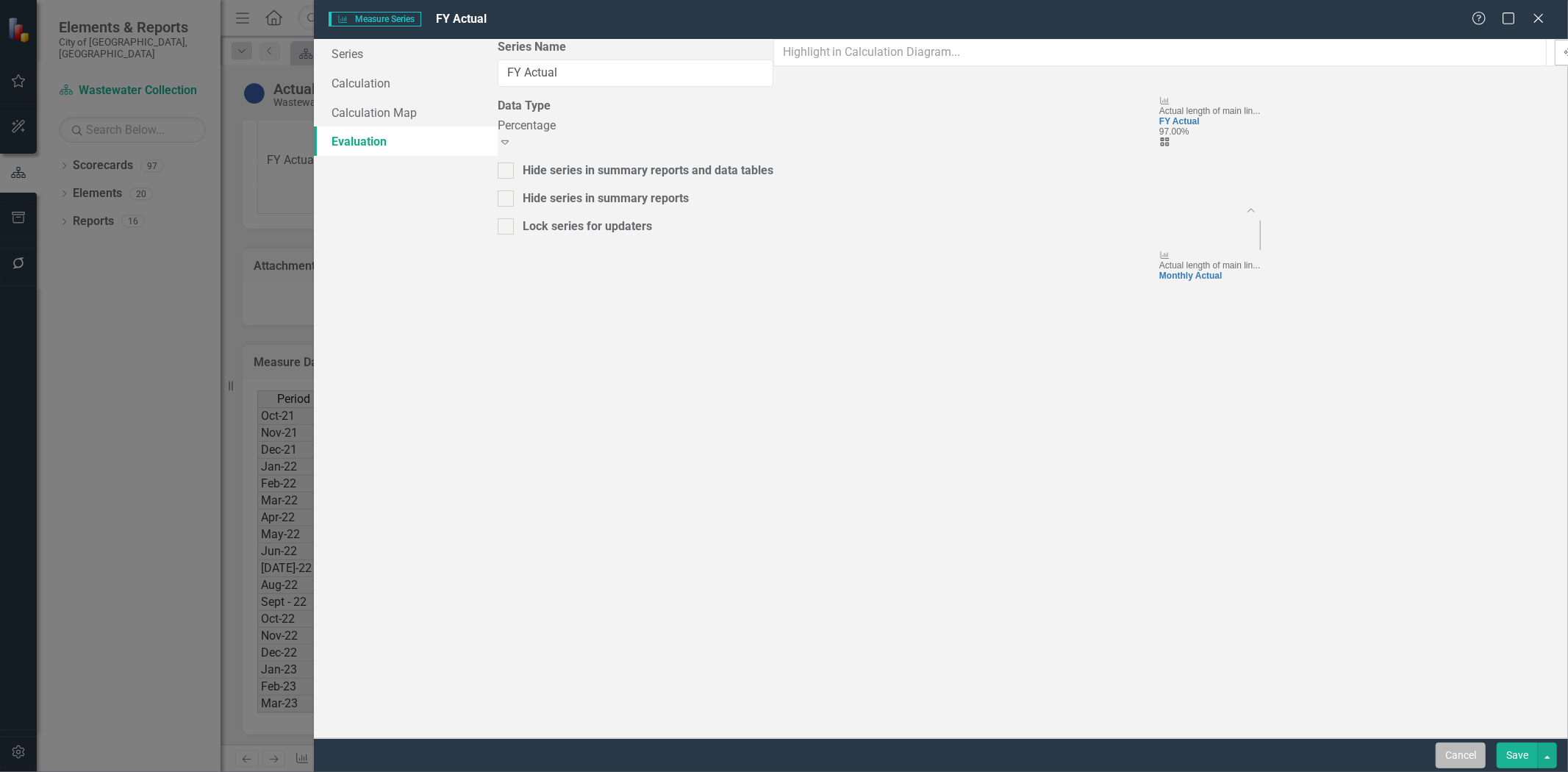
click at [1447, 768] on button "Cancel" at bounding box center [1460, 755] width 50 height 25
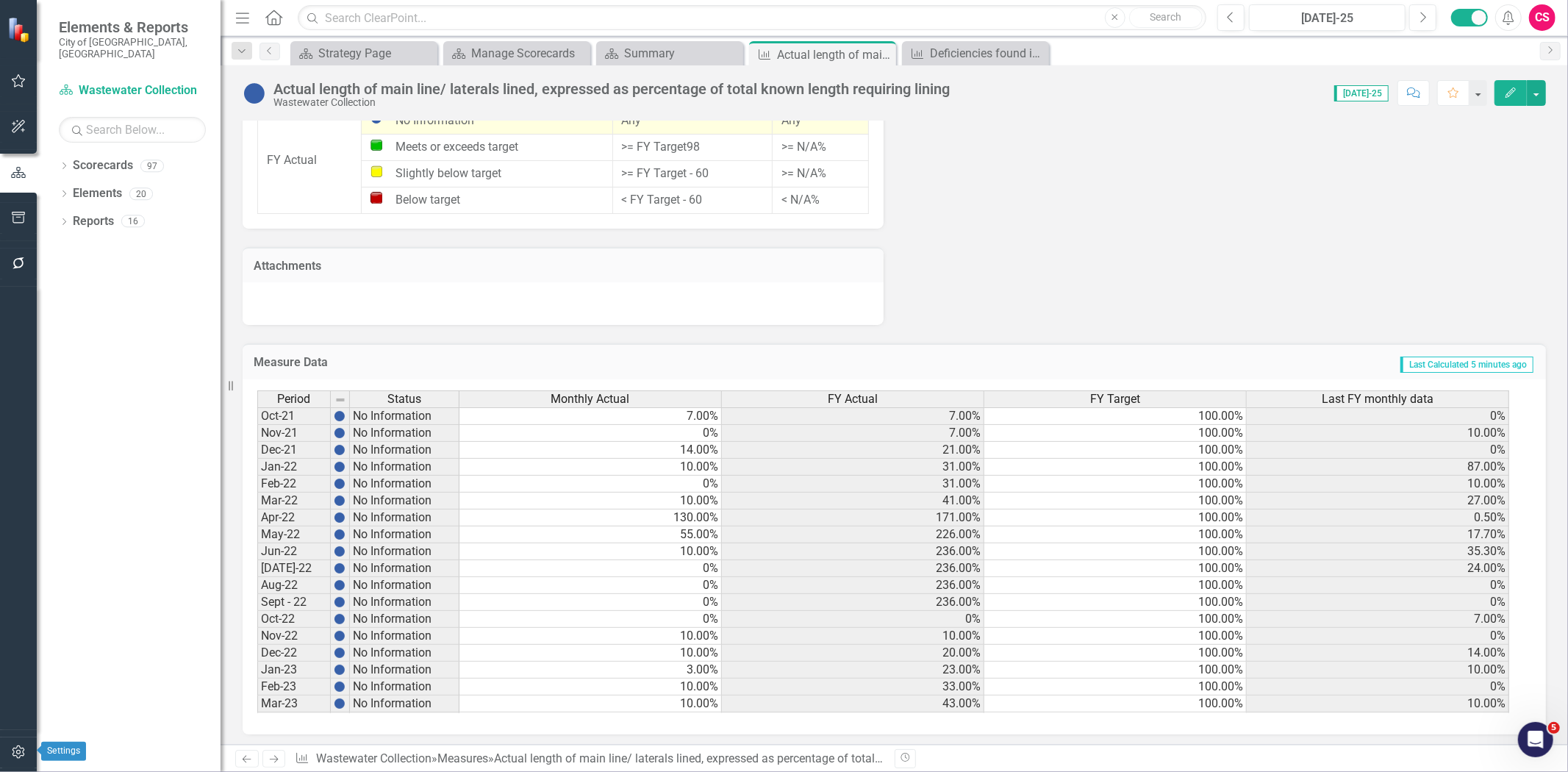
click at [17, 757] on icon "button" at bounding box center [17, 752] width 12 height 13
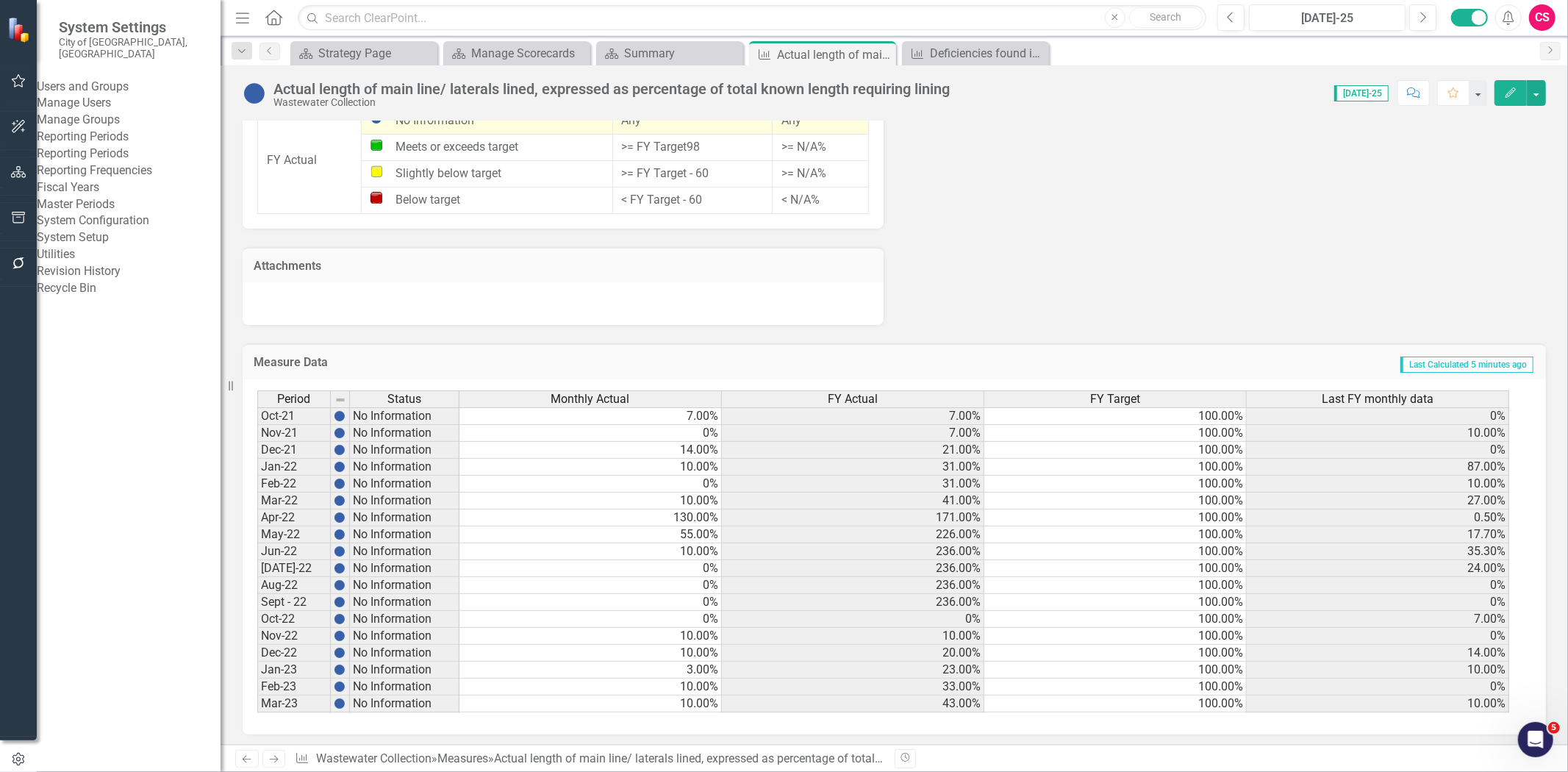
click at [108, 247] on link "System Setup" at bounding box center [129, 237] width 184 height 17
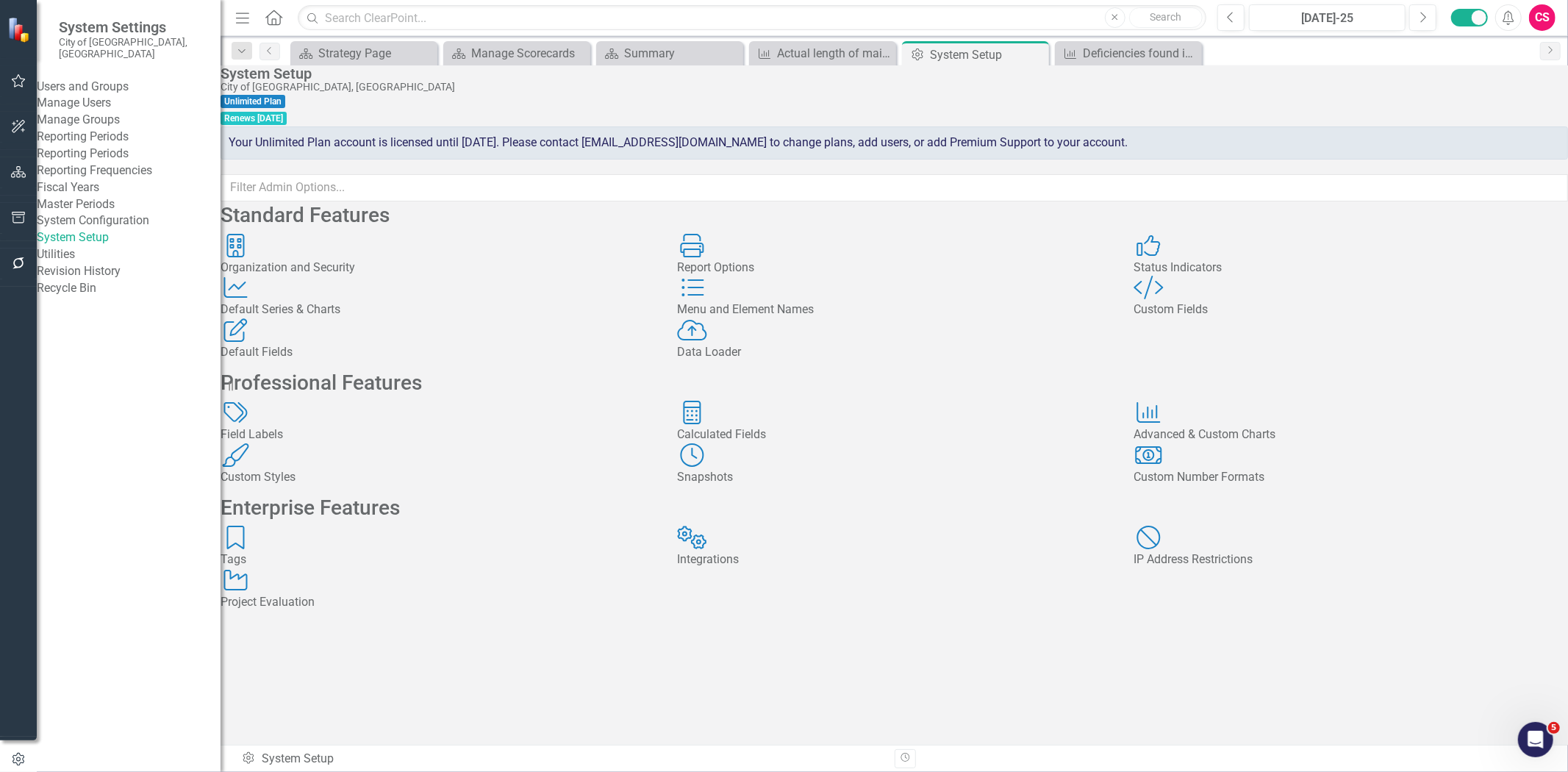
click at [1194, 276] on div "Status Indicators" at bounding box center [1351, 268] width 435 height 17
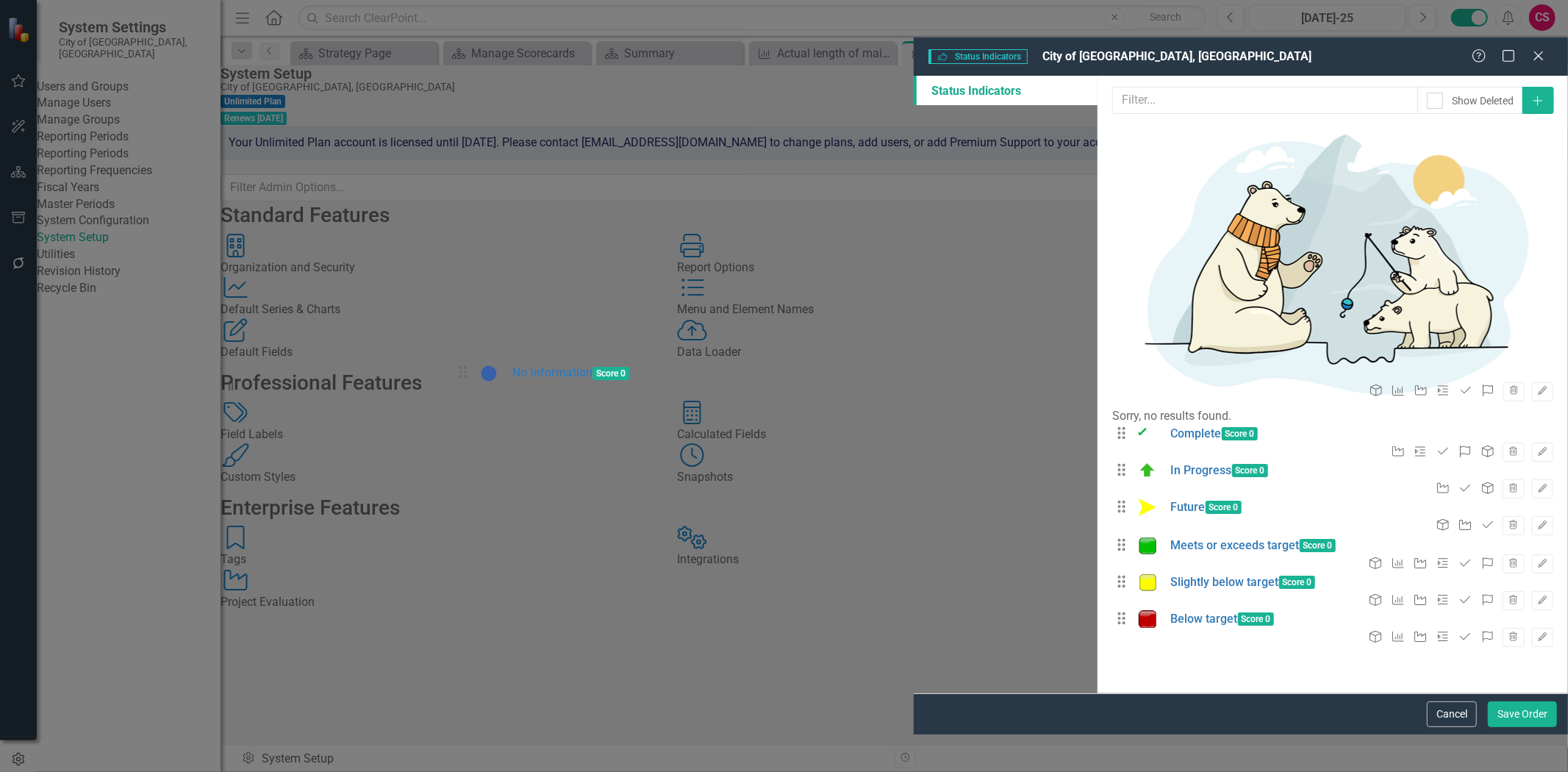
drag, startPoint x: 475, startPoint y: 248, endPoint x: 476, endPoint y: 386, distance: 138.0
click at [1509, 727] on button "Save Order" at bounding box center [1523, 713] width 69 height 25
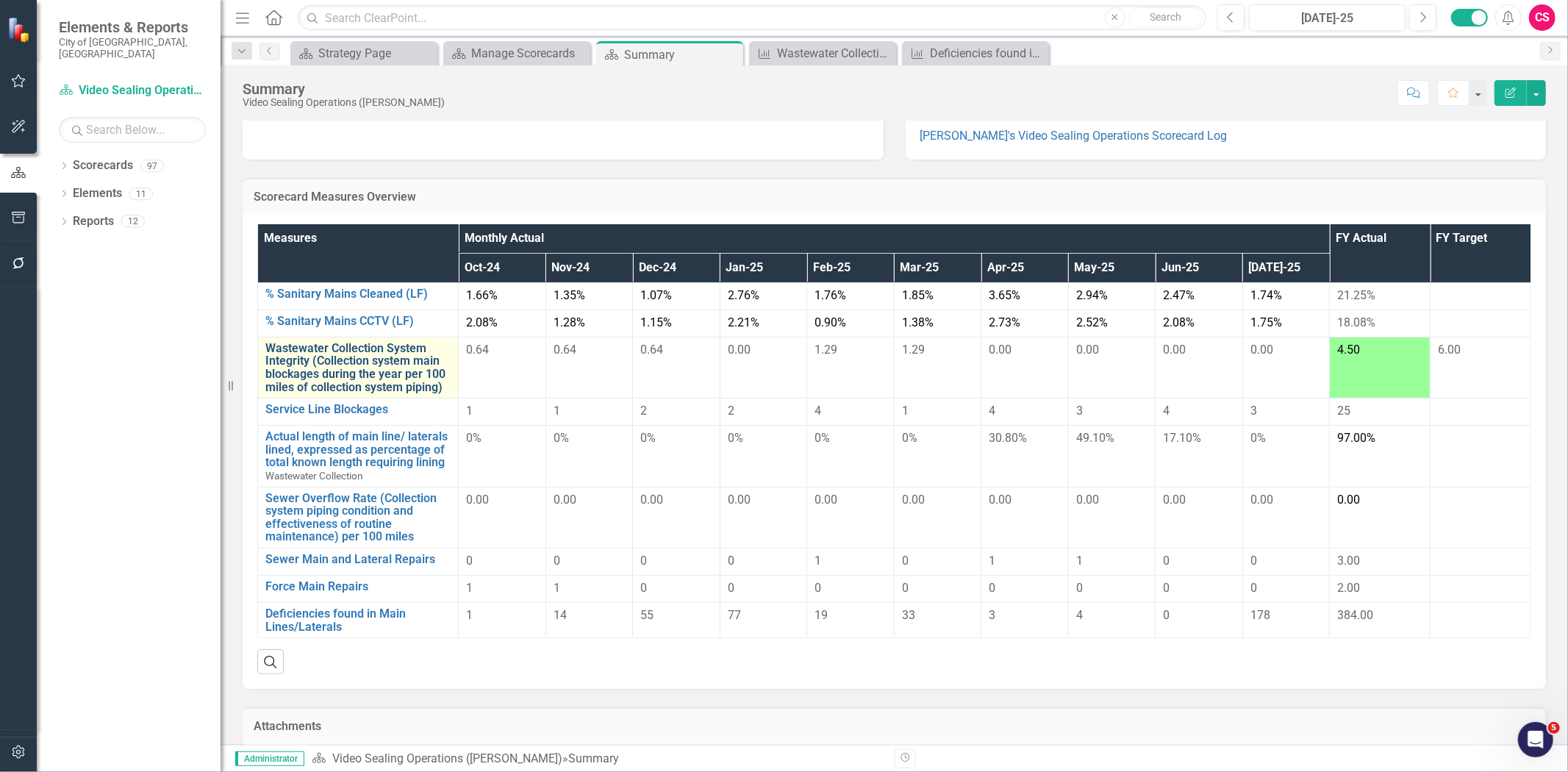
scroll to position [95, 0]
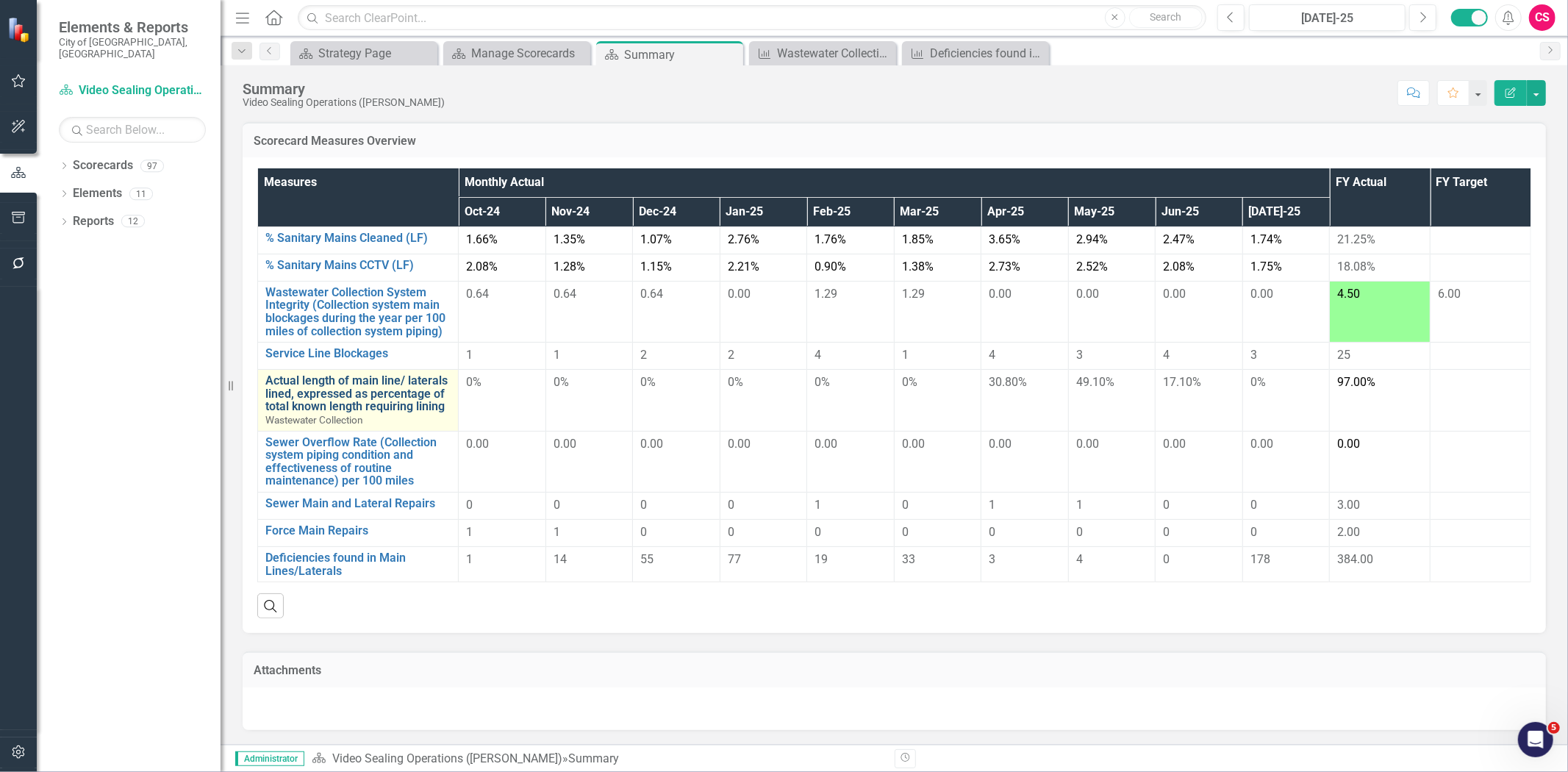
click at [346, 390] on link "Actual length of main line/ laterals lined, expressed as percentage of total kn…" at bounding box center [359, 393] width 185 height 39
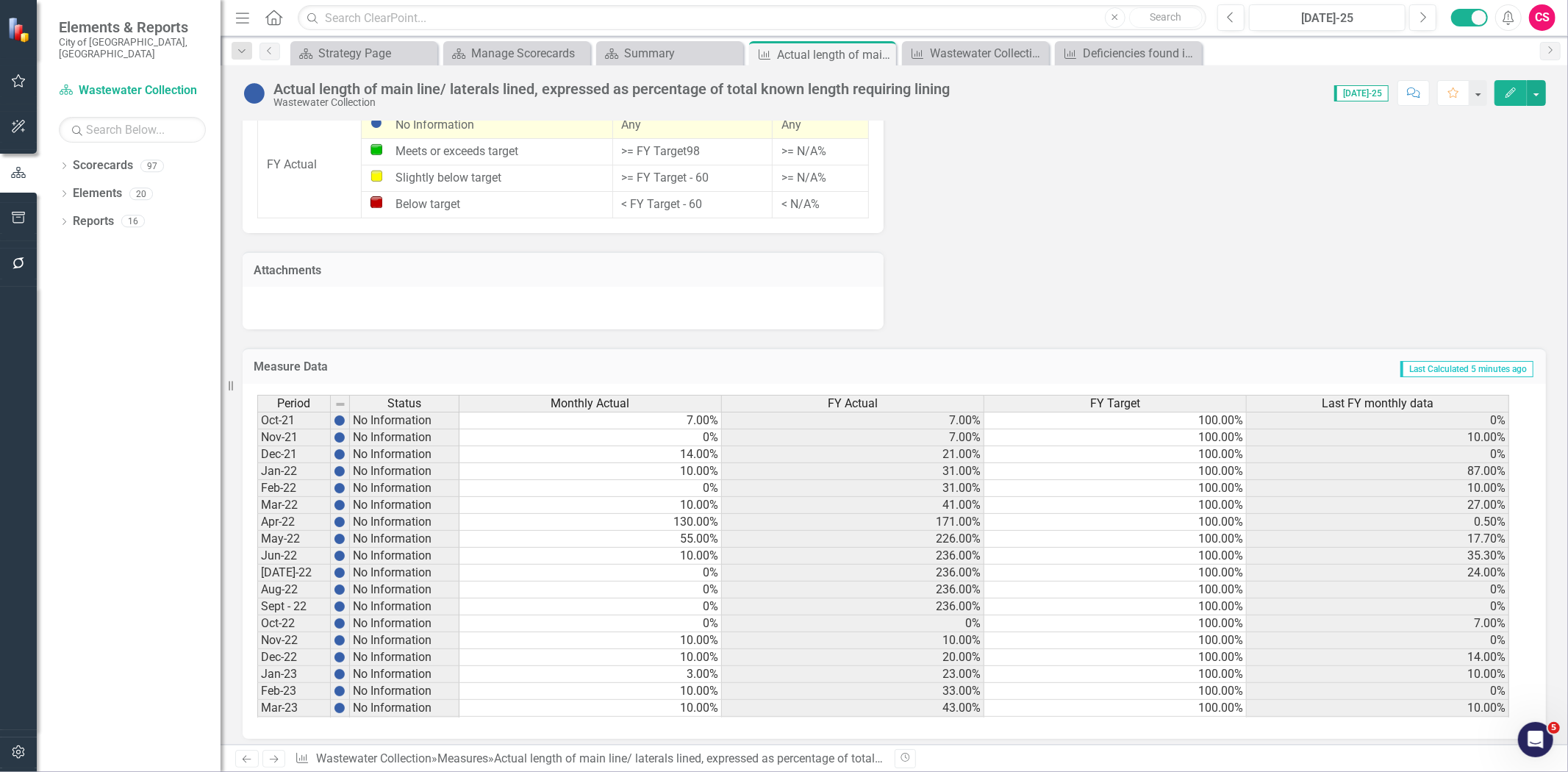
scroll to position [1296, 0]
click at [834, 394] on span "FY Actual" at bounding box center [853, 399] width 50 height 13
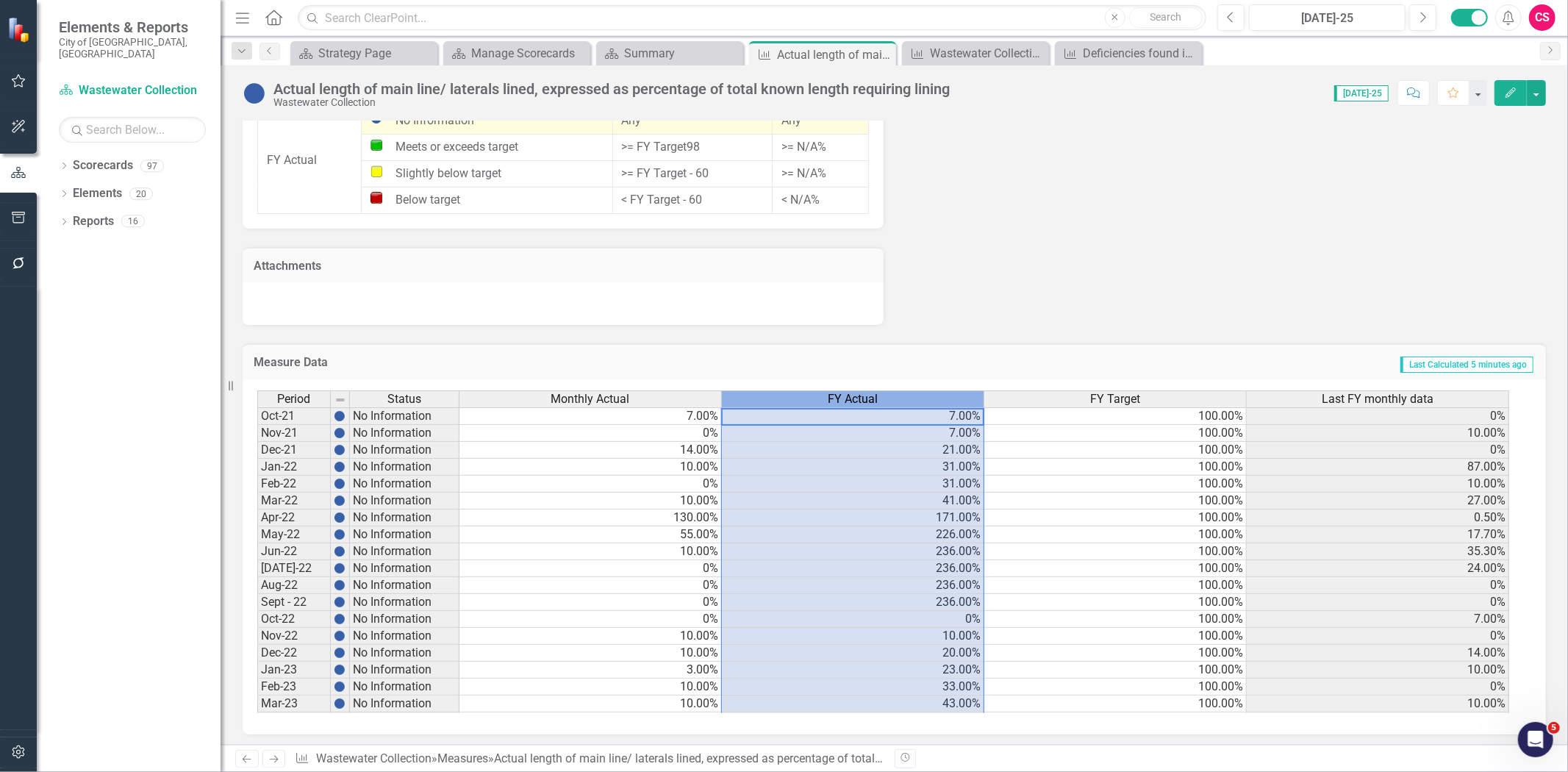
click at [833, 394] on span "FY Actual" at bounding box center [853, 399] width 50 height 13
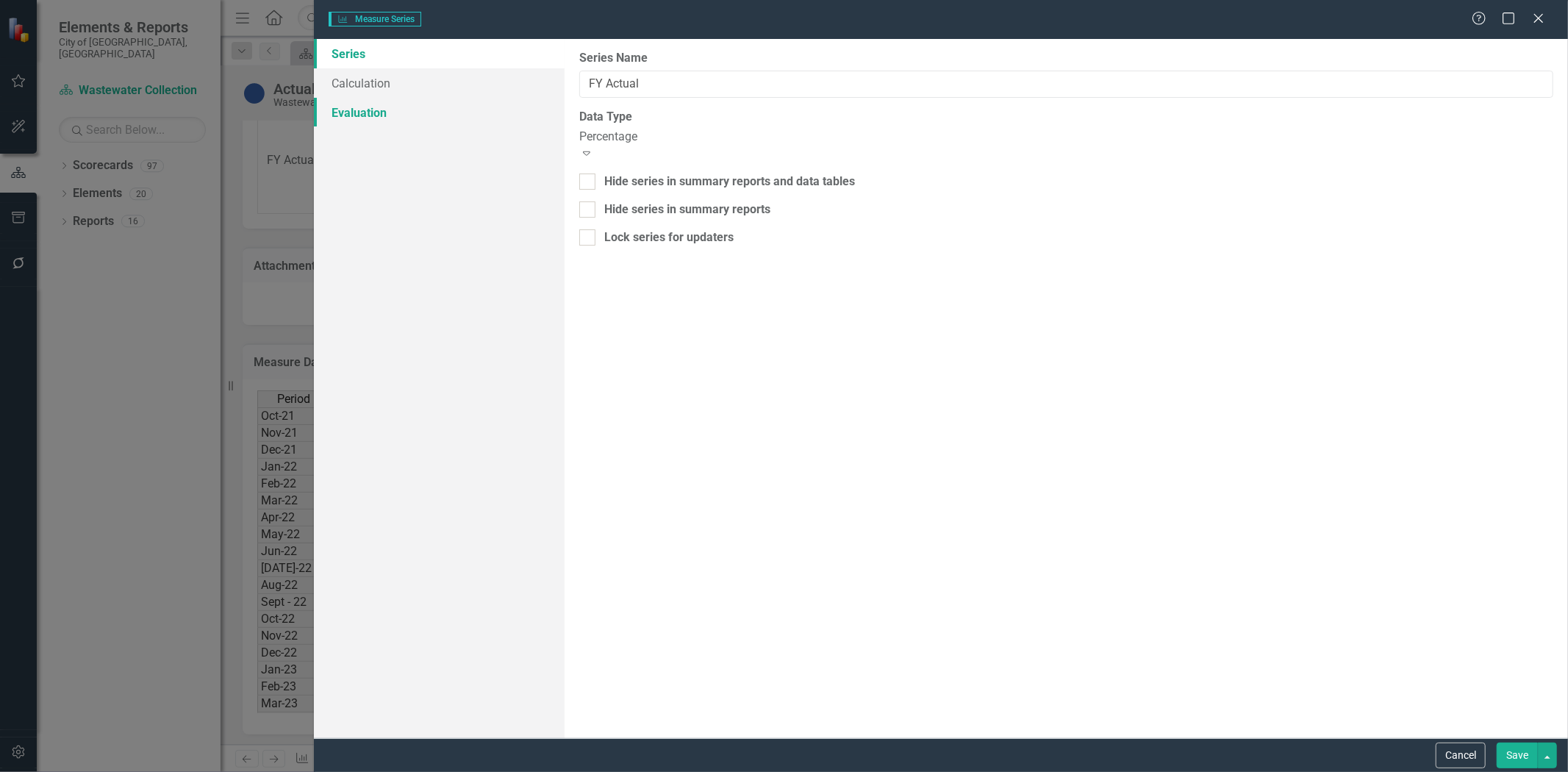
click at [358, 108] on link "Evaluation" at bounding box center [439, 113] width 251 height 30
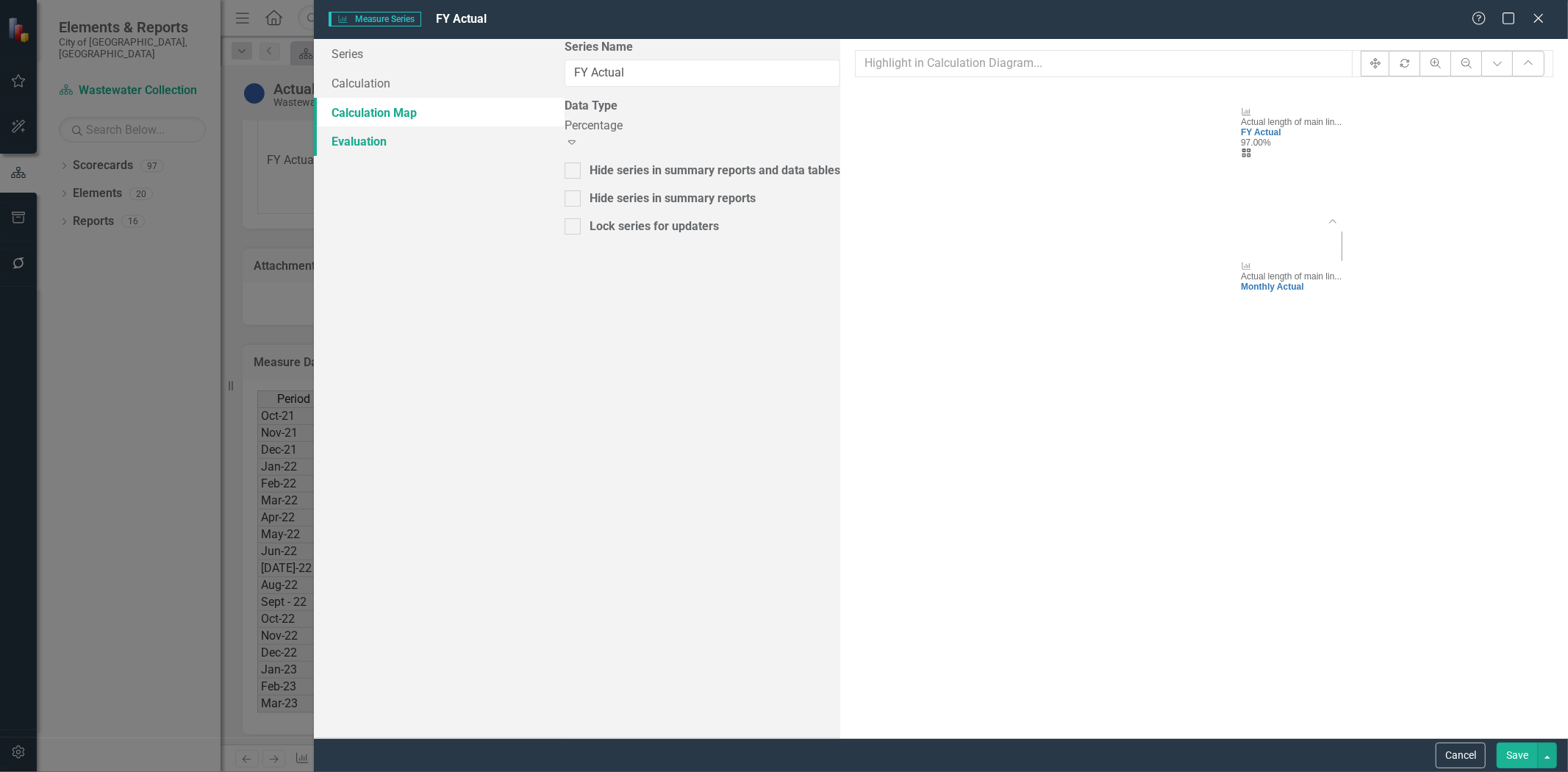
click at [395, 153] on link "Evaluation" at bounding box center [439, 142] width 251 height 30
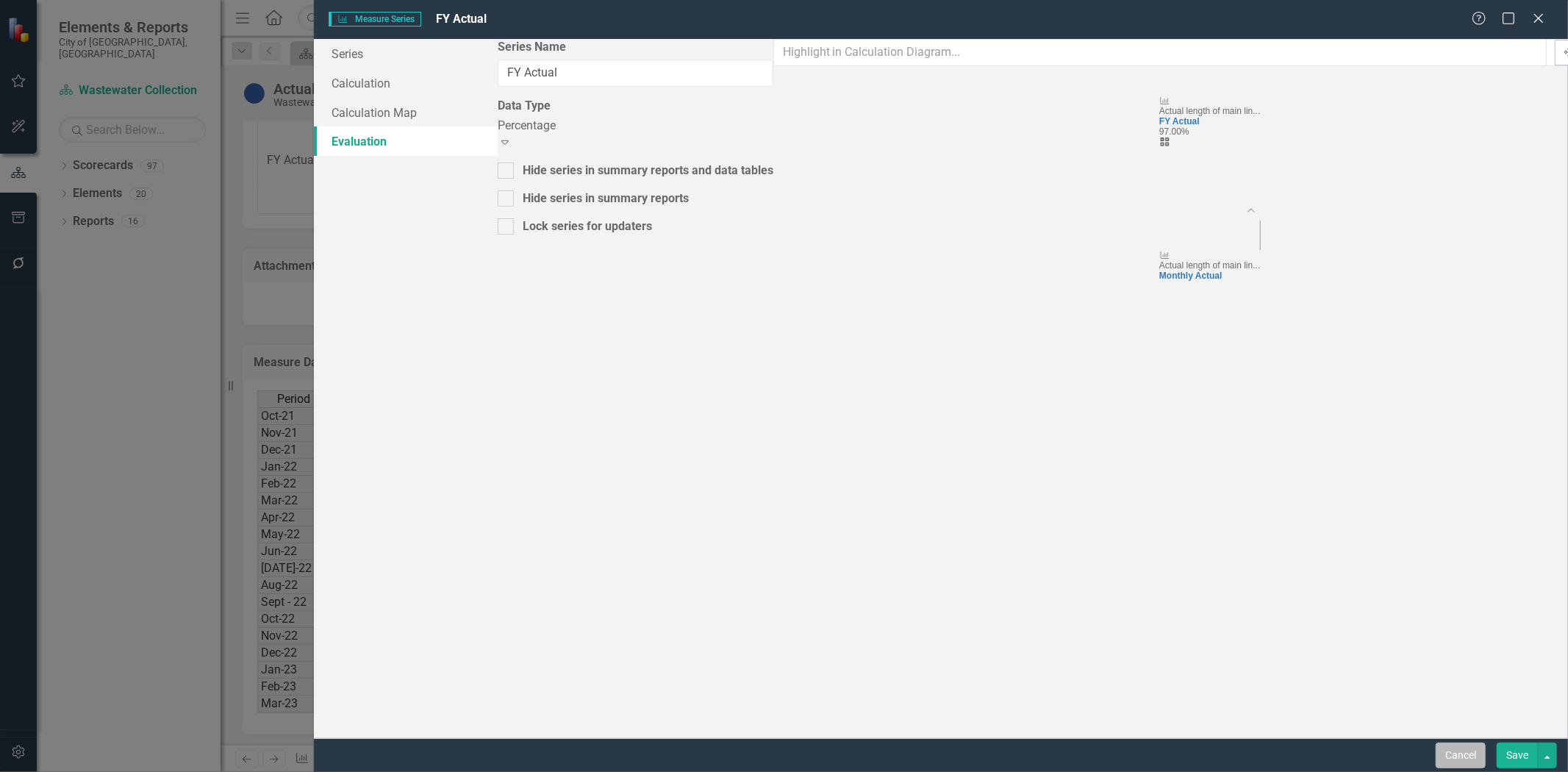
click at [1474, 751] on button "Cancel" at bounding box center [1460, 755] width 50 height 25
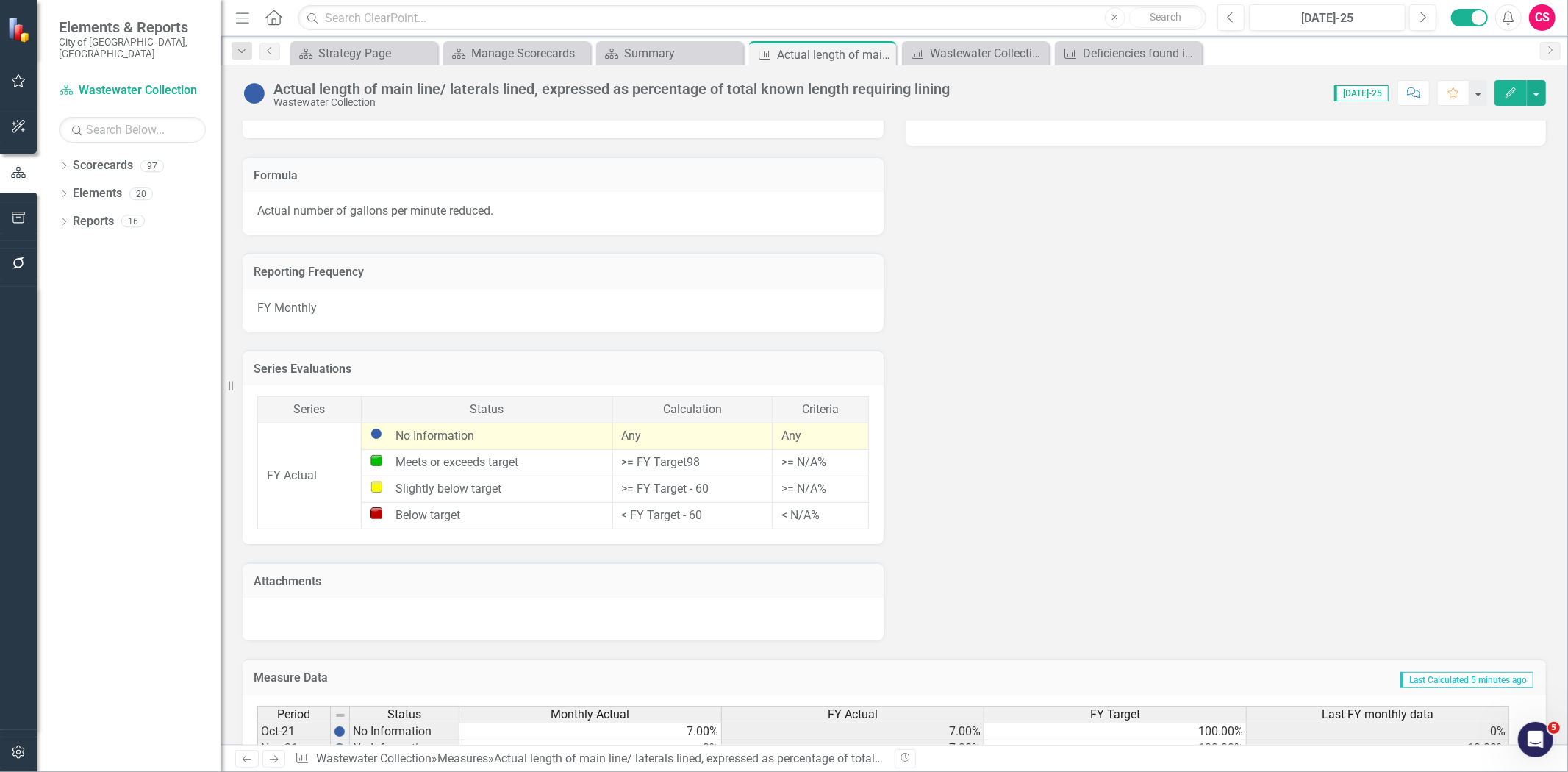
scroll to position [1296, 0]
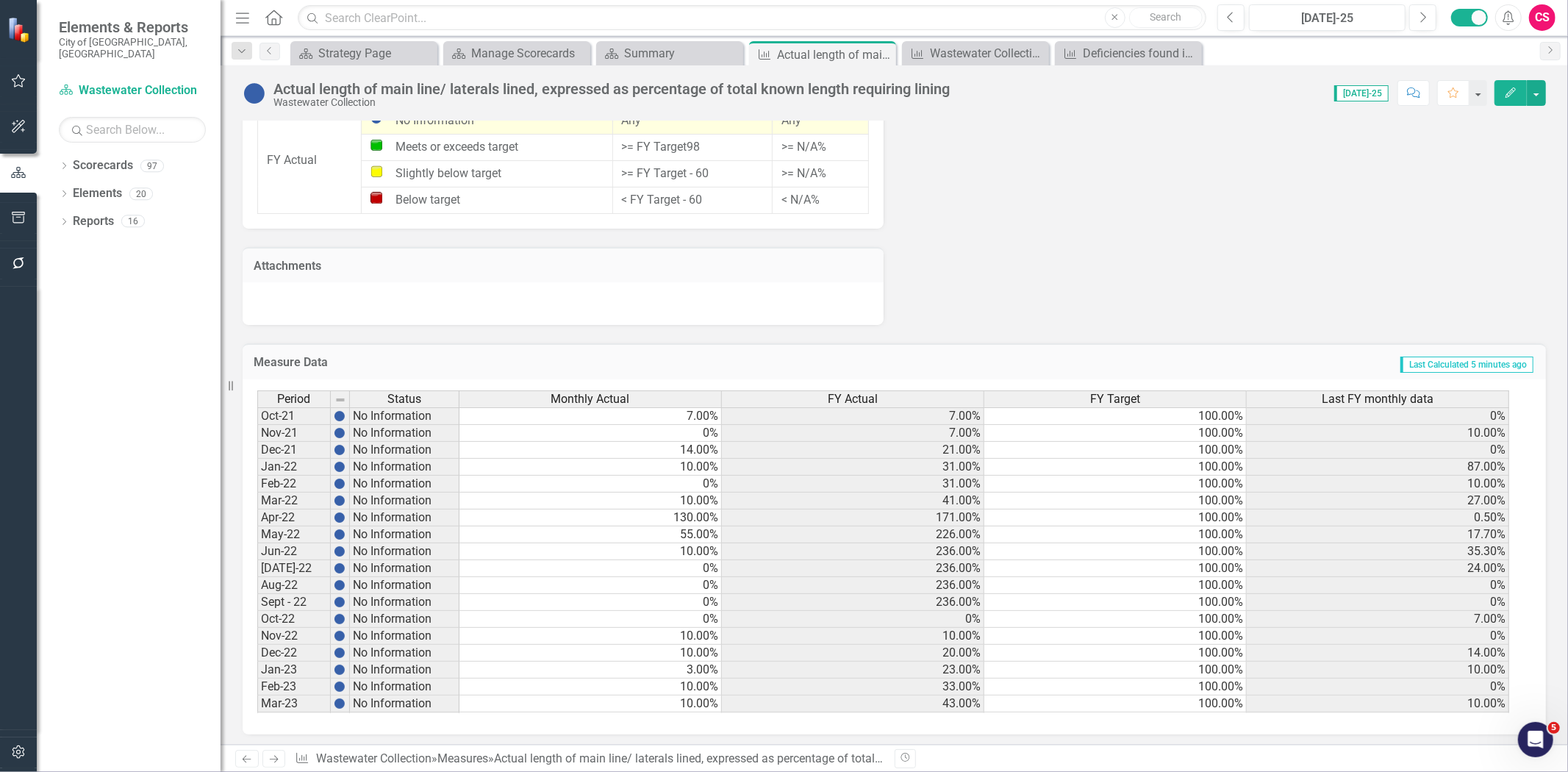
click at [802, 395] on div "FY Actual" at bounding box center [853, 399] width 261 height 16
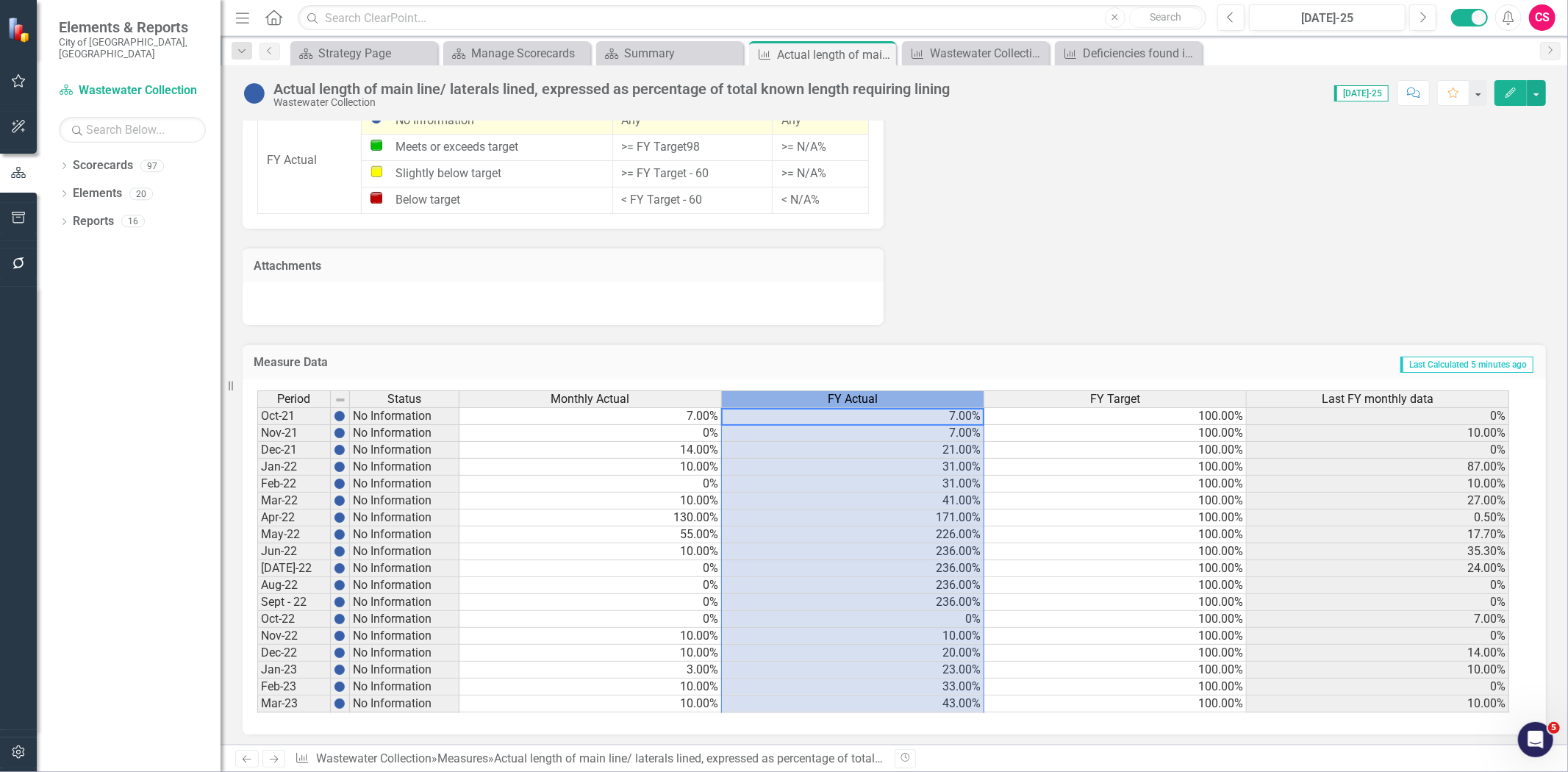
click at [802, 395] on div "FY Actual" at bounding box center [853, 399] width 261 height 16
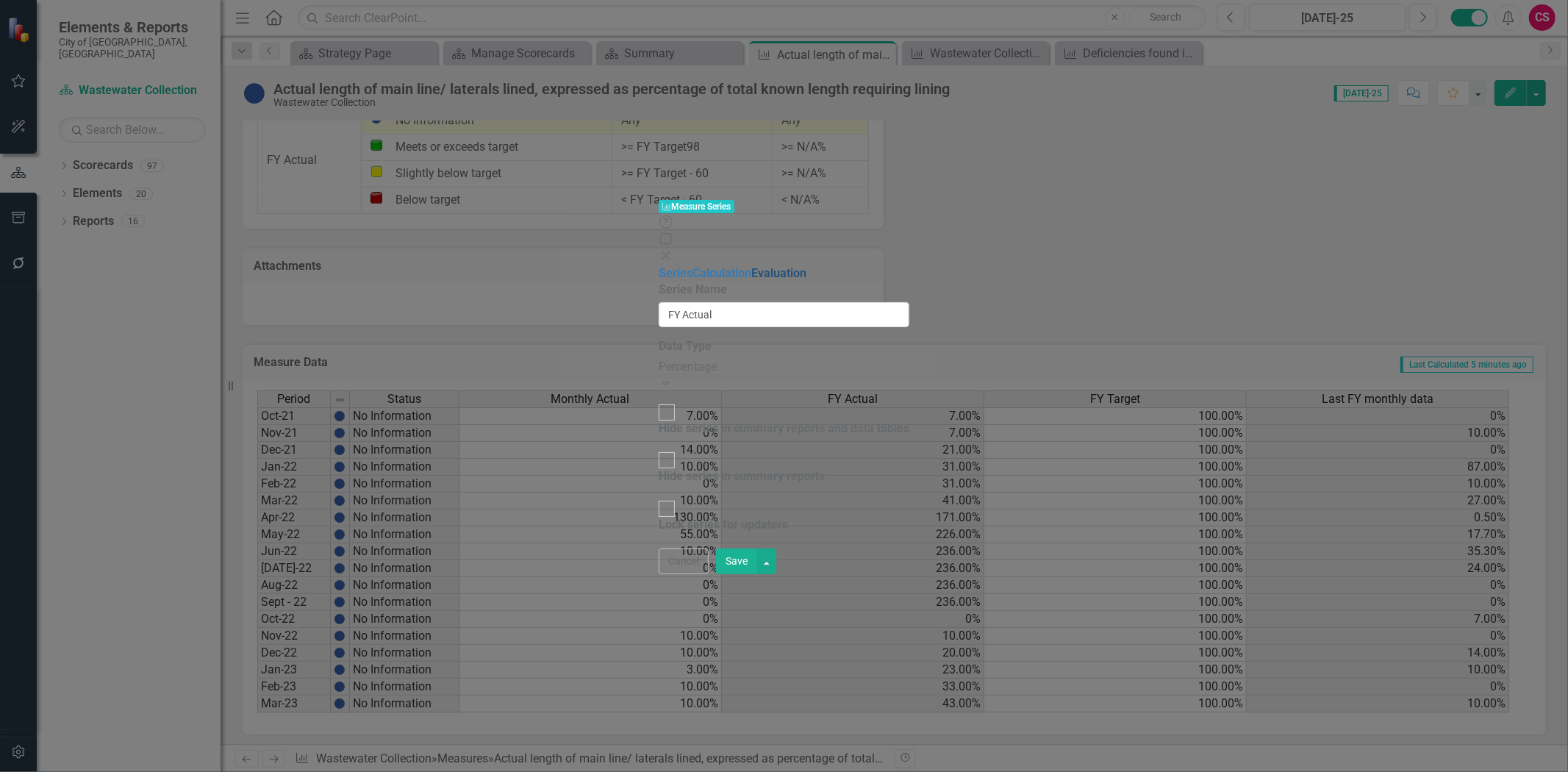
click at [751, 266] on link "Evaluation" at bounding box center [778, 273] width 55 height 14
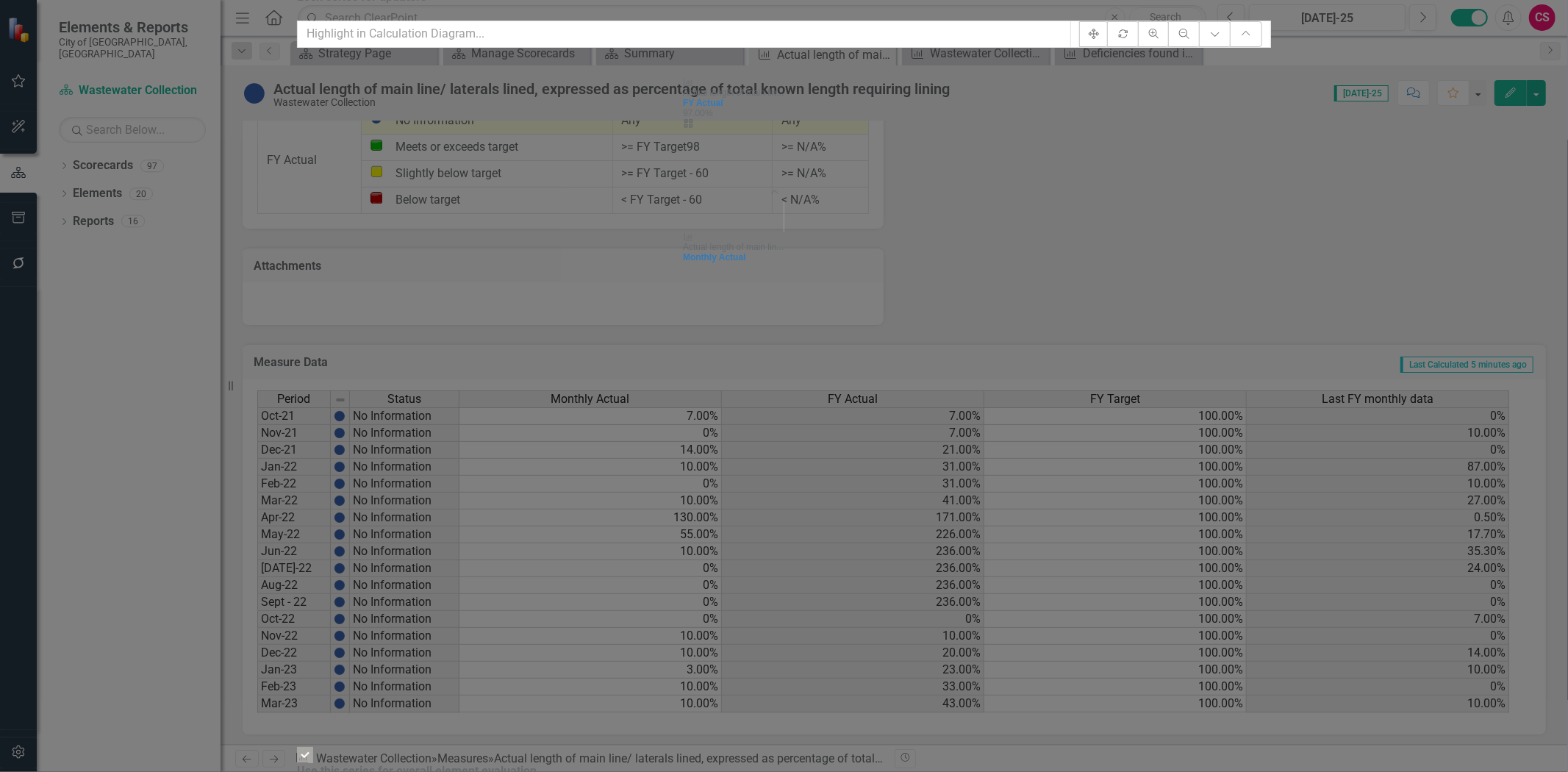
drag, startPoint x: 1459, startPoint y: 752, endPoint x: 949, endPoint y: 473, distance: 581.3
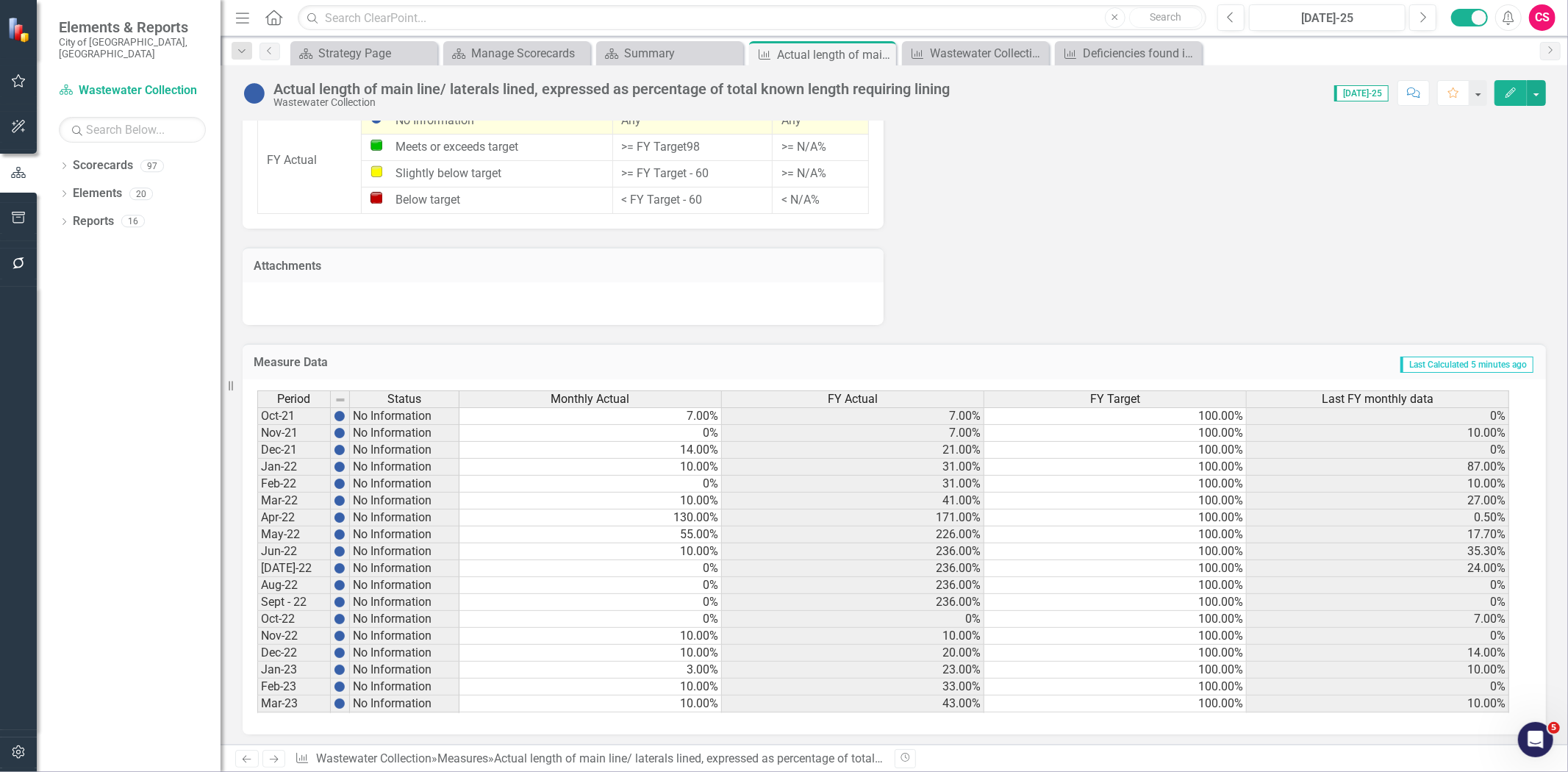
click at [791, 395] on div "FY Actual" at bounding box center [853, 399] width 261 height 16
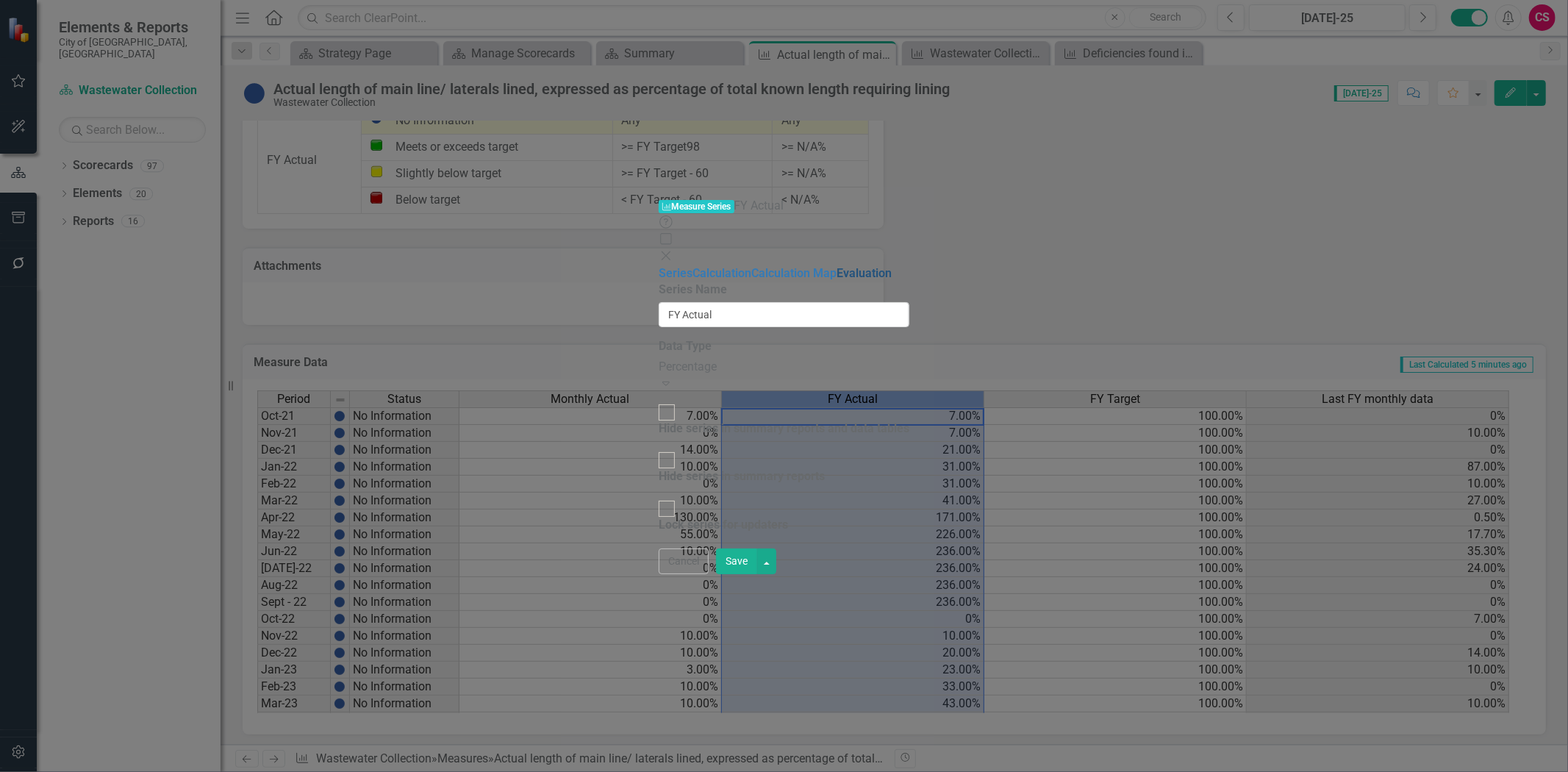
click at [837, 266] on link "Evaluation" at bounding box center [864, 273] width 55 height 14
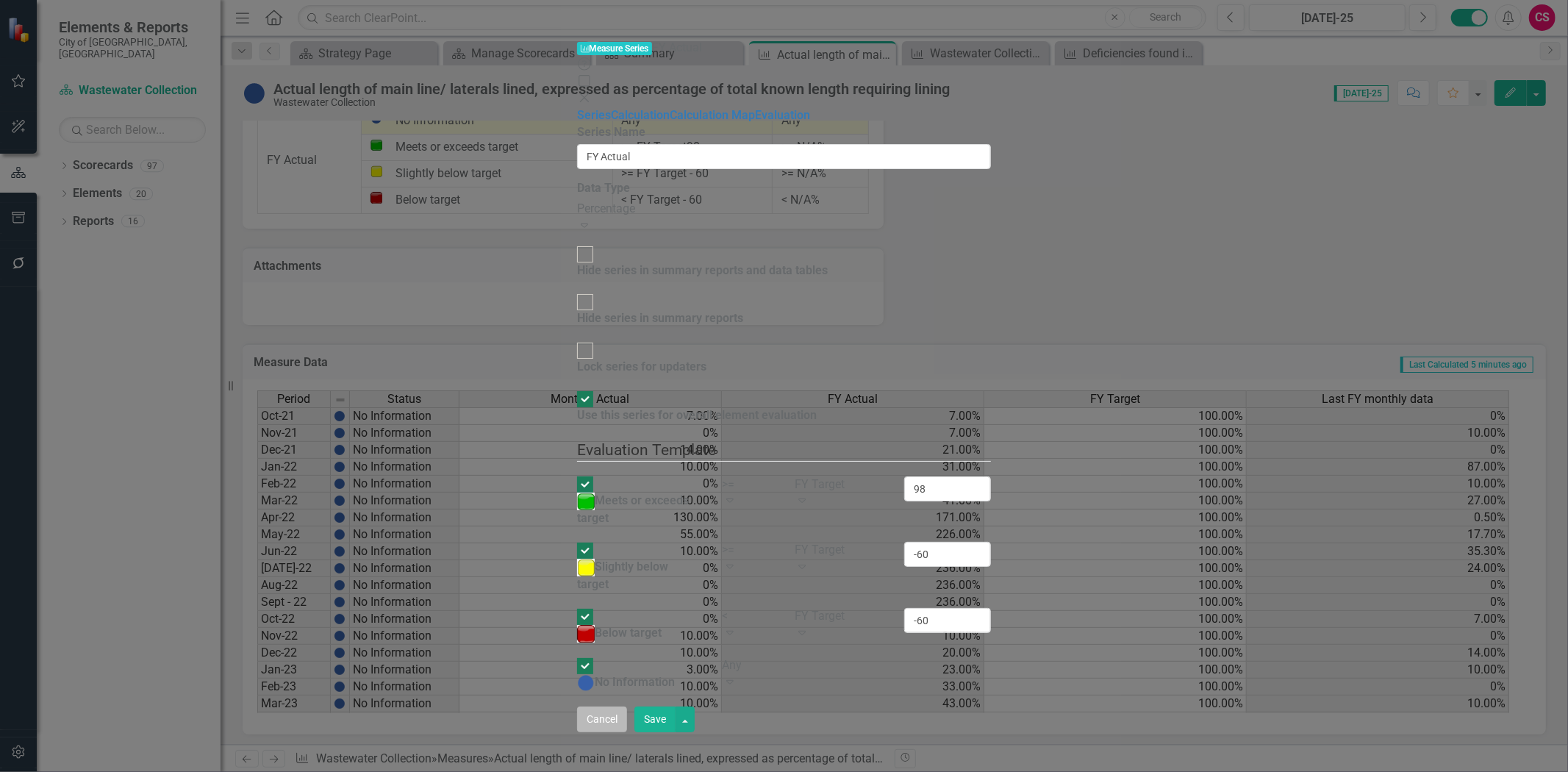
click at [627, 732] on button "Cancel" at bounding box center [602, 719] width 50 height 25
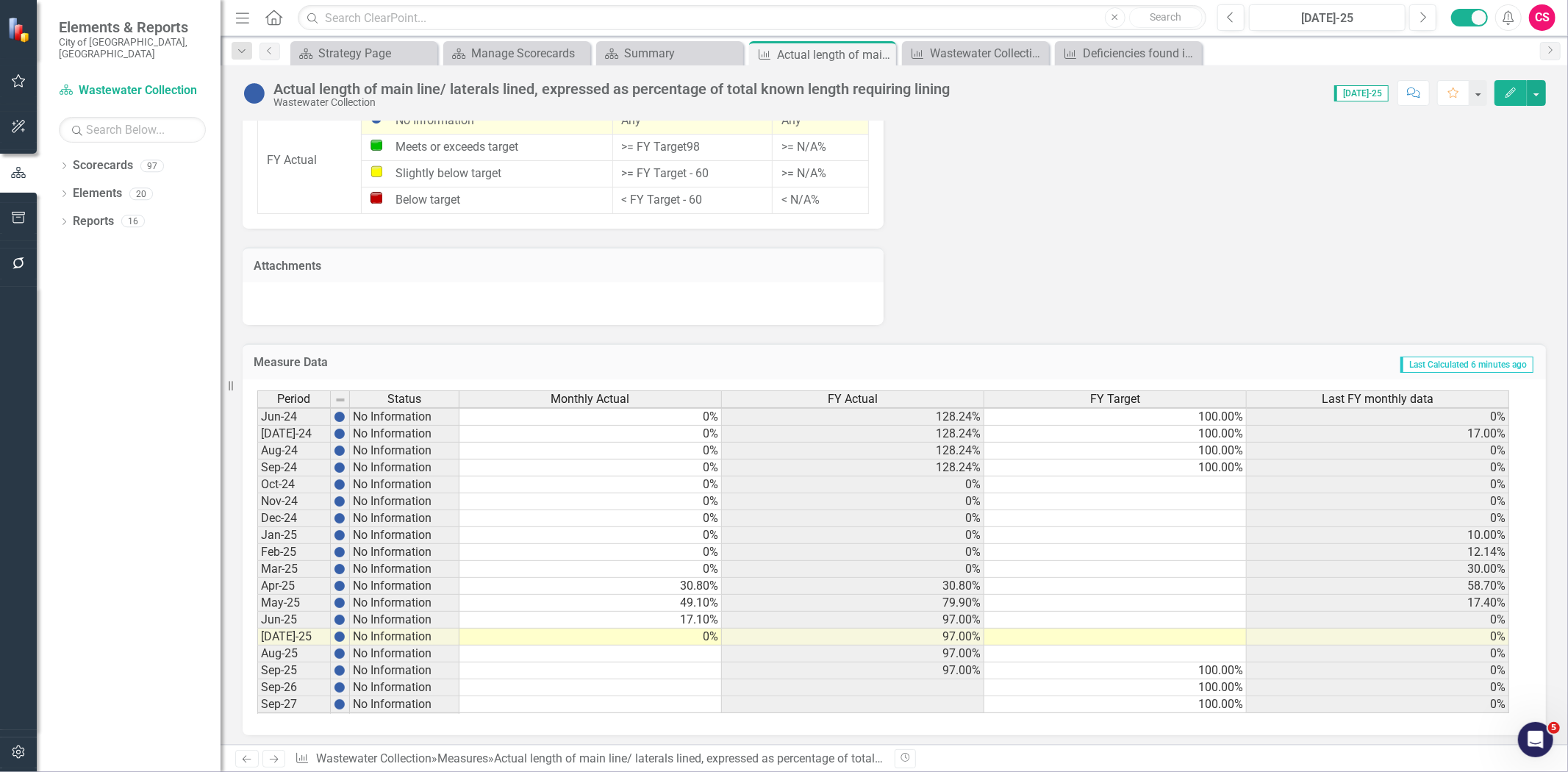
scroll to position [540, 0]
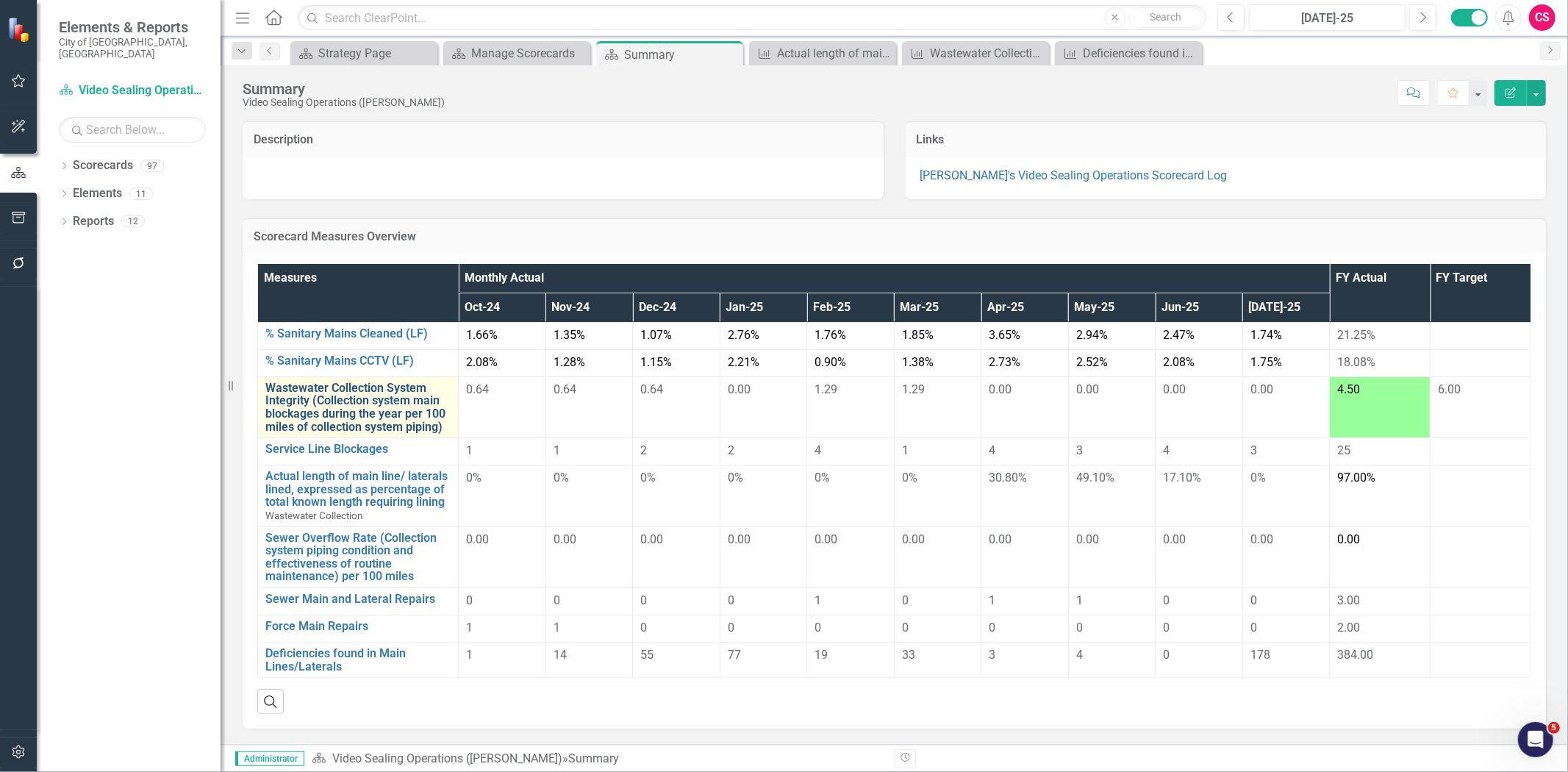
click at [380, 412] on link "Wastewater Collection System Integrity (Collection system main blockages during…" at bounding box center [359, 407] width 185 height 52
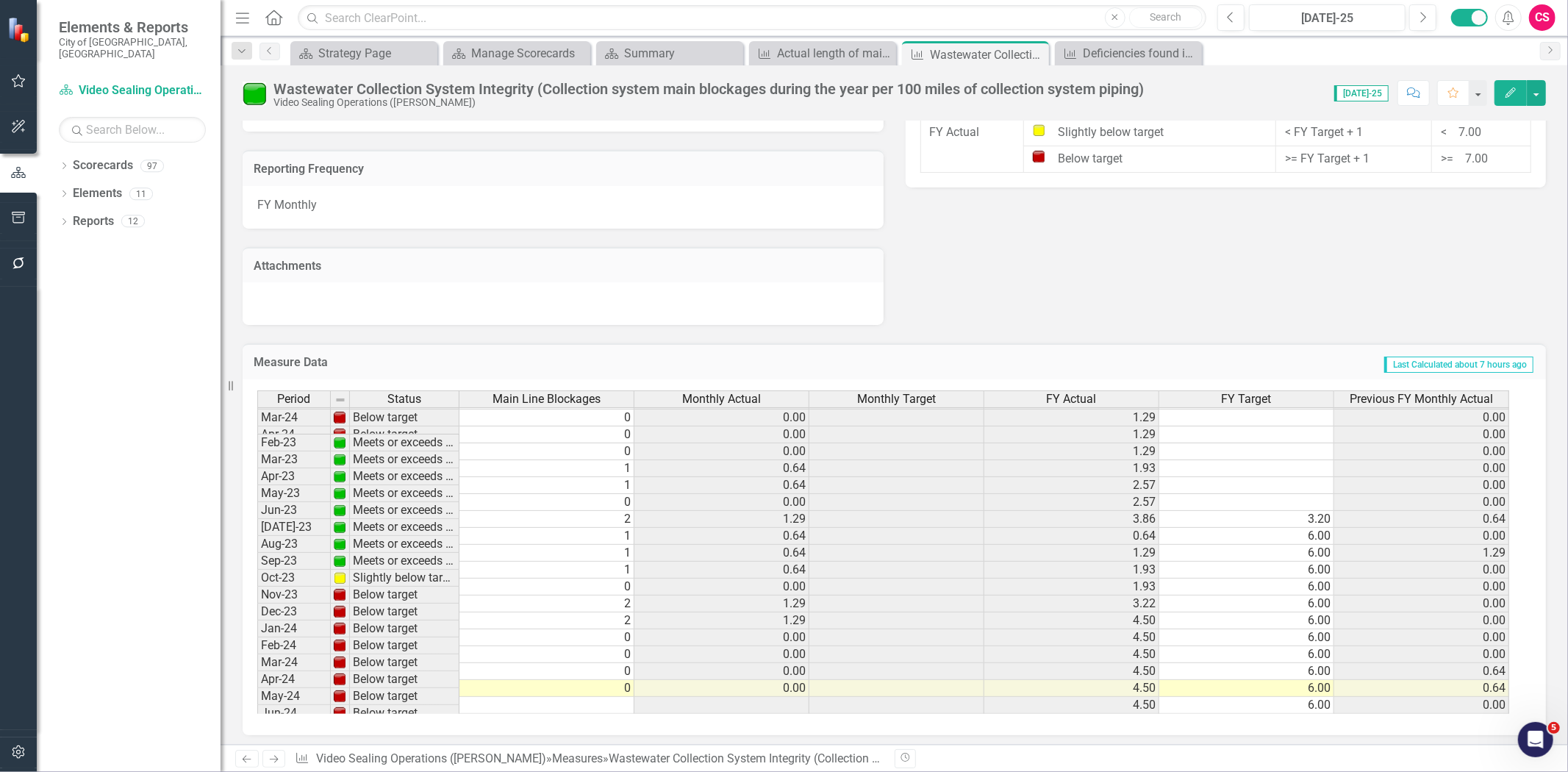
scroll to position [490, 0]
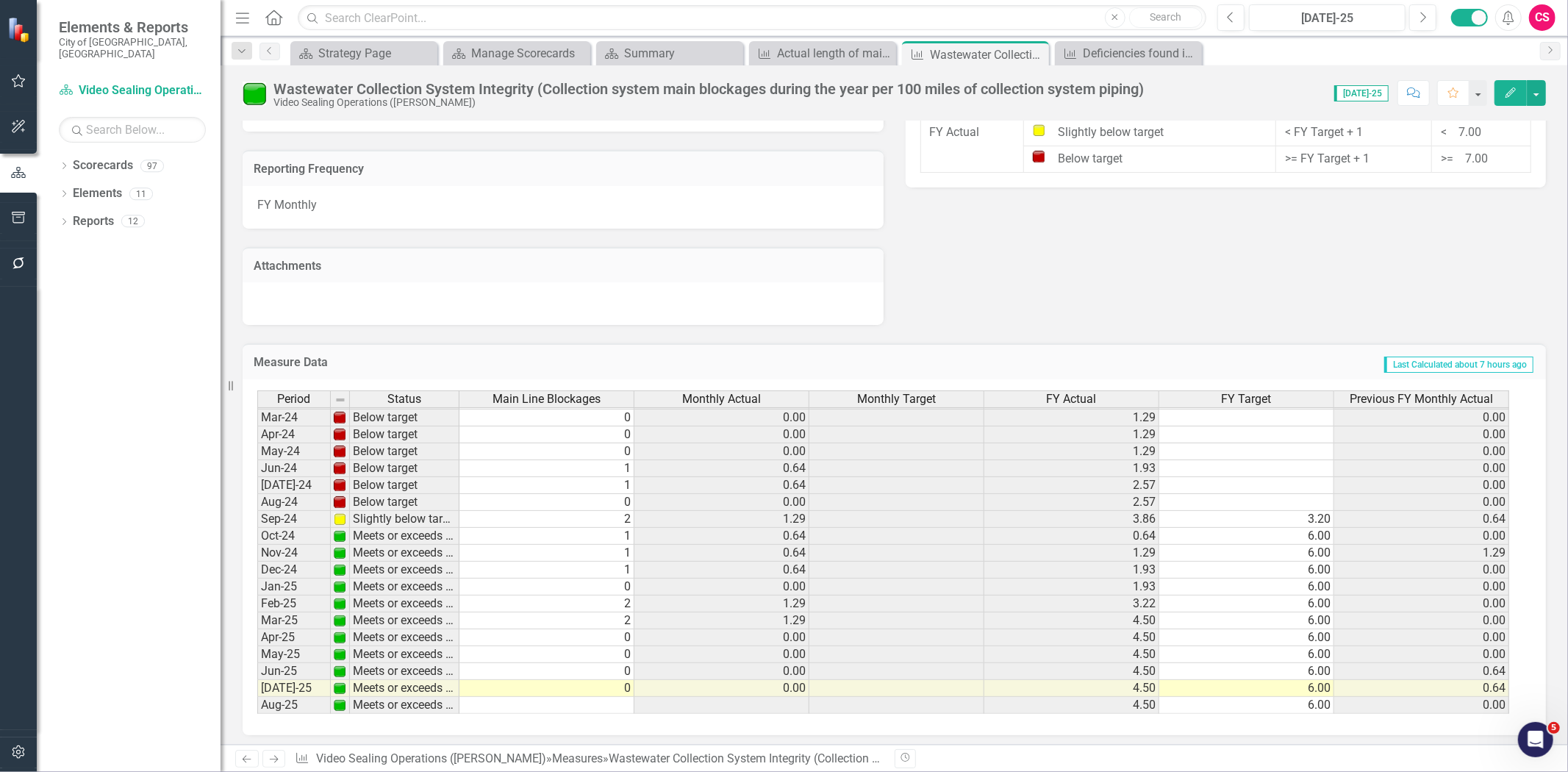
click at [259, 95] on img at bounding box center [254, 93] width 24 height 24
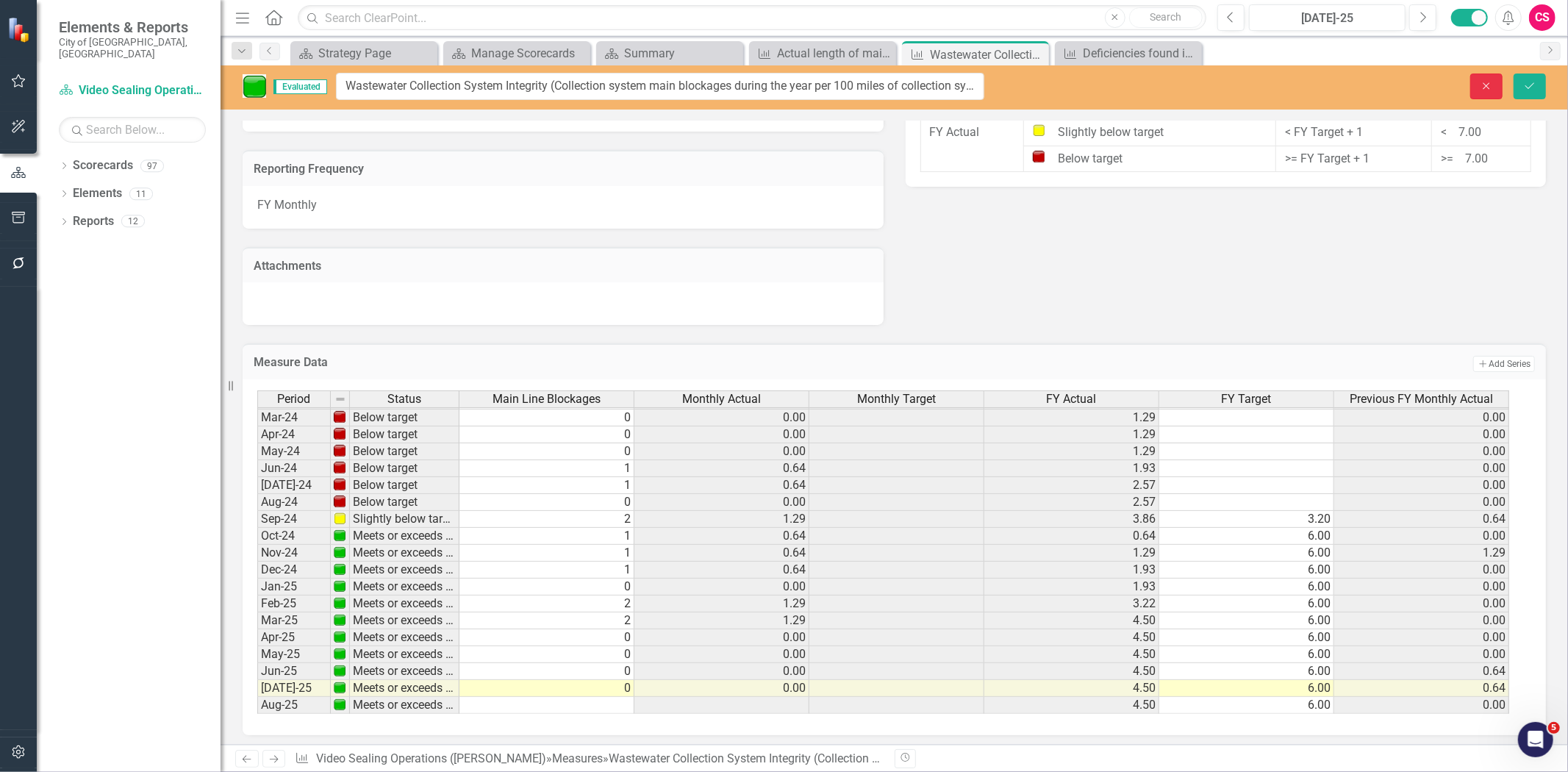
drag, startPoint x: 1482, startPoint y: 80, endPoint x: 1016, endPoint y: 223, distance: 487.4
click at [1481, 80] on icon "Close" at bounding box center [1487, 86] width 13 height 10
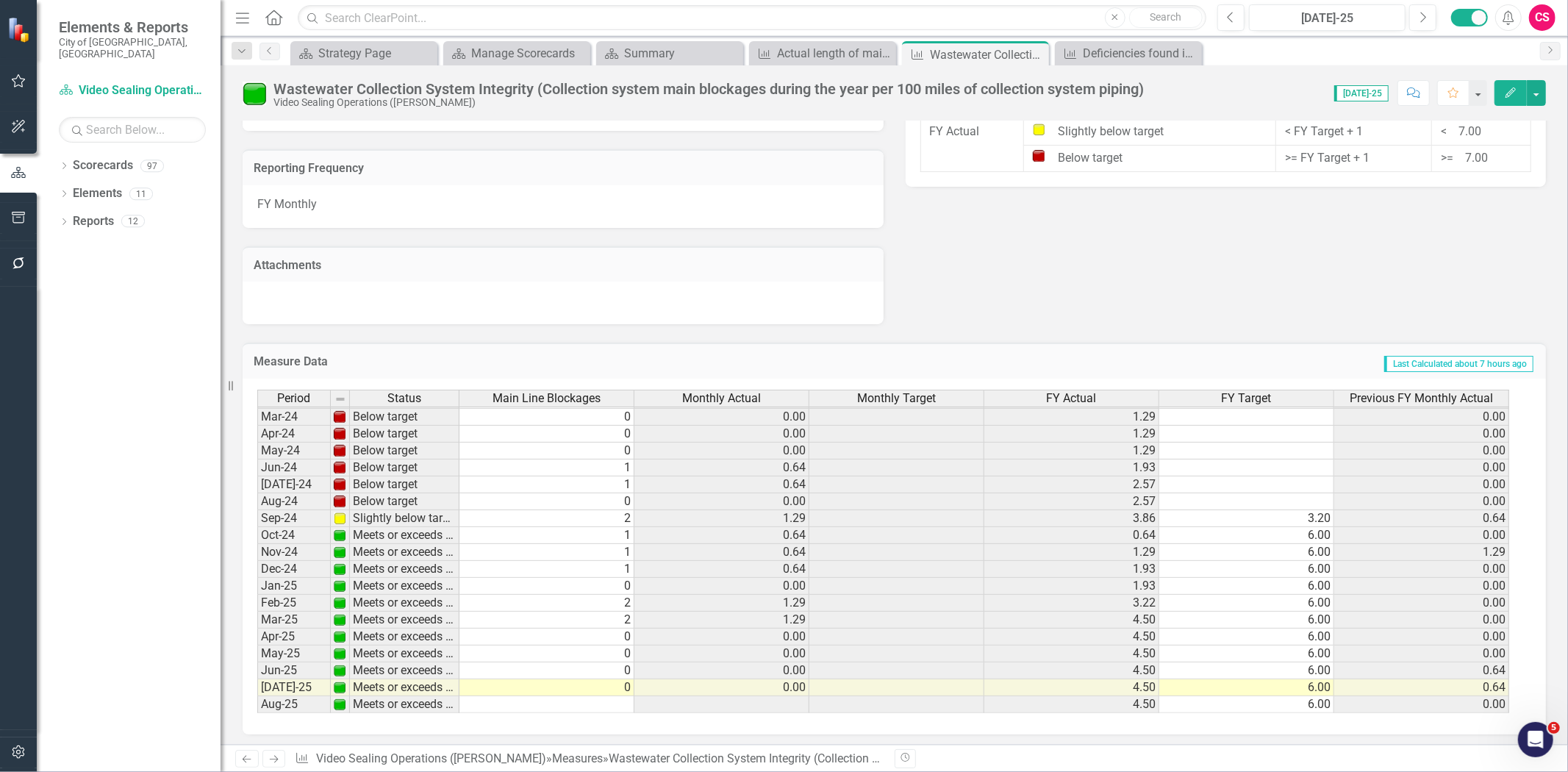
scroll to position [543, 0]
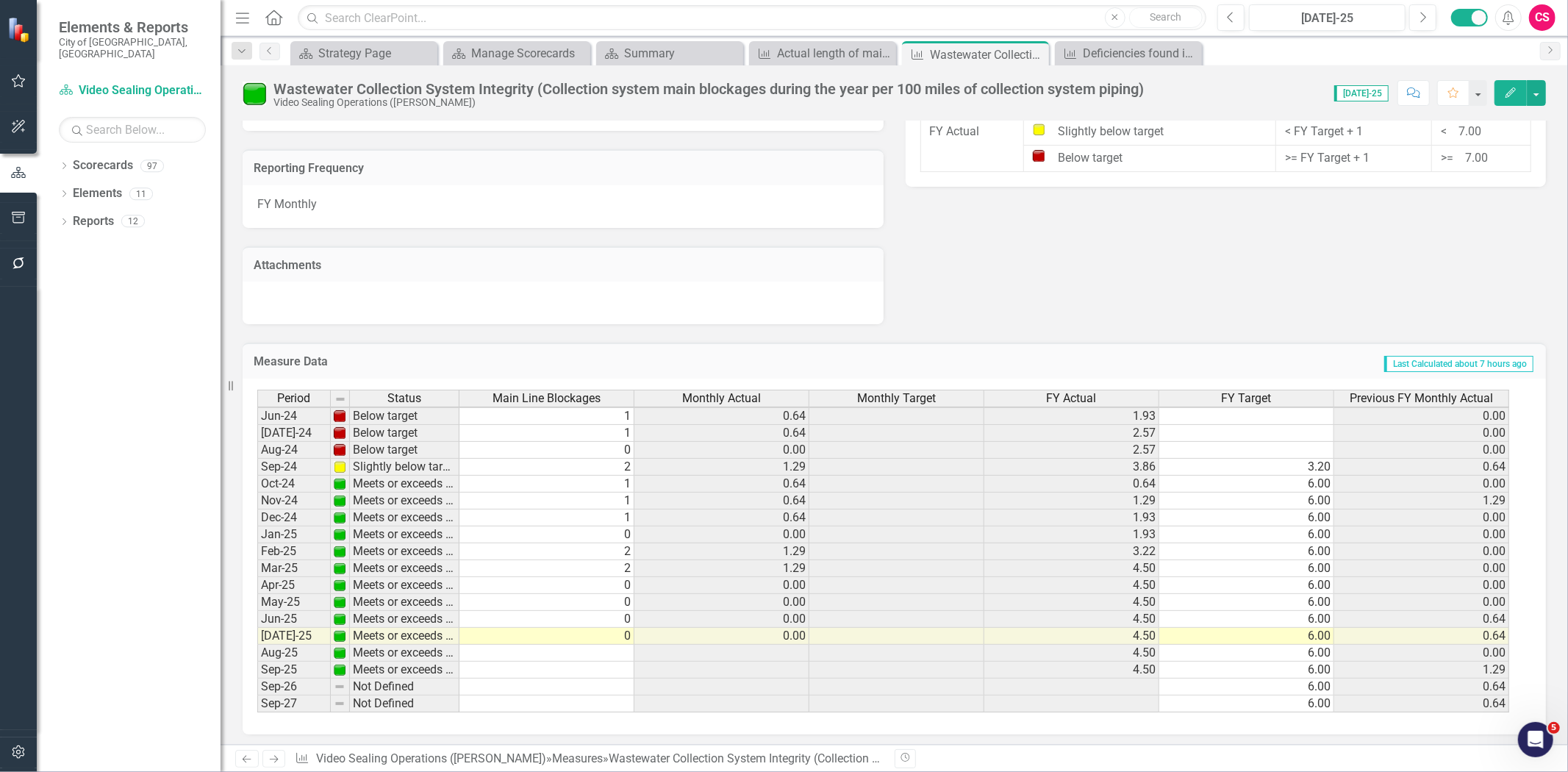
click at [1038, 391] on div "FY Actual" at bounding box center [1071, 398] width 174 height 16
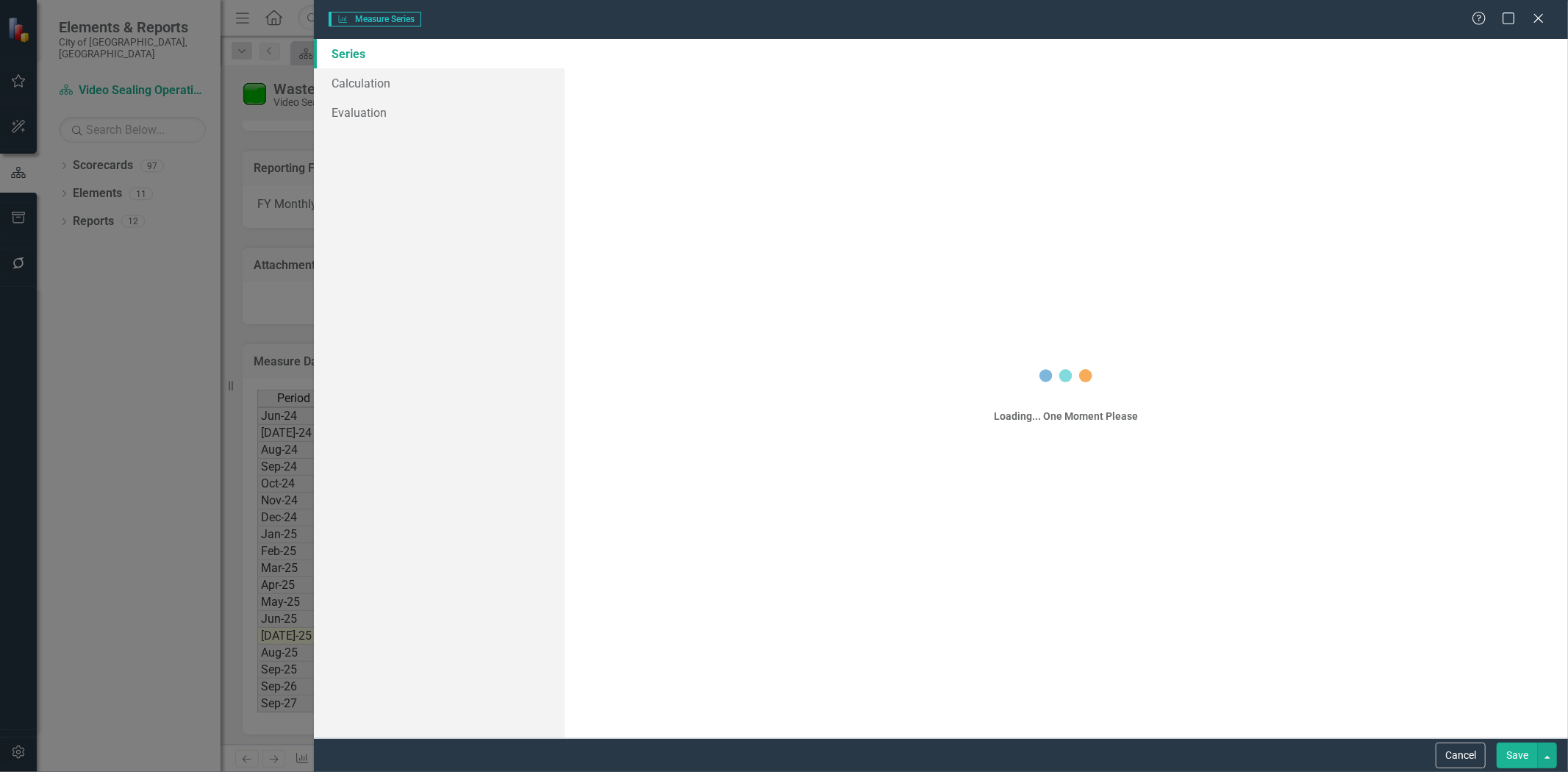
scroll to position [540, 0]
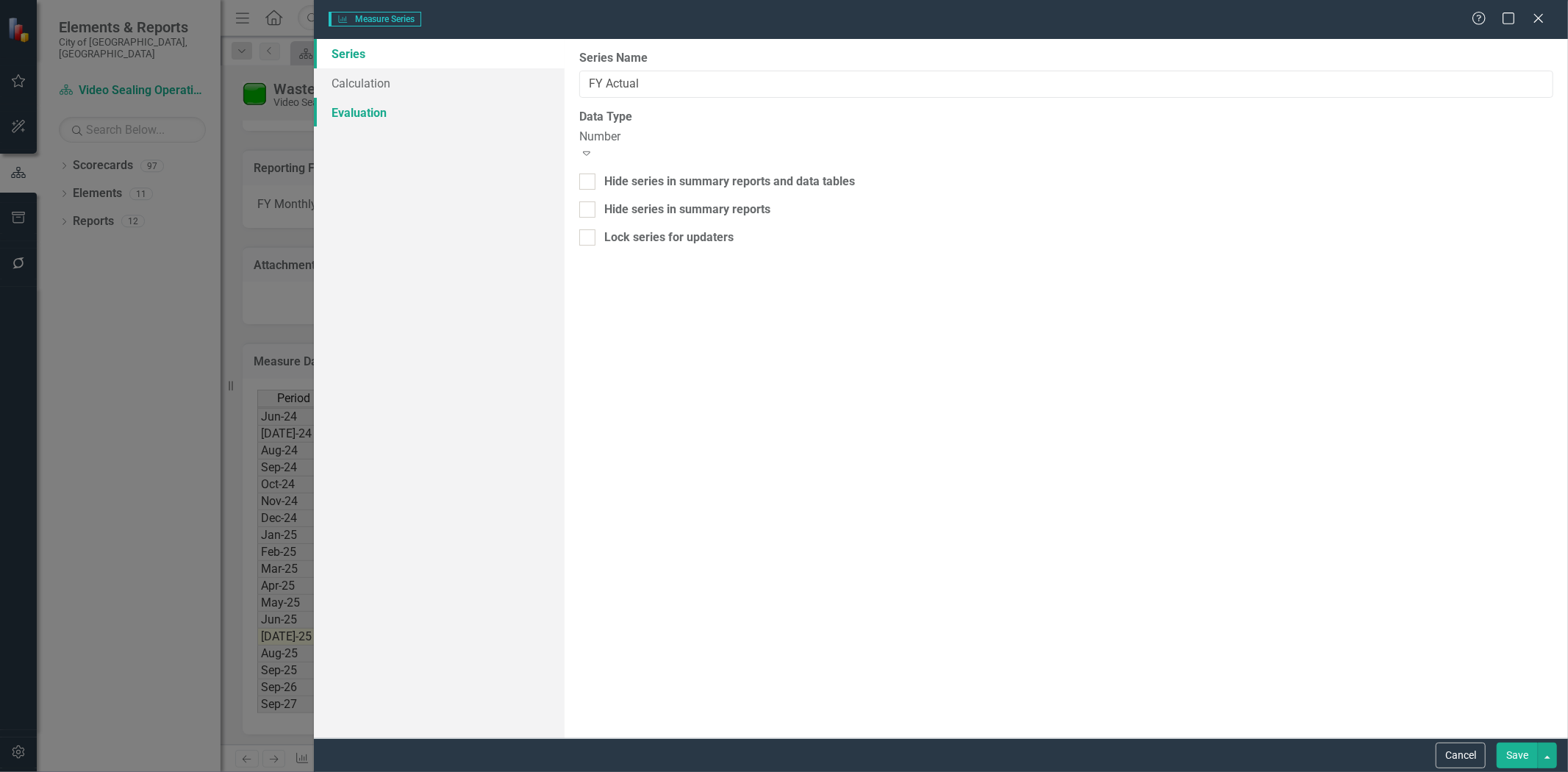
click at [430, 125] on link "Evaluation" at bounding box center [439, 113] width 251 height 30
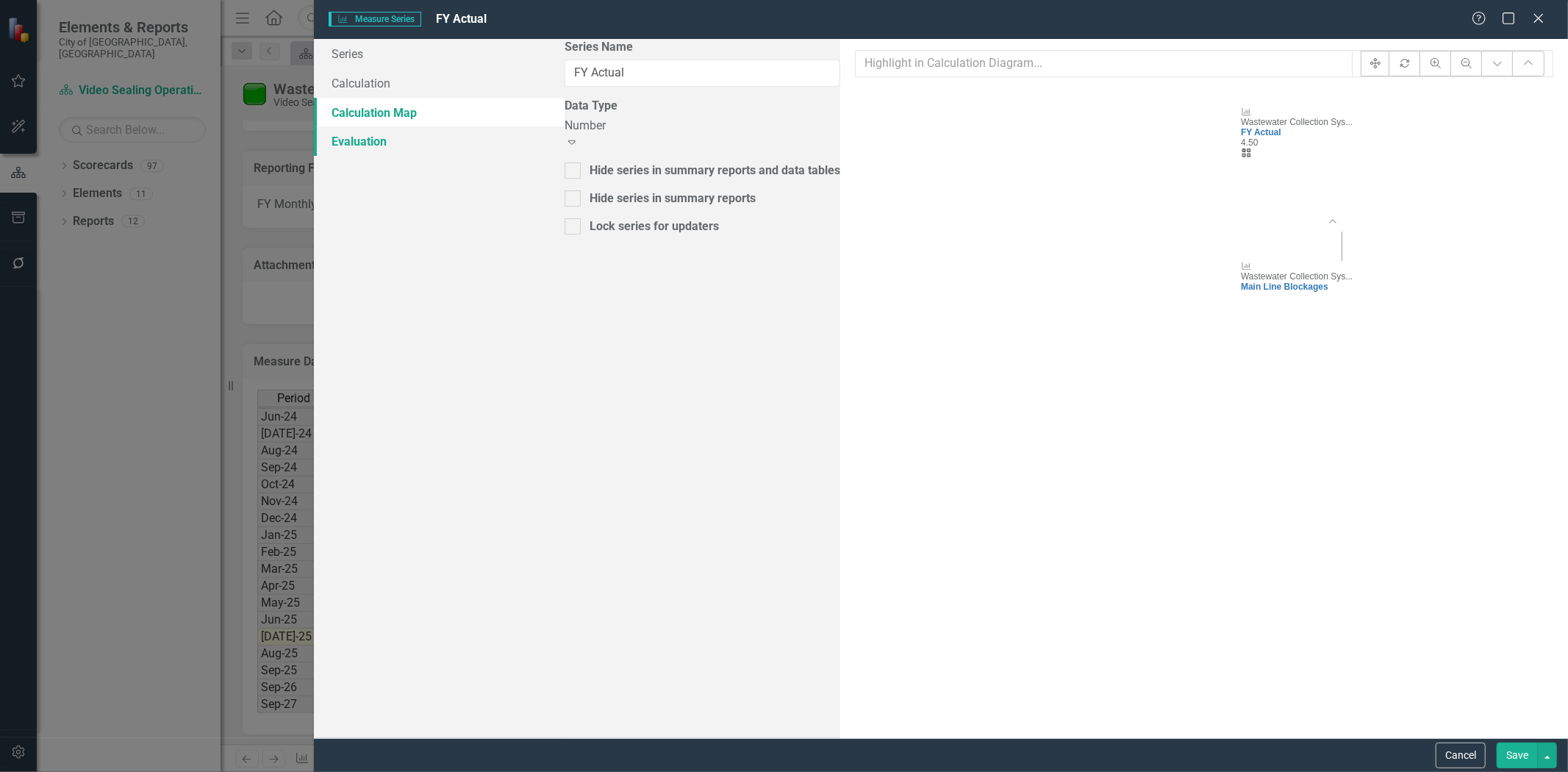
click at [427, 150] on link "Evaluation" at bounding box center [439, 142] width 251 height 30
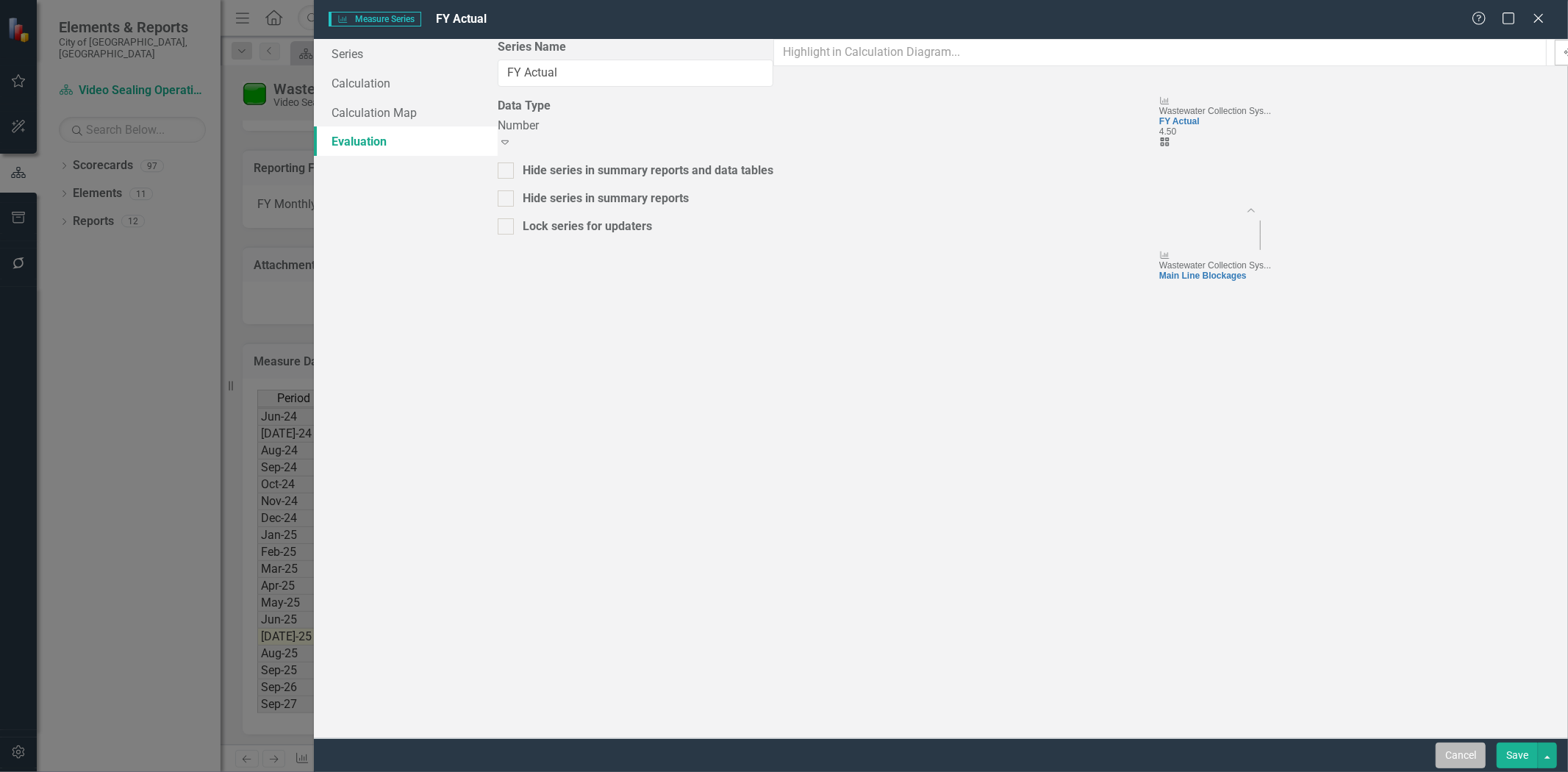
click at [1454, 757] on button "Cancel" at bounding box center [1460, 755] width 50 height 25
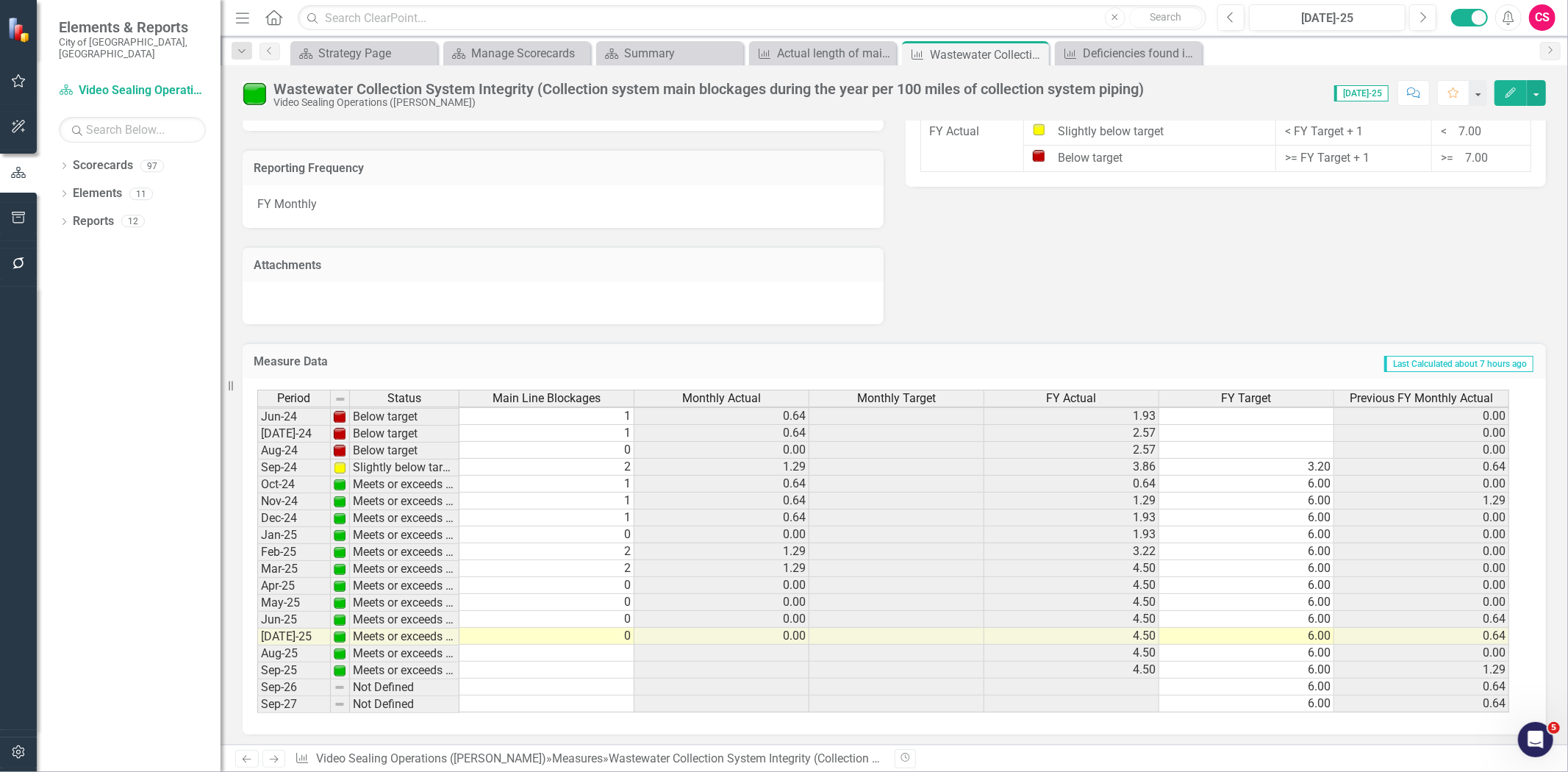
click at [1013, 390] on div "FY Actual" at bounding box center [1071, 398] width 174 height 16
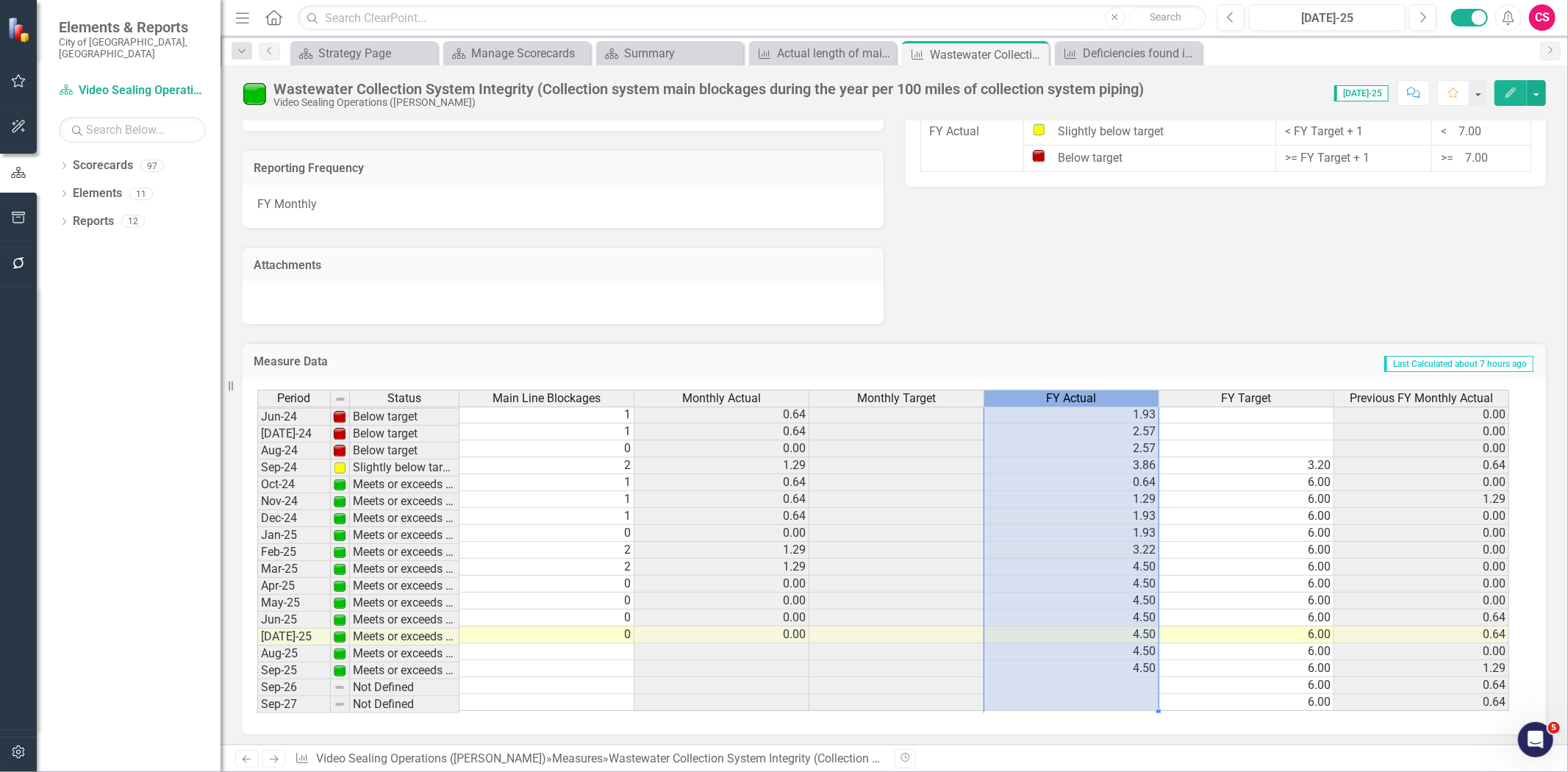
click at [1013, 390] on div "FY Actual" at bounding box center [1071, 398] width 174 height 16
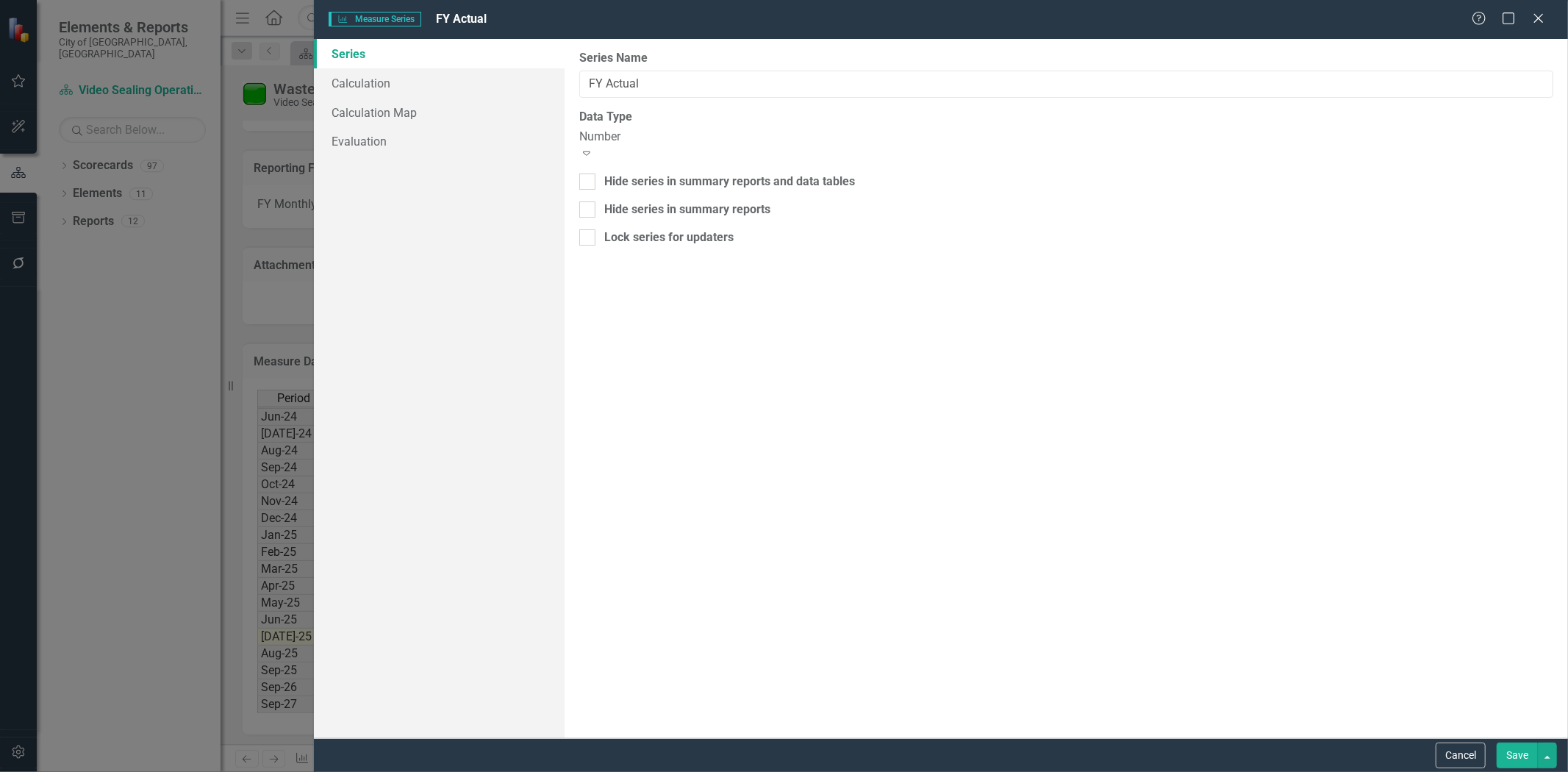
click at [1013, 388] on body "Elements & Reports City of Tamarac, FL Scorecard Video Sealing Operations (Jerr…" at bounding box center [784, 386] width 1568 height 772
click at [443, 158] on div "Series Calculation Calculation Map Evaluation" at bounding box center [439, 389] width 251 height 699
click at [441, 133] on link "Evaluation" at bounding box center [439, 142] width 251 height 30
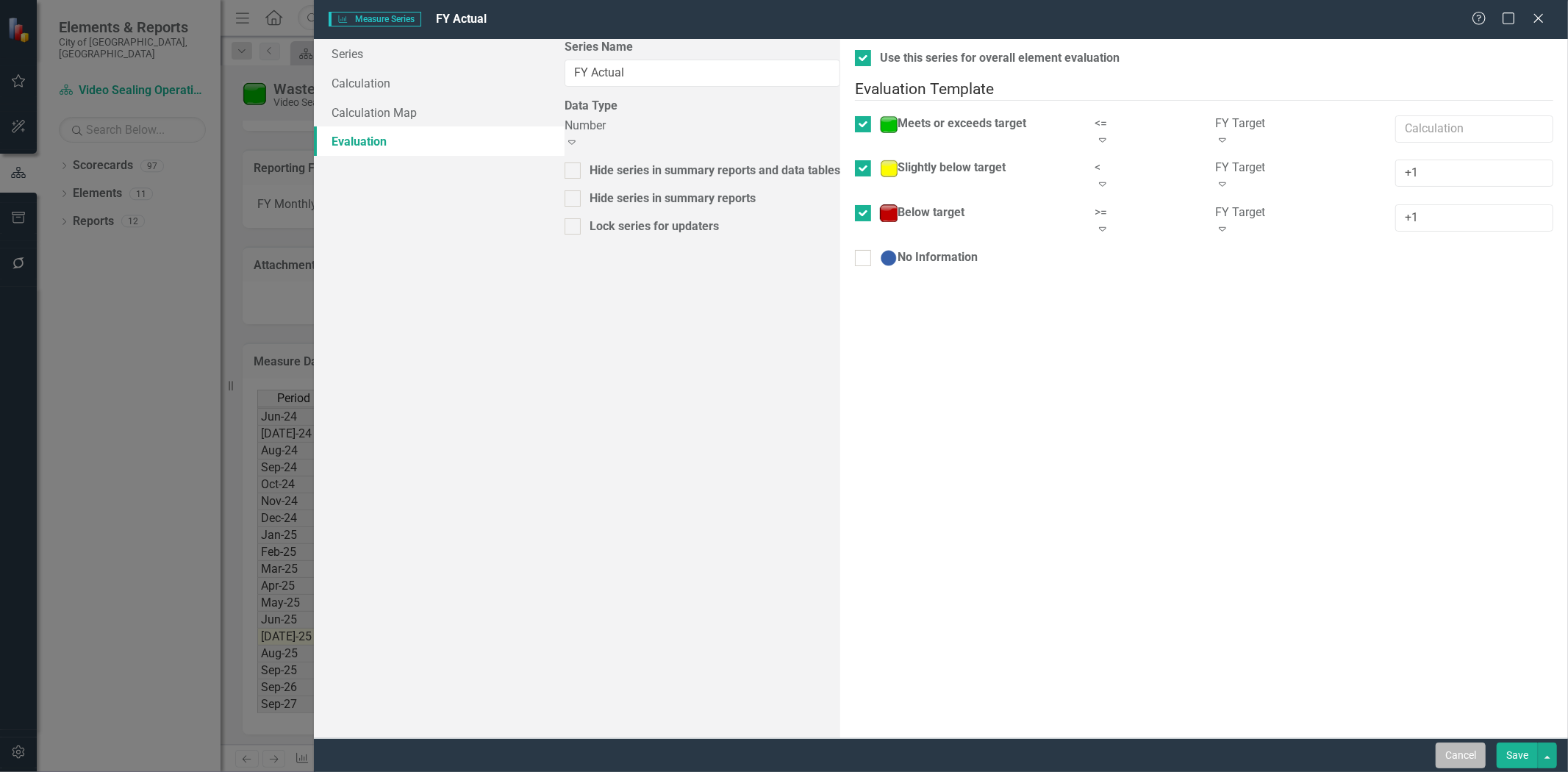
click at [1453, 761] on button "Cancel" at bounding box center [1460, 755] width 50 height 25
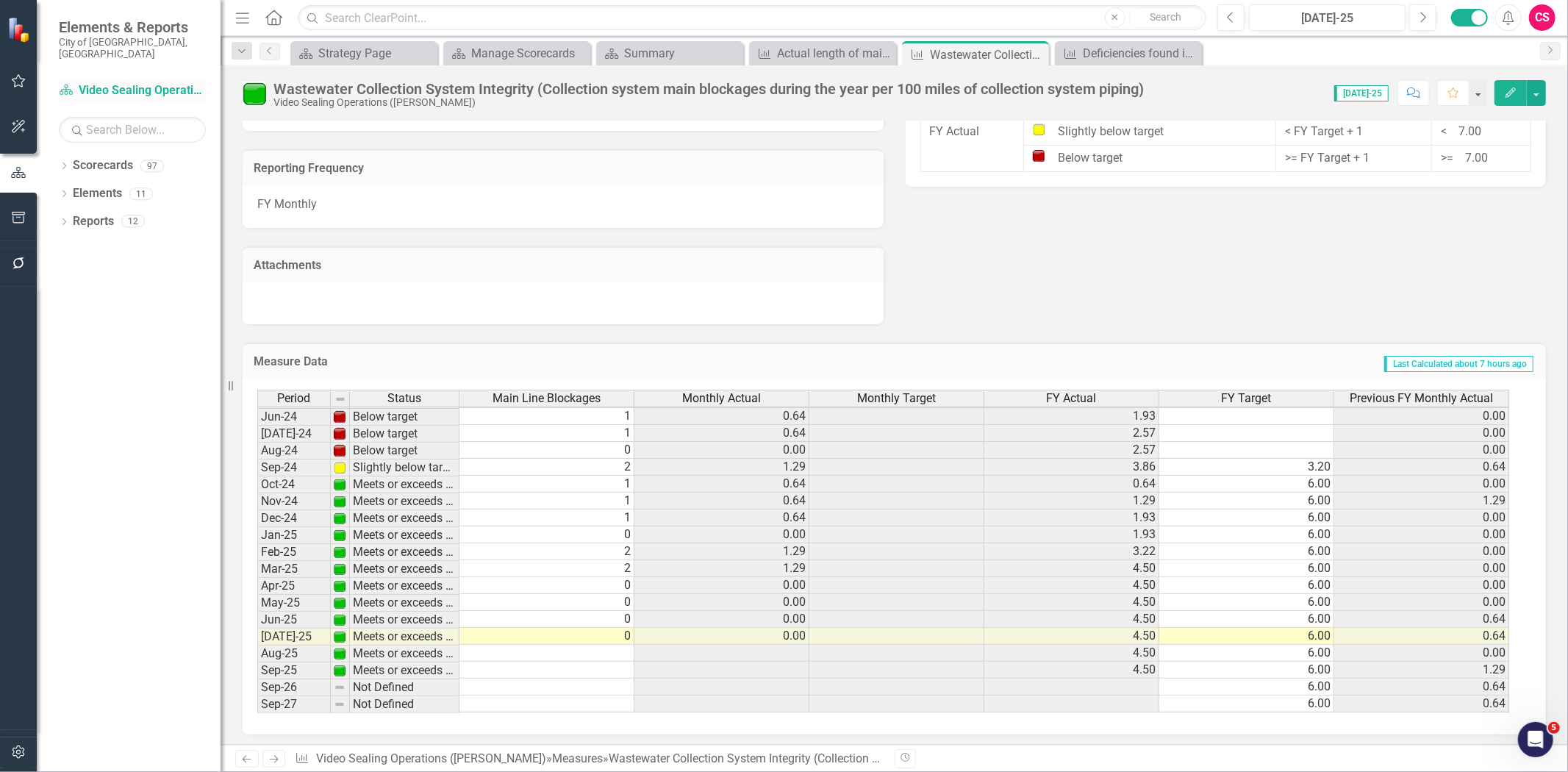
click at [125, 82] on link "Scorecard Video Sealing Operations (Jerry)" at bounding box center [132, 90] width 147 height 17
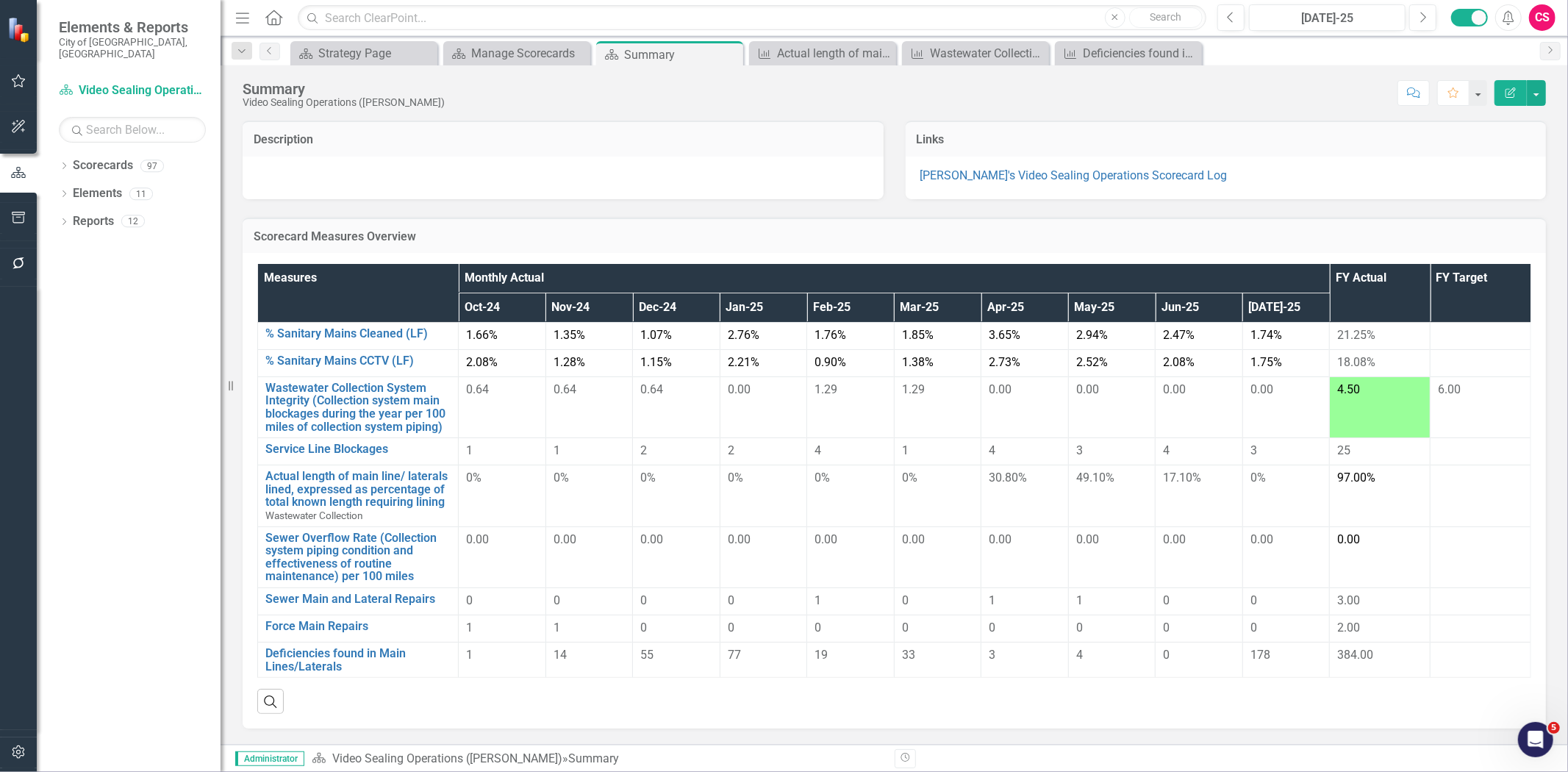
click at [547, 236] on h3 "Scorecard Measures Overview" at bounding box center [895, 236] width 1282 height 13
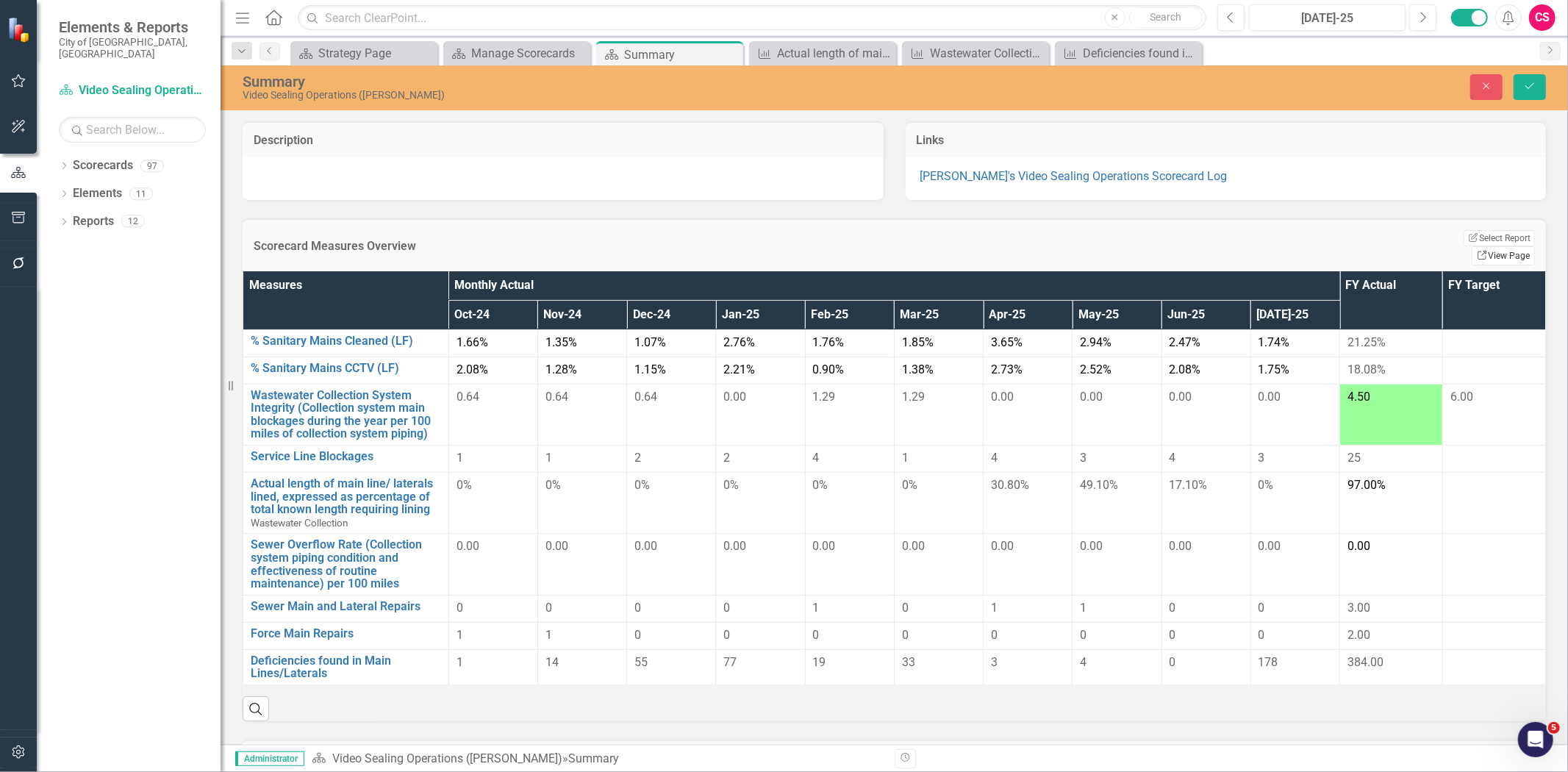
click at [1504, 247] on link "Link View Page" at bounding box center [1503, 256] width 63 height 19
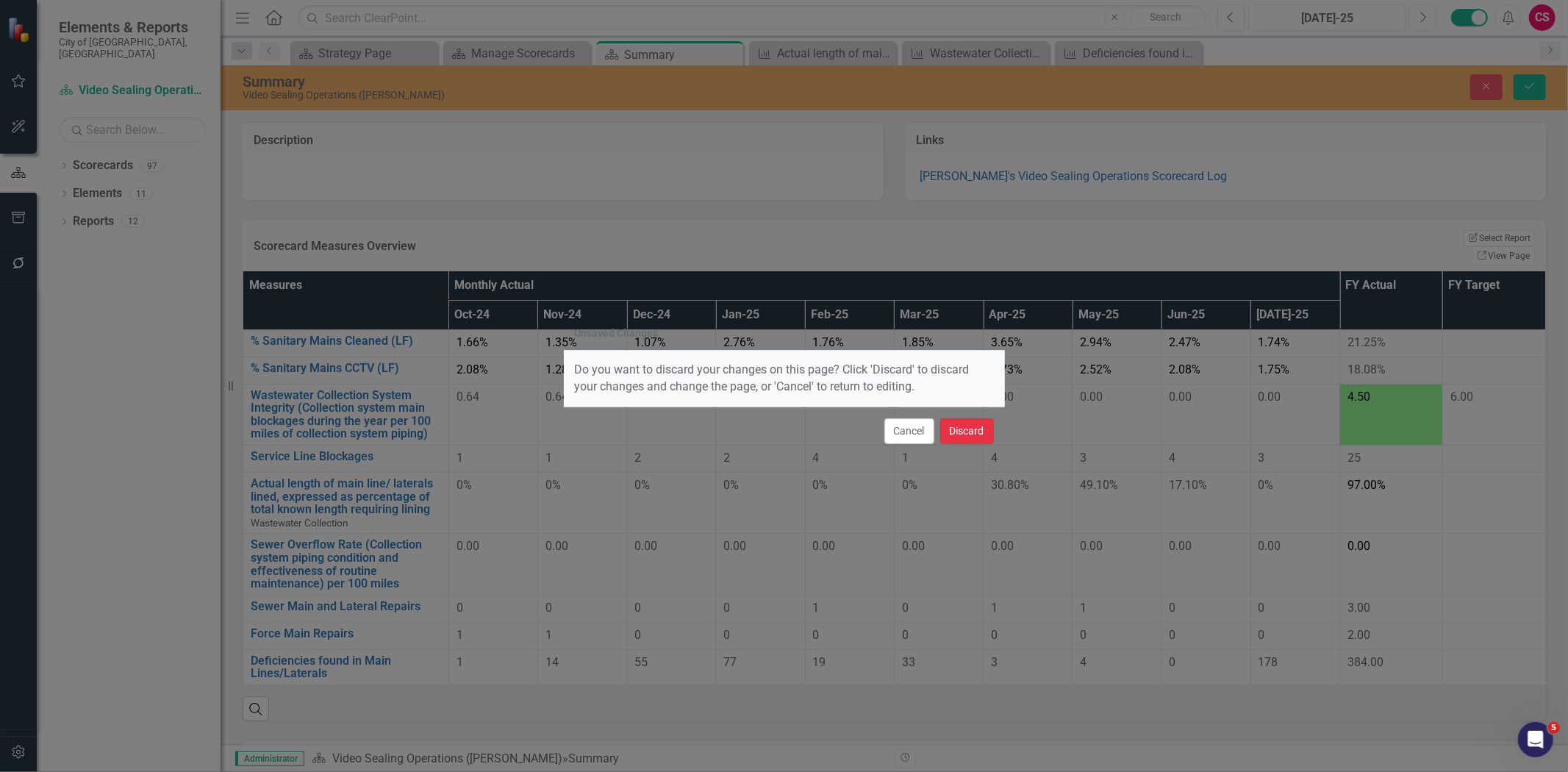
click at [973, 428] on button "Discard" at bounding box center [966, 430] width 53 height 25
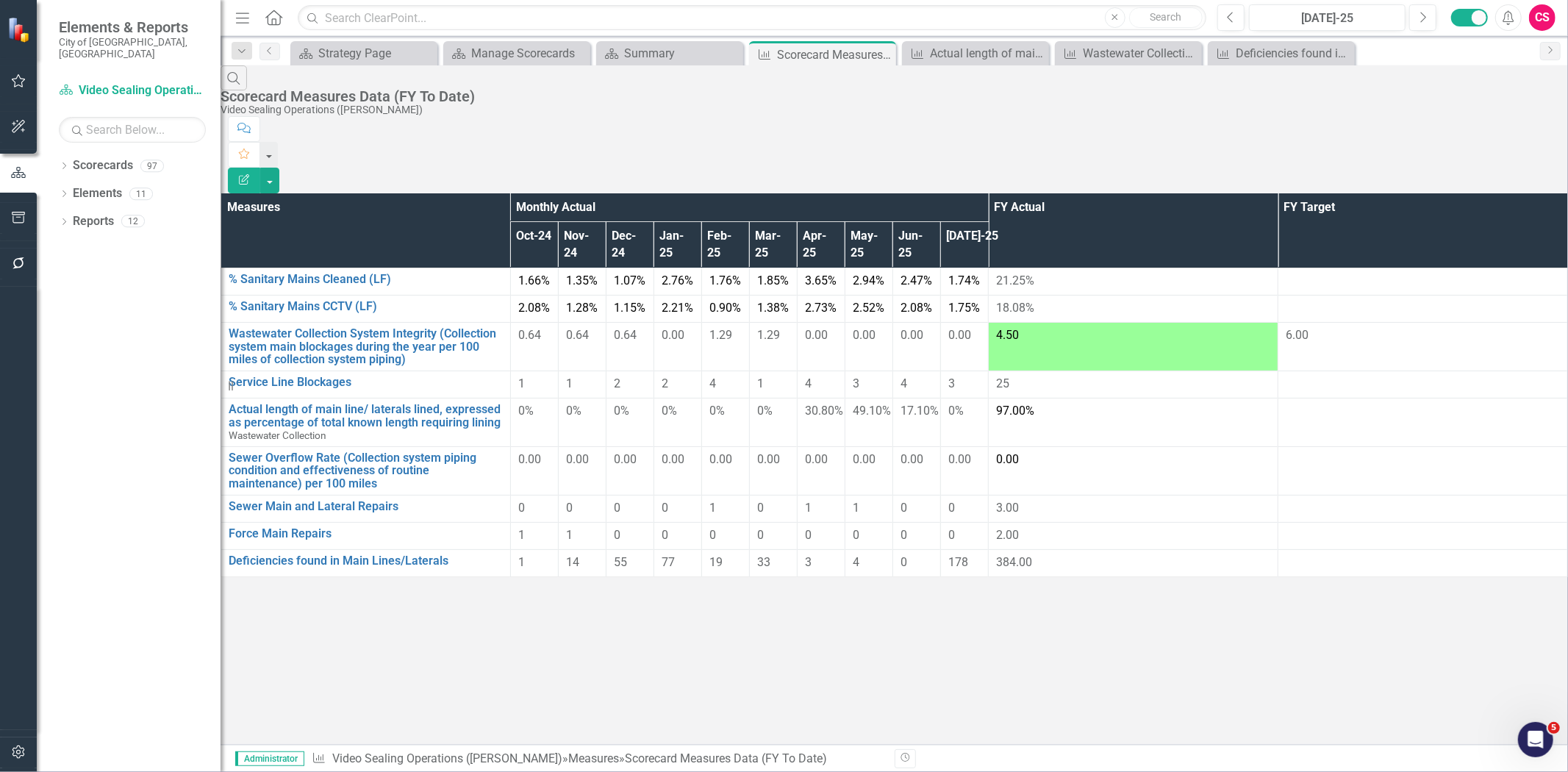
click at [251, 174] on icon "Edit Report" at bounding box center [244, 179] width 13 height 10
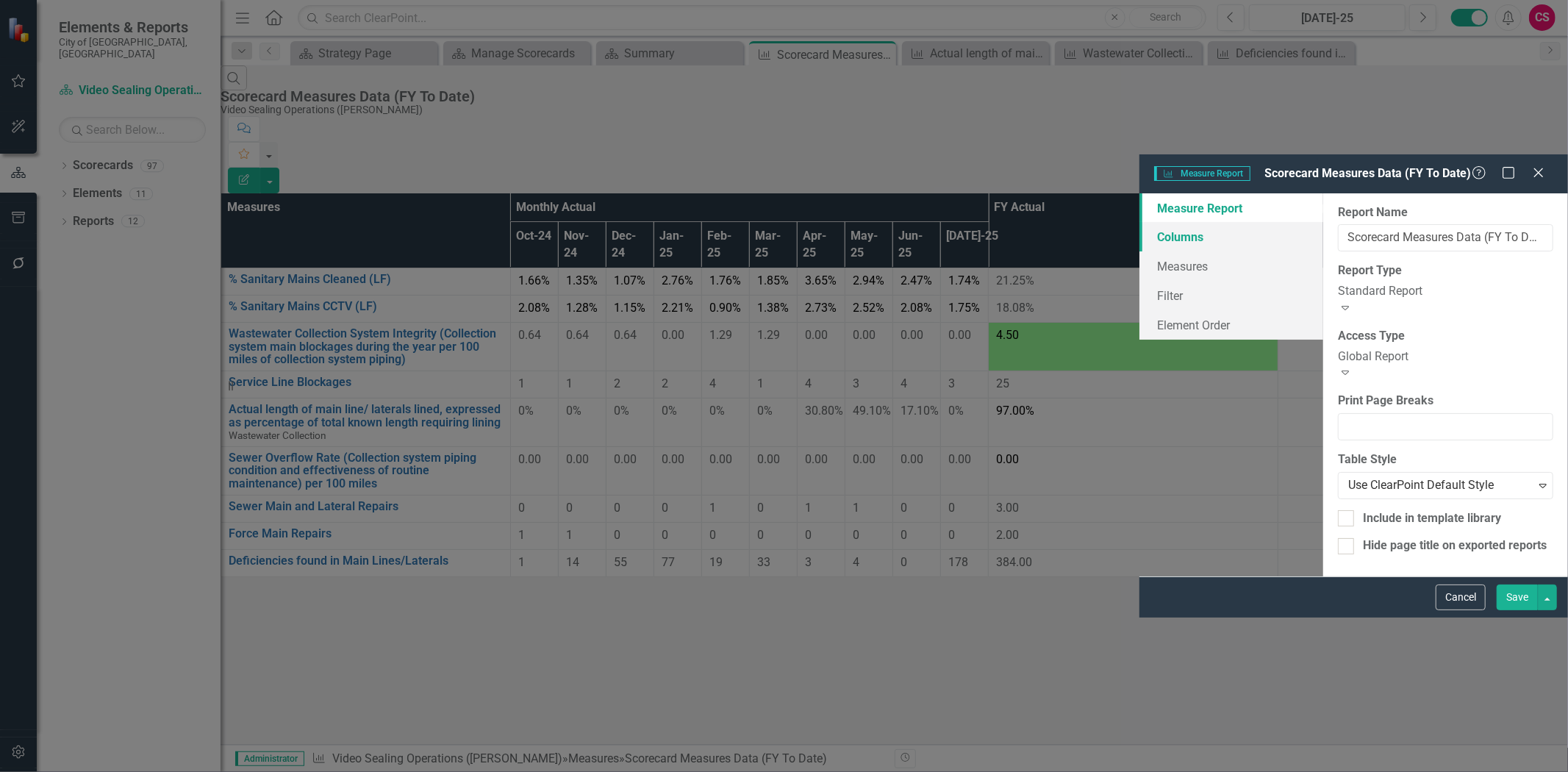
click at [1139, 222] on link "Columns" at bounding box center [1231, 237] width 184 height 30
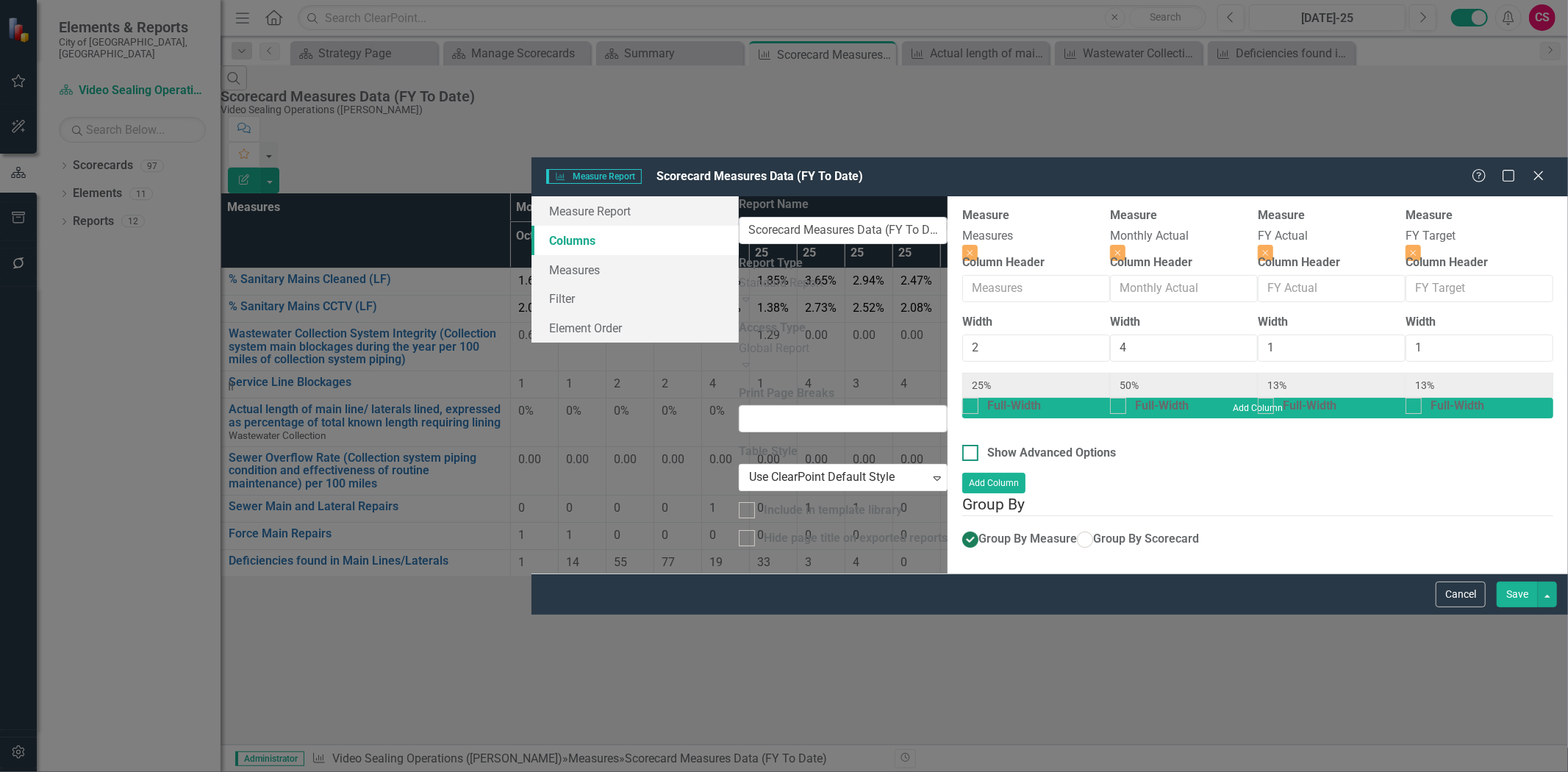
click at [987, 445] on div "Show Advanced Options" at bounding box center [1051, 453] width 129 height 17
click at [963, 445] on input "Show Advanced Options" at bounding box center [967, 449] width 10 height 10
checkbox input "true"
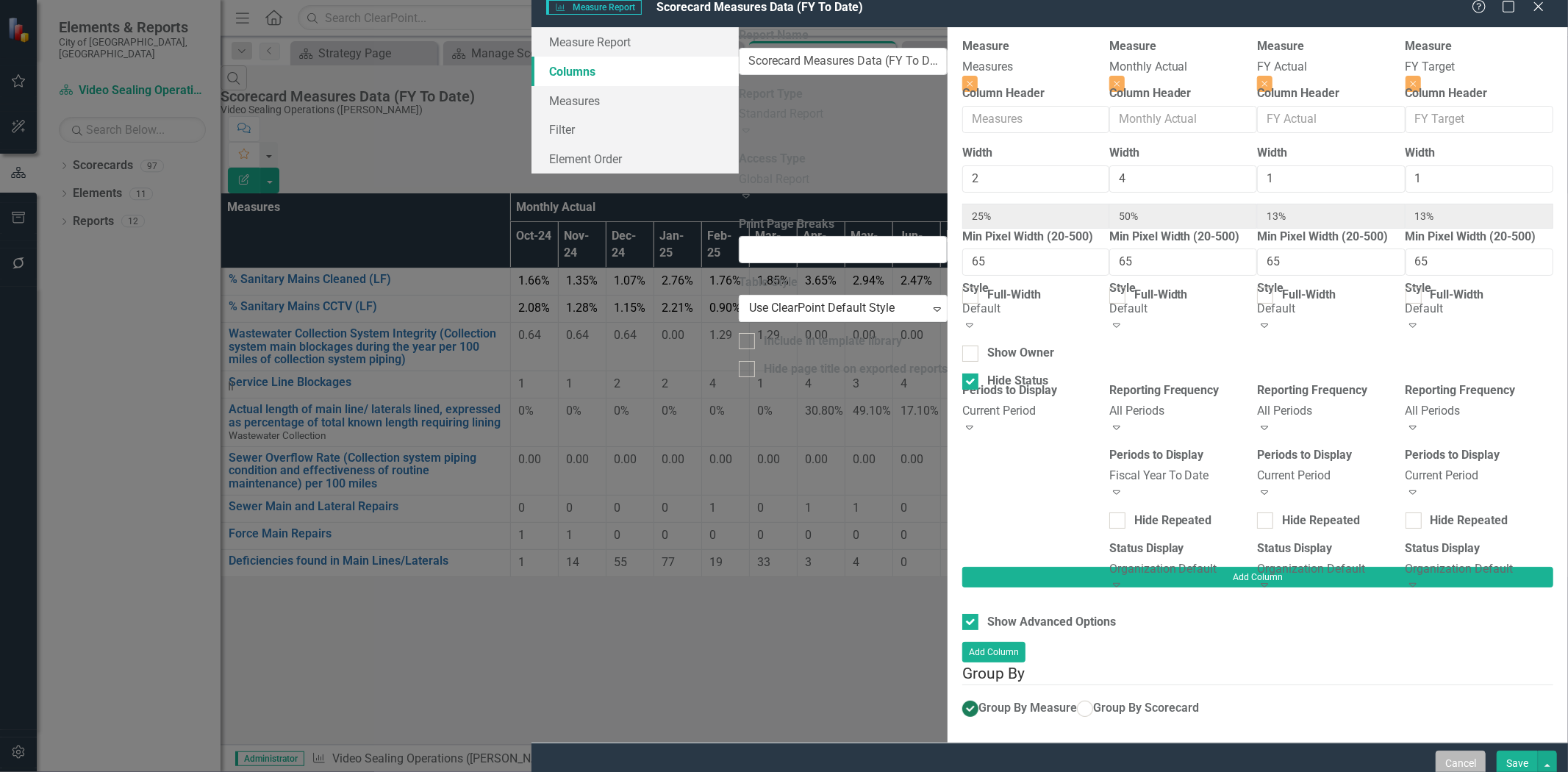
click at [1452, 750] on button "Cancel" at bounding box center [1460, 762] width 50 height 25
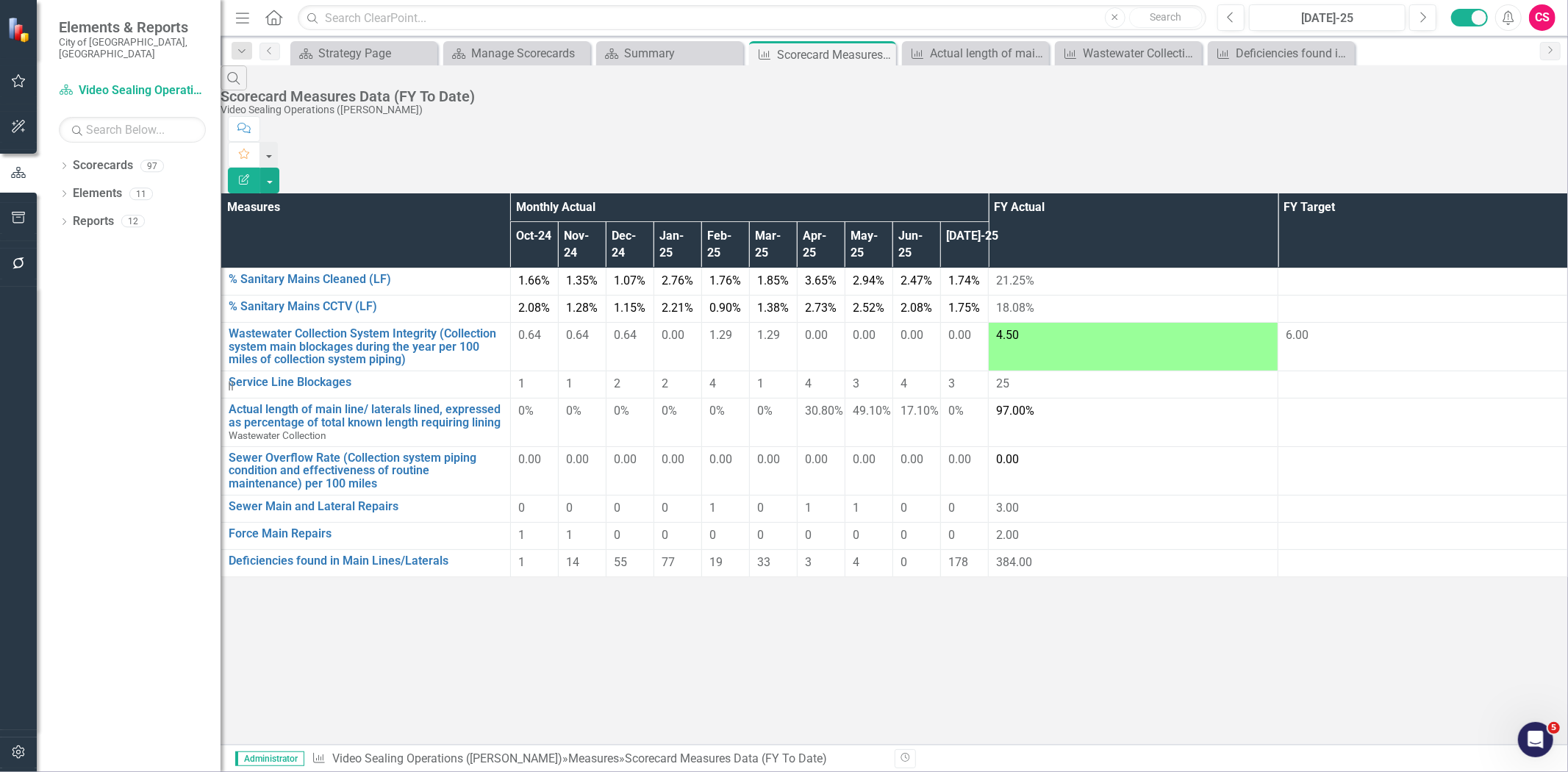
click at [261, 168] on button "Edit Report" at bounding box center [244, 180] width 32 height 25
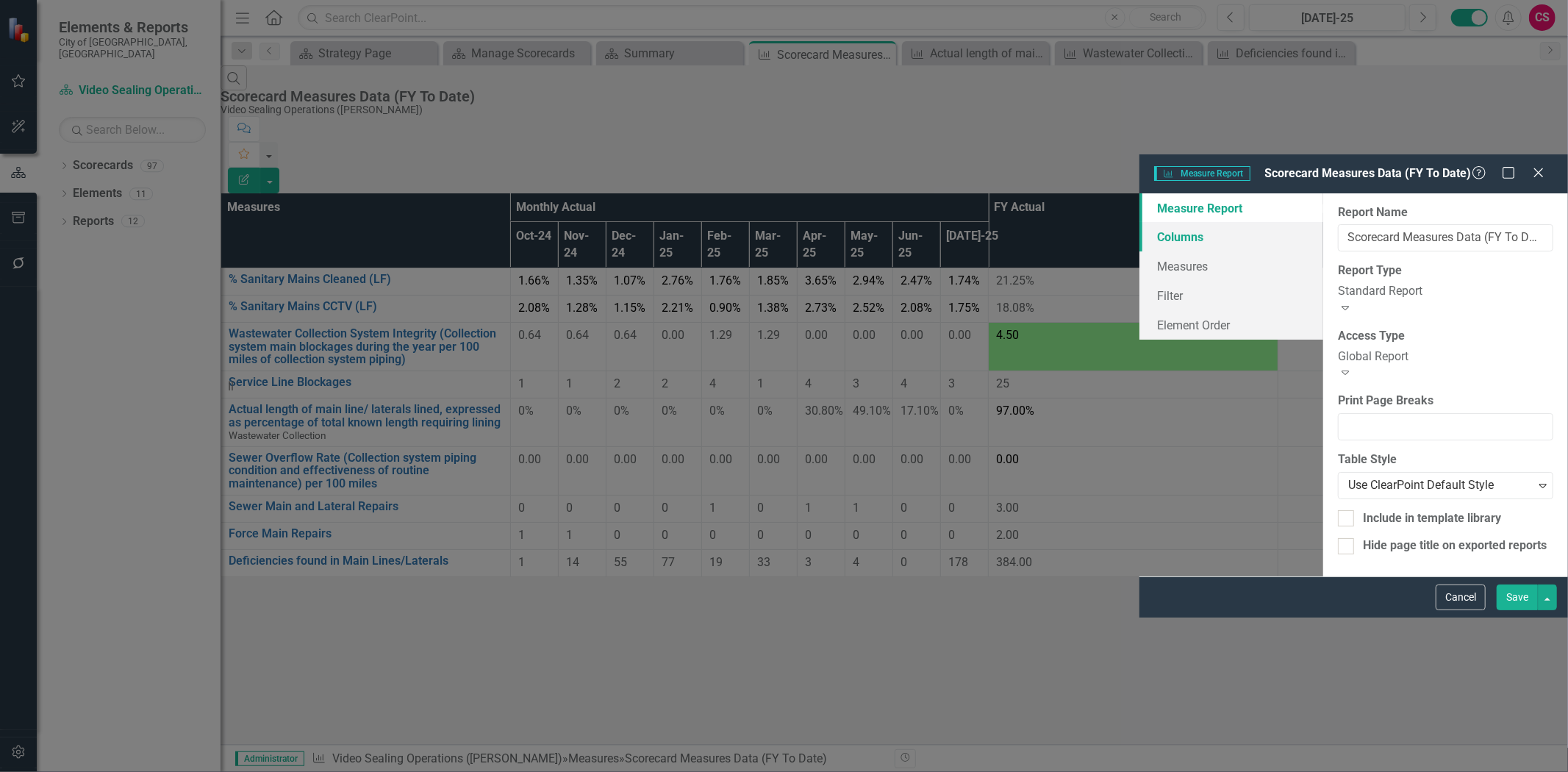
click at [1139, 222] on link "Columns" at bounding box center [1231, 237] width 184 height 30
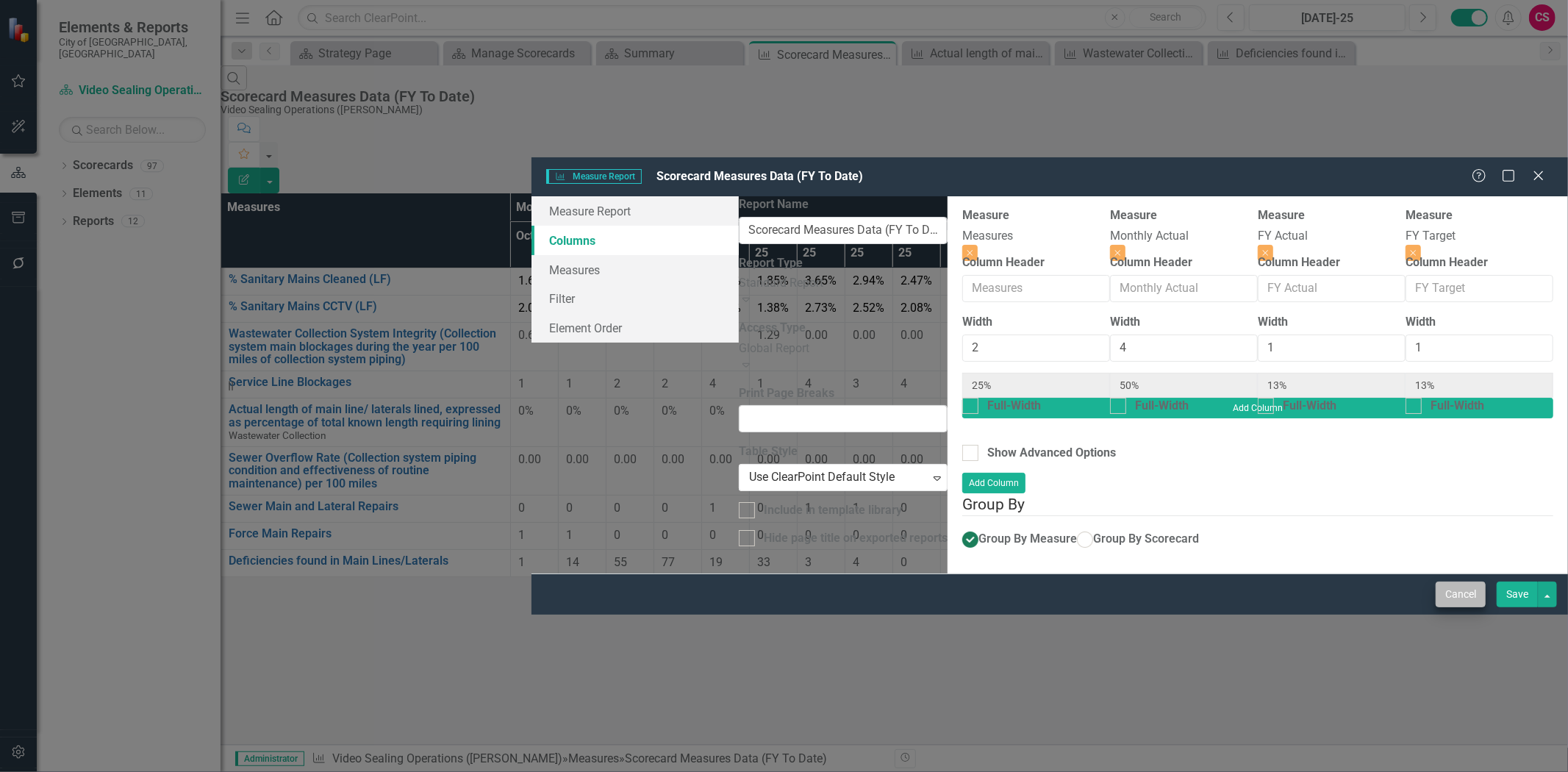
drag, startPoint x: 1430, startPoint y: 748, endPoint x: 1437, endPoint y: 748, distance: 7.0
click at [1437, 615] on div "Cancel Save" at bounding box center [1050, 594] width 1037 height 41
click at [1448, 608] on button "Cancel" at bounding box center [1460, 594] width 50 height 25
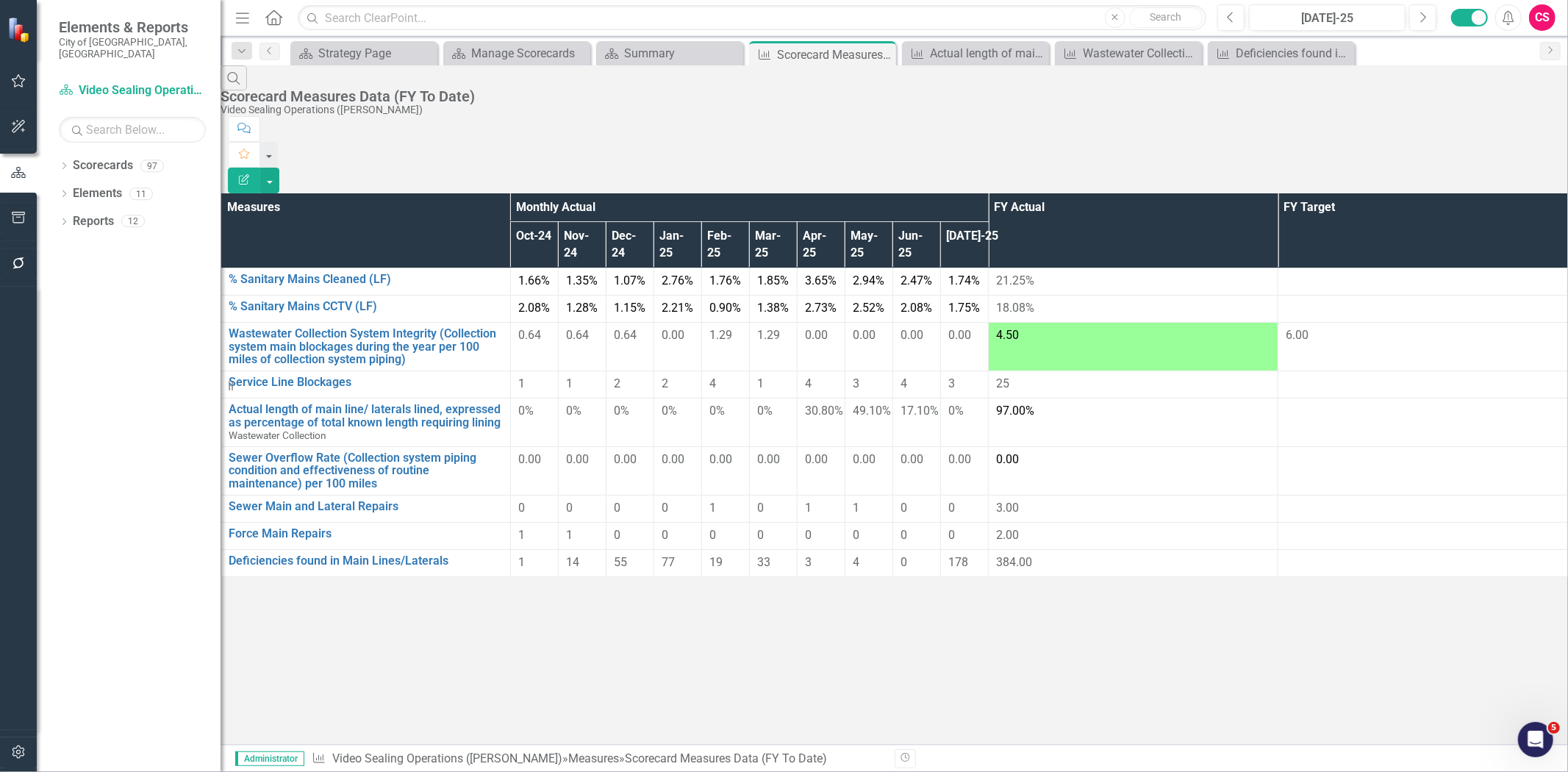
click at [1555, 101] on div "Search Scorecard Measures Data (FY To Date) Video Sealing Operations (Jerry) Co…" at bounding box center [894, 129] width 1348 height 128
click at [280, 168] on button "button" at bounding box center [270, 180] width 19 height 25
click at [122, 83] on link "Scorecard Video Sealing Operations (Jerry)" at bounding box center [132, 90] width 147 height 17
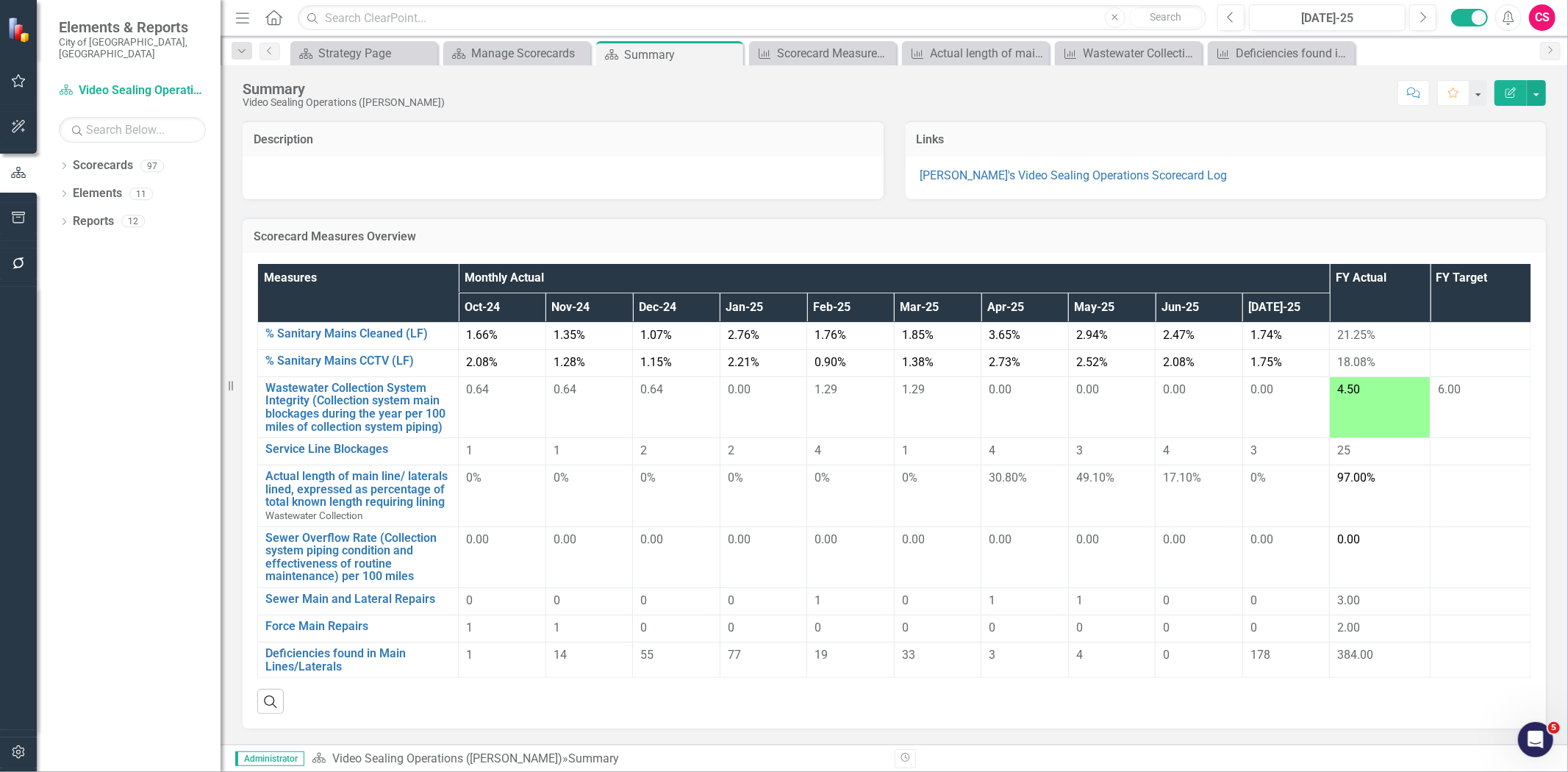
click at [519, 237] on h3 "Scorecard Measures Overview" at bounding box center [895, 236] width 1282 height 13
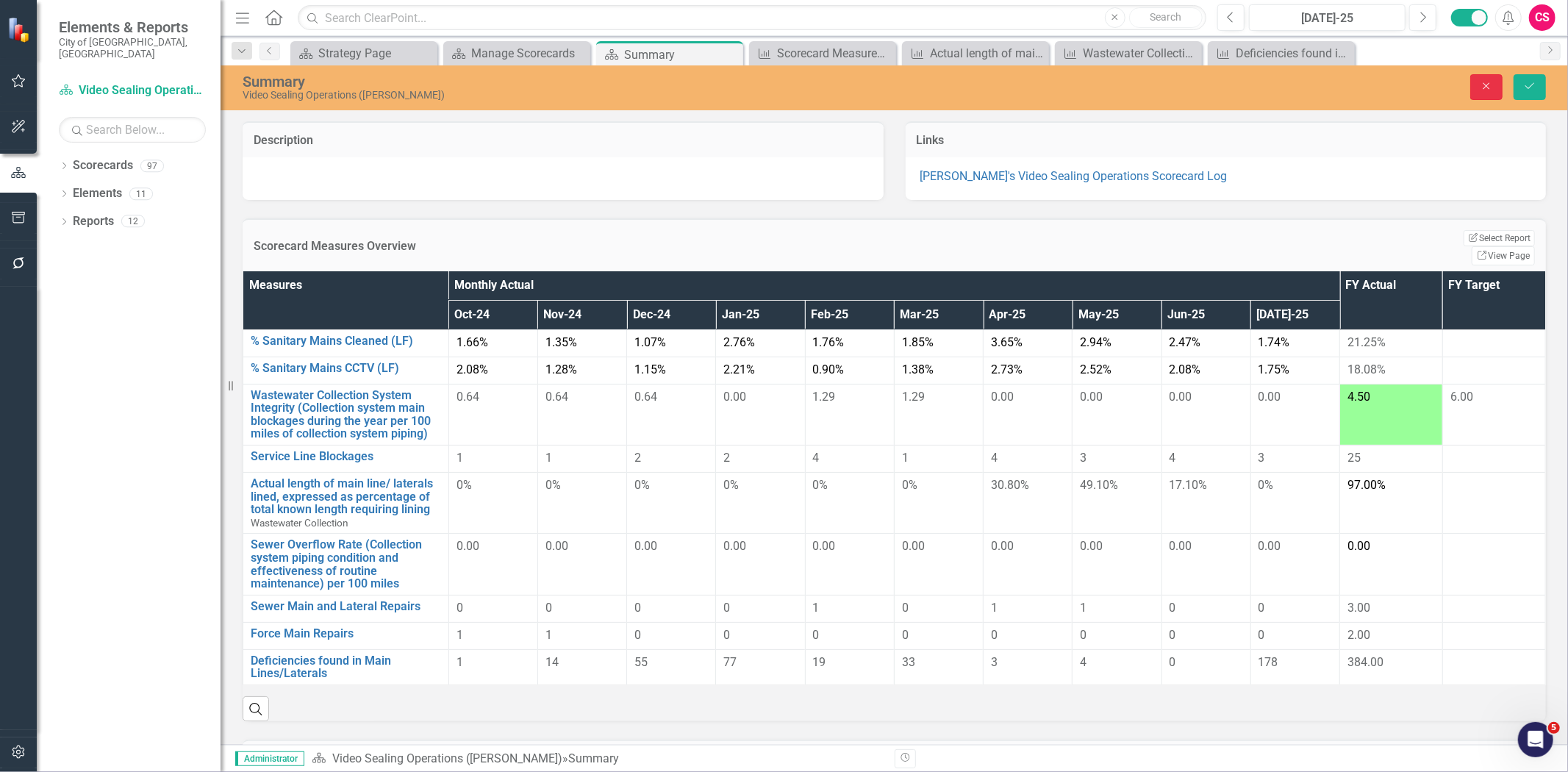
click at [1481, 86] on icon "Close" at bounding box center [1487, 86] width 13 height 10
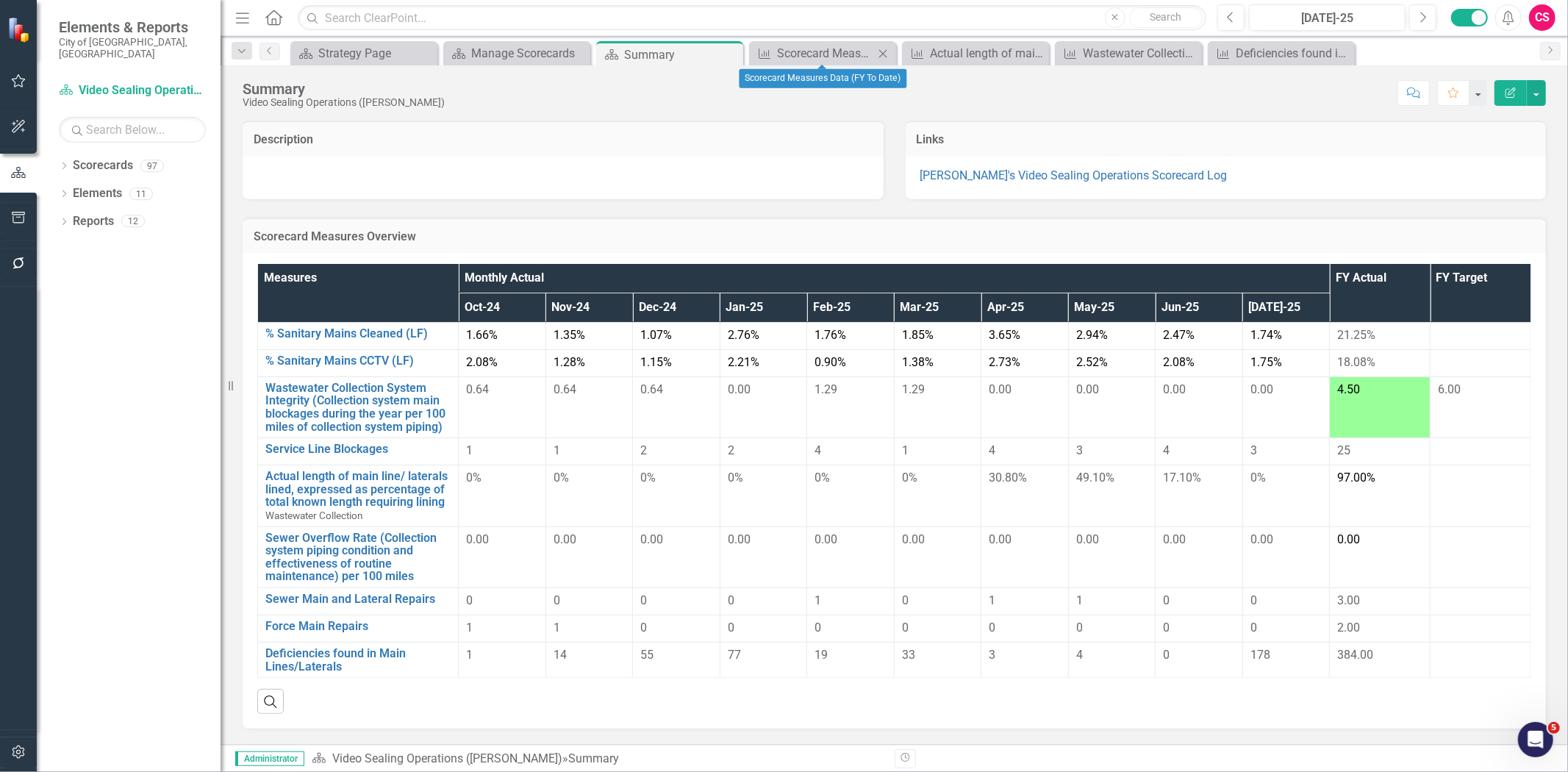
click at [782, 43] on div "Measure Scorecard Measures Data (FY To Date) Close" at bounding box center [823, 53] width 147 height 24
click at [803, 56] on div "Scorecard Measures Data (FY To Date)" at bounding box center [826, 52] width 97 height 18
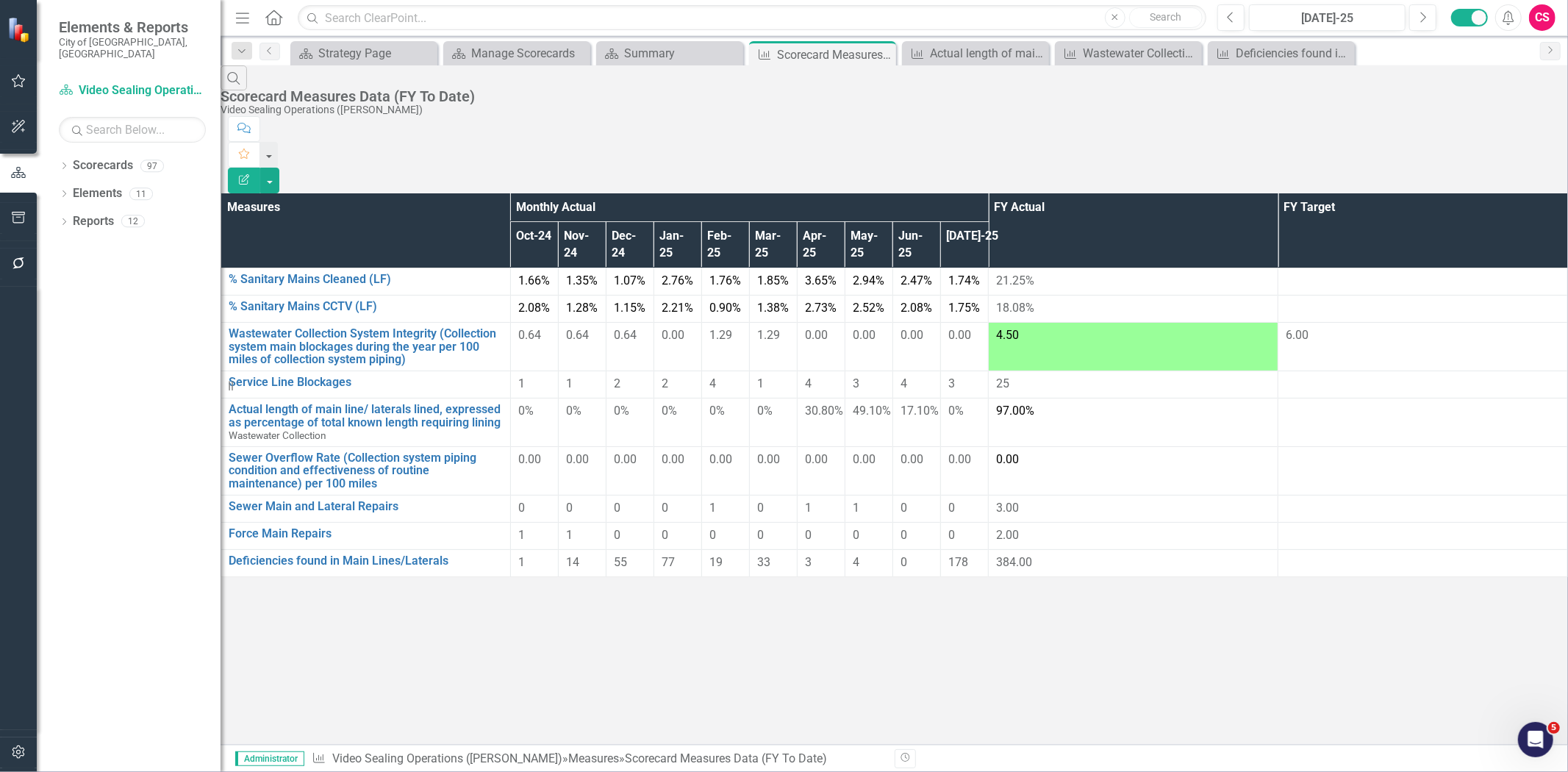
click at [251, 174] on icon "Edit Report" at bounding box center [244, 179] width 13 height 10
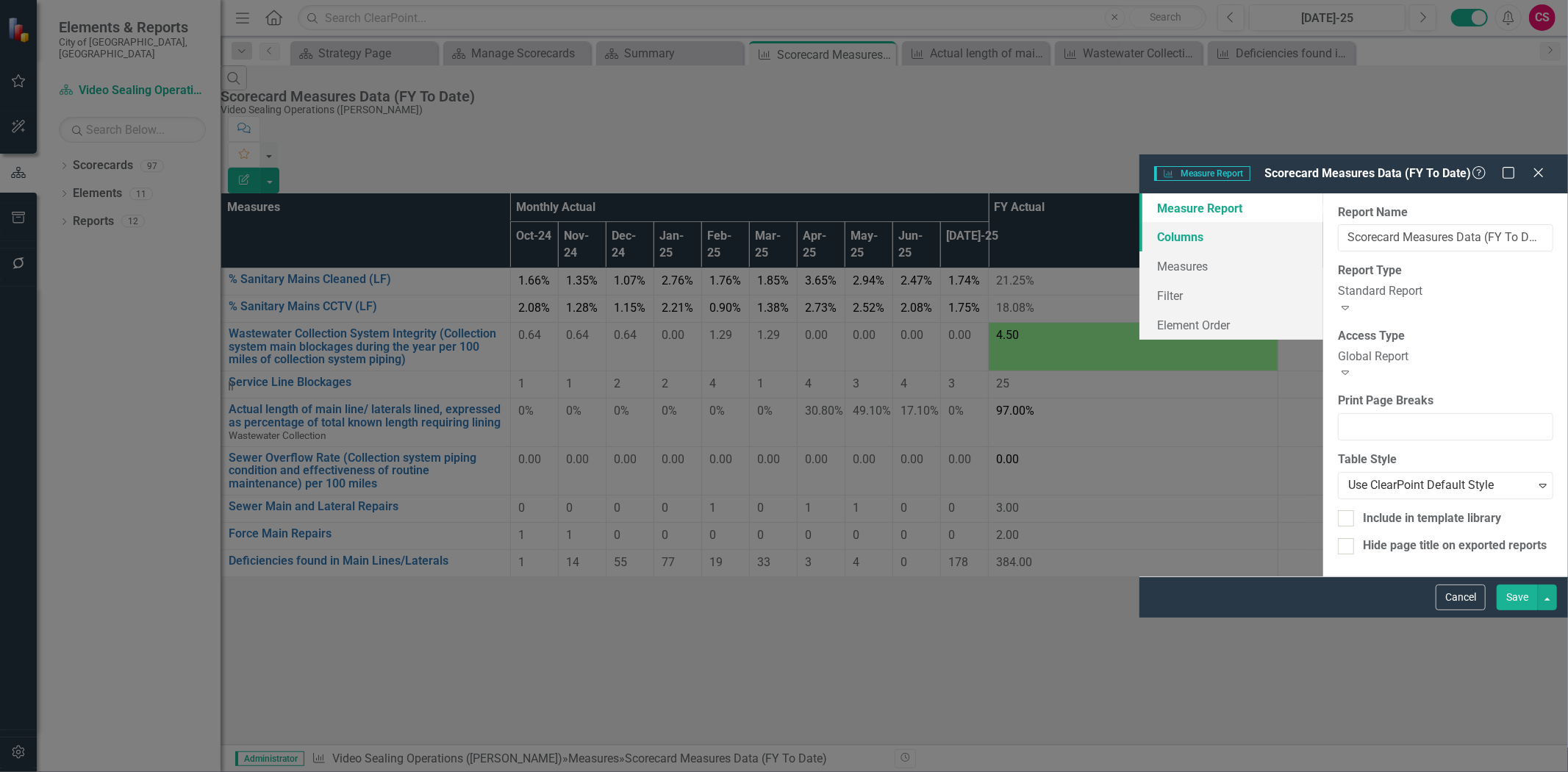
click at [1139, 222] on link "Columns" at bounding box center [1231, 237] width 184 height 30
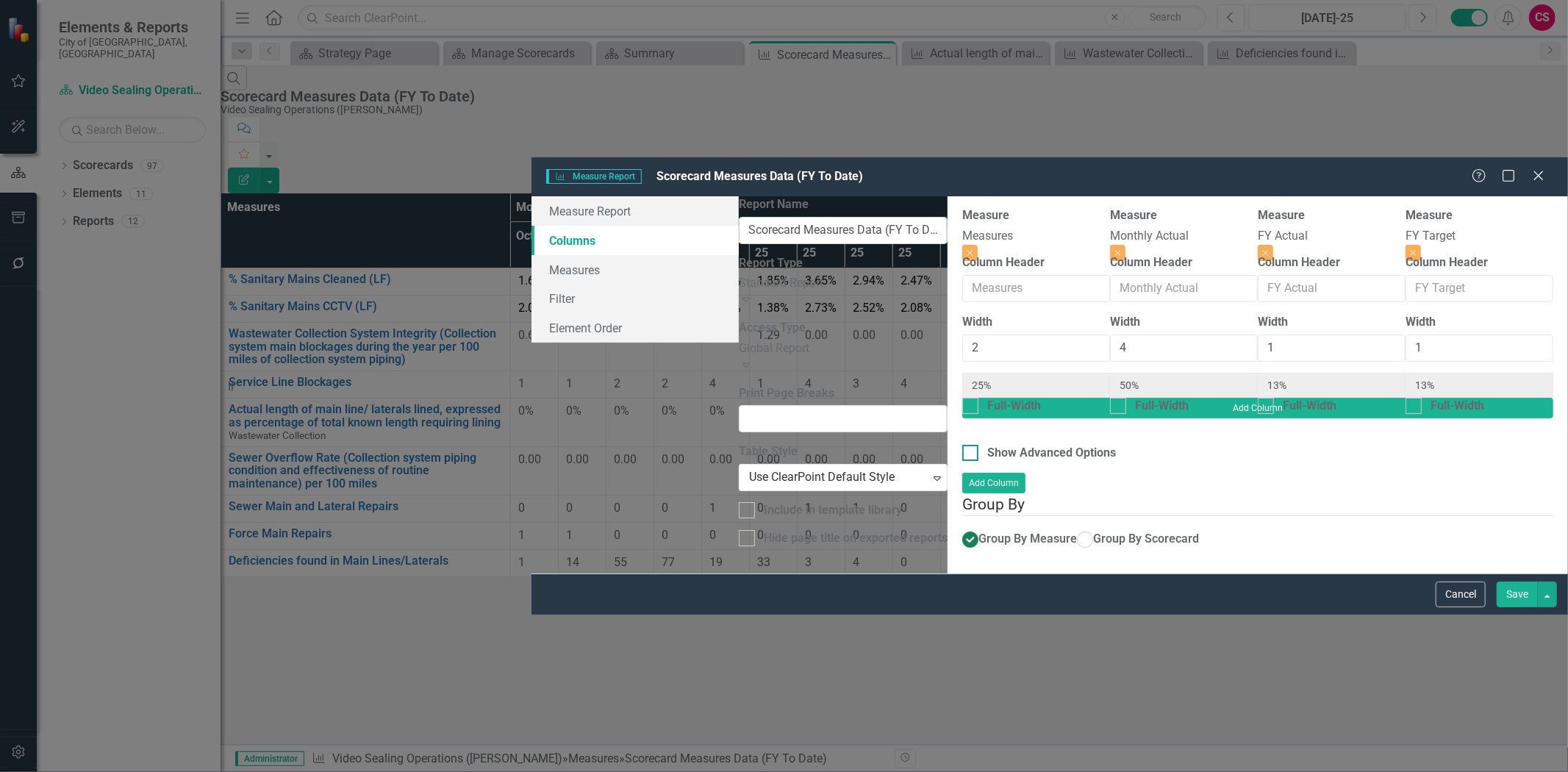
click at [963, 445] on input "Show Advanced Options" at bounding box center [967, 449] width 10 height 10
checkbox input "true"
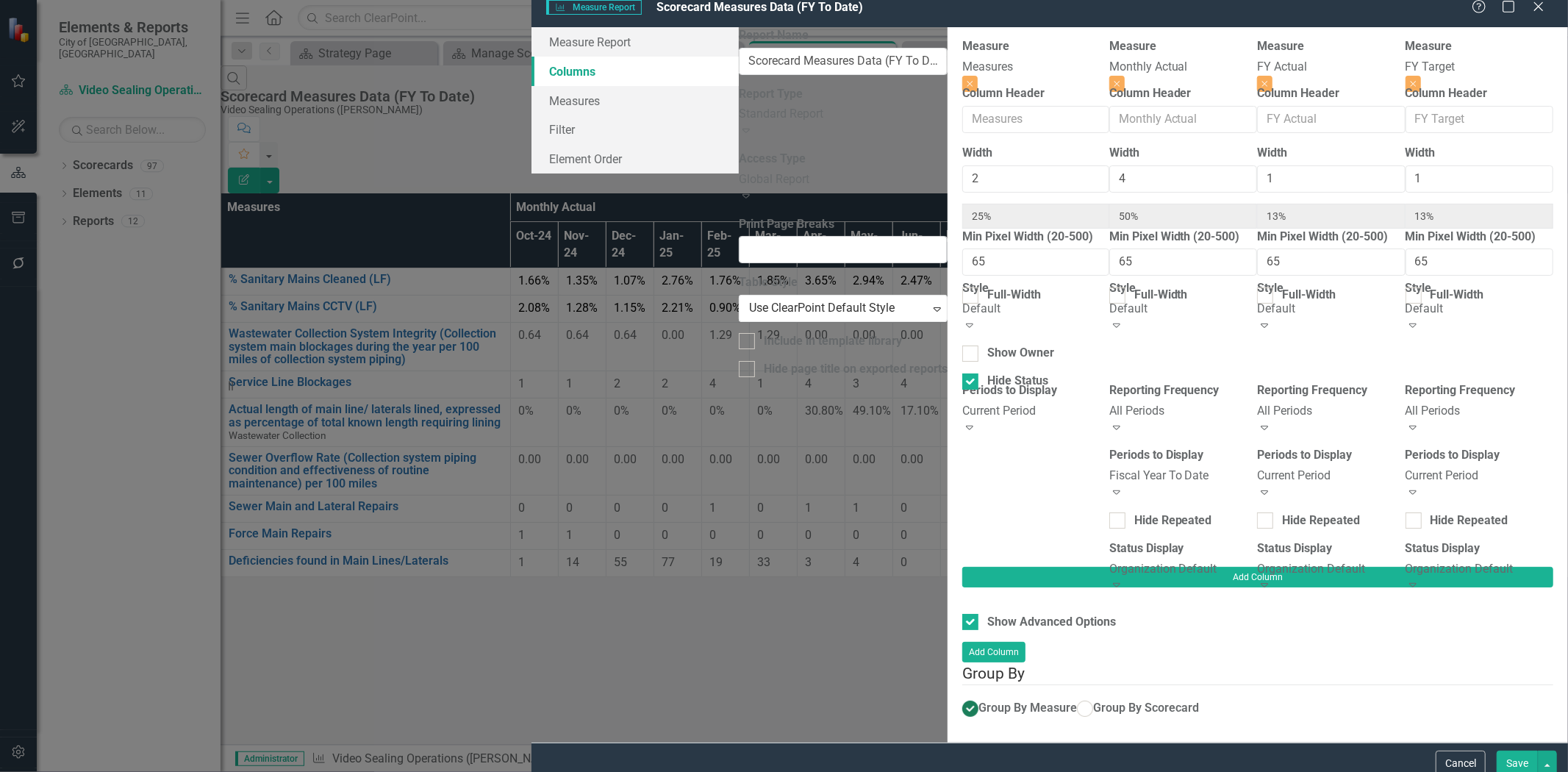
click at [1258, 561] on div "Organization Default" at bounding box center [1331, 569] width 148 height 17
click at [1023, 567] on div "Measure Measures Close Column Header Width 2 25% Min Pixel Width (20-500) 65 Fu…" at bounding box center [1258, 303] width 591 height 529
click at [1460, 759] on button "Cancel" at bounding box center [1460, 762] width 50 height 25
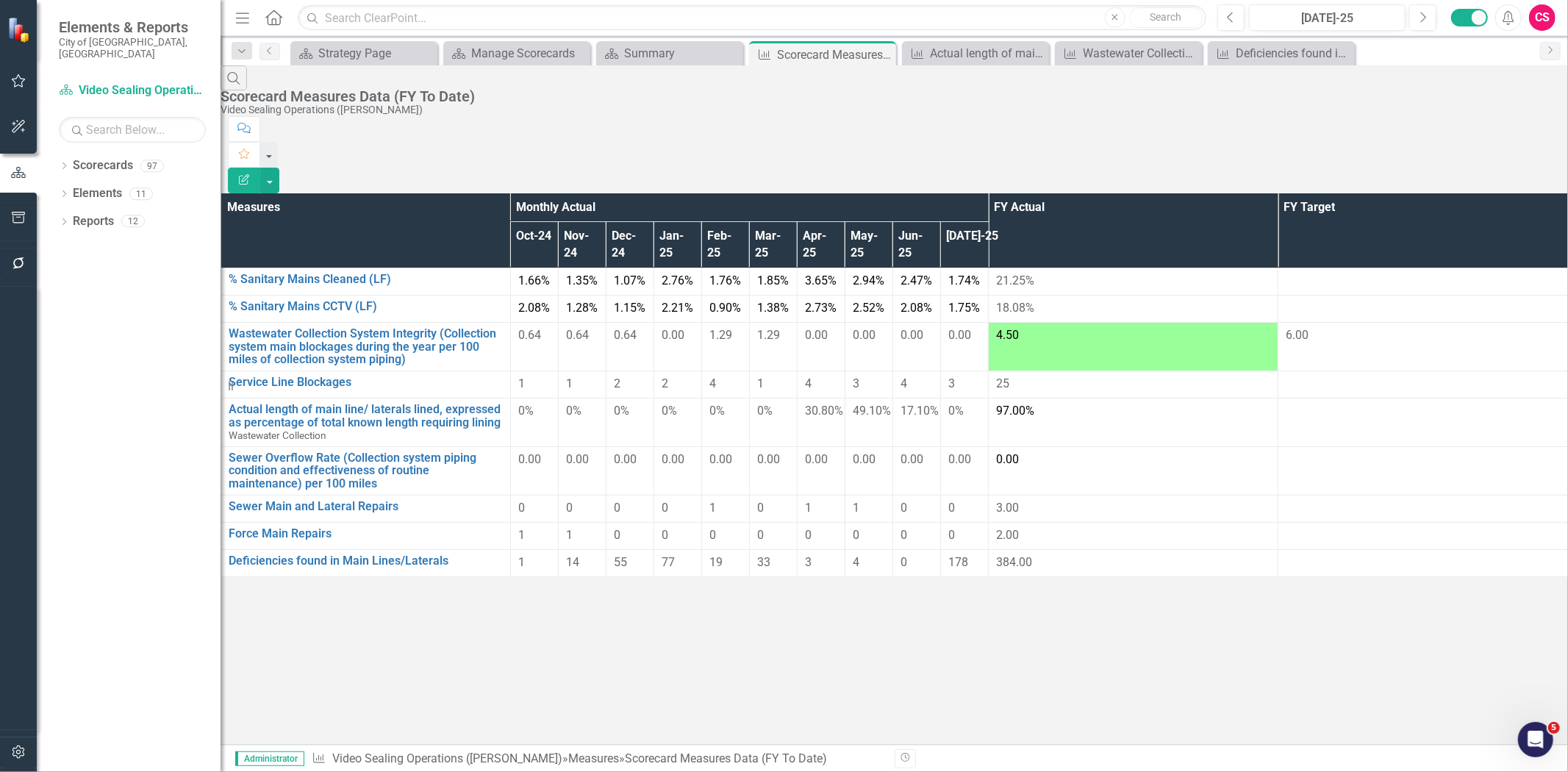
click at [261, 168] on button "Edit Report" at bounding box center [244, 180] width 32 height 25
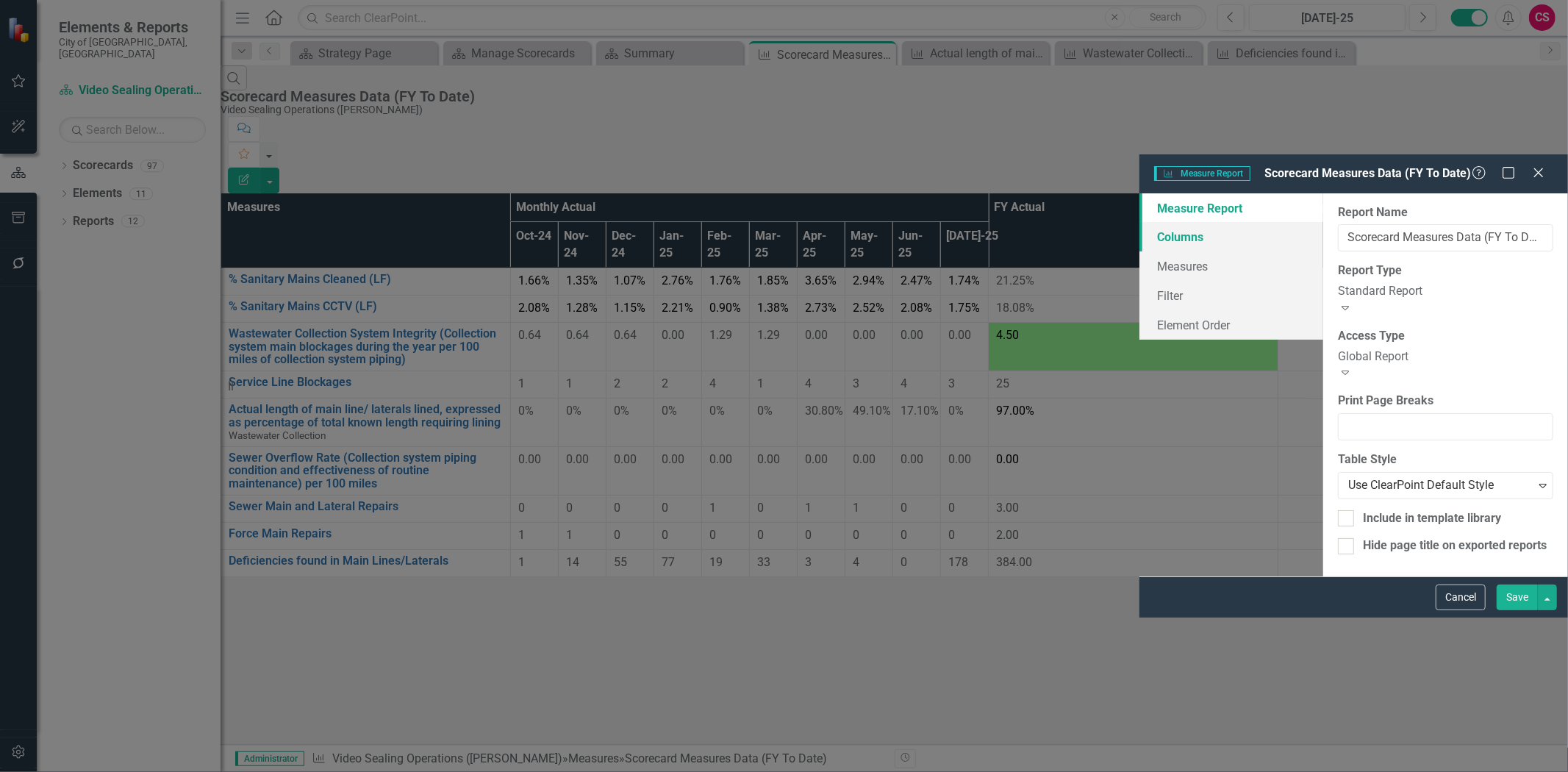
click at [1139, 222] on link "Columns" at bounding box center [1231, 237] width 184 height 30
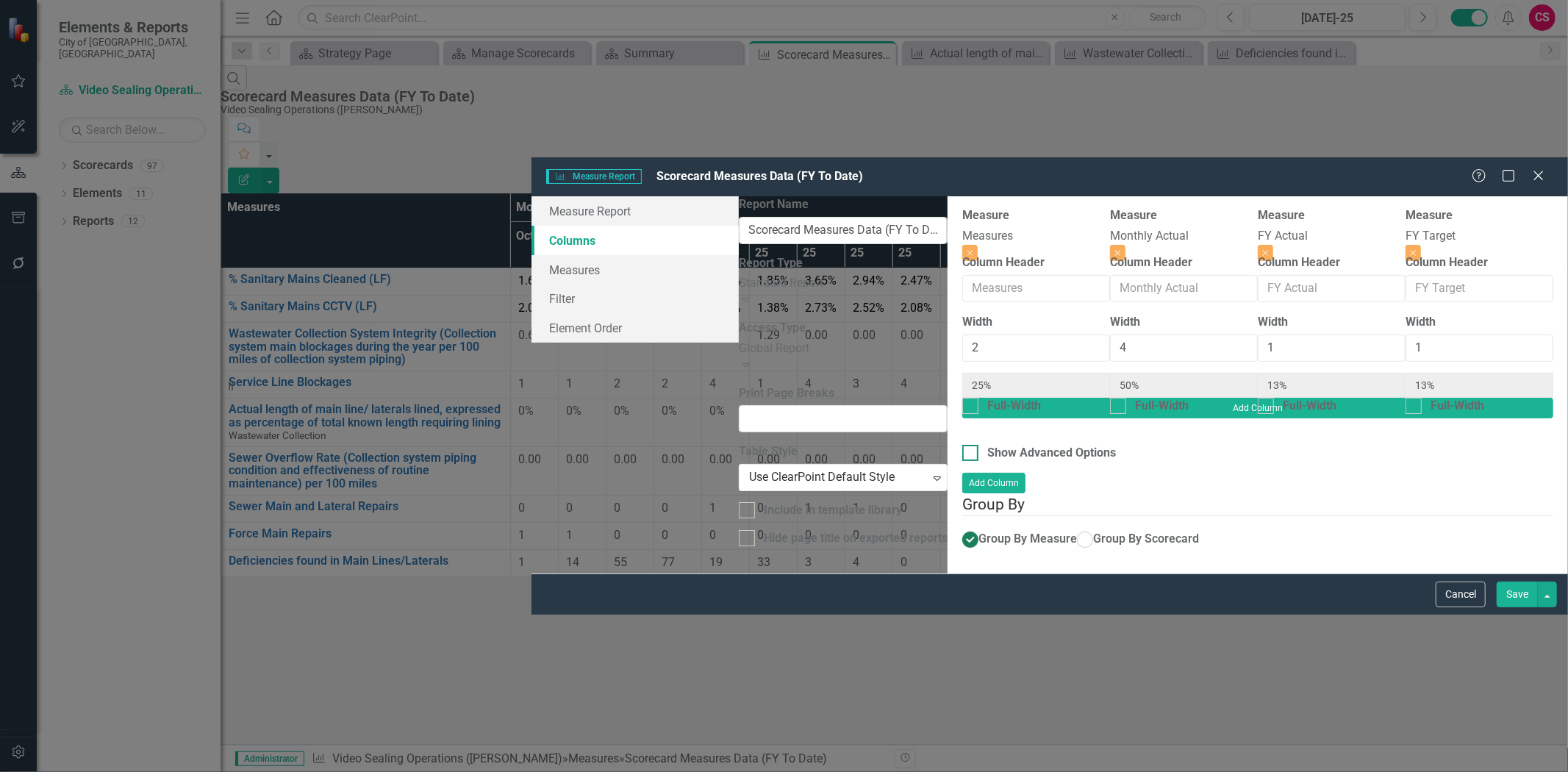
click at [987, 445] on div "Show Advanced Options" at bounding box center [1051, 453] width 129 height 17
click at [963, 445] on input "Show Advanced Options" at bounding box center [967, 449] width 10 height 10
checkbox input "true"
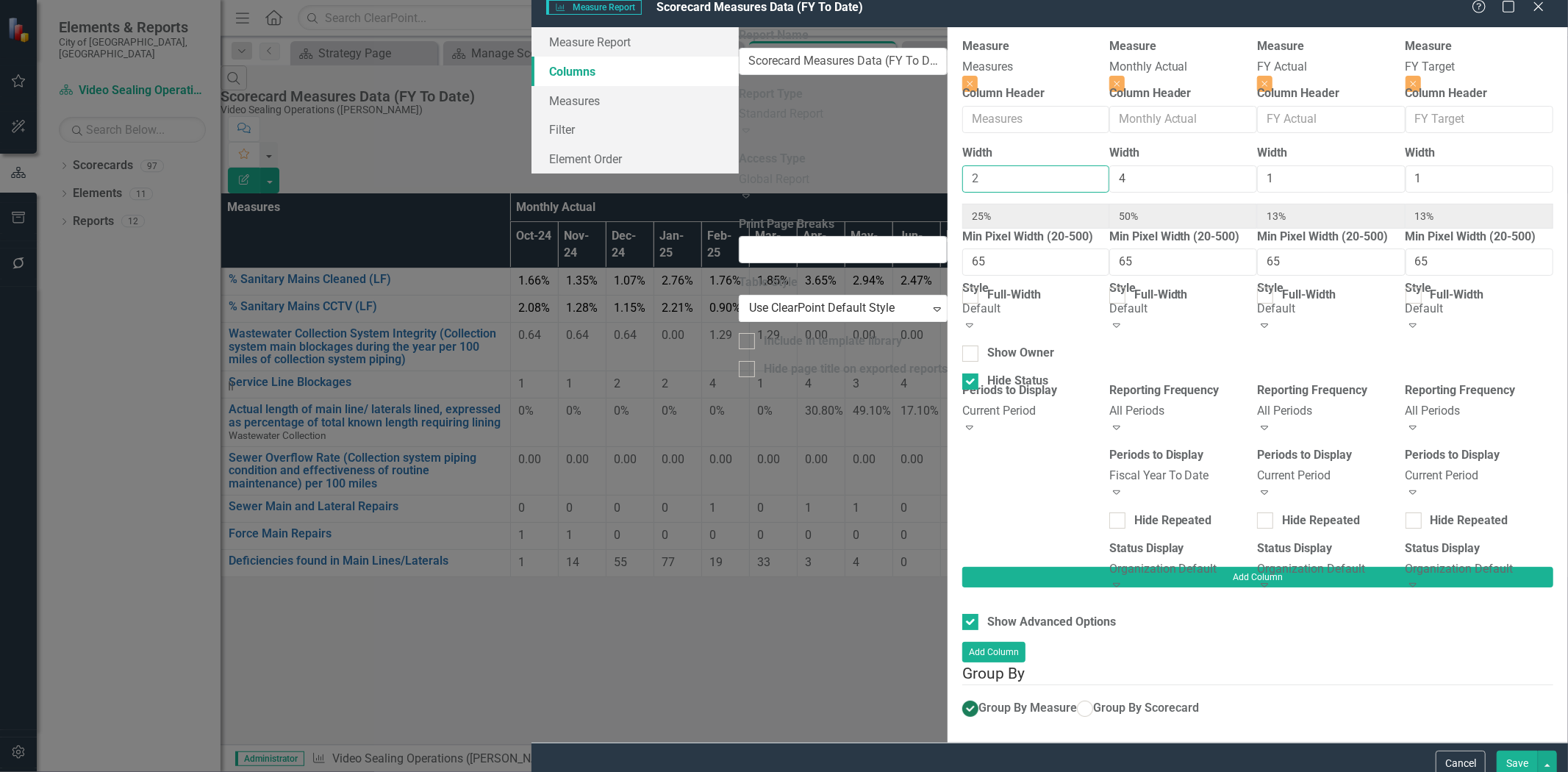
drag, startPoint x: 495, startPoint y: 199, endPoint x: 416, endPoint y: 211, distance: 79.9
click at [532, 211] on div "Measure Report Columns Measures Filter Element Order Report Name Scorecard Meas…" at bounding box center [1050, 385] width 1037 height 715
click at [963, 192] on input "2" at bounding box center [1036, 178] width 147 height 27
click at [1110, 191] on input "4" at bounding box center [1183, 178] width 148 height 27
drag, startPoint x: 509, startPoint y: 194, endPoint x: 270, endPoint y: 177, distance: 239.6
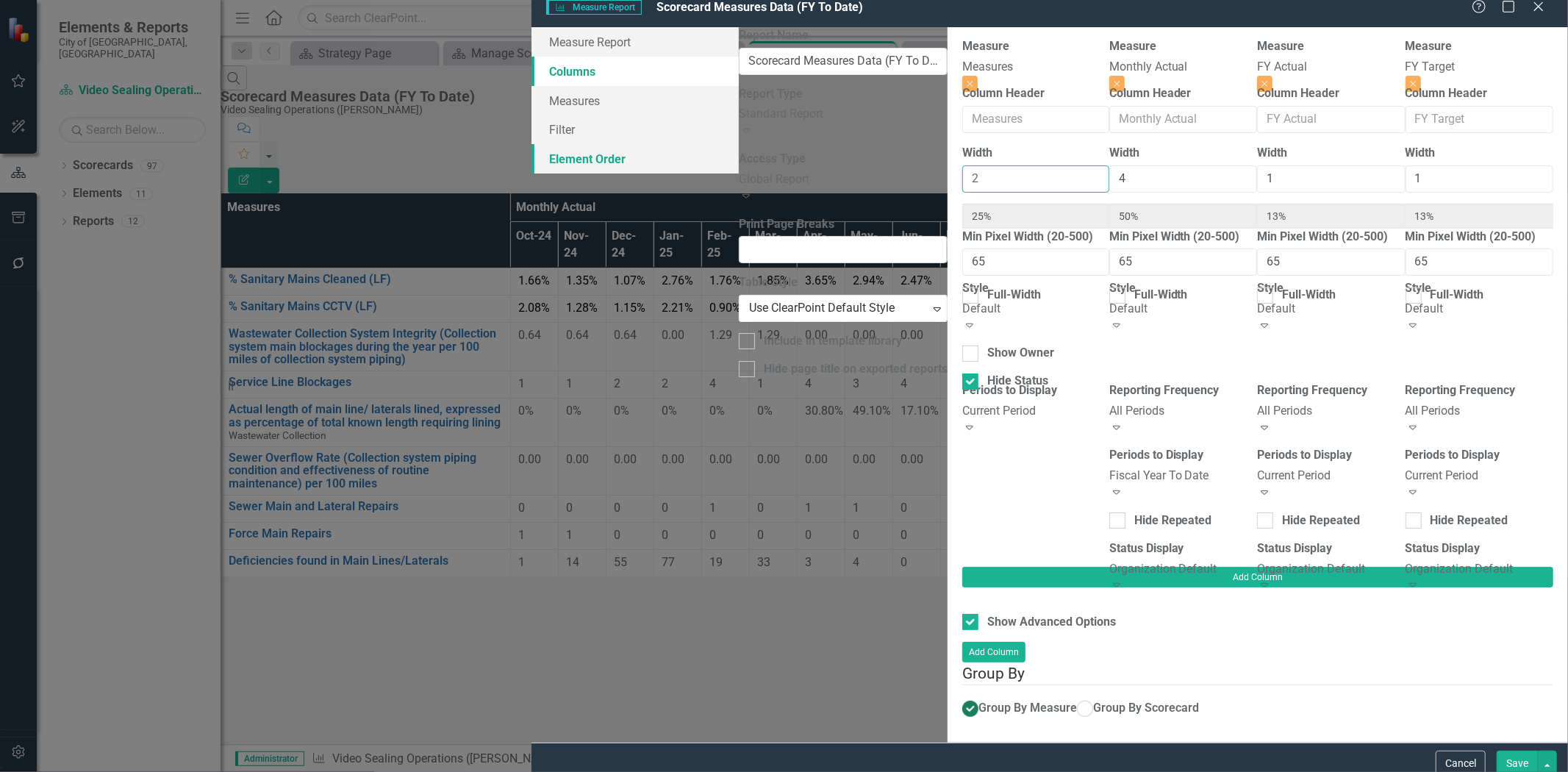
click at [532, 177] on div "Measure Report Columns Measures Filter Element Order Report Name Scorecard Meas…" at bounding box center [1050, 385] width 1037 height 715
click at [532, 173] on div "Measure Report Columns Measures Filter Element Order" at bounding box center [635, 100] width 207 height 146
drag, startPoint x: 486, startPoint y: 199, endPoint x: 404, endPoint y: 201, distance: 82.0
click at [532, 201] on div "Measure Report Columns Measures Filter Element Order Report Name Scorecard Meas…" at bounding box center [1050, 385] width 1037 height 715
click at [963, 205] on div "Measure Measures Close Column Header Width 2 25% Min Pixel Width (20-500) 65 Fu…" at bounding box center [1258, 303] width 591 height 529
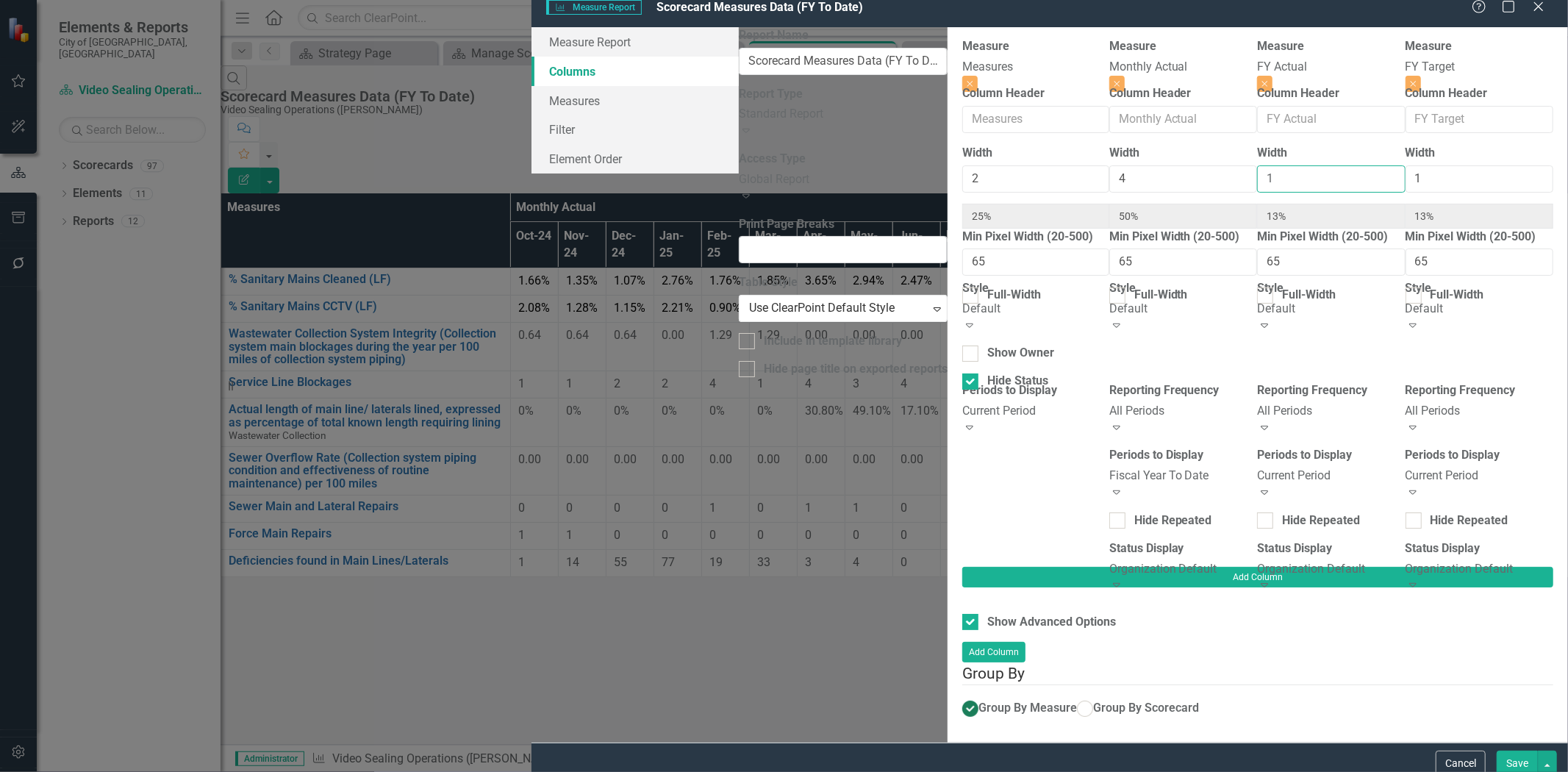
click at [1258, 192] on input "1" at bounding box center [1331, 178] width 148 height 27
drag, startPoint x: 1276, startPoint y: 199, endPoint x: 1215, endPoint y: 203, distance: 61.1
click at [1406, 192] on input "1" at bounding box center [1480, 178] width 148 height 27
click at [963, 209] on div "Measure Measures Close Column Header Width 2 25% Min Pixel Width (20-500) 65 Fu…" at bounding box center [1258, 303] width 591 height 529
click at [532, 173] on div "Measure Report Columns Measures Filter Element Order" at bounding box center [635, 100] width 207 height 146
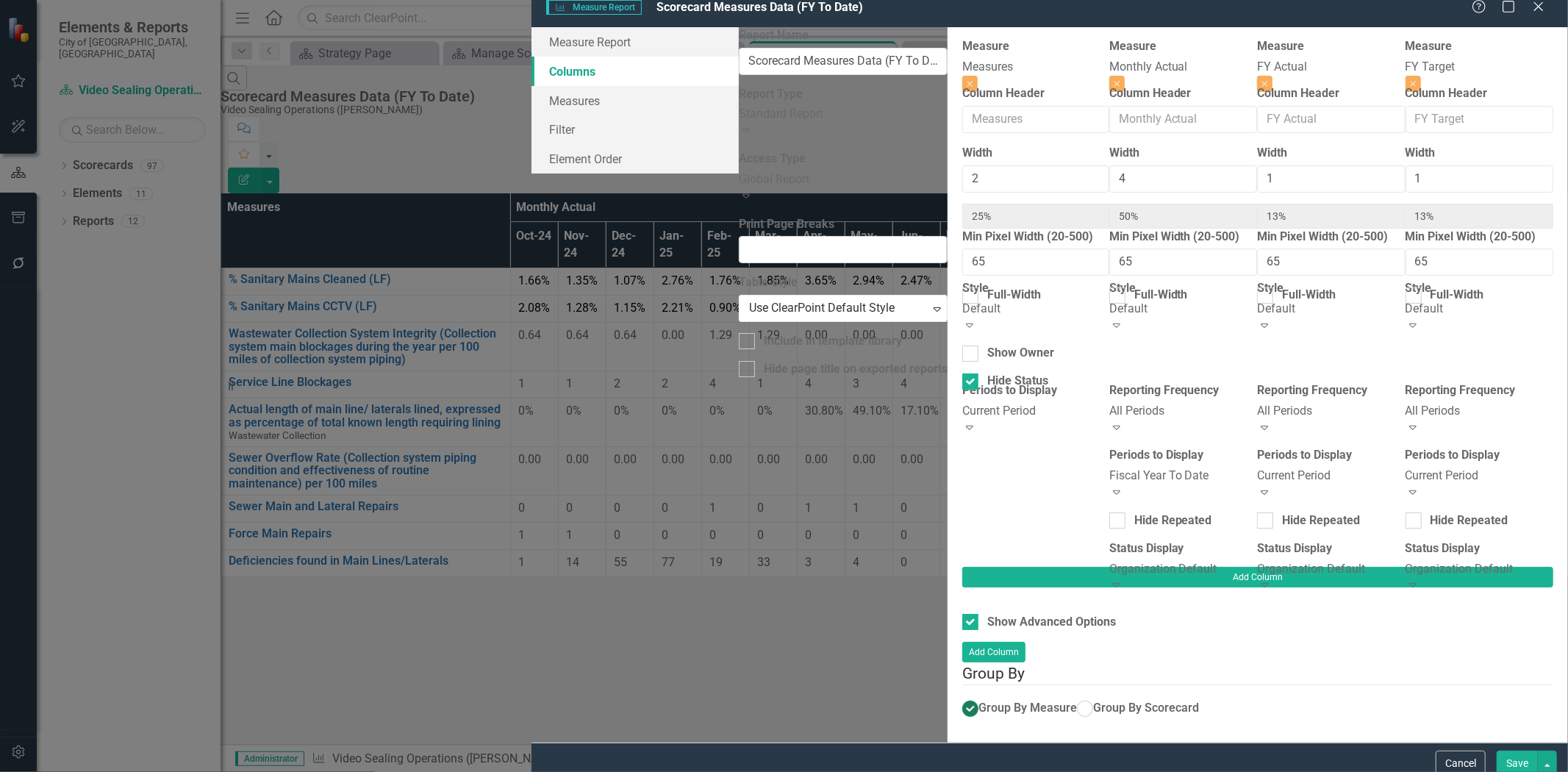
click at [1258, 561] on div "Organization Default" at bounding box center [1331, 569] width 148 height 17
click at [1441, 763] on button "Cancel" at bounding box center [1460, 762] width 50 height 25
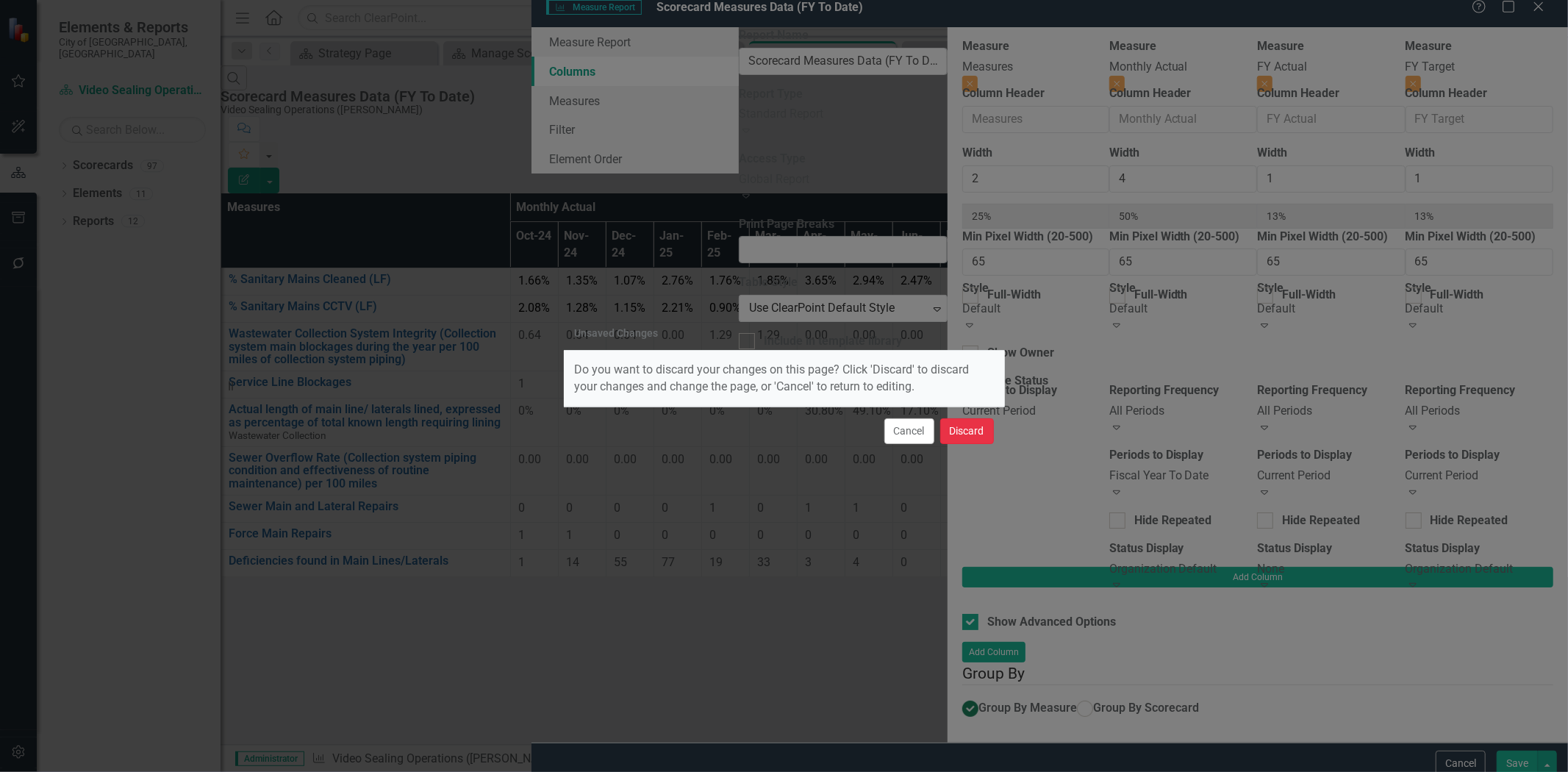
click at [972, 428] on button "Discard" at bounding box center [966, 430] width 53 height 25
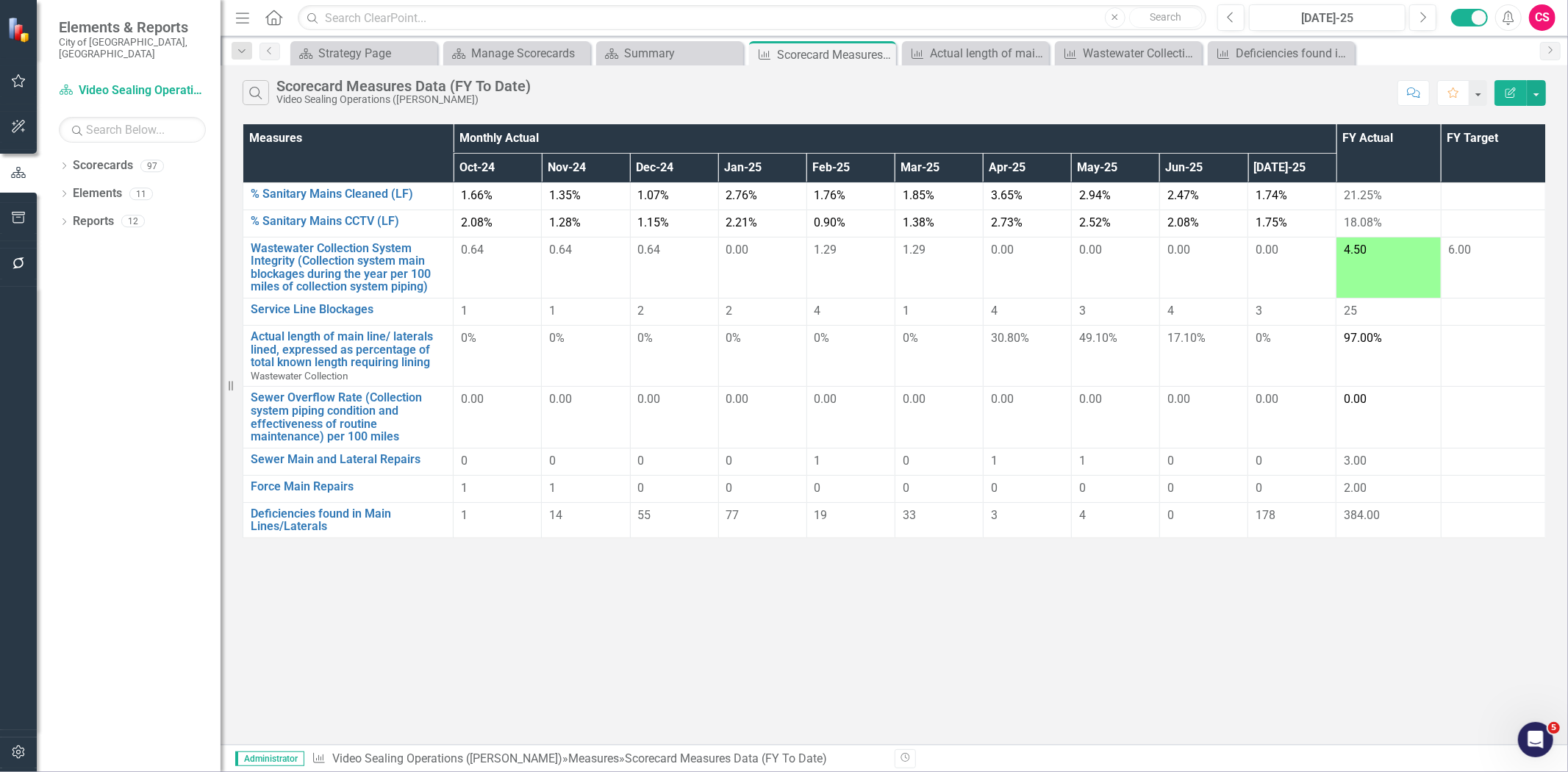
click at [1516, 90] on icon "Edit Report" at bounding box center [1510, 93] width 13 height 10
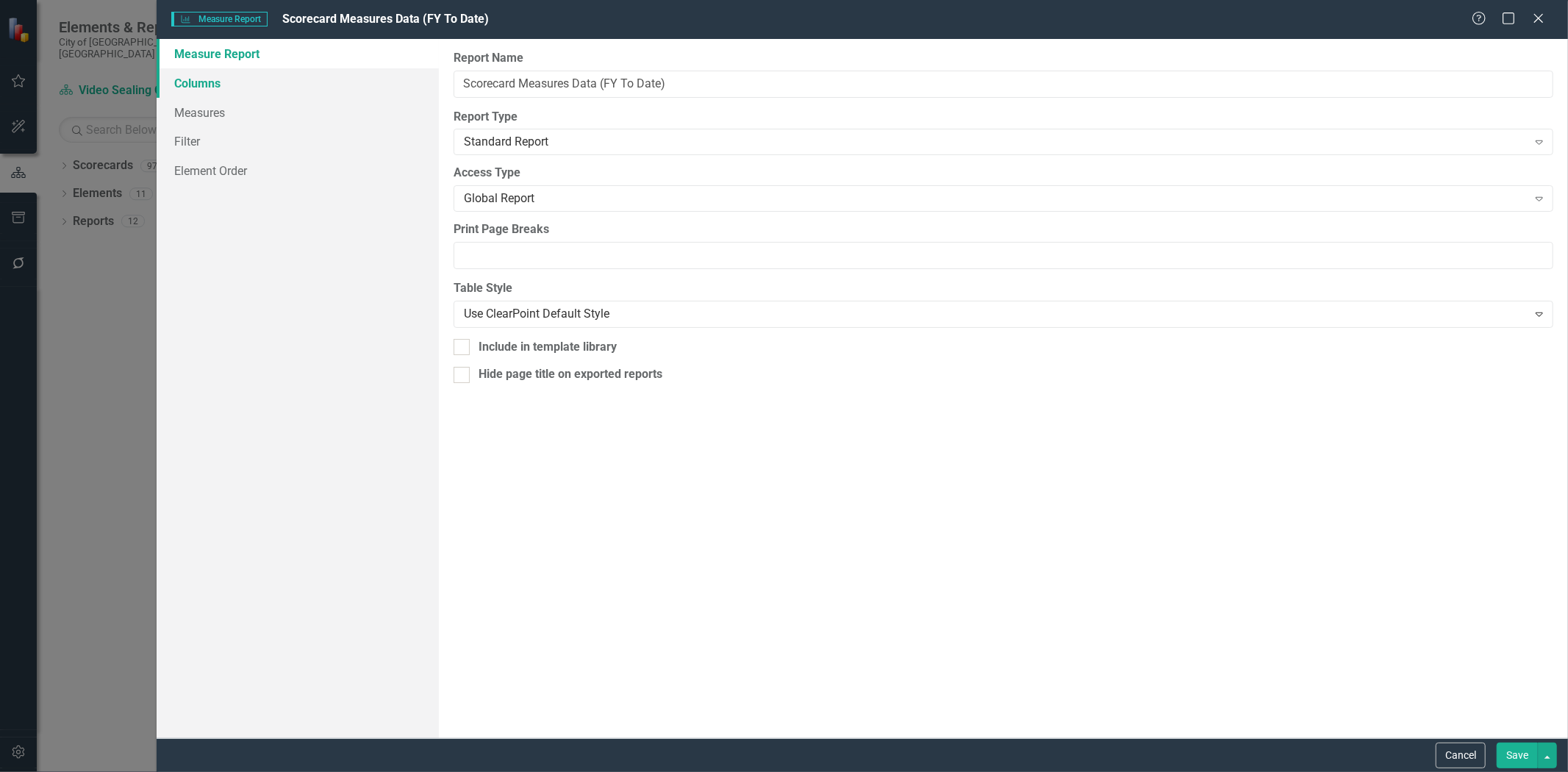
click at [296, 88] on link "Columns" at bounding box center [297, 83] width 282 height 30
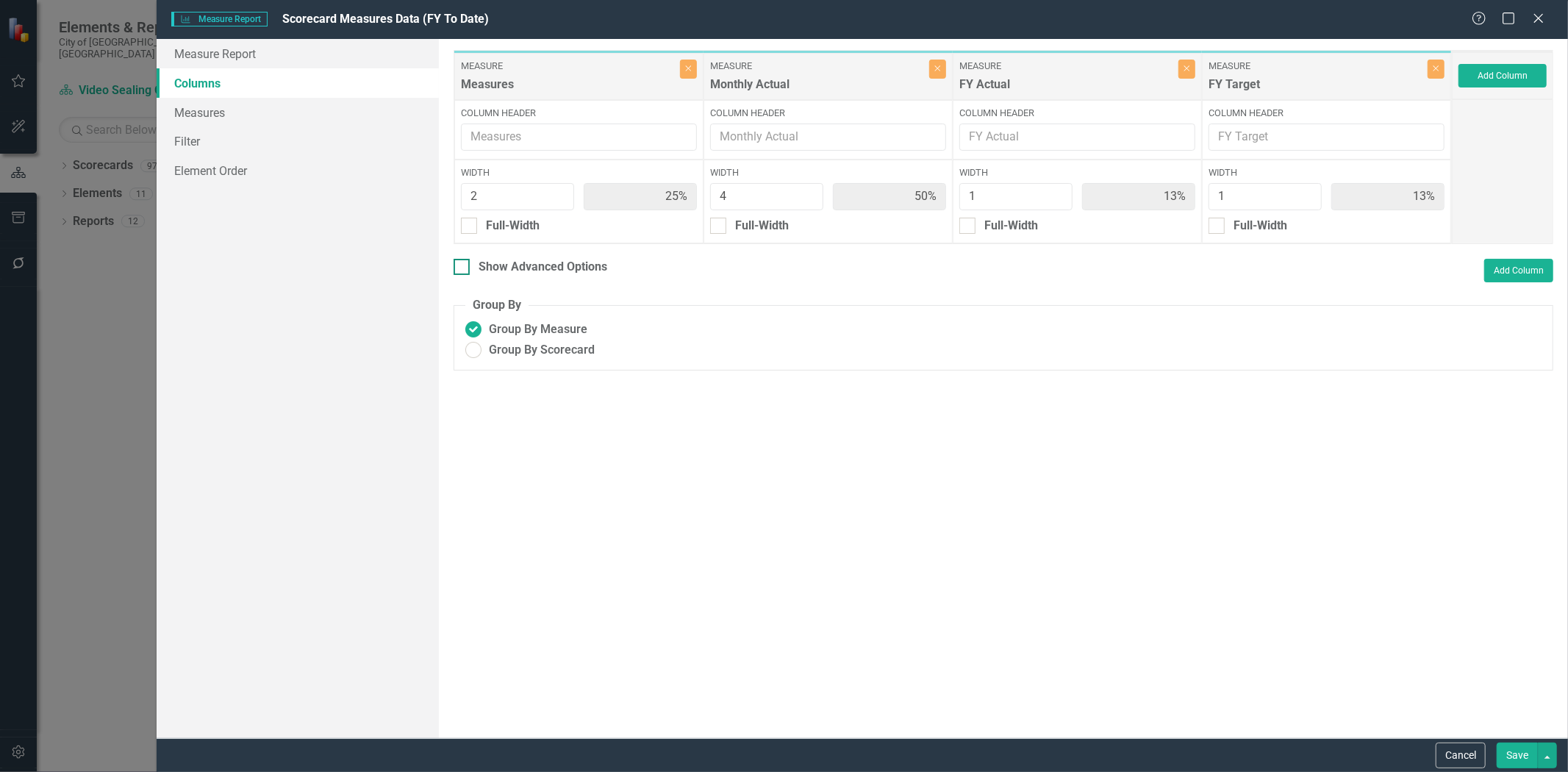
click at [503, 269] on div "Show Advanced Options" at bounding box center [542, 267] width 129 height 17
click at [463, 268] on input "Show Advanced Options" at bounding box center [458, 263] width 10 height 10
checkbox input "true"
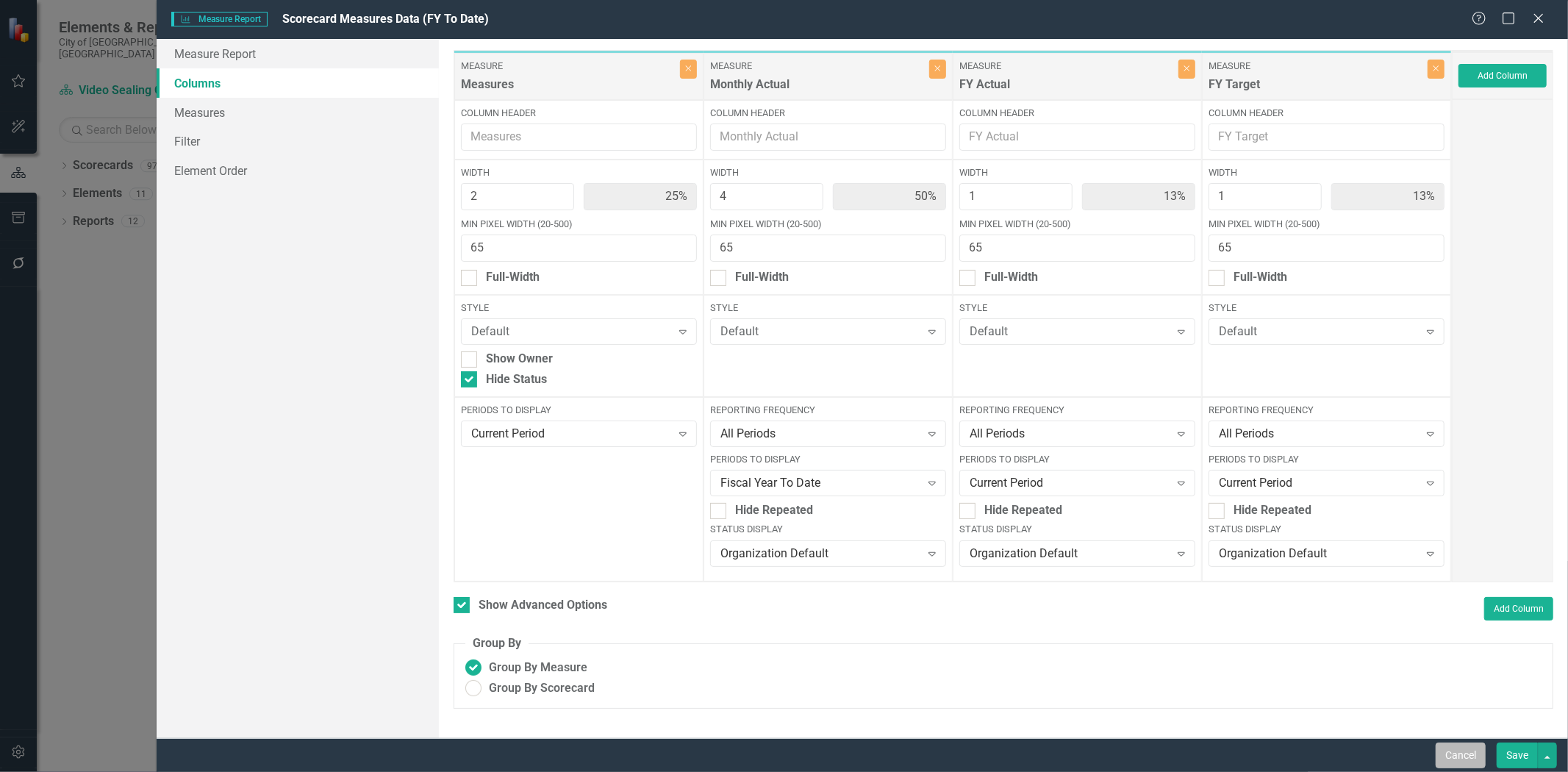
click at [1459, 753] on button "Cancel" at bounding box center [1460, 755] width 50 height 25
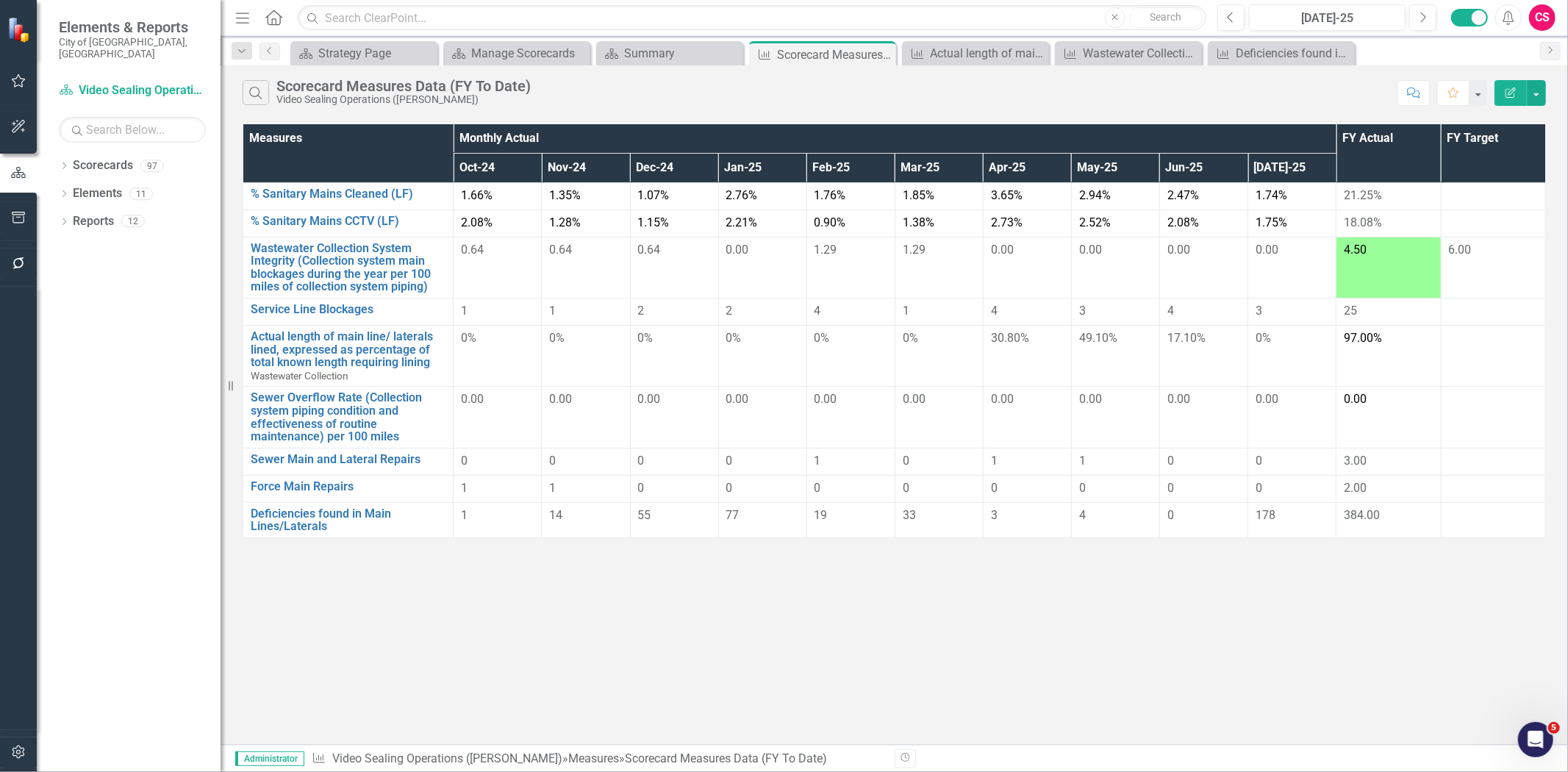
click at [1506, 98] on button "Edit Report" at bounding box center [1510, 93] width 32 height 25
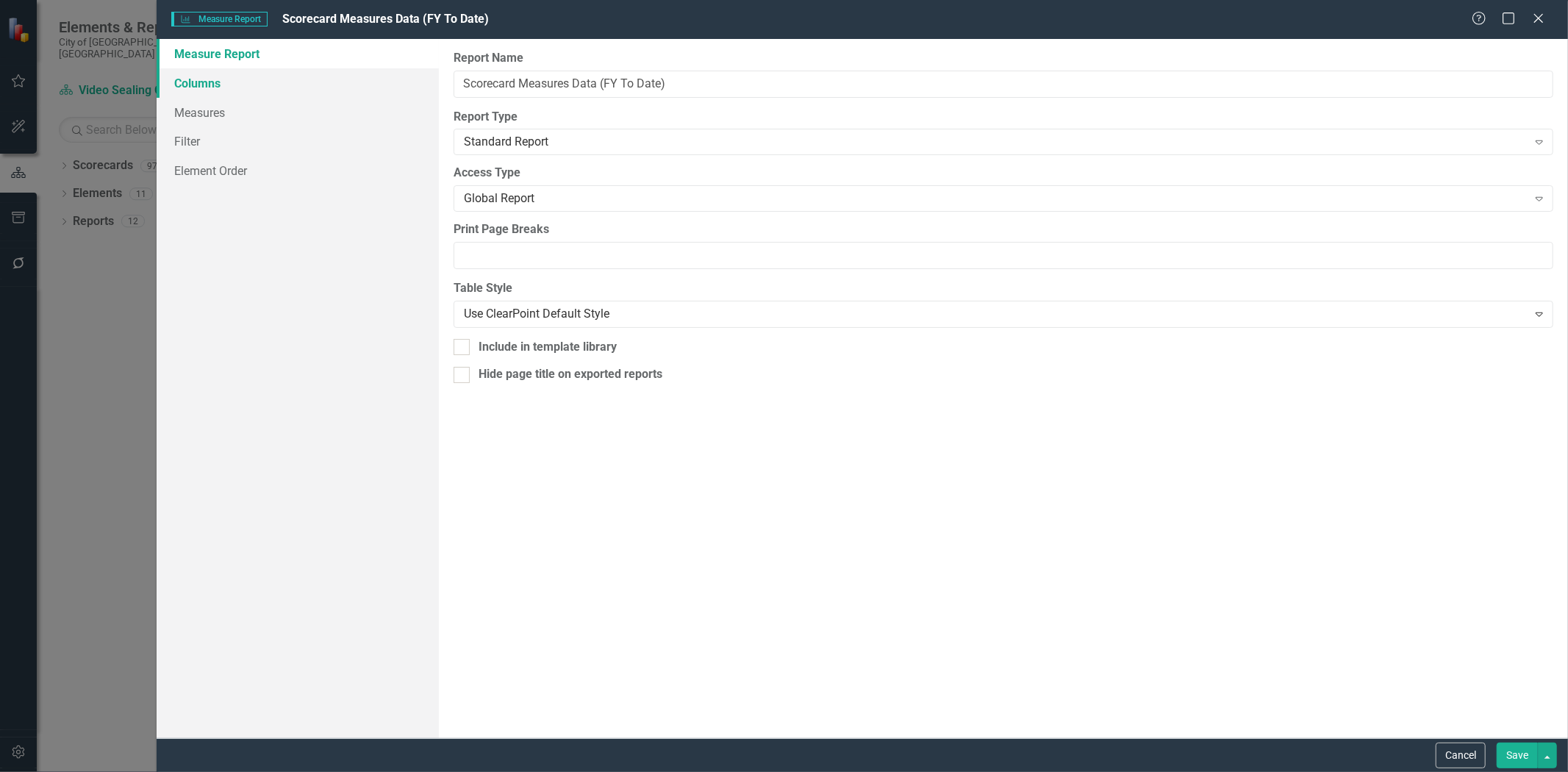
click at [237, 81] on link "Columns" at bounding box center [297, 83] width 282 height 30
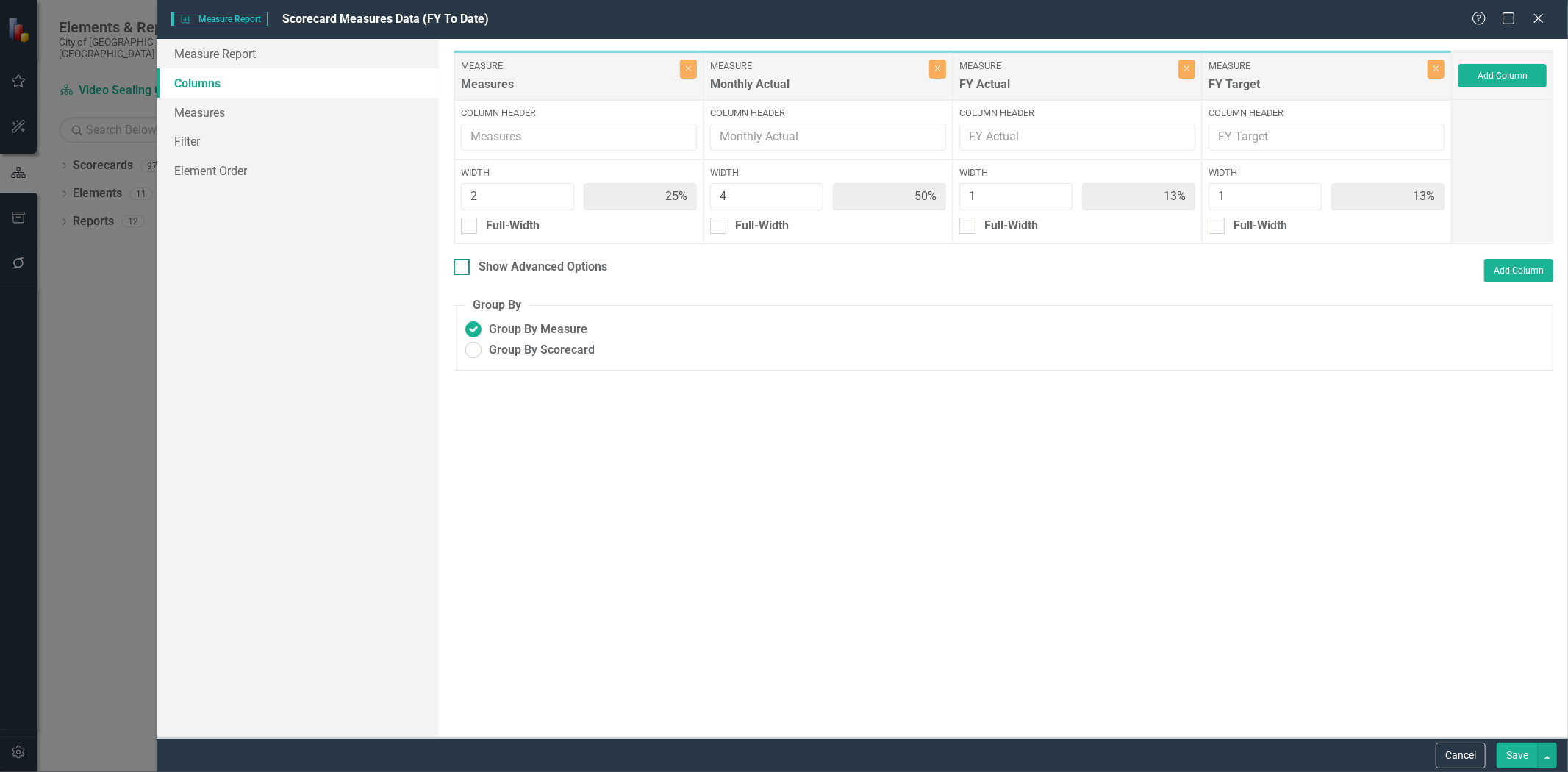
click at [593, 274] on div "Show Advanced Options" at bounding box center [542, 267] width 129 height 17
click at [463, 268] on input "Show Advanced Options" at bounding box center [458, 263] width 10 height 10
checkbox input "true"
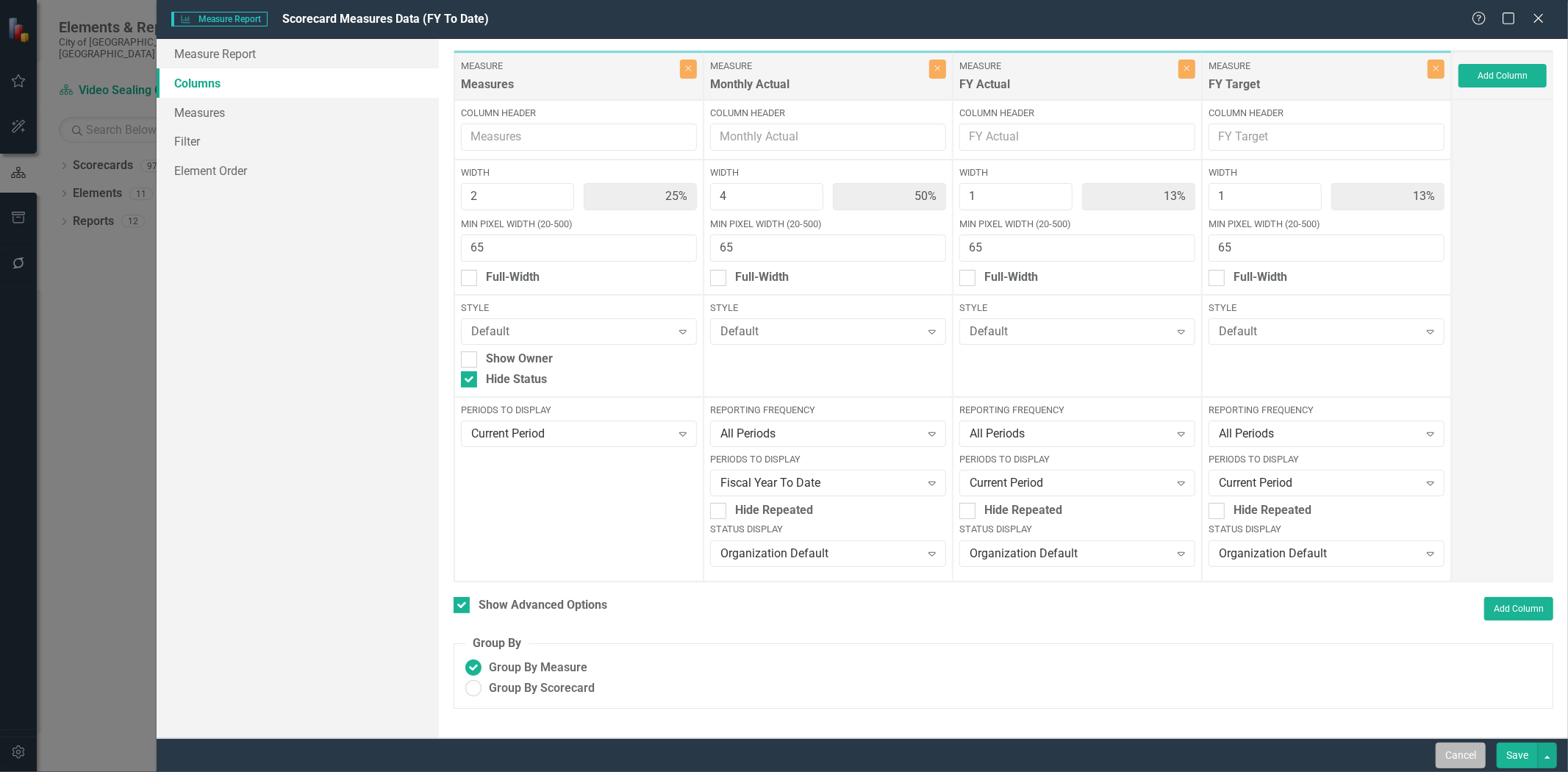
click at [1447, 750] on button "Cancel" at bounding box center [1460, 755] width 50 height 25
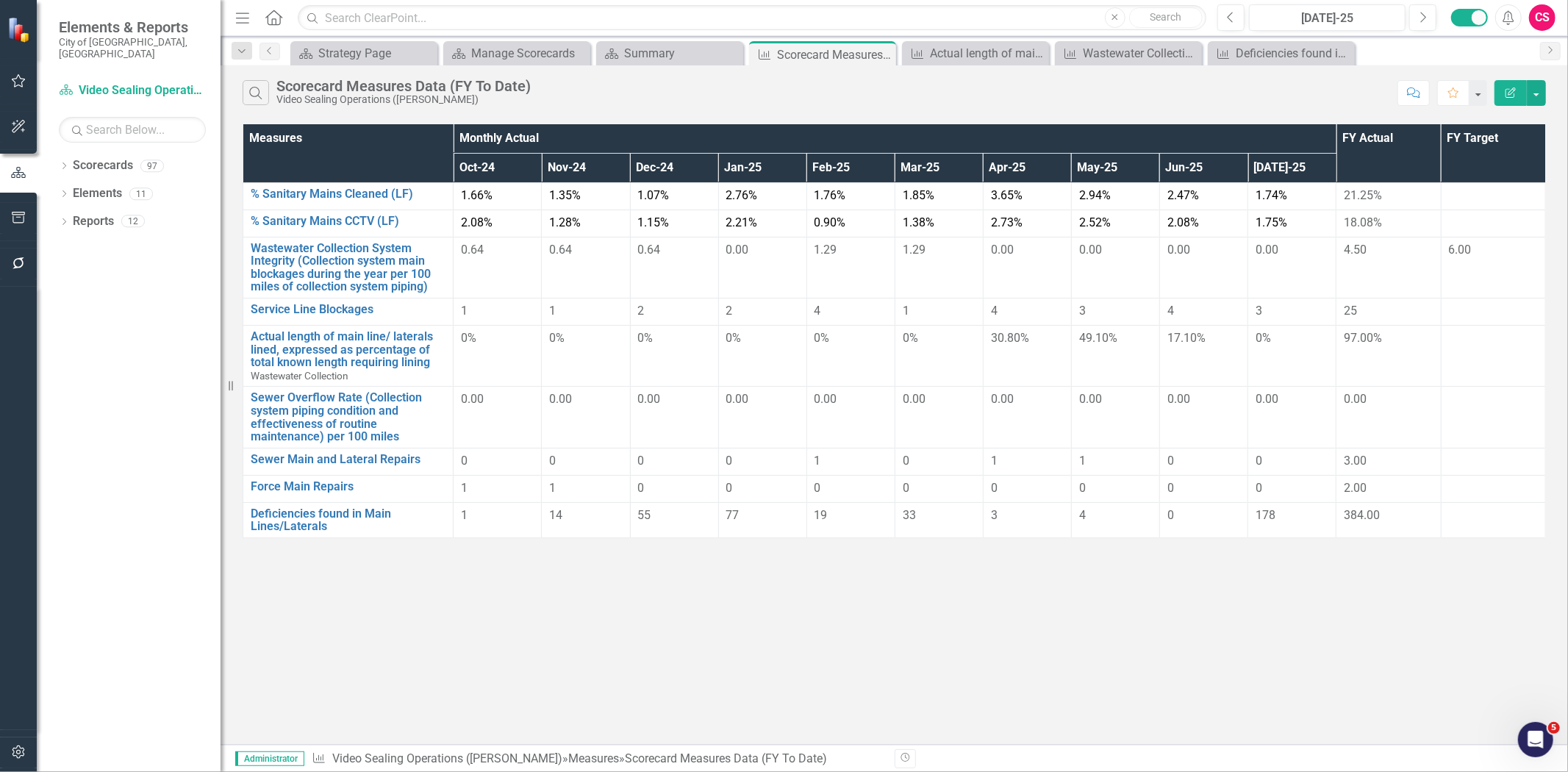
click at [509, 220] on div "2.08%" at bounding box center [497, 223] width 73 height 17
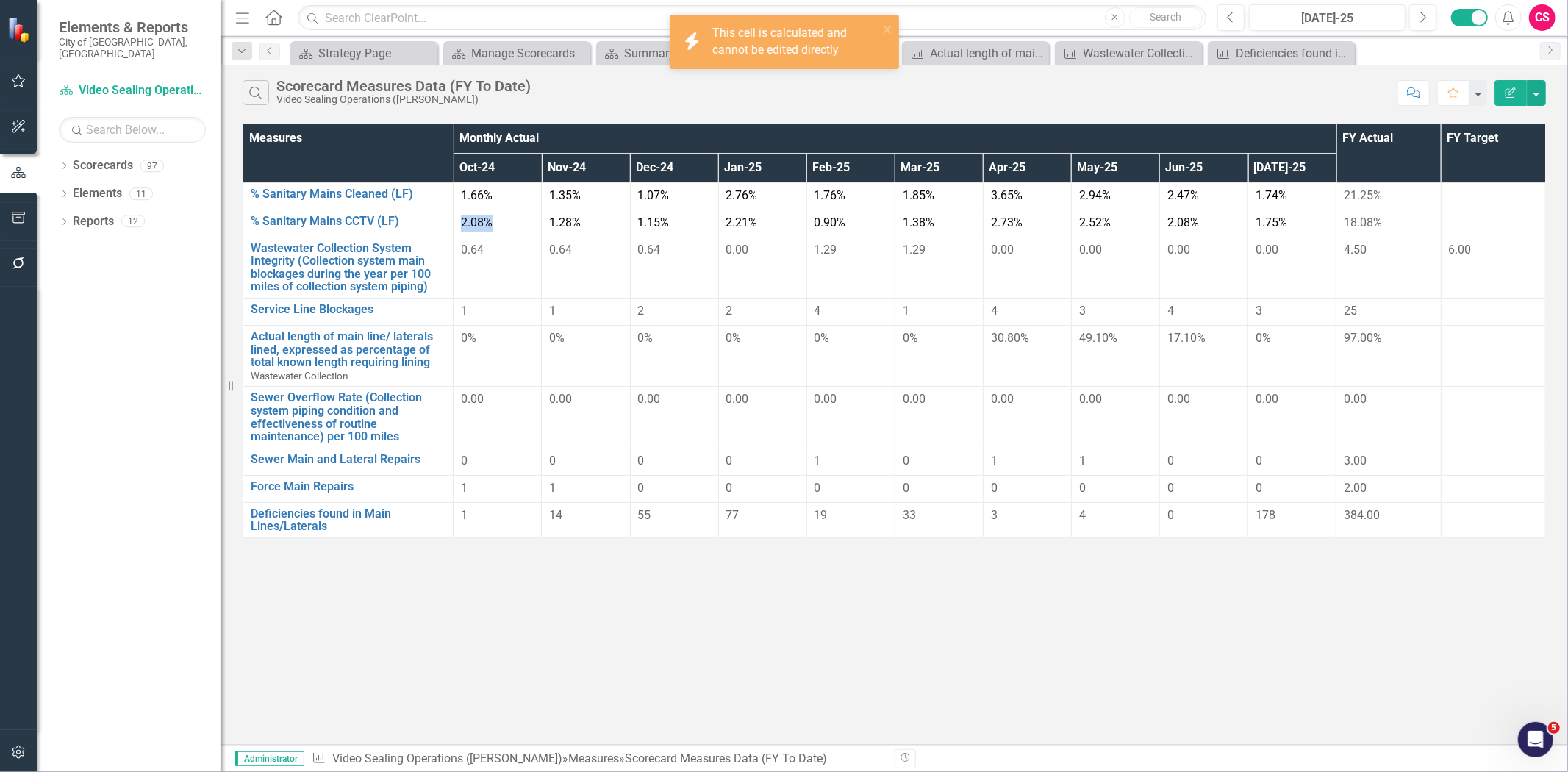
click at [509, 220] on div "2.08%" at bounding box center [497, 223] width 73 height 17
click at [331, 215] on link "% Sanitary Mains CCTV (LF)" at bounding box center [348, 221] width 195 height 13
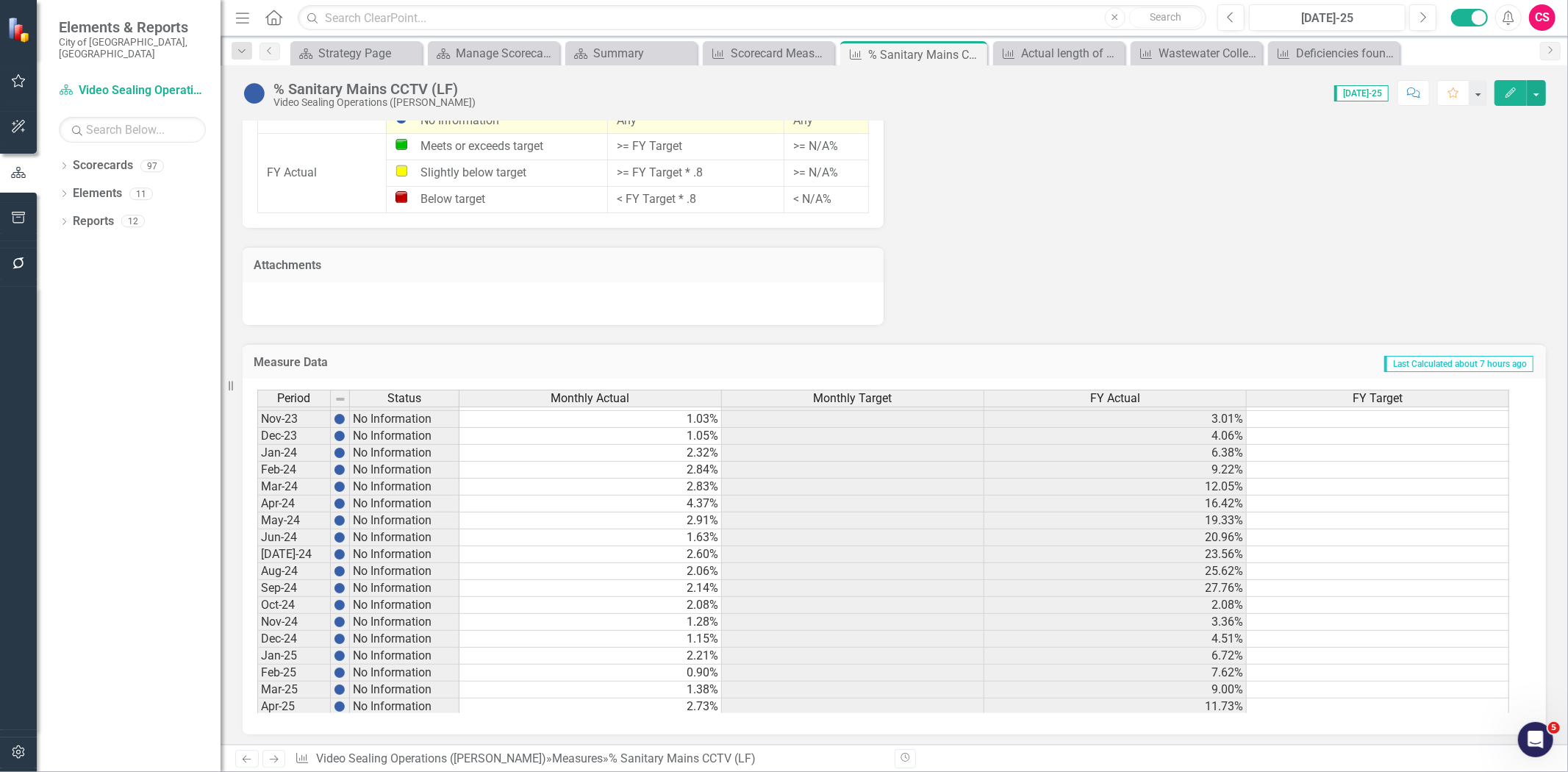
scroll to position [541, 0]
